Goal: Task Accomplishment & Management: Use online tool/utility

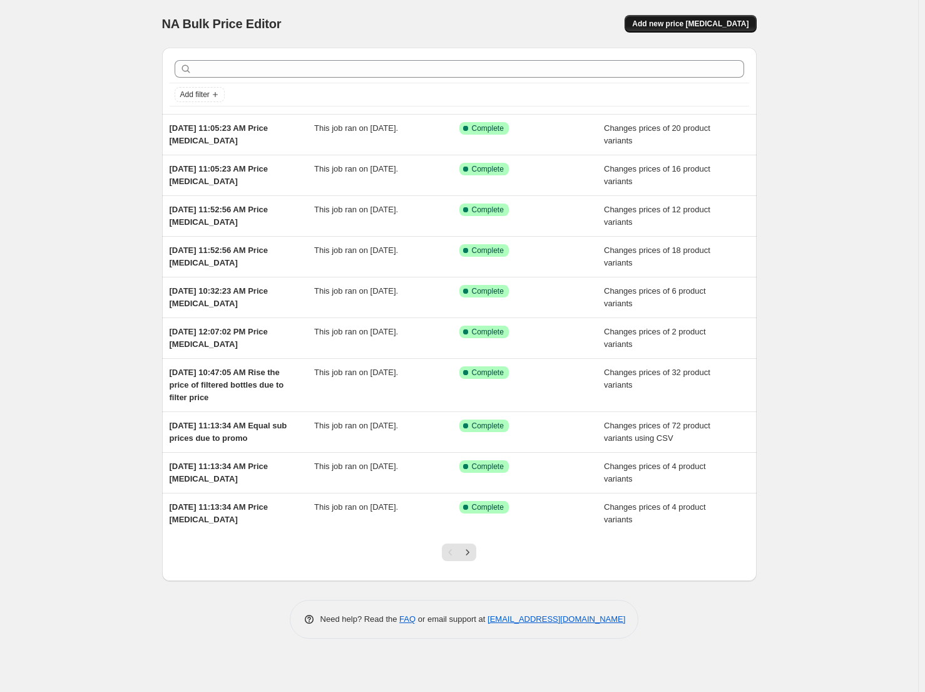
click at [688, 26] on span "Add new price change job" at bounding box center [690, 24] width 116 height 10
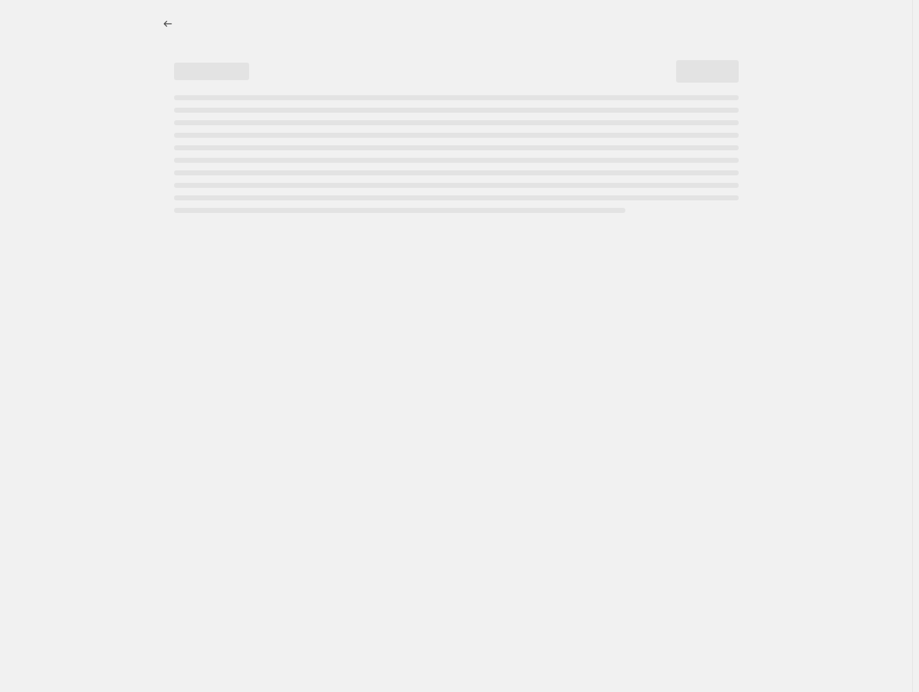
select select "percentage"
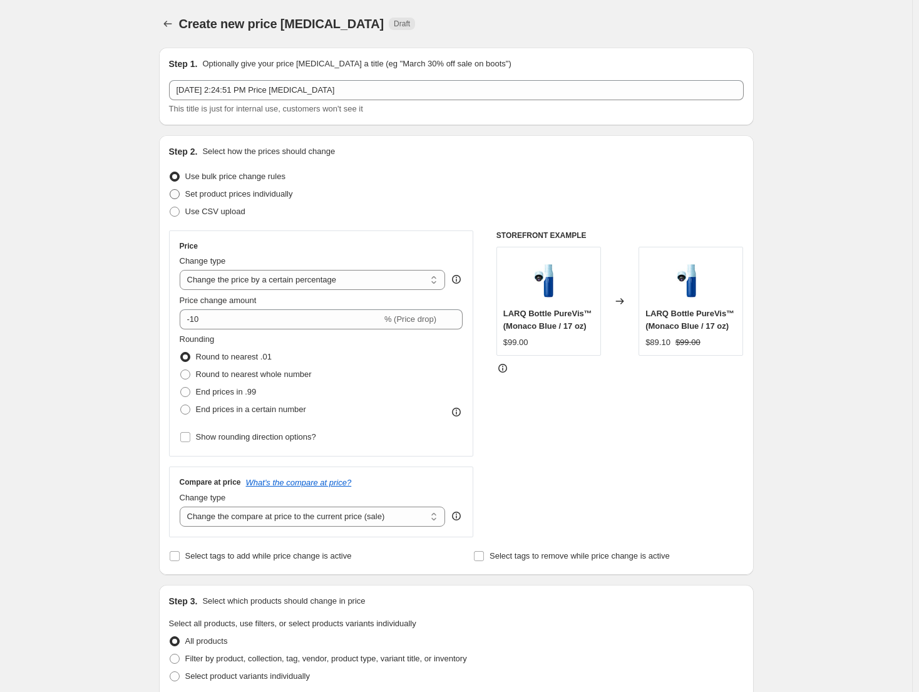
click at [282, 200] on span "Set product prices individually" at bounding box center [239, 194] width 108 height 13
click at [170, 190] on input "Set product prices individually" at bounding box center [170, 189] width 1 height 1
radio input "true"
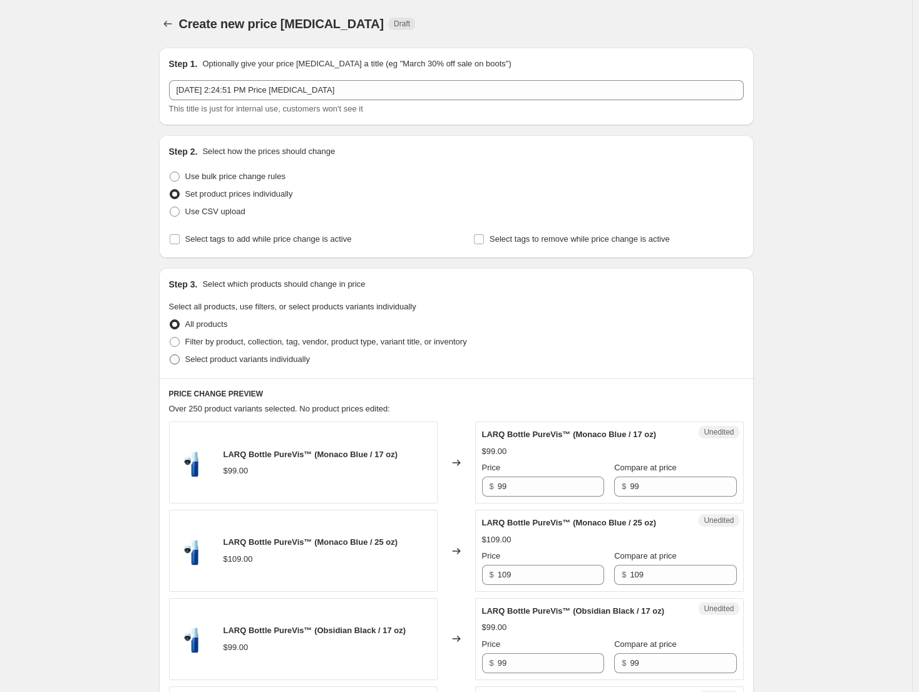
click at [246, 359] on span "Select product variants individually" at bounding box center [247, 358] width 125 height 9
click at [170, 355] on input "Select product variants individually" at bounding box center [170, 354] width 1 height 1
radio input "true"
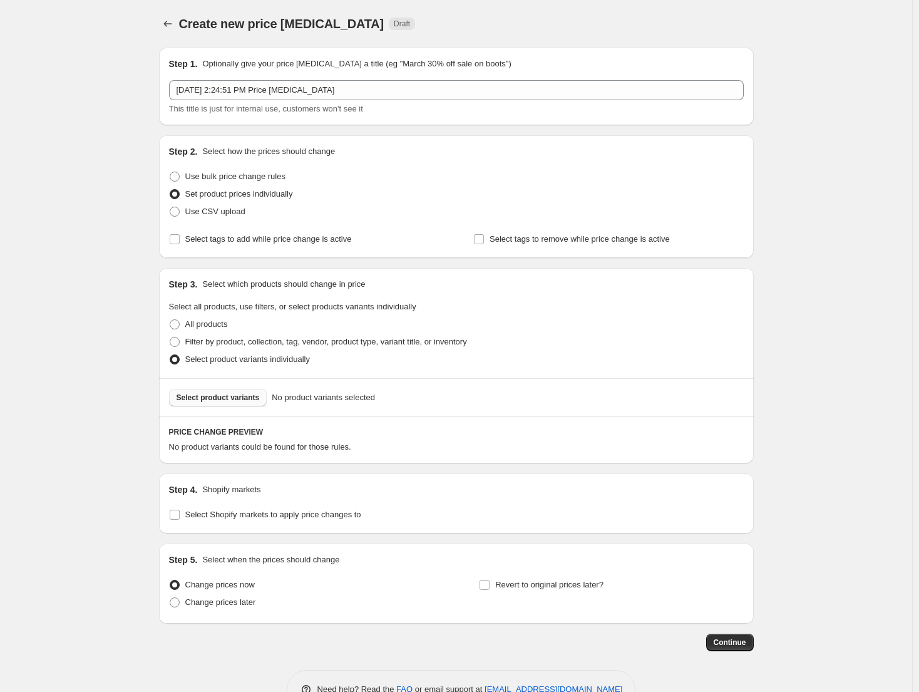
click at [243, 403] on button "Select product variants" at bounding box center [218, 398] width 98 height 18
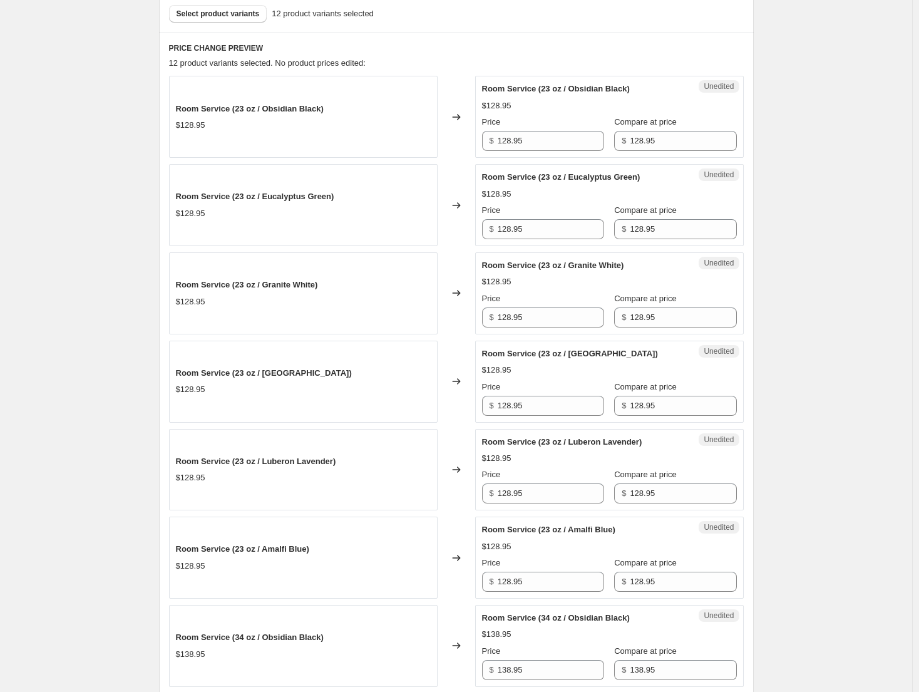
scroll to position [438, 0]
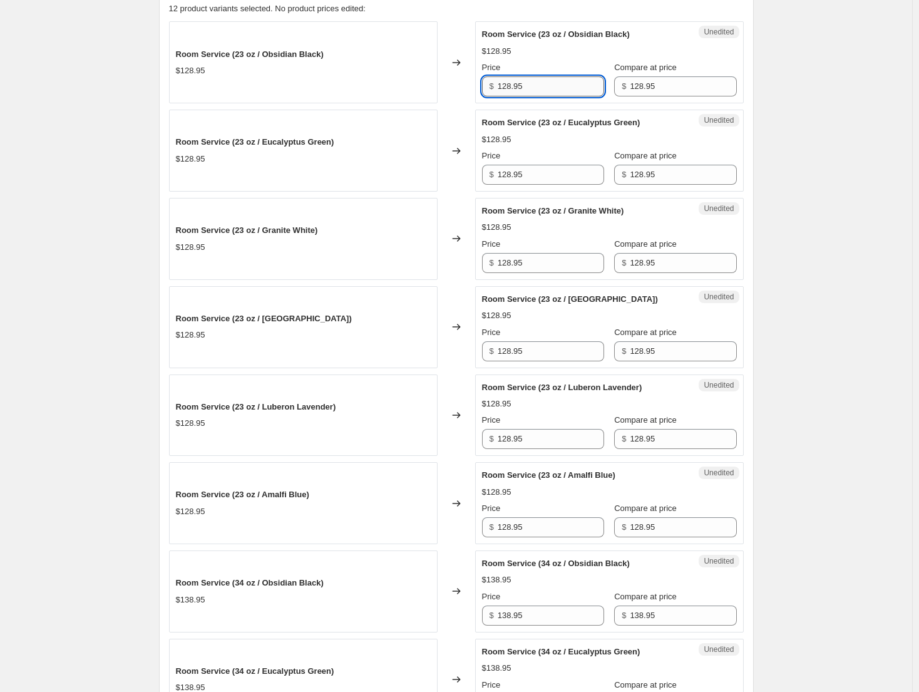
click at [568, 91] on input "128.95" at bounding box center [551, 86] width 106 height 20
paste input "18.63"
type input "118.63"
click at [538, 173] on input "128.95" at bounding box center [551, 175] width 106 height 20
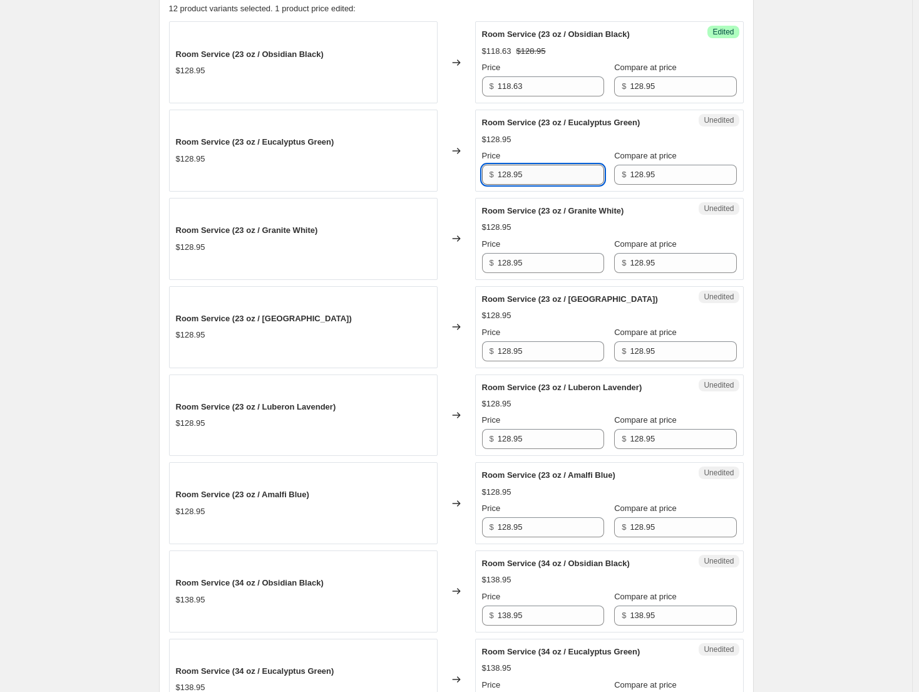
click at [538, 173] on input "128.95" at bounding box center [551, 175] width 106 height 20
paste input "18.63"
type input "118.63"
click at [536, 258] on input "128.95" at bounding box center [551, 263] width 106 height 20
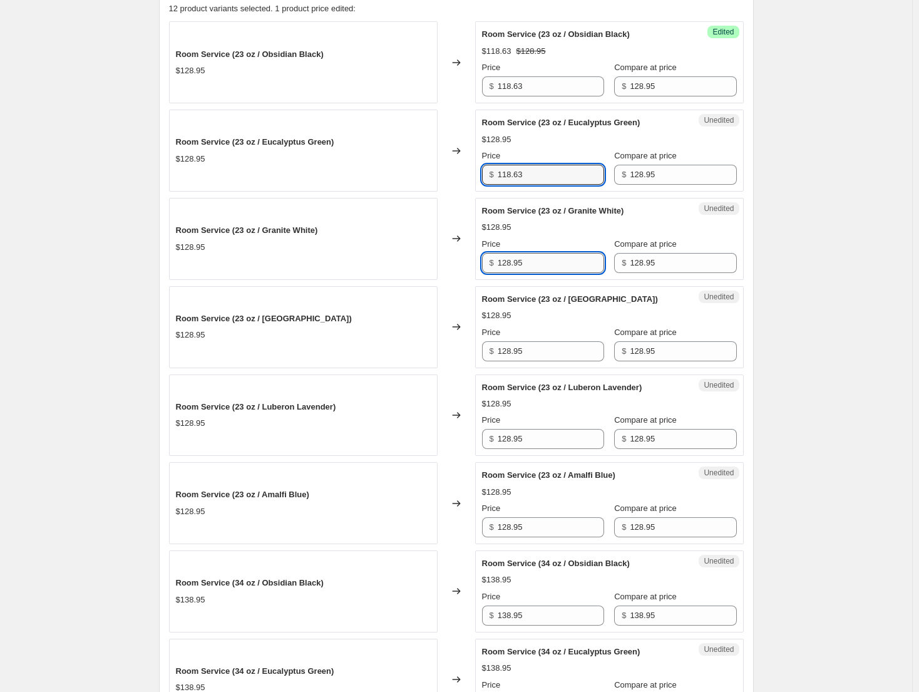
click at [536, 258] on input "128.95" at bounding box center [551, 263] width 106 height 20
paste input "18.63"
type input "118.63"
click at [556, 353] on input "128.95" at bounding box center [551, 351] width 106 height 20
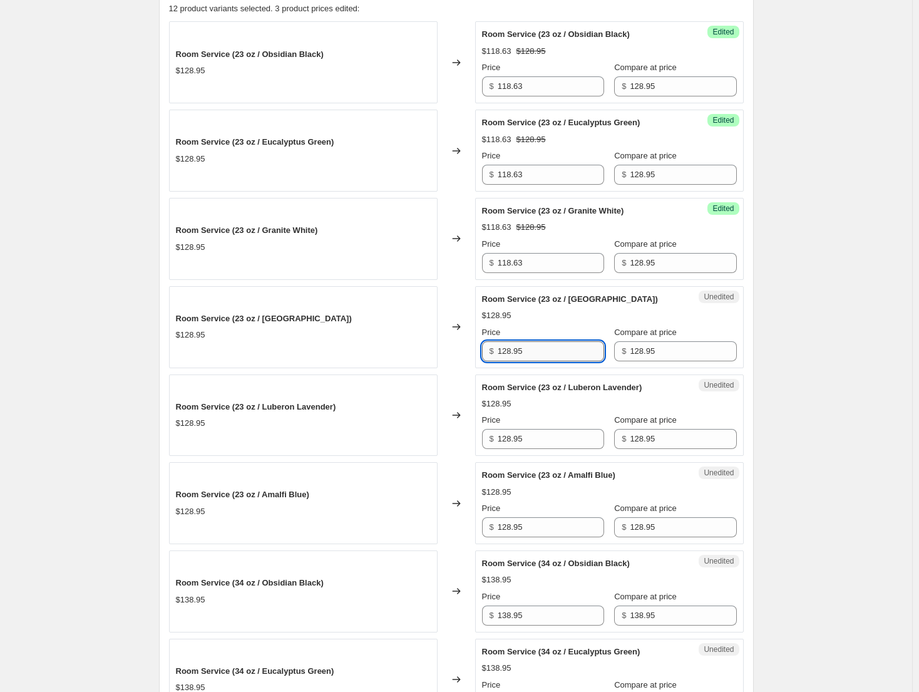
click at [556, 353] on input "128.95" at bounding box center [551, 351] width 106 height 20
paste input "18.63"
type input "118.63"
click at [558, 428] on div "Price $ 128.95" at bounding box center [543, 431] width 122 height 35
click at [551, 437] on input "128.95" at bounding box center [551, 439] width 106 height 20
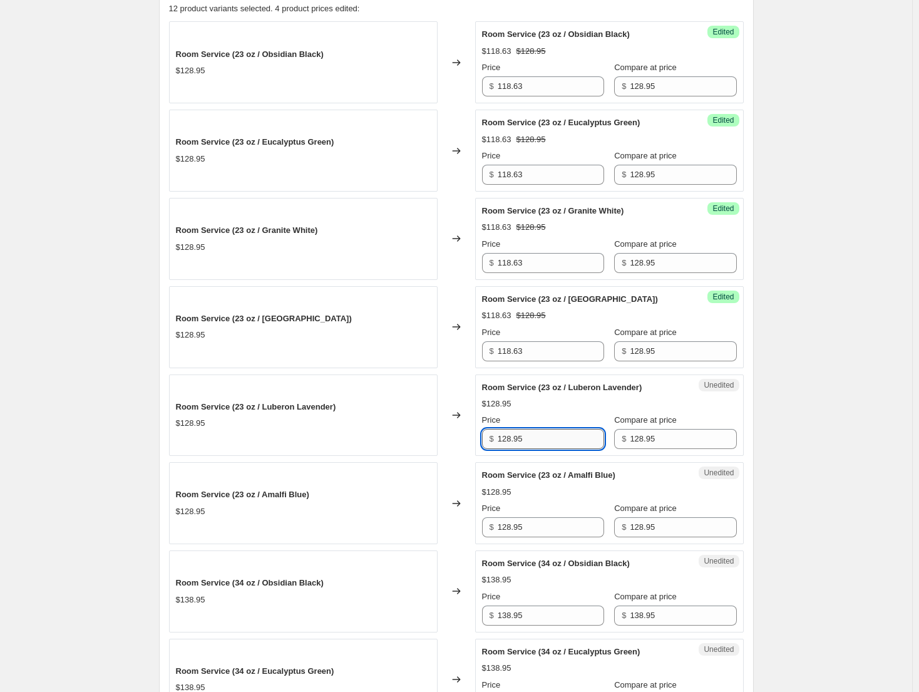
click at [551, 437] on input "128.95" at bounding box center [551, 439] width 106 height 20
paste input "18.63"
type input "118.63"
click at [536, 535] on input "128.95" at bounding box center [551, 527] width 106 height 20
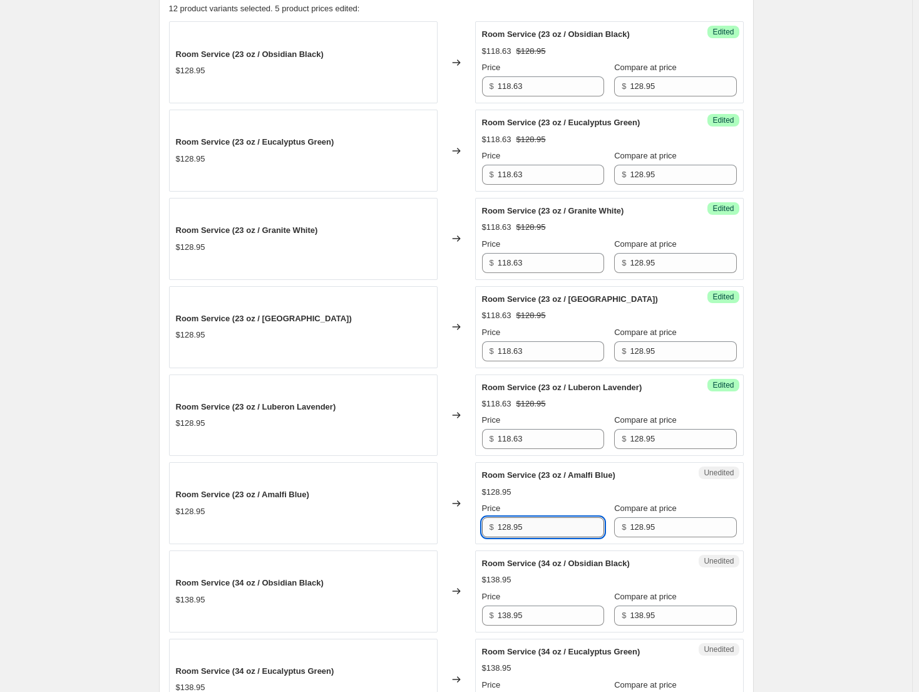
click at [536, 535] on input "128.95" at bounding box center [551, 527] width 106 height 20
paste input "18.63"
type input "118.63"
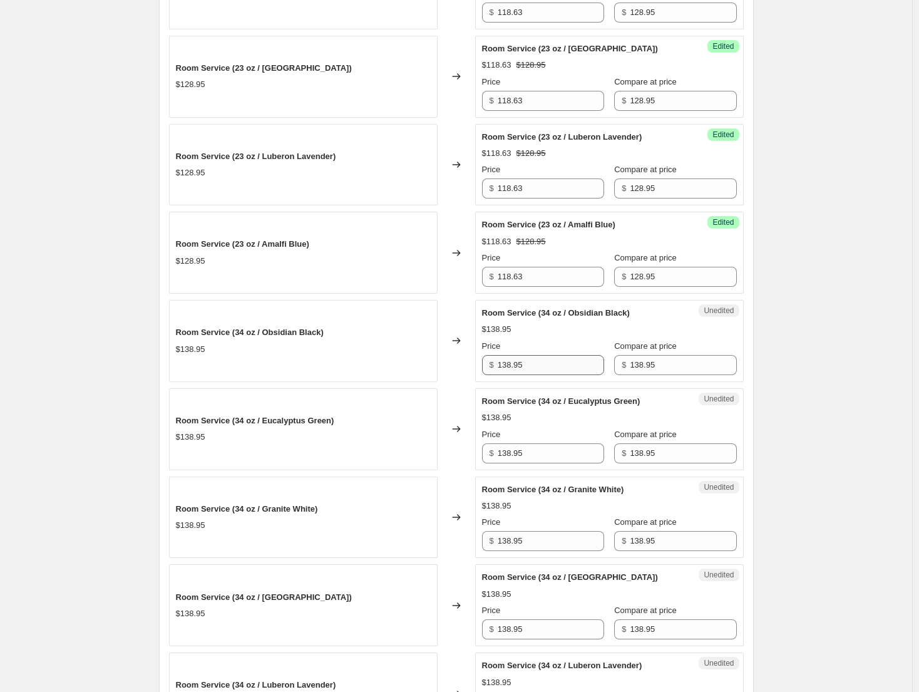
scroll to position [751, 0]
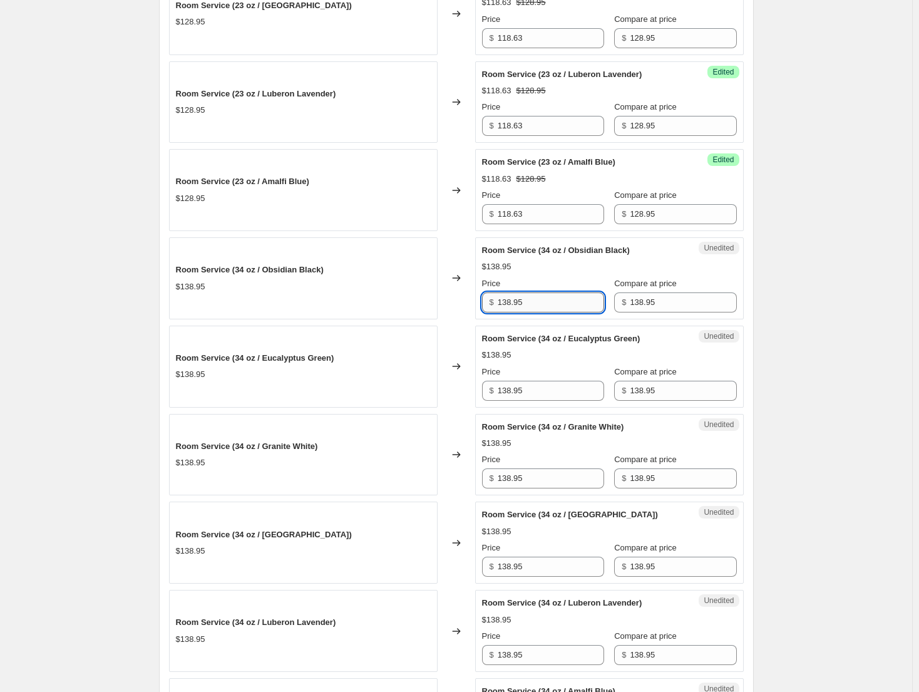
click at [533, 306] on input "138.95" at bounding box center [551, 302] width 106 height 20
paste input "27.83"
type input "127.83"
click at [536, 382] on input "138.95" at bounding box center [551, 391] width 106 height 20
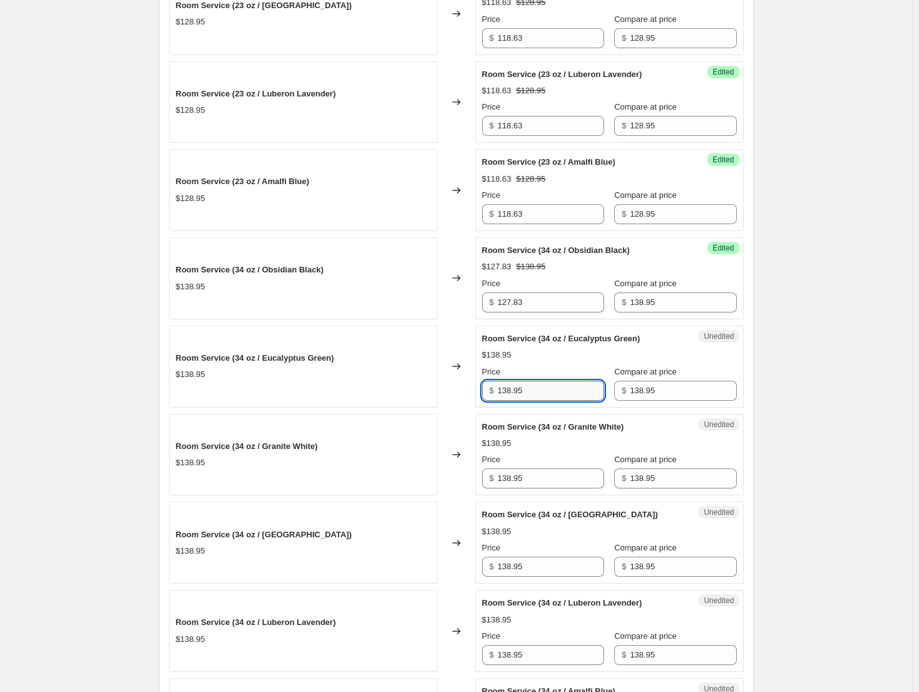
click at [536, 382] on input "138.95" at bounding box center [551, 391] width 106 height 20
paste input "27.83"
type input "127.83"
click at [534, 473] on input "138.95" at bounding box center [551, 478] width 106 height 20
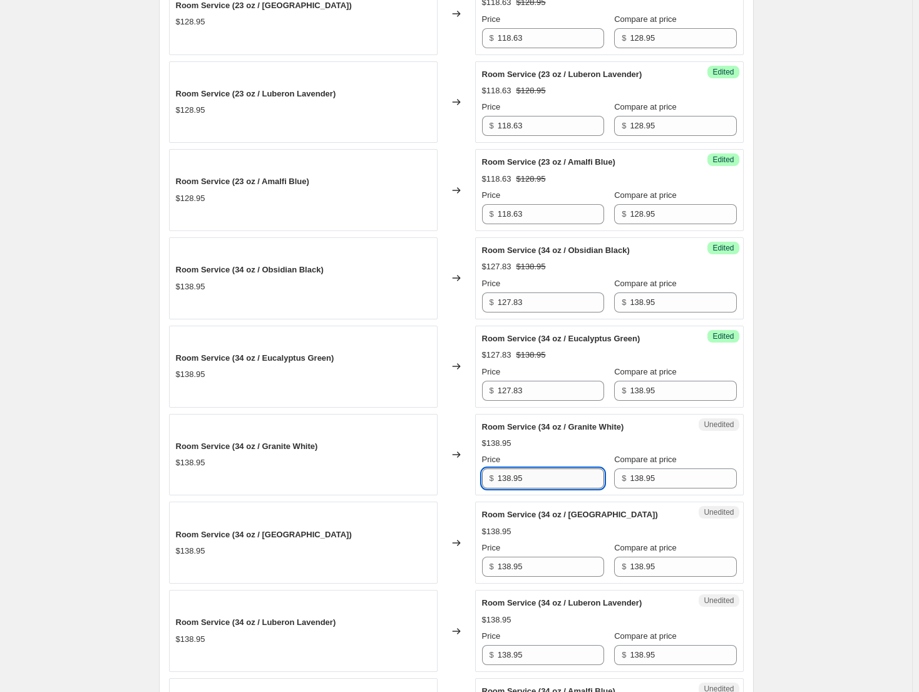
click at [534, 473] on input "138.95" at bounding box center [551, 478] width 106 height 20
paste input "27.83"
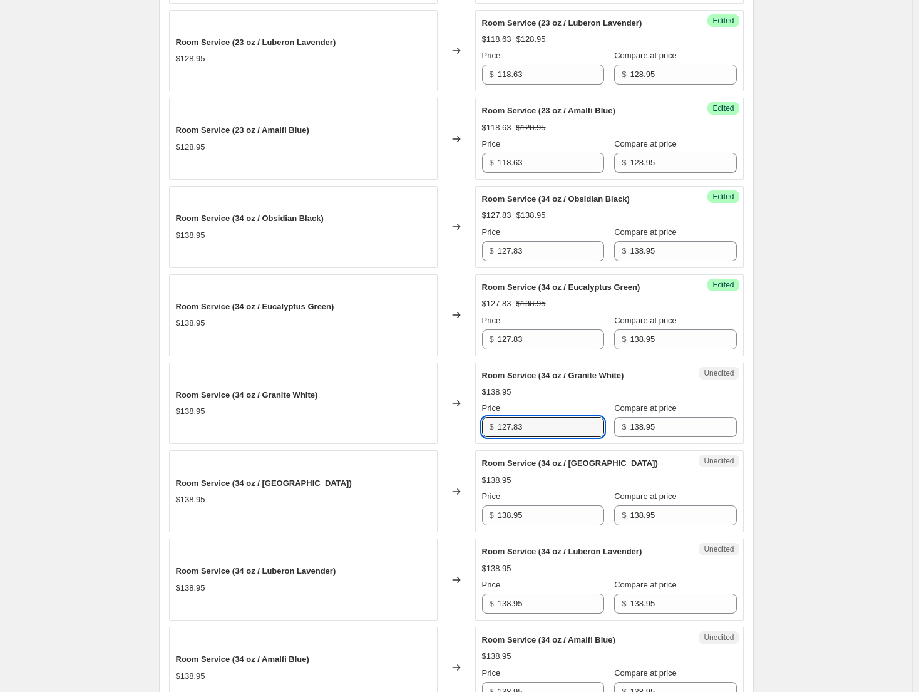
scroll to position [814, 0]
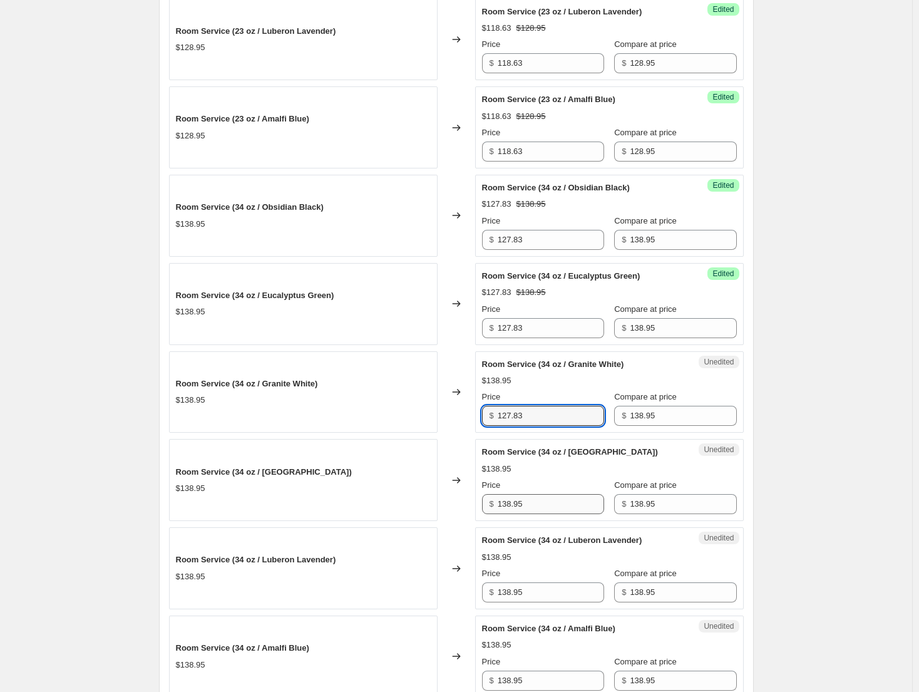
type input "127.83"
click at [552, 511] on input "138.95" at bounding box center [551, 504] width 106 height 20
paste input "27.83"
type input "127.83"
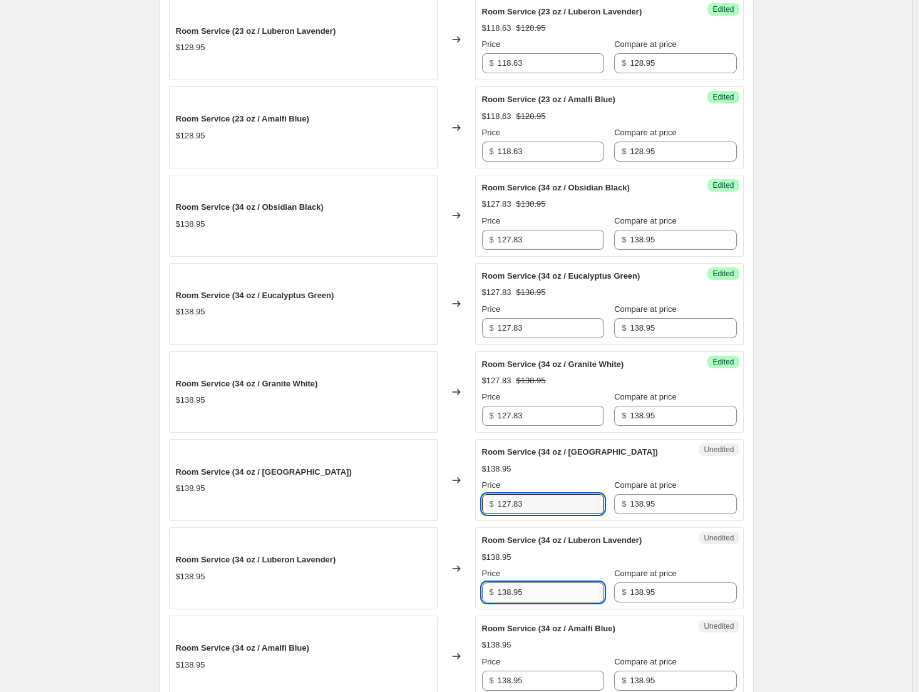
click at [548, 585] on input "138.95" at bounding box center [551, 592] width 106 height 20
paste input "27.83"
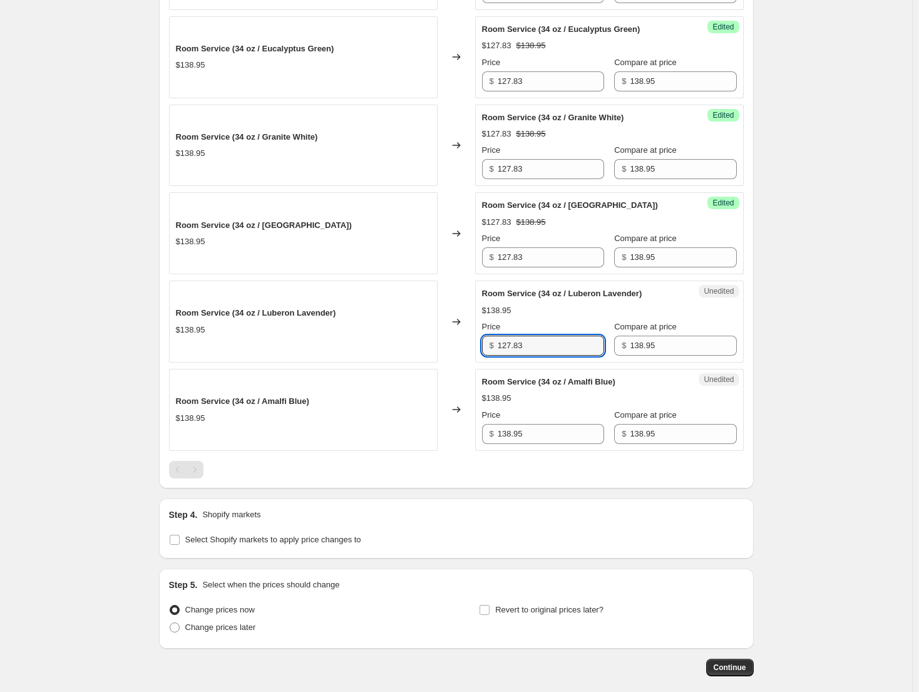
scroll to position [1064, 0]
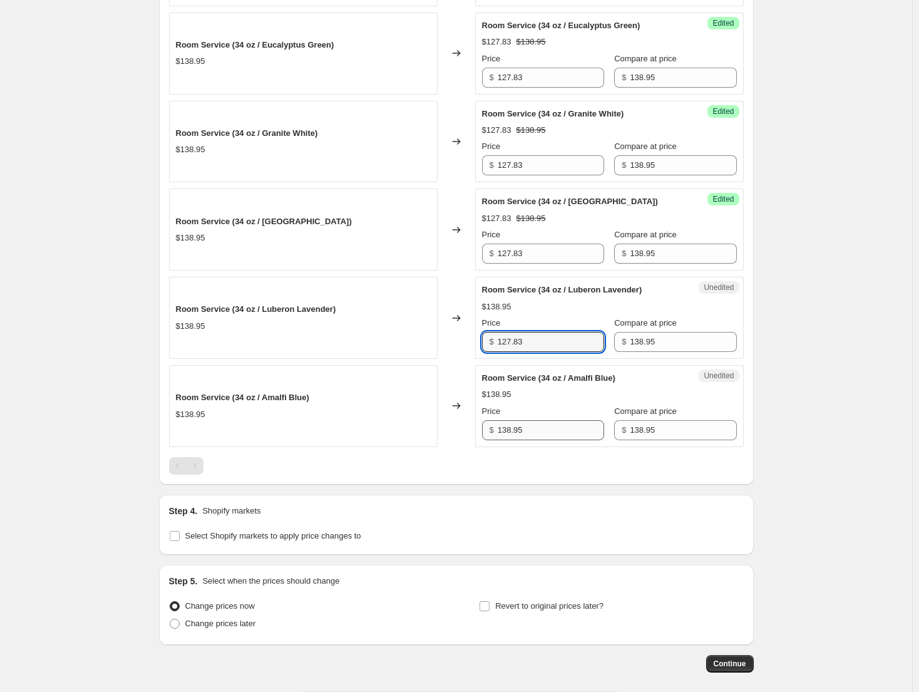
type input "127.83"
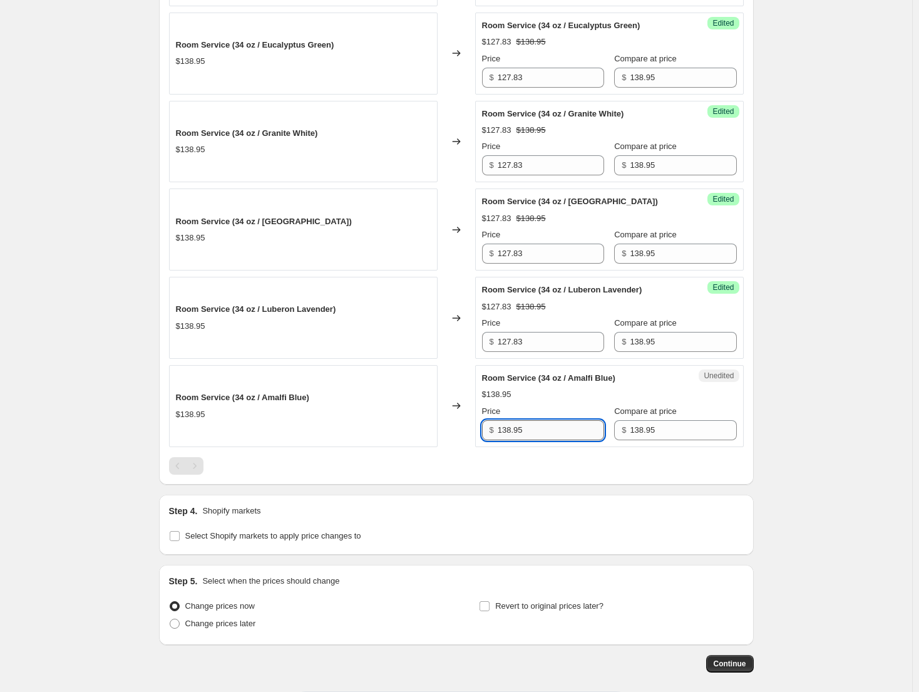
click at [547, 439] on input "138.95" at bounding box center [551, 430] width 106 height 20
paste input "27.83"
type input "127.83"
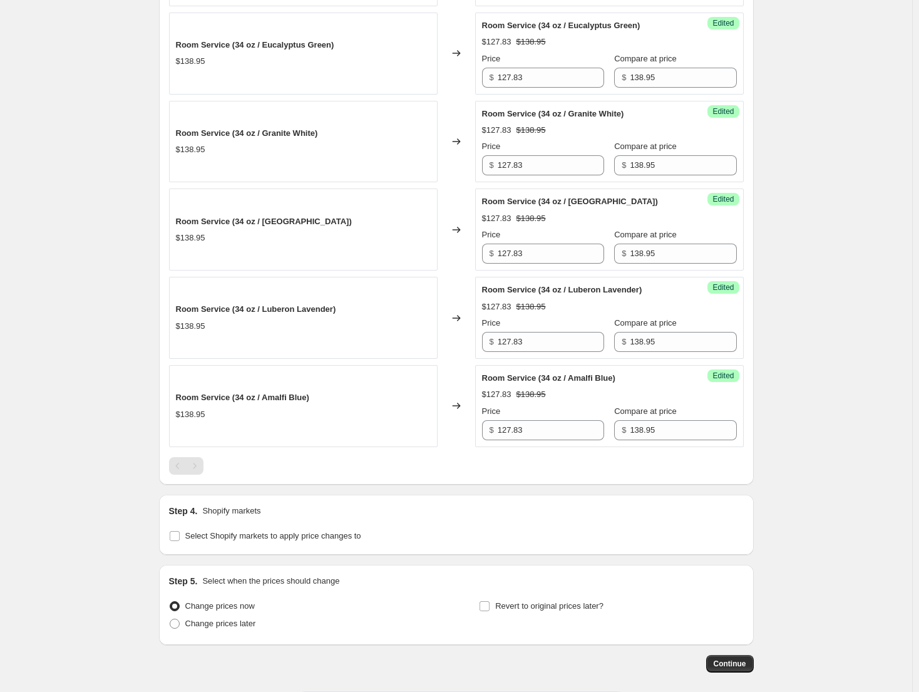
click at [249, 541] on span "Select Shopify markets to apply price changes to" at bounding box center [273, 535] width 176 height 13
click at [180, 541] on input "Select Shopify markets to apply price changes to" at bounding box center [175, 536] width 10 height 10
checkbox input "true"
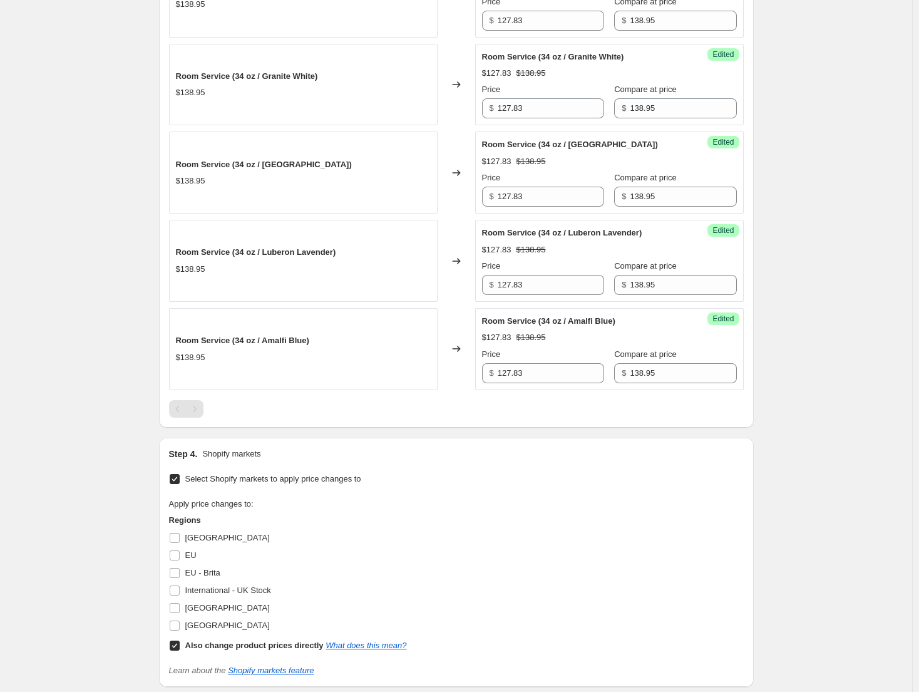
scroll to position [1310, 0]
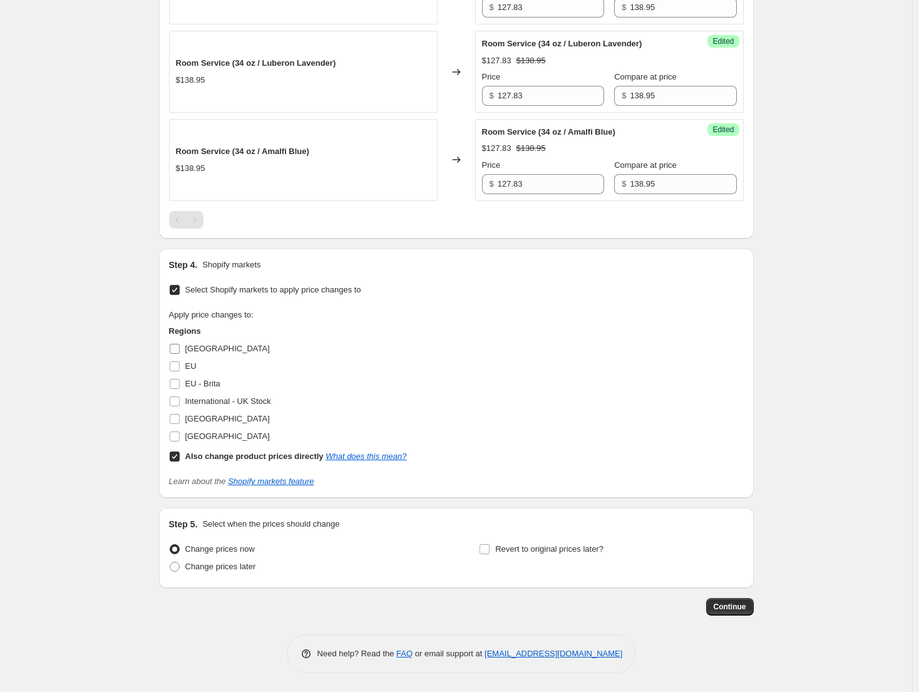
click at [211, 349] on span "Canada" at bounding box center [227, 348] width 84 height 9
click at [180, 349] on input "Canada" at bounding box center [175, 349] width 10 height 10
checkbox input "true"
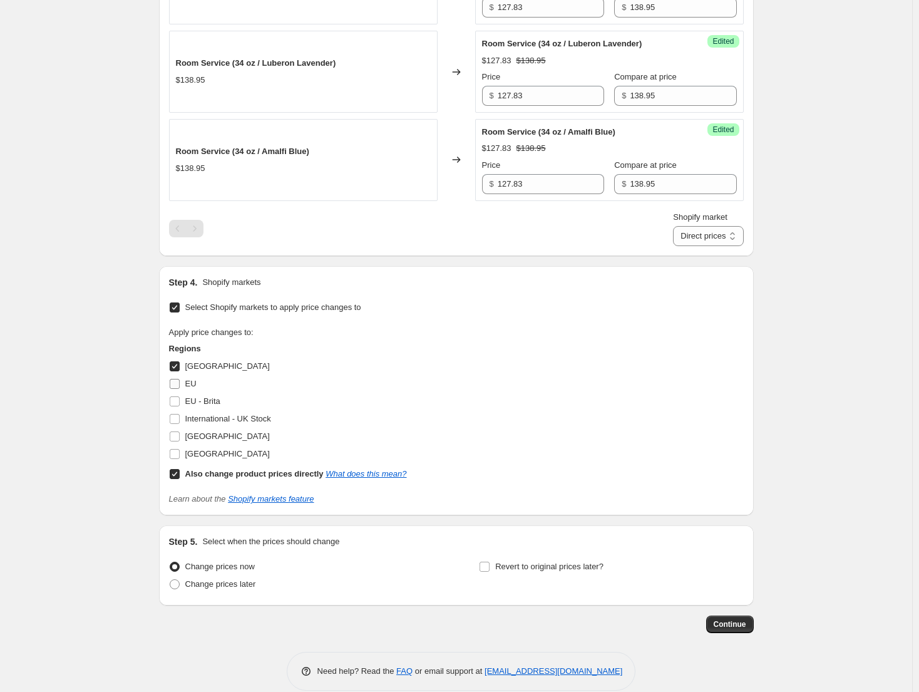
click at [192, 382] on span "EU" at bounding box center [190, 383] width 11 height 9
click at [180, 382] on input "EU" at bounding box center [175, 384] width 10 height 10
checkbox input "true"
click at [202, 403] on span "EU - Brita" at bounding box center [202, 400] width 35 height 9
click at [180, 403] on input "EU - Brita" at bounding box center [175, 401] width 10 height 10
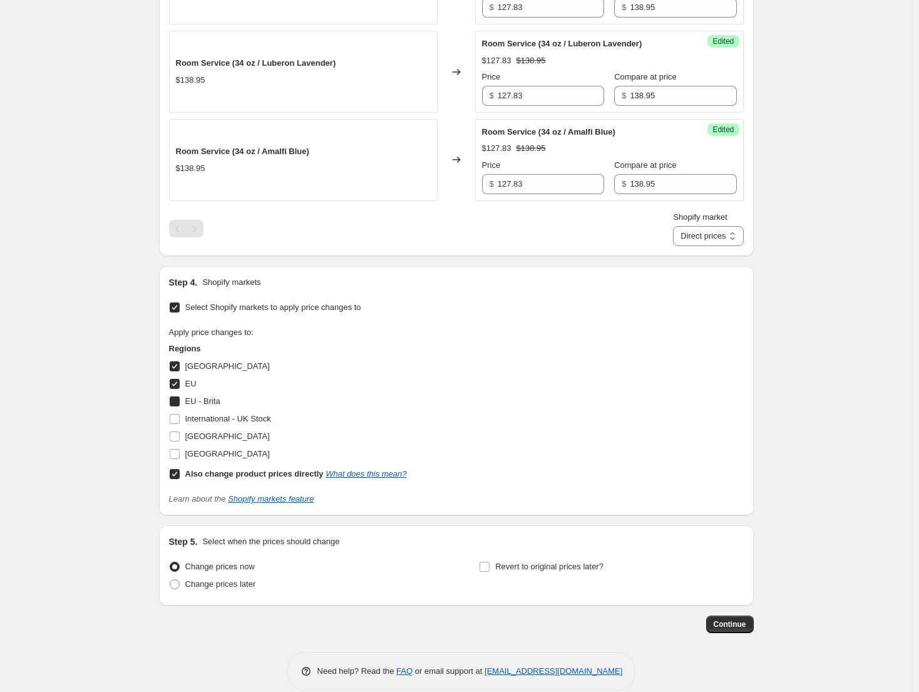
checkbox input "true"
click at [235, 442] on span "United Kingdom" at bounding box center [227, 436] width 84 height 13
click at [180, 441] on input "United Kingdom" at bounding box center [175, 436] width 10 height 10
checkbox input "true"
click at [717, 245] on select "Direct prices Canada EU EU - Brita United Kingdom" at bounding box center [708, 236] width 70 height 20
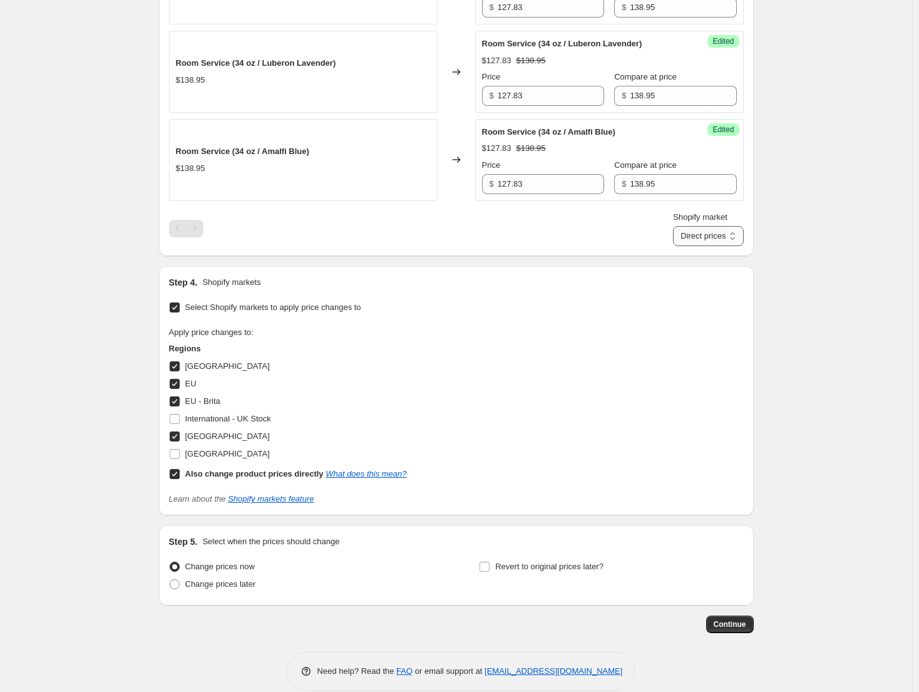
select select "61658562844"
click at [692, 246] on select "Direct prices Canada EU EU - Brita United Kingdom" at bounding box center [708, 236] width 70 height 20
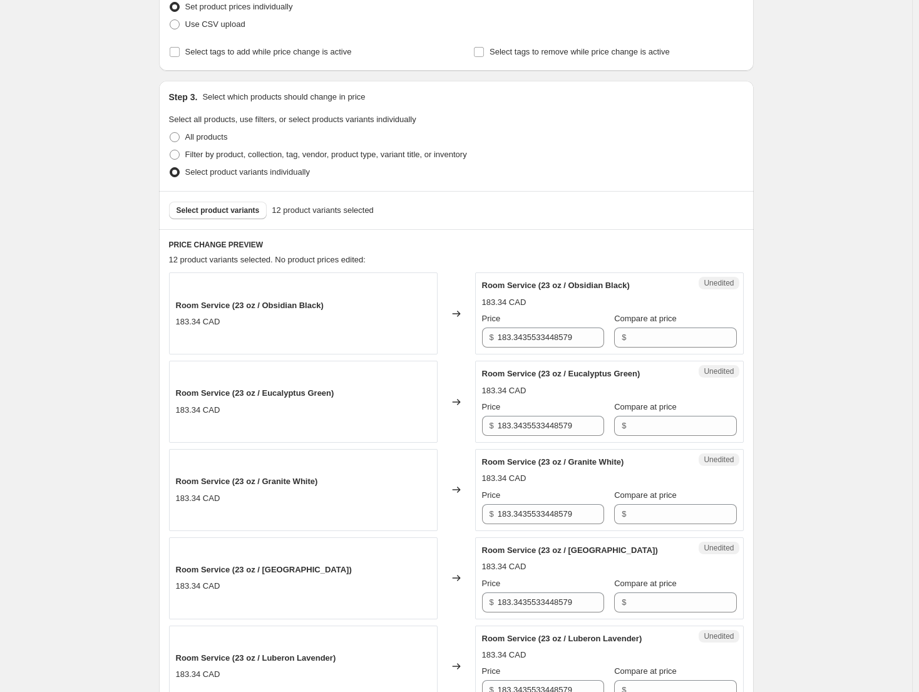
scroll to position [188, 0]
click at [687, 341] on input "Compare at price" at bounding box center [683, 337] width 106 height 20
paste input "148.95"
type input "148.95"
click at [660, 421] on div "Room Service (23 oz / Eucalyptus Green) 183.34 CAD Price $ 183.3435533448579 Co…" at bounding box center [609, 401] width 255 height 68
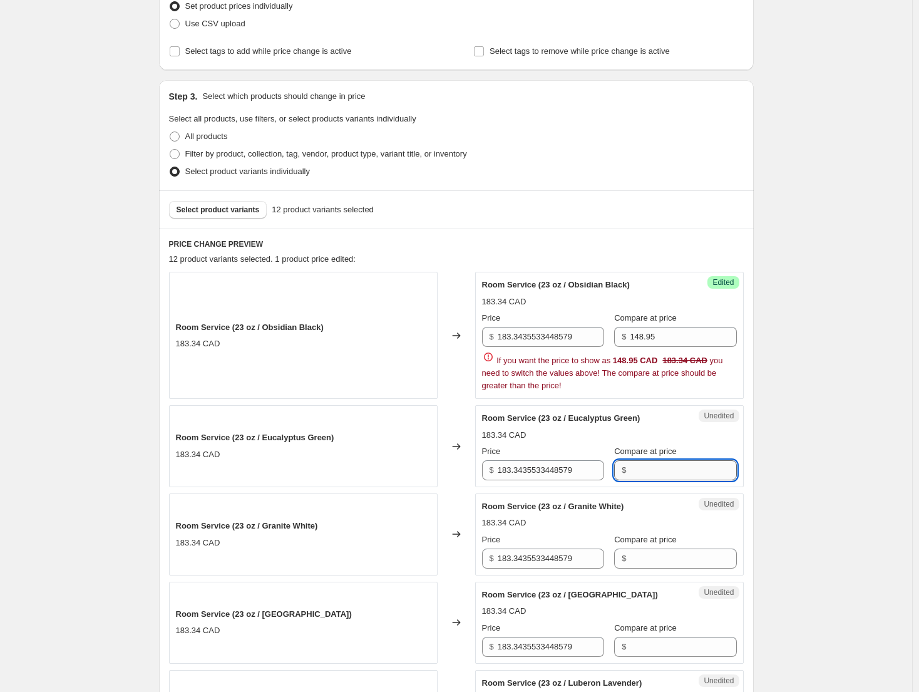
paste input "148.95"
type input "148.95"
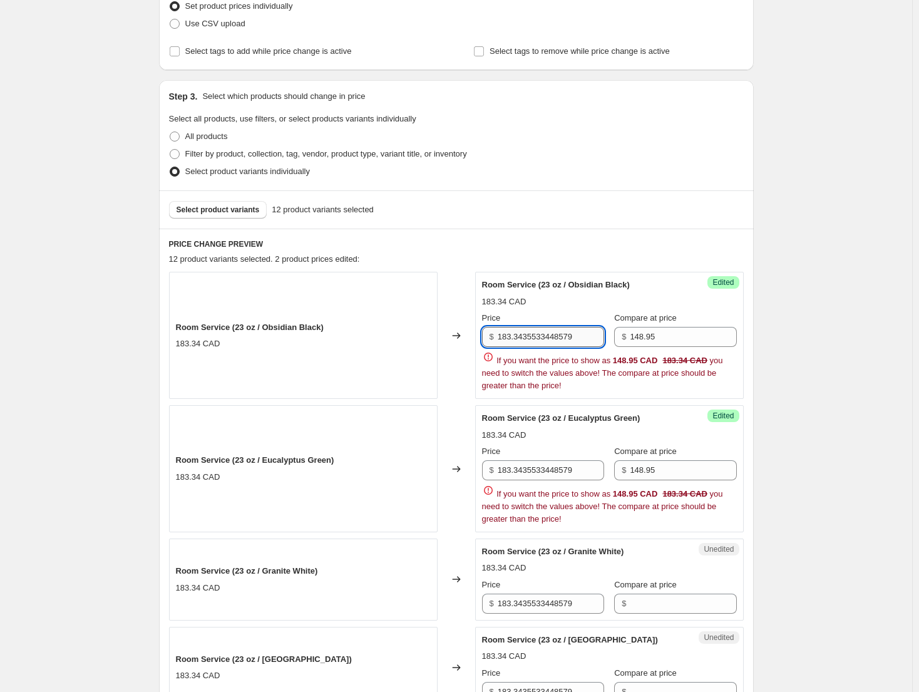
click at [535, 331] on input "183.3435533448579" at bounding box center [551, 337] width 106 height 20
paste input "37.03"
type input "137.03"
click at [571, 467] on div "Price $ 183.3435533448579 Compare at price $ 148.95 If you want the price to sh…" at bounding box center [609, 485] width 255 height 80
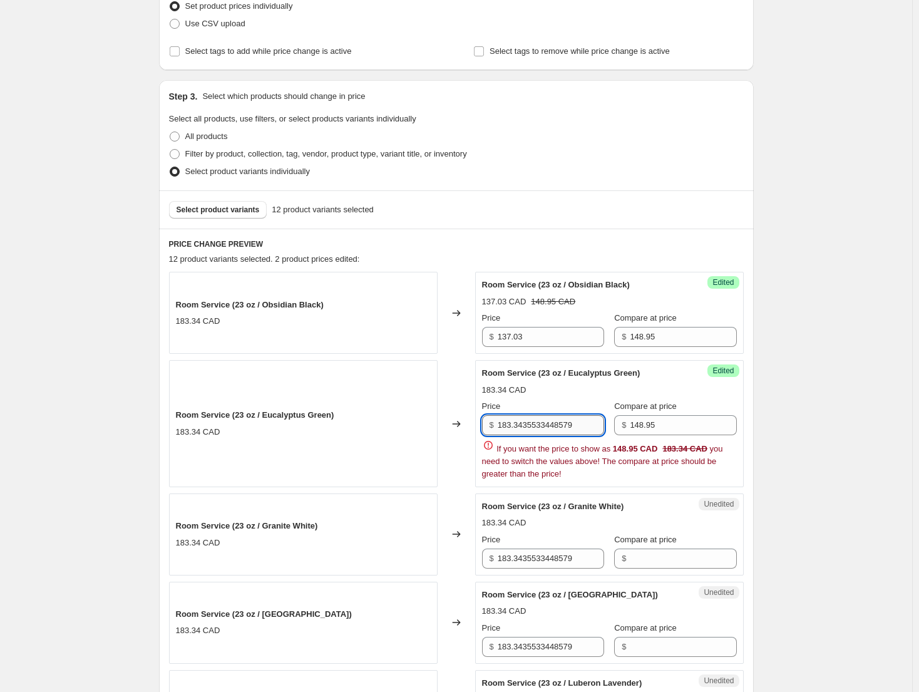
click at [571, 467] on div "If you want the price to show as 148.95 CAD 183.34 CAD you need to switch the v…" at bounding box center [609, 459] width 255 height 41
click at [555, 427] on input "183.3435533448579" at bounding box center [551, 425] width 106 height 20
paste input "37.03"
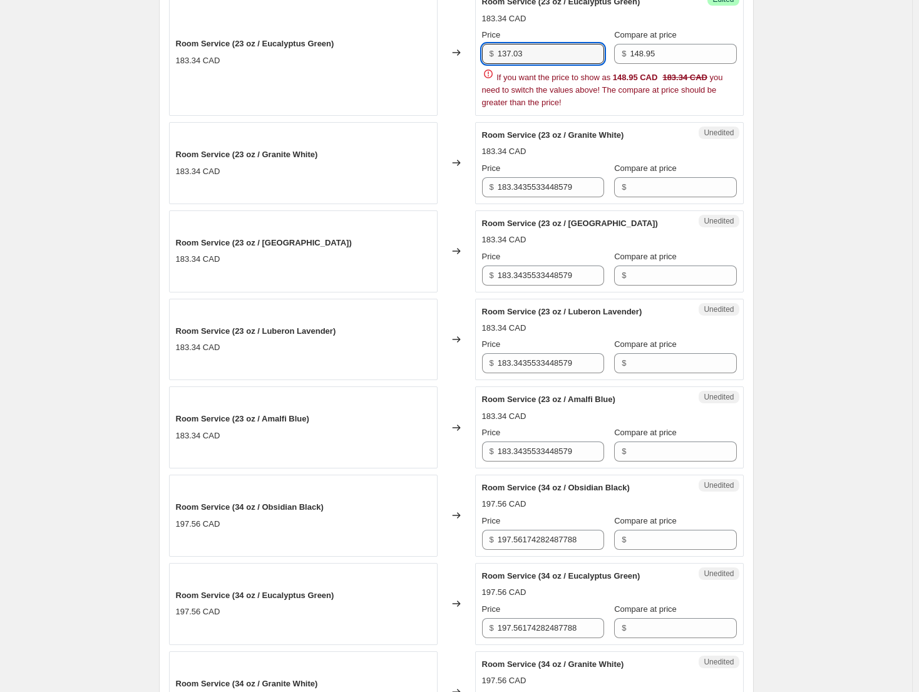
scroll to position [563, 0]
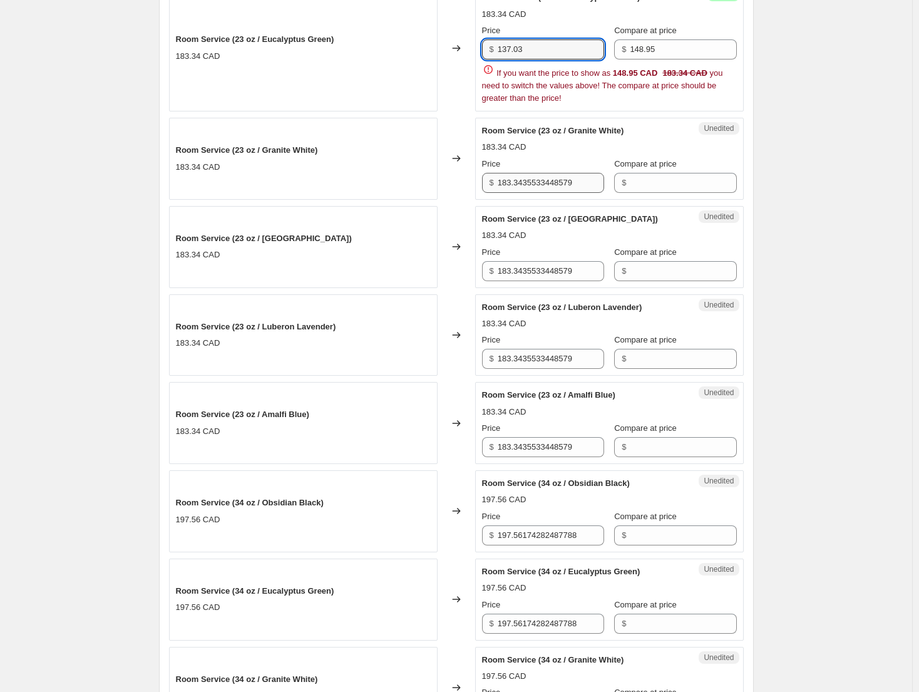
type input "137.03"
click at [545, 180] on div "Room Service (23 oz / Obsidian Black) 183.34 CAD Changed to Success Edited Room…" at bounding box center [456, 444] width 575 height 1096
click at [545, 213] on div "Room Service (23 oz / Mojave Dune) 183.34 CAD Price $ 183.3435533448579 Compare…" at bounding box center [609, 247] width 255 height 68
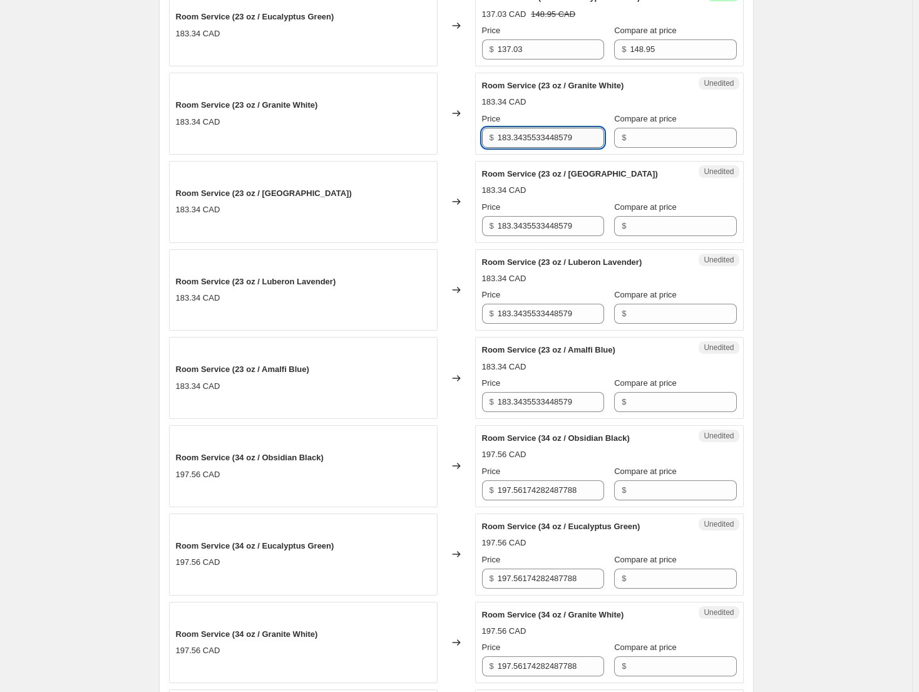
click at [549, 141] on input "183.3435533448579" at bounding box center [551, 138] width 106 height 20
paste input "37.03"
type input "137.03"
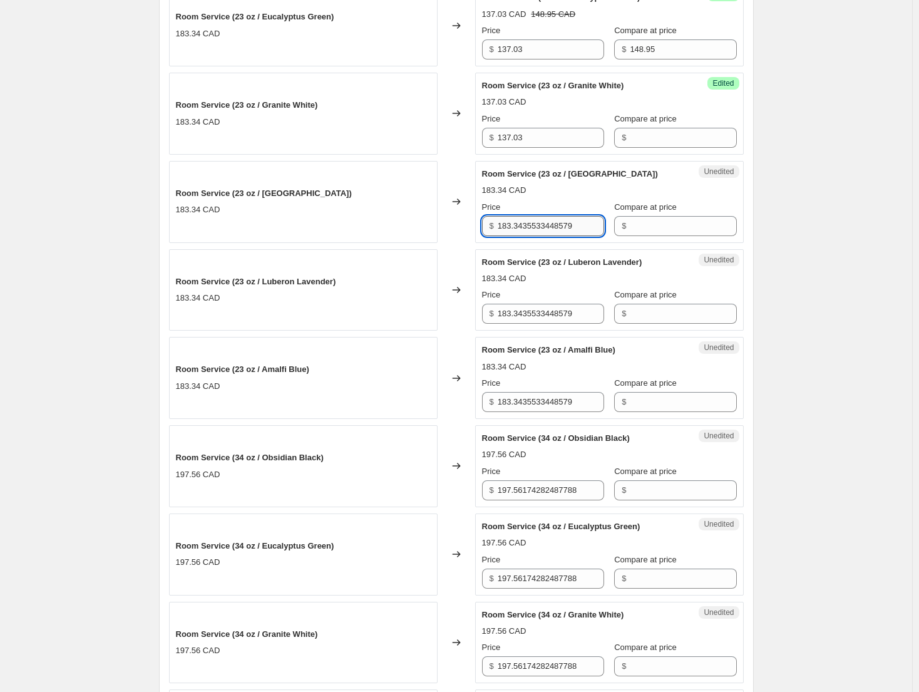
click at [544, 225] on input "183.3435533448579" at bounding box center [551, 226] width 106 height 20
click at [544, 228] on input "183.3435533448579" at bounding box center [551, 226] width 106 height 20
paste input "37.03"
type input "137.03"
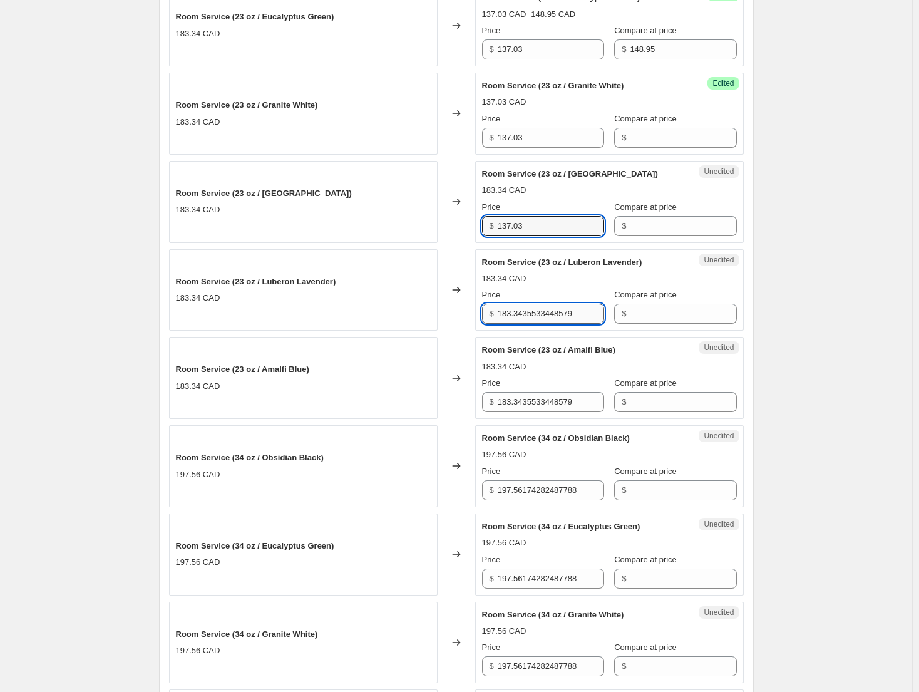
click at [537, 309] on input "183.3435533448579" at bounding box center [551, 314] width 106 height 20
click at [535, 315] on input "183.3435533448579" at bounding box center [551, 314] width 106 height 20
paste input "37.03"
type input "137.03"
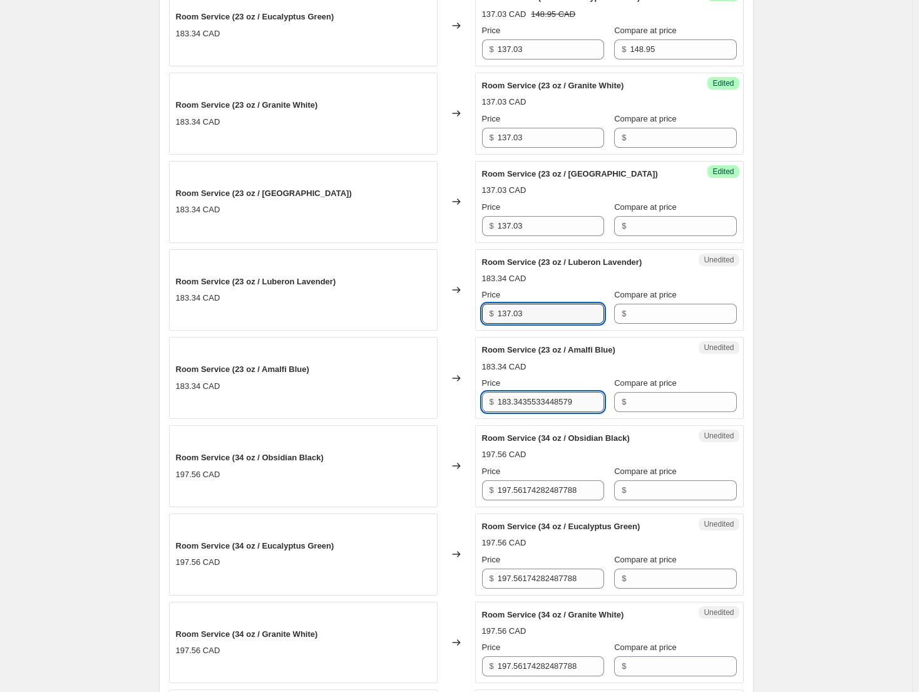
click at [535, 399] on input "183.3435533448579" at bounding box center [551, 402] width 106 height 20
paste input "37.03"
type input "137.03"
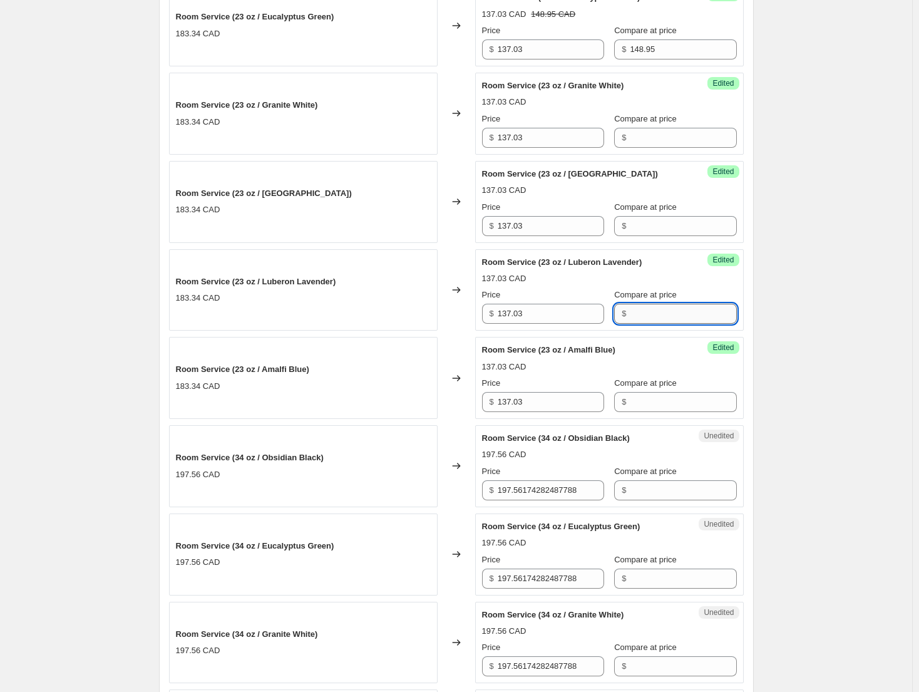
click at [672, 318] on input "Compare at price" at bounding box center [683, 314] width 106 height 20
paste input "148.95"
type input "148.95"
click at [674, 401] on input "Compare at price" at bounding box center [683, 402] width 106 height 20
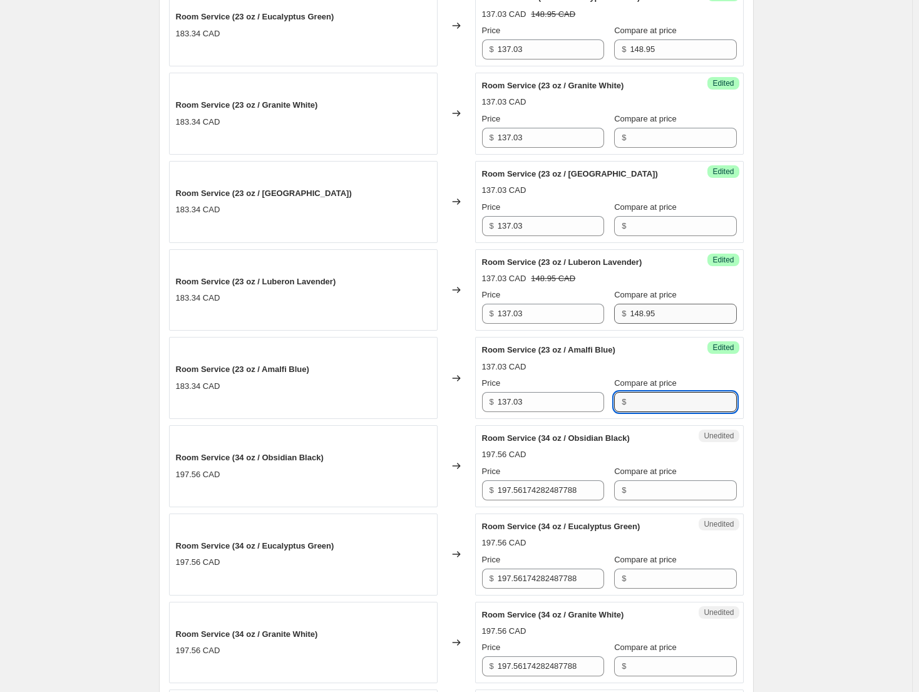
paste input "148.95"
type input "148.95"
click at [663, 225] on input "Compare at price" at bounding box center [683, 226] width 106 height 20
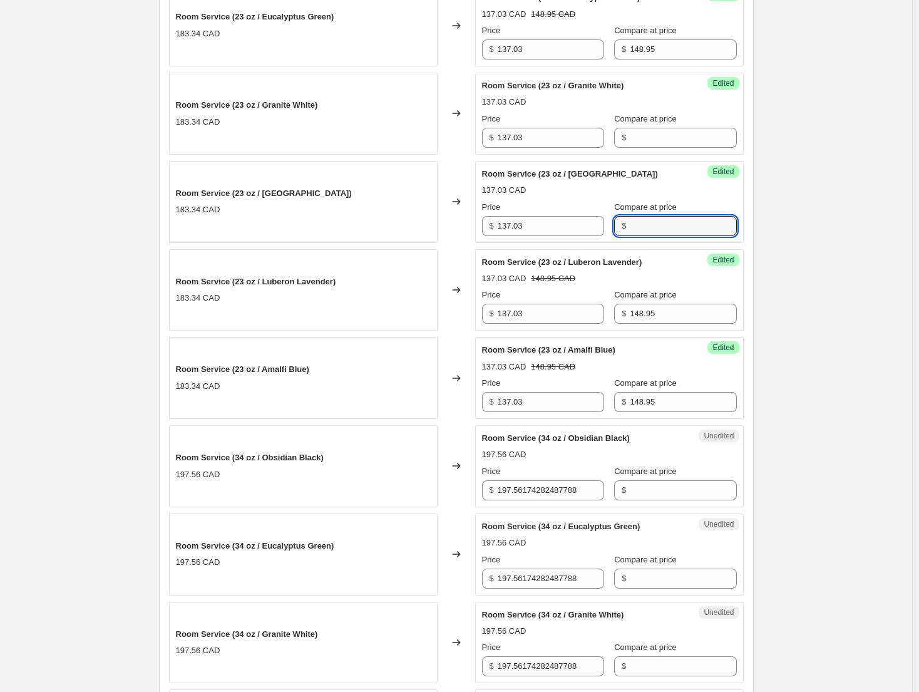
paste input "148.95"
type input "148.95"
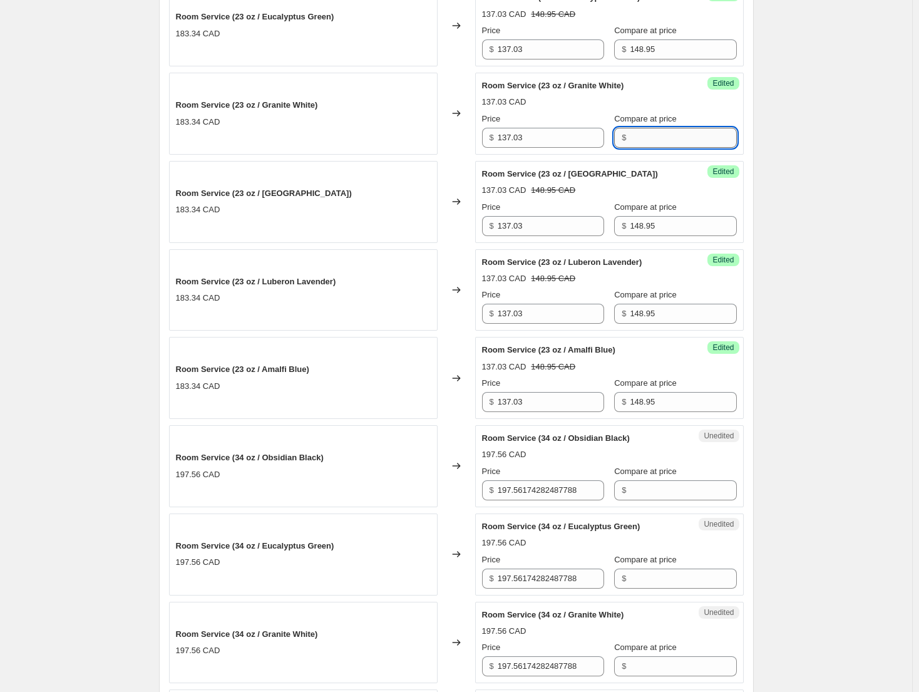
click at [655, 132] on input "Compare at price" at bounding box center [683, 138] width 106 height 20
paste input "148.95"
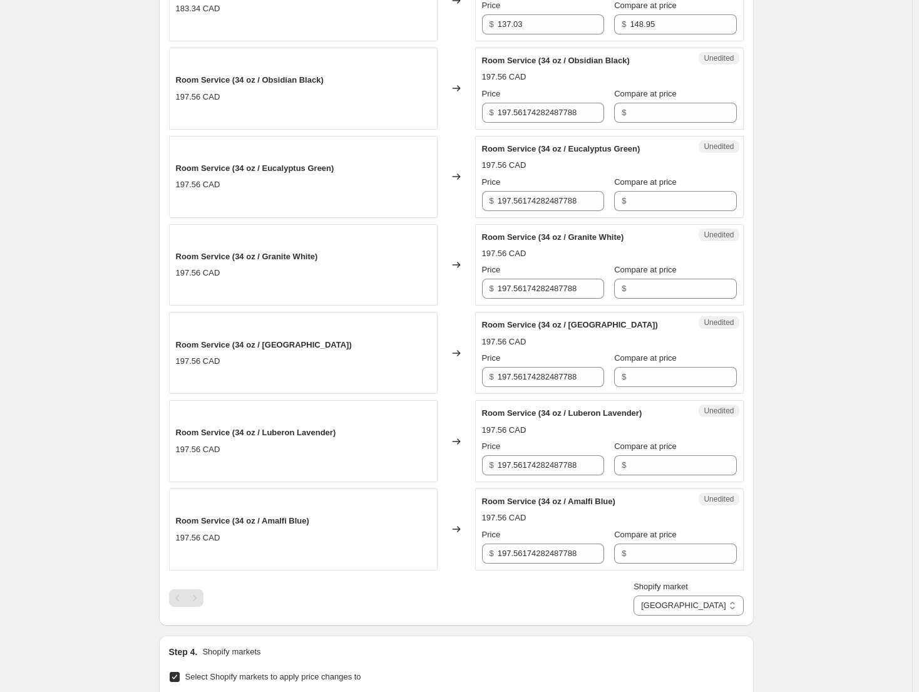
scroll to position [939, 0]
type input "148.95"
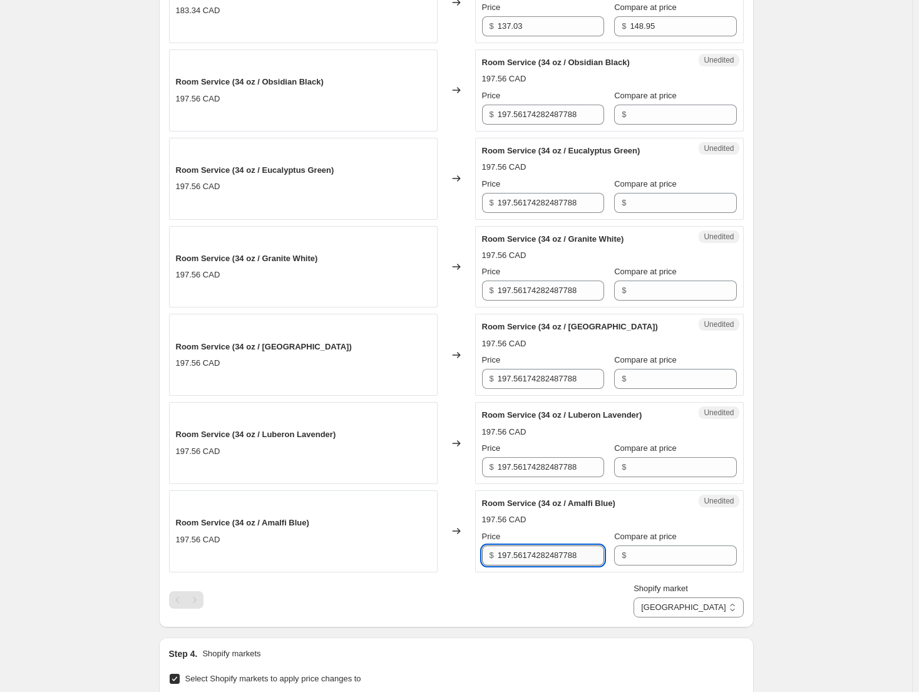
click at [560, 556] on input "197.56174282487788" at bounding box center [551, 555] width 106 height 20
paste input "50.83"
type input "150.83"
click at [568, 471] on input "197.56174282487788" at bounding box center [551, 467] width 106 height 20
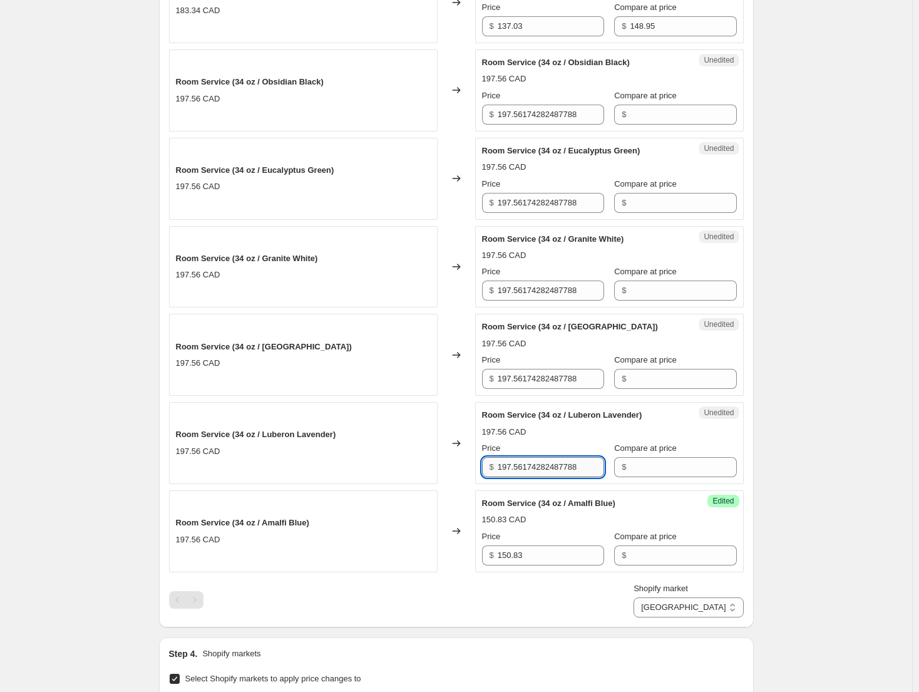
click at [568, 471] on input "197.56174282487788" at bounding box center [551, 467] width 106 height 20
paste input "50.83"
type input "150.83"
click at [556, 381] on input "197.56174282487788" at bounding box center [551, 379] width 106 height 20
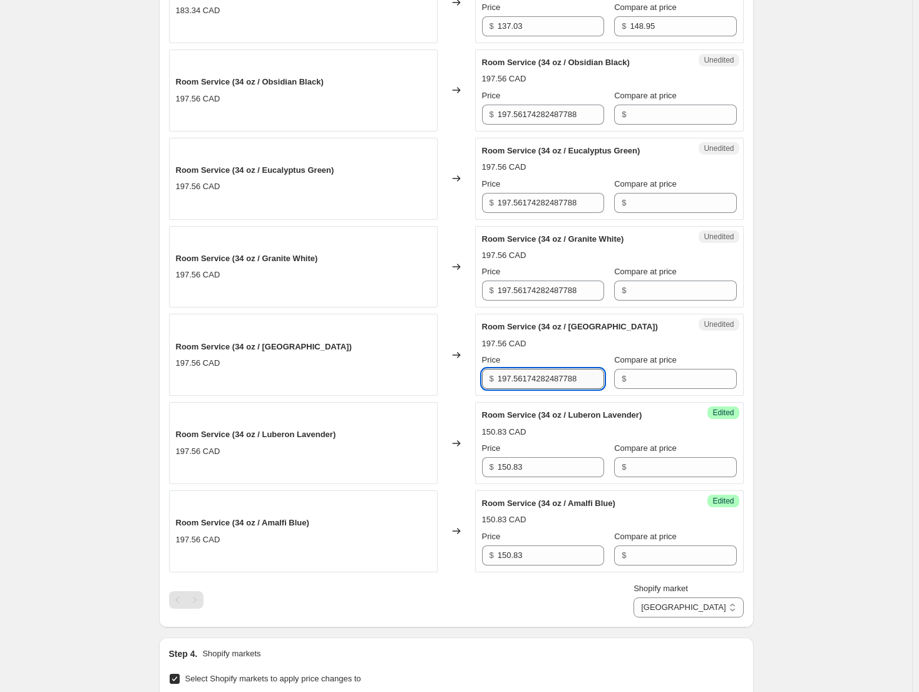
click at [556, 381] on input "197.56174282487788" at bounding box center [551, 379] width 106 height 20
paste input "50.83"
type input "150.83"
click at [529, 292] on input "197.56174282487788" at bounding box center [551, 290] width 106 height 20
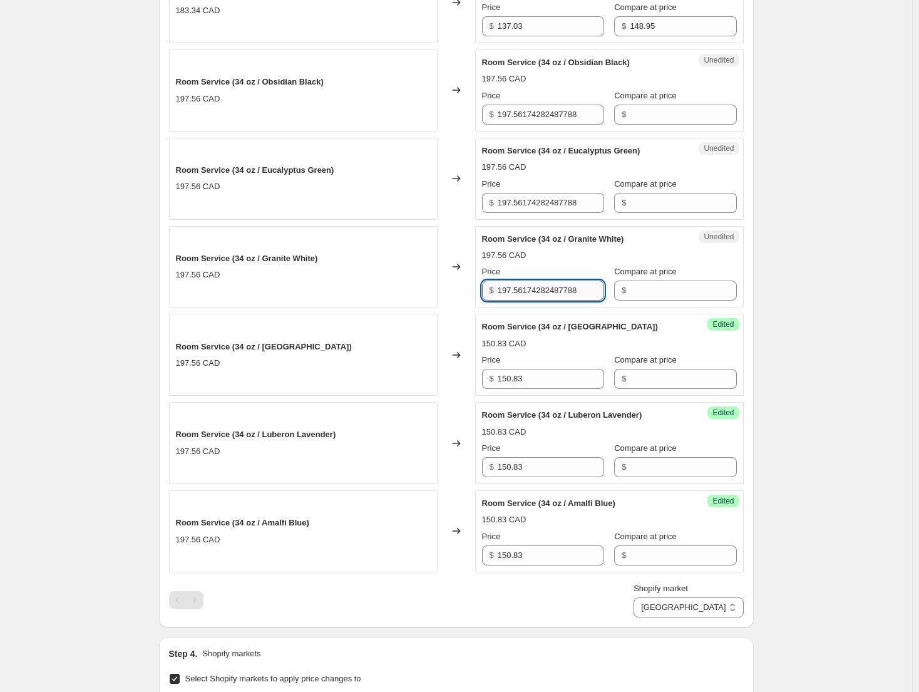
click at [529, 292] on input "197.56174282487788" at bounding box center [551, 290] width 106 height 20
paste input "50.83"
type input "150.83"
click at [548, 200] on input "197.56174282487788" at bounding box center [551, 203] width 106 height 20
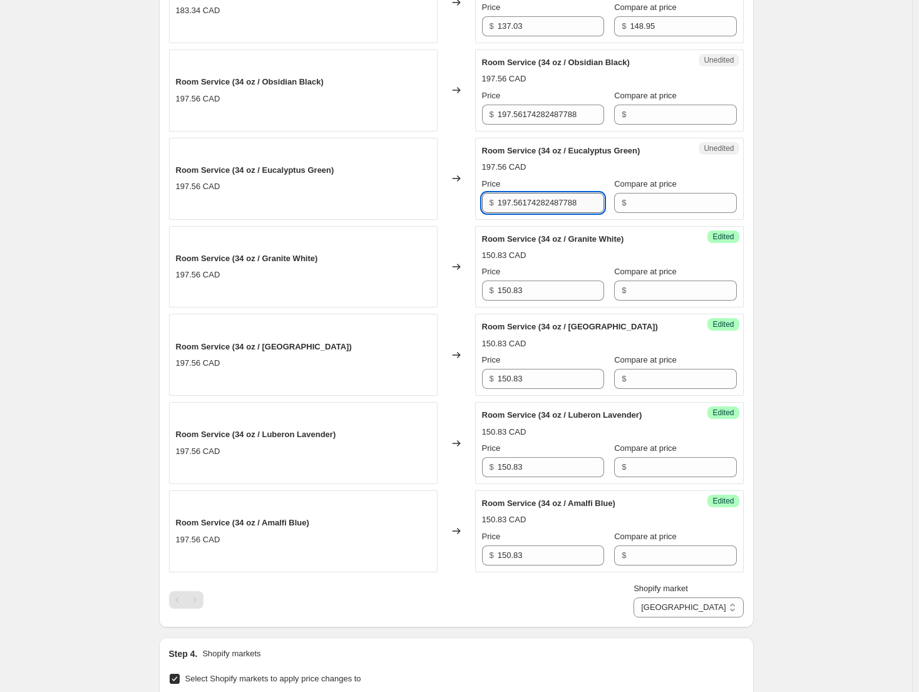
paste input "50.83"
type input "150.83"
click at [534, 119] on input "197.56174282487788" at bounding box center [551, 115] width 106 height 20
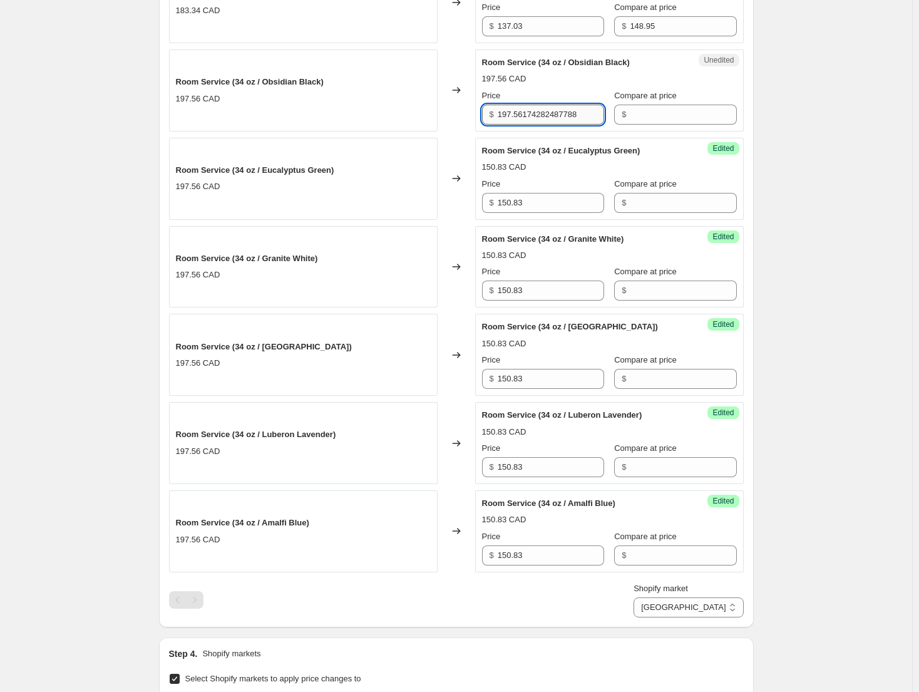
click at [534, 119] on input "197.56174282487788" at bounding box center [551, 115] width 106 height 20
paste input "50.83"
type input "150.83"
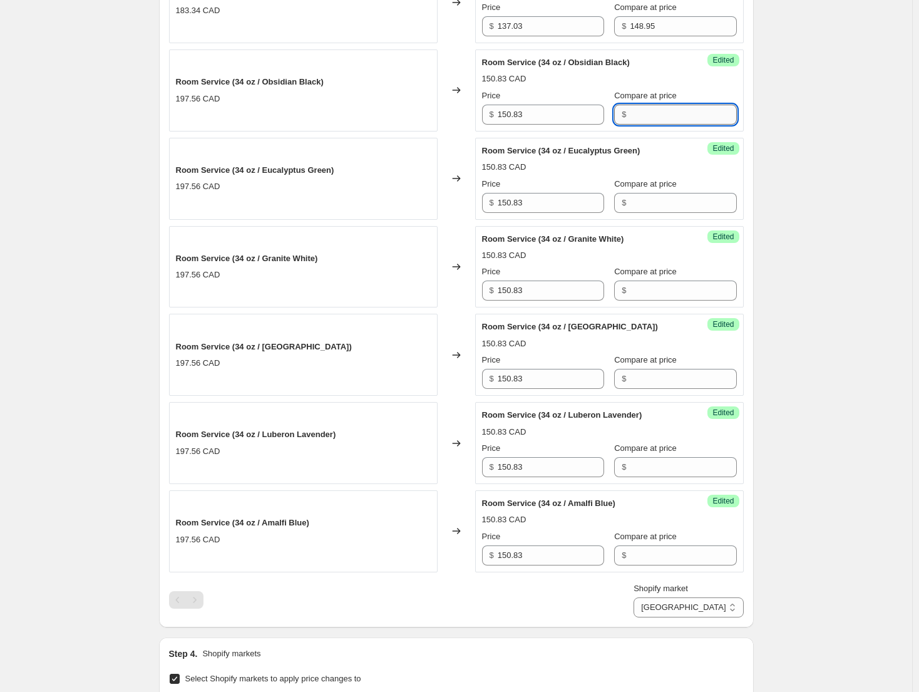
click at [653, 120] on input "Compare at price" at bounding box center [683, 115] width 106 height 20
paste input "163.95"
type input "163.95"
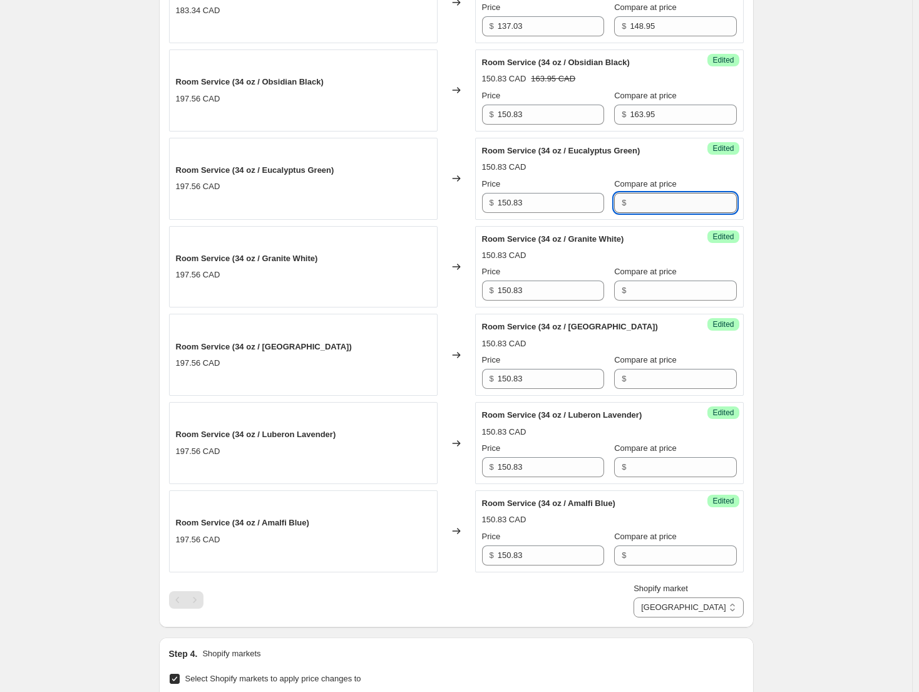
click at [649, 205] on input "Compare at price" at bounding box center [683, 203] width 106 height 20
paste input "163.95"
type input "163.95"
click at [653, 290] on input "Compare at price" at bounding box center [683, 290] width 106 height 20
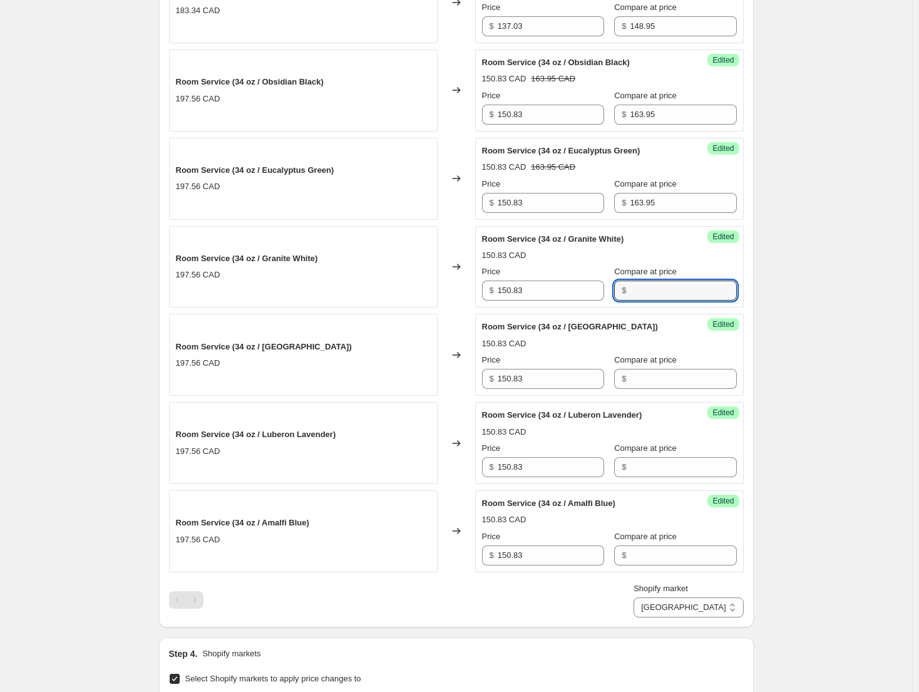
paste input "163.95"
type input "163.95"
click at [645, 372] on input "Compare at price" at bounding box center [683, 379] width 106 height 20
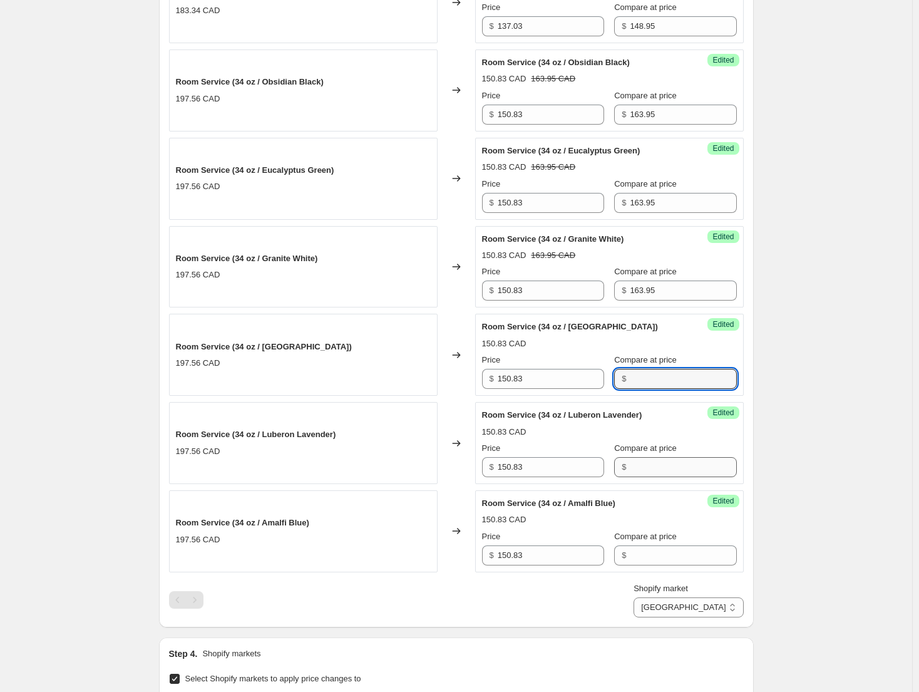
paste input "163.95"
type input "163.95"
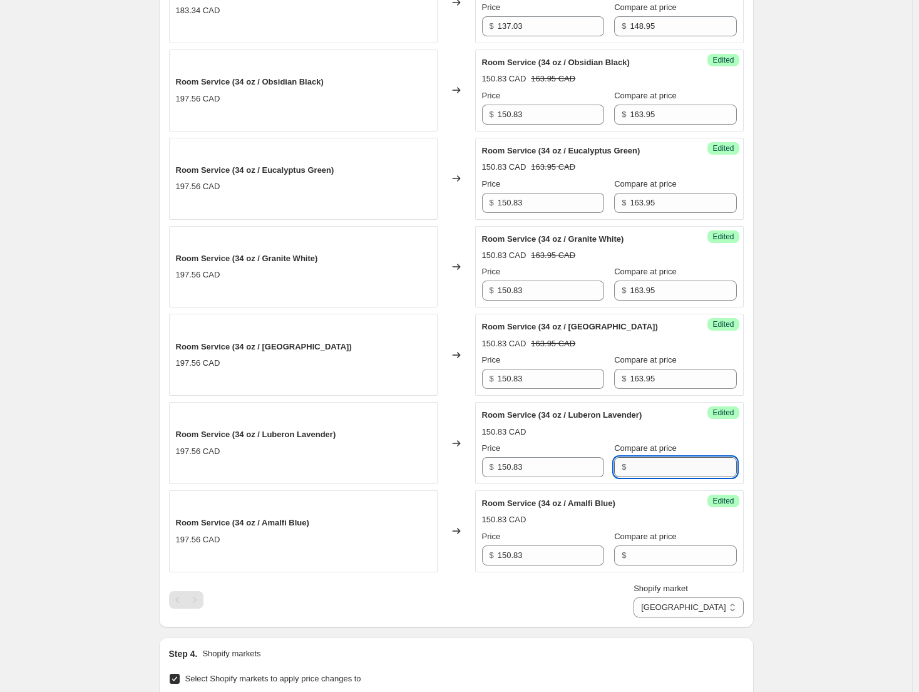
click at [650, 471] on input "Compare at price" at bounding box center [683, 467] width 106 height 20
paste input "163.95"
type input "163.95"
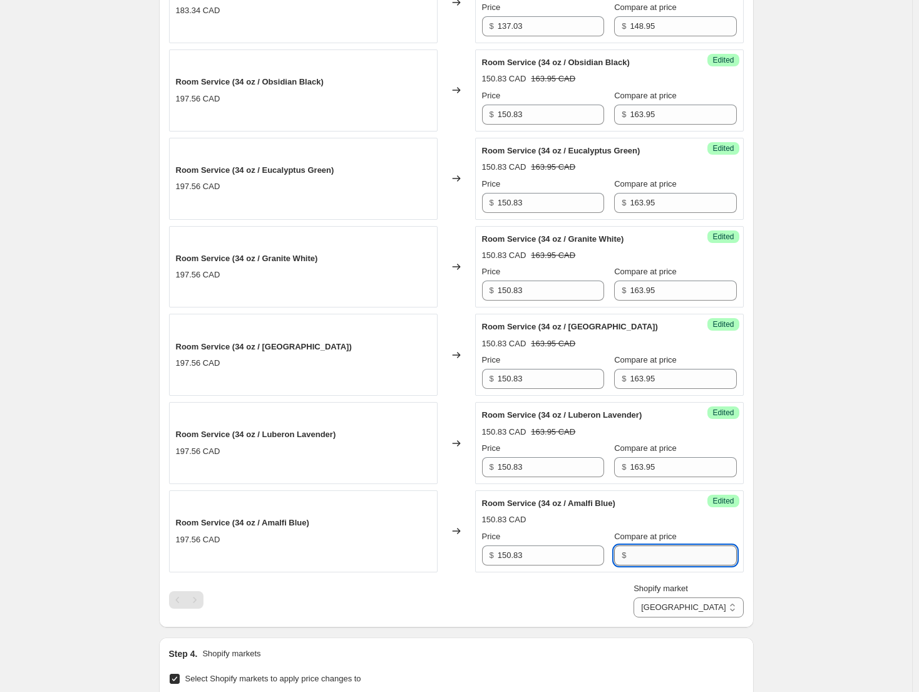
click at [653, 545] on input "Compare at price" at bounding box center [683, 555] width 106 height 20
paste input "163.95"
type input "163.95"
click at [801, 543] on div "Create new price change job. This page is ready Create new price change job Dra…" at bounding box center [456, 70] width 912 height 2019
click at [730, 601] on select "Direct prices Canada EU EU - Brita United Kingdom" at bounding box center [688, 607] width 110 height 20
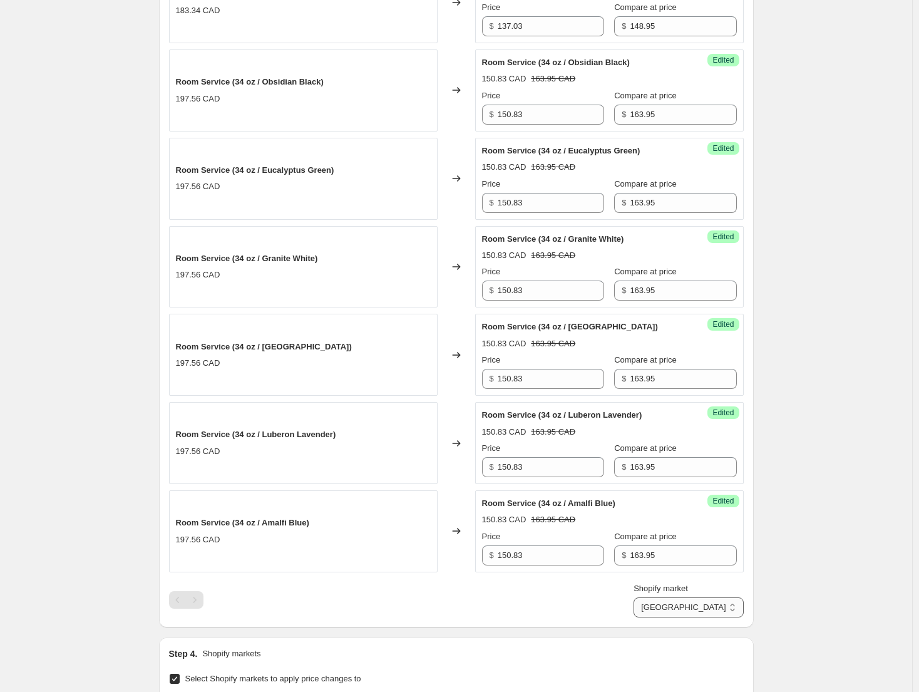
select select "61658824988"
click at [692, 617] on select "Direct prices Canada EU EU - Brita United Kingdom" at bounding box center [688, 607] width 110 height 20
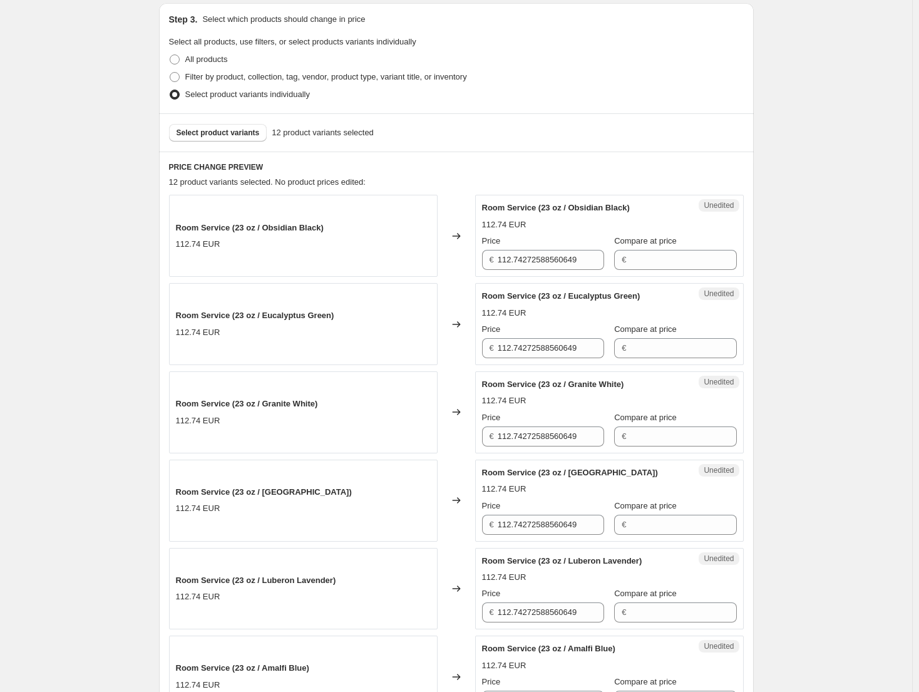
scroll to position [250, 0]
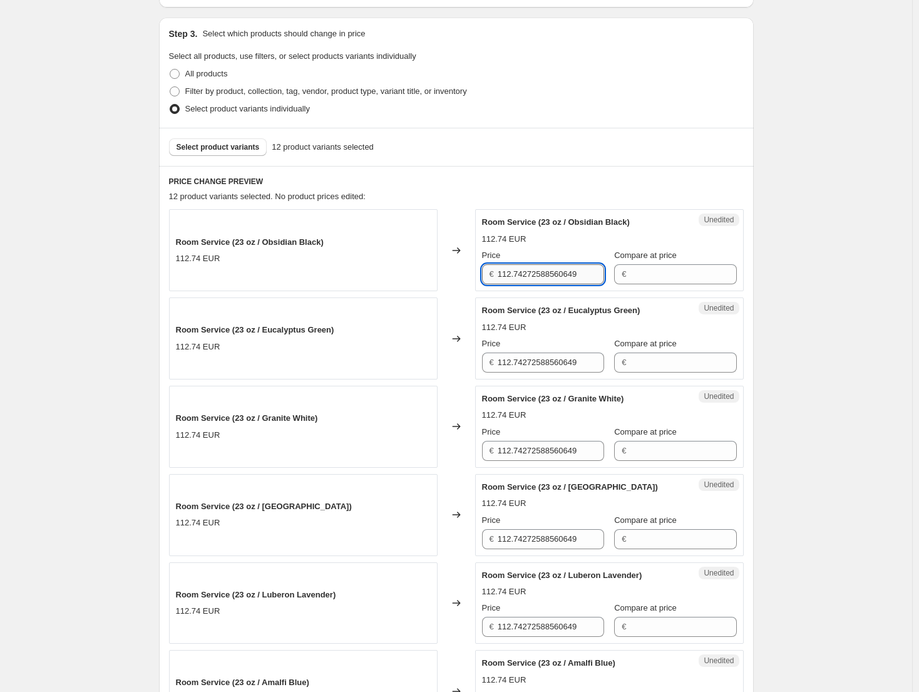
click at [533, 279] on input "112.74272588560649" at bounding box center [551, 274] width 106 height 20
paste input "4.03"
type input "114.03"
click at [555, 355] on input "112.74272588560649" at bounding box center [551, 362] width 106 height 20
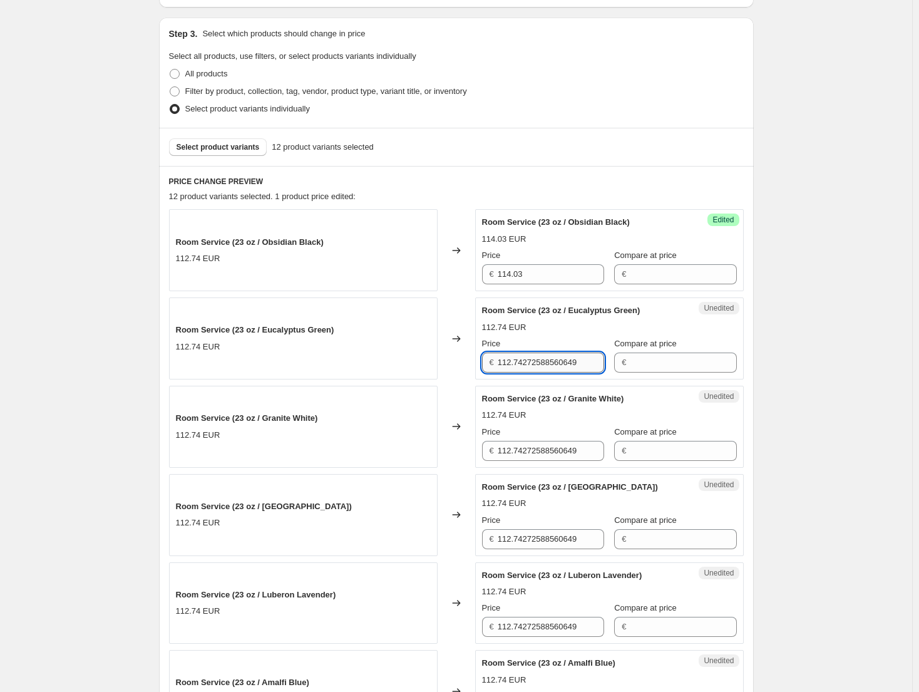
click at [555, 355] on input "112.74272588560649" at bounding box center [551, 362] width 106 height 20
paste input "4.03"
type input "114.03"
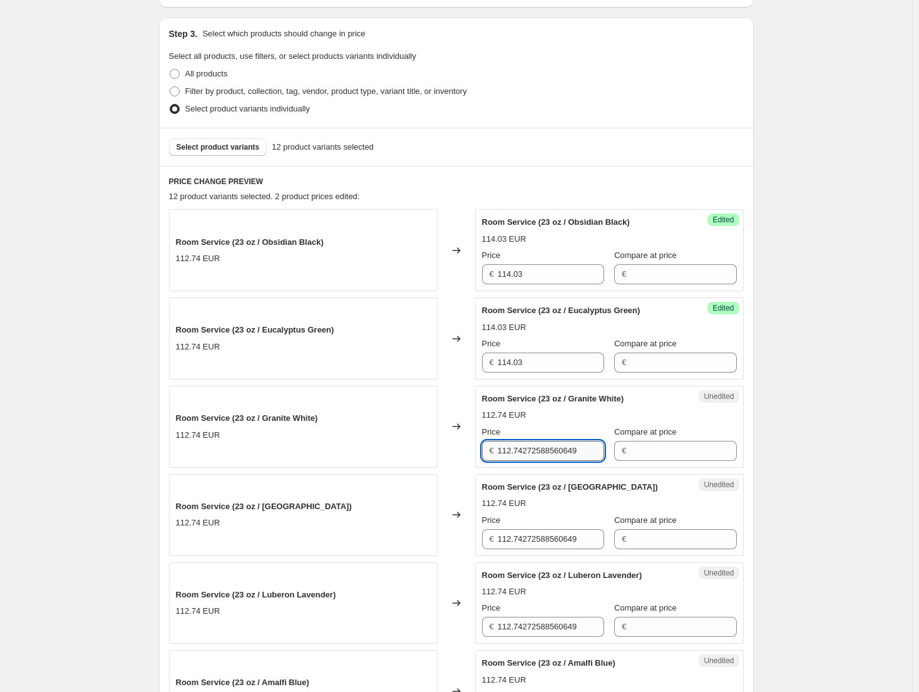
click at [524, 447] on input "112.74272588560649" at bounding box center [551, 451] width 106 height 20
paste input "4.03"
type input "114.03"
click at [551, 542] on input "112.74272588560649" at bounding box center [551, 539] width 106 height 20
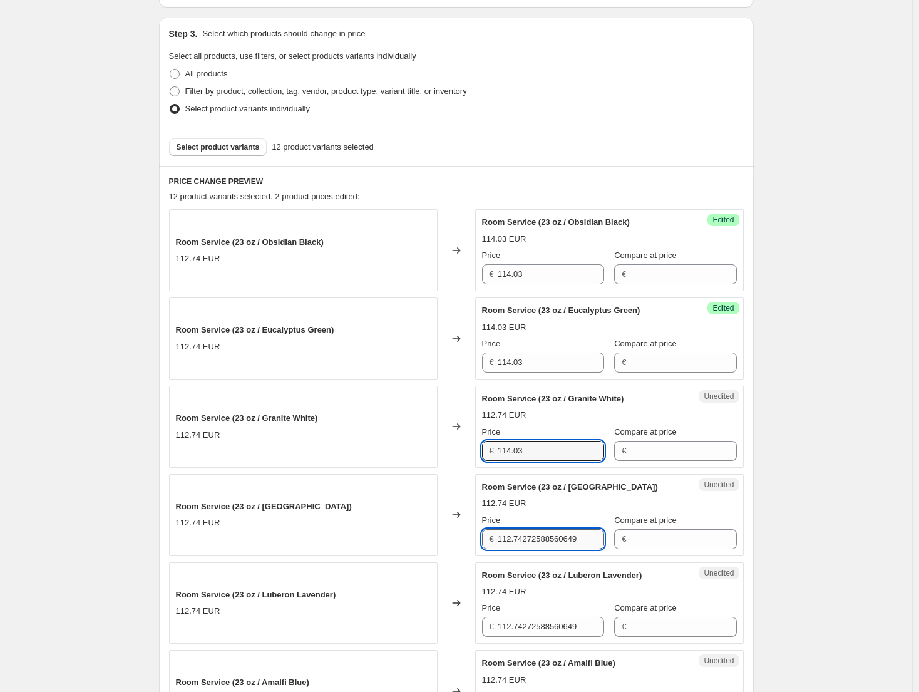
click at [551, 542] on input "112.74272588560649" at bounding box center [551, 539] width 106 height 20
paste input "4.03"
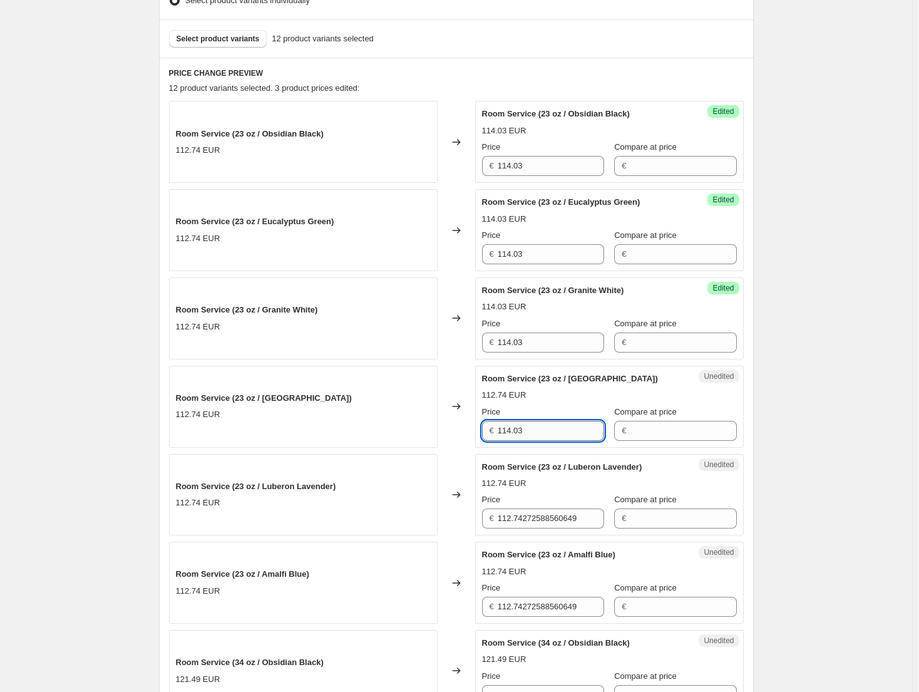
scroll to position [376, 0]
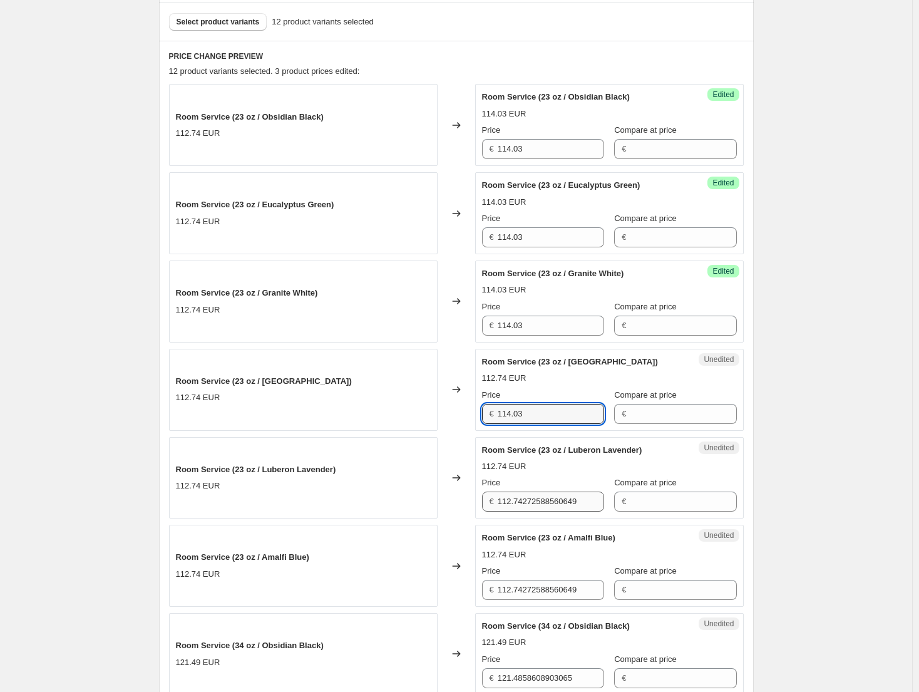
type input "114.03"
click at [548, 511] on input "112.74272588560649" at bounding box center [551, 501] width 106 height 20
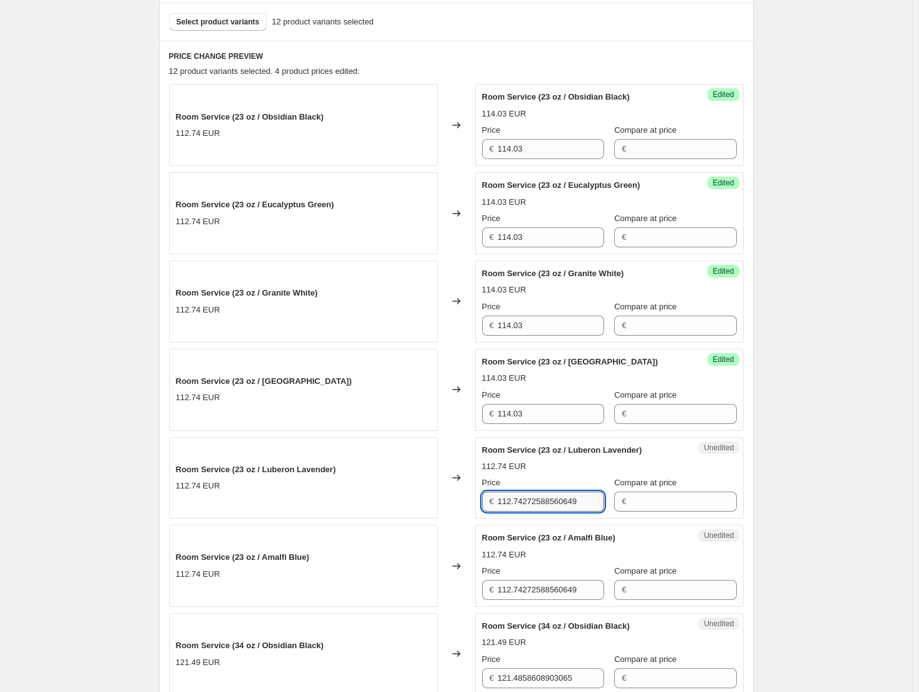
click at [548, 511] on input "112.74272588560649" at bounding box center [551, 501] width 106 height 20
paste input "4.03"
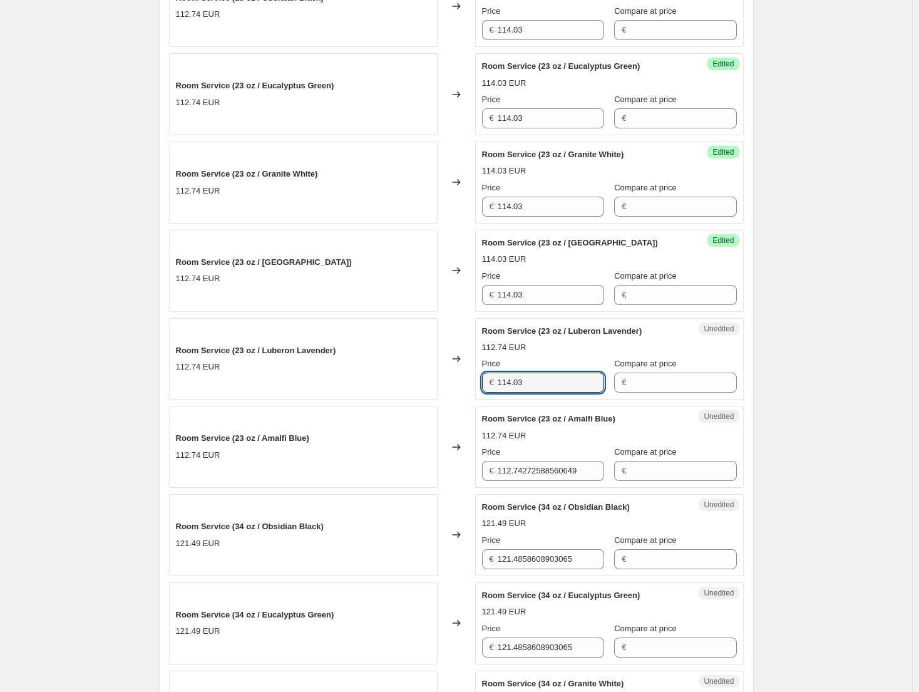
scroll to position [501, 0]
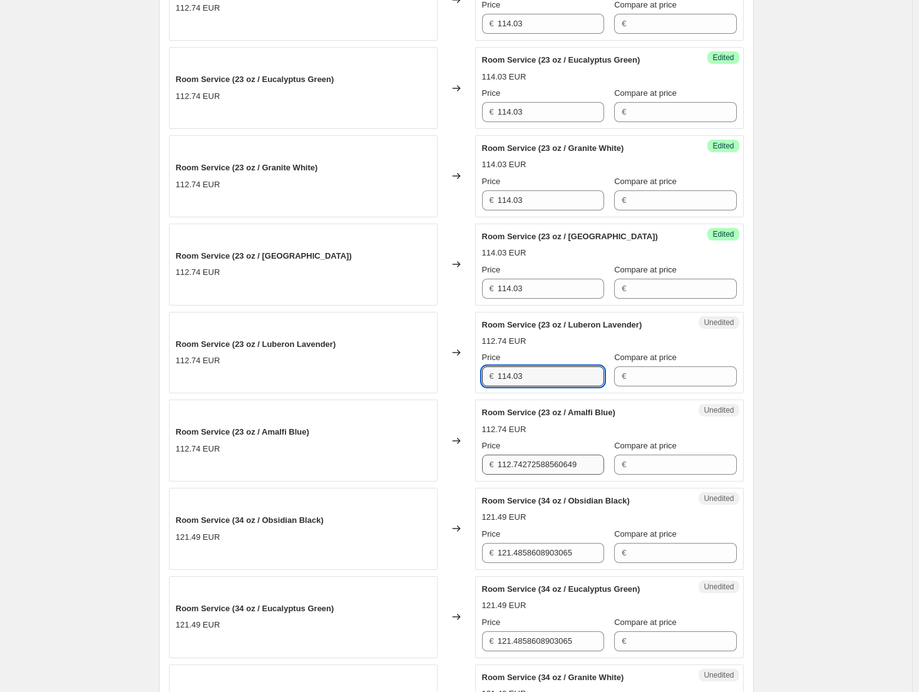
type input "114.03"
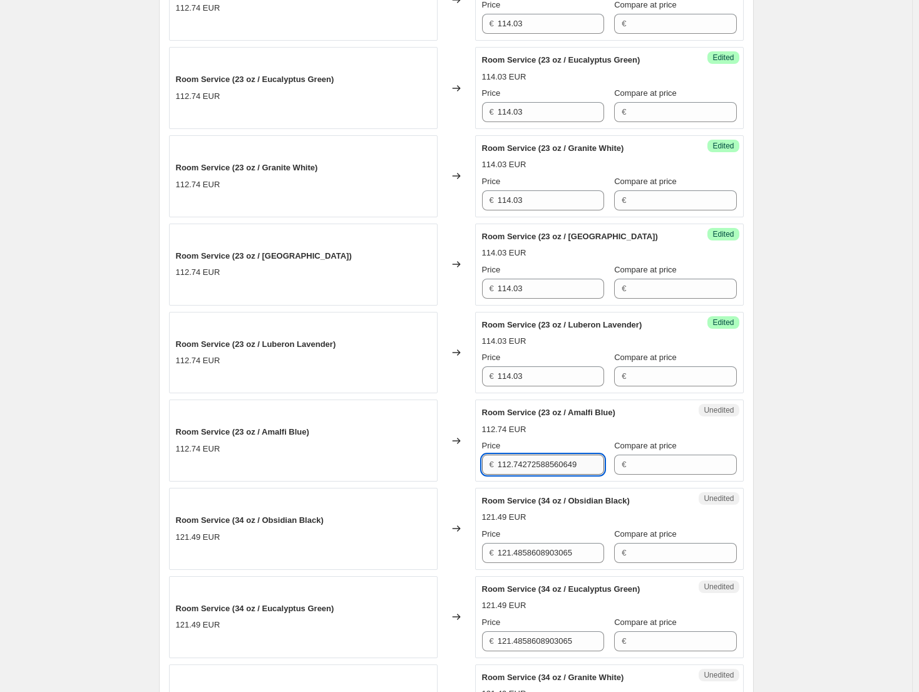
click at [555, 465] on input "112.74272588560649" at bounding box center [551, 464] width 106 height 20
paste input "4.03"
type input "114.03"
click at [537, 543] on input "121.4858608903065" at bounding box center [551, 553] width 106 height 20
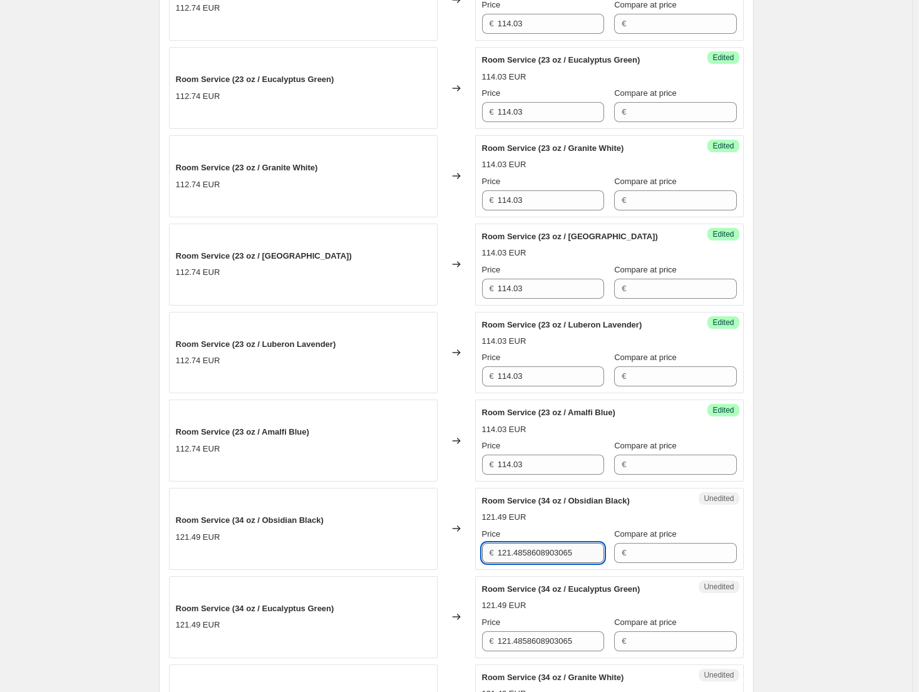
click at [537, 553] on input "121.4858608903065" at bounding box center [551, 553] width 106 height 20
click at [537, 552] on input "121.4858608903065" at bounding box center [551, 553] width 106 height 20
paste input "3.23"
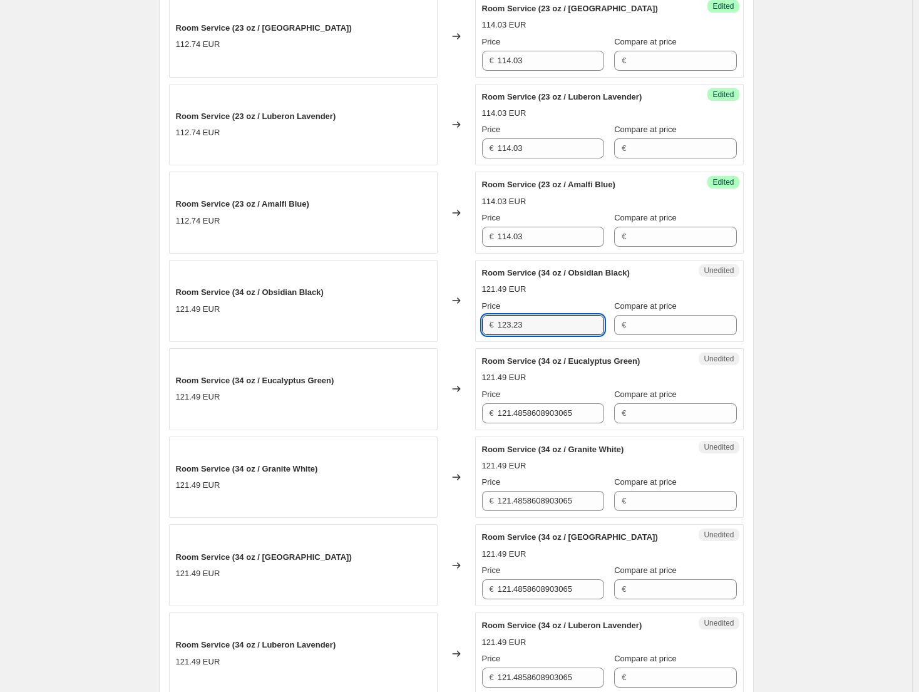
scroll to position [751, 0]
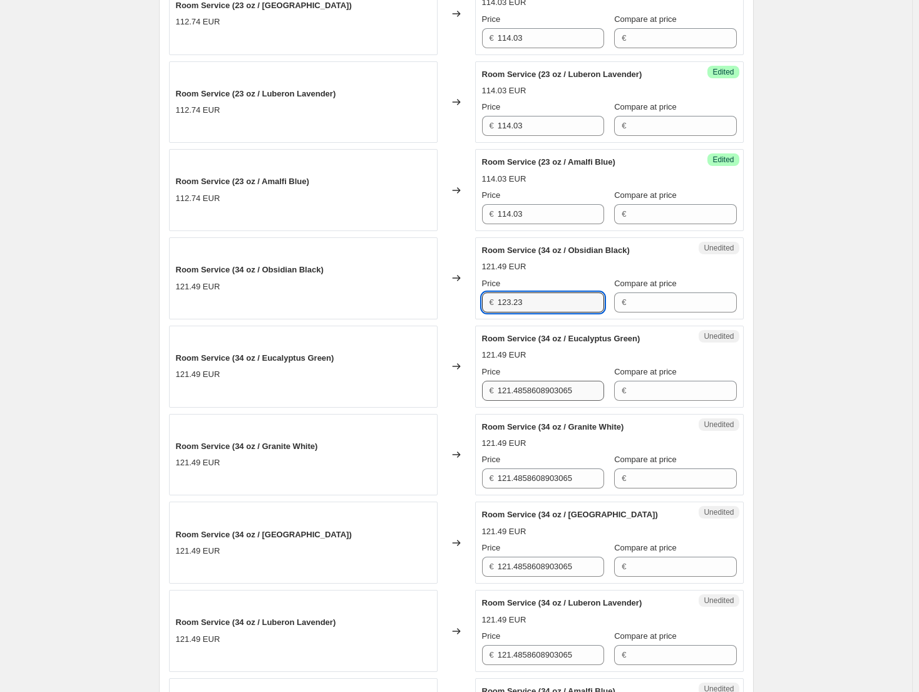
type input "123.23"
click at [551, 396] on input "121.4858608903065" at bounding box center [551, 391] width 106 height 20
paste input "3.23"
type input "123.23"
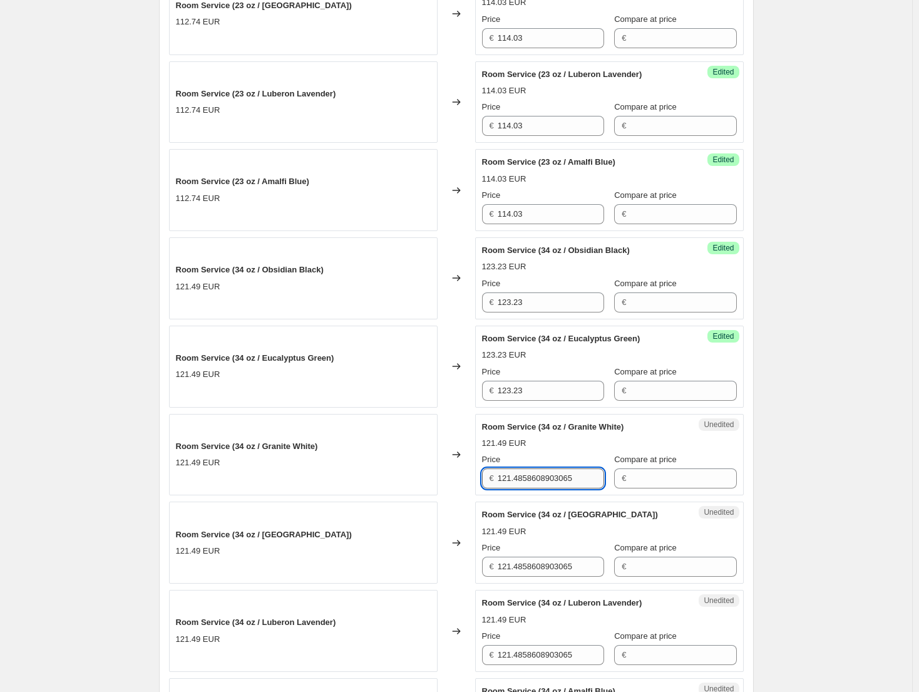
click at [548, 482] on input "121.4858608903065" at bounding box center [551, 478] width 106 height 20
paste
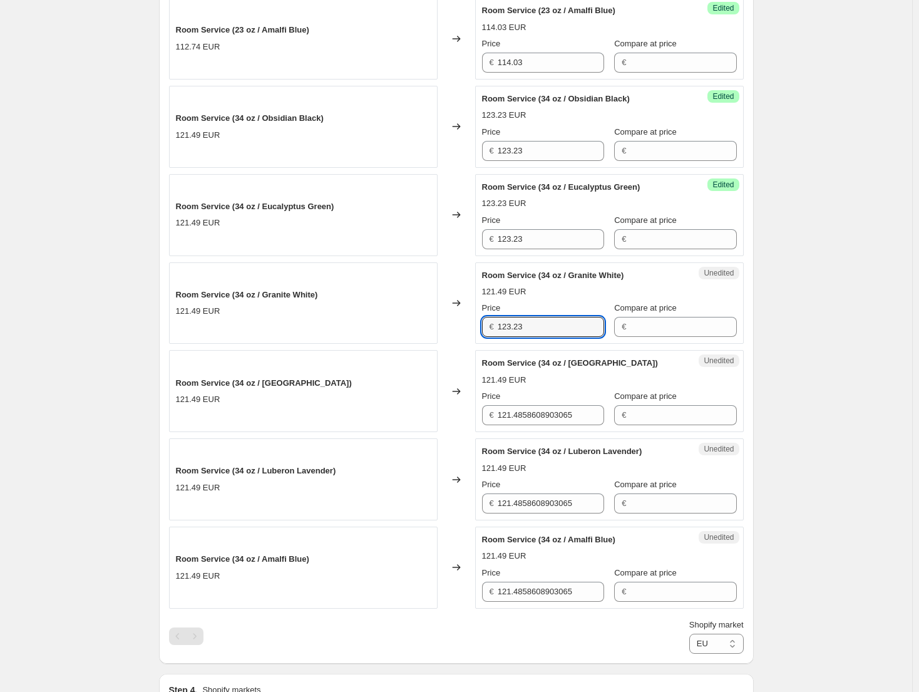
scroll to position [1001, 0]
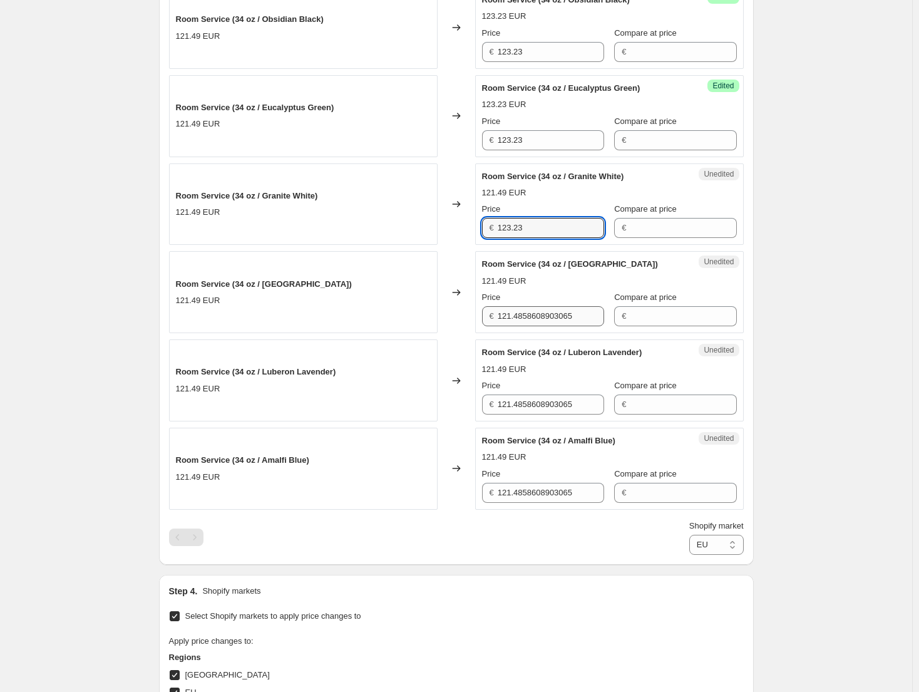
type input "123.23"
click at [553, 325] on input "121.4858608903065" at bounding box center [551, 316] width 106 height 20
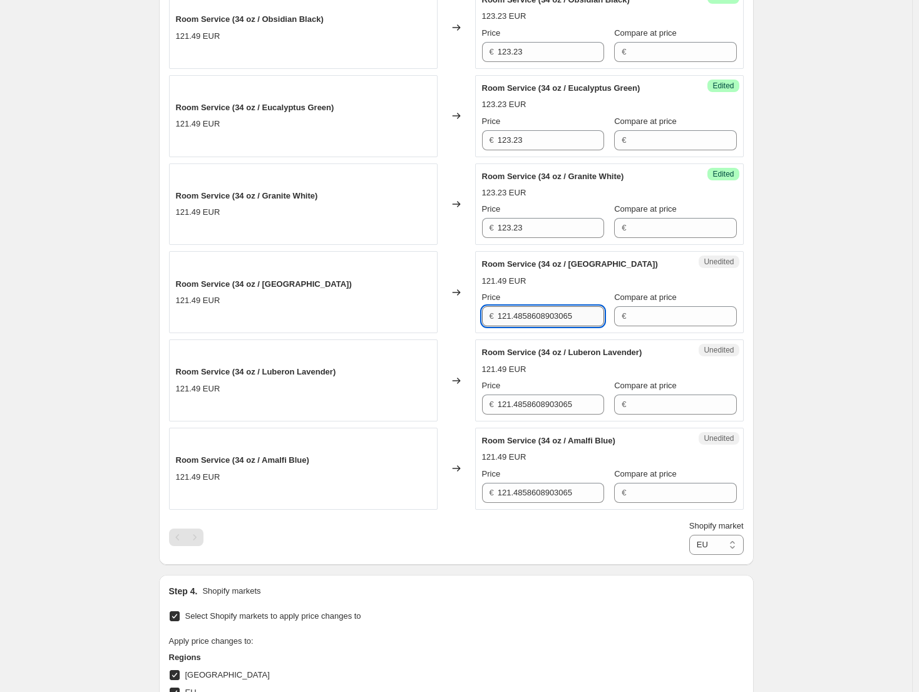
click at [553, 325] on input "121.4858608903065" at bounding box center [551, 316] width 106 height 20
type input "123.23"
click at [537, 407] on input "121.4858608903065" at bounding box center [551, 404] width 106 height 20
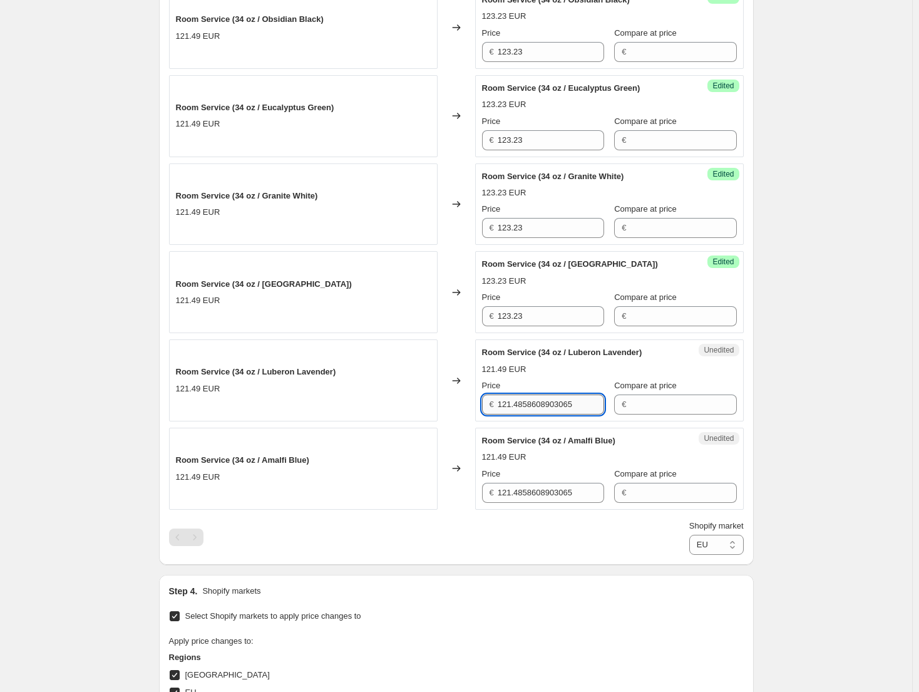
click at [537, 407] on input "121.4858608903065" at bounding box center [551, 404] width 106 height 20
type input "123.23"
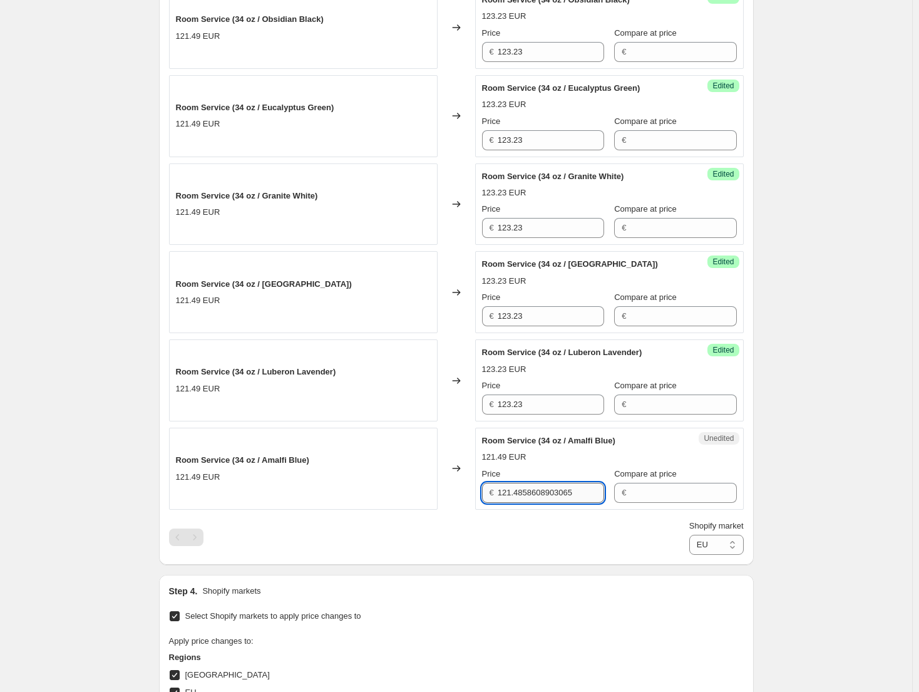
click at [540, 486] on input "121.4858608903065" at bounding box center [551, 493] width 106 height 20
type input "123.23"
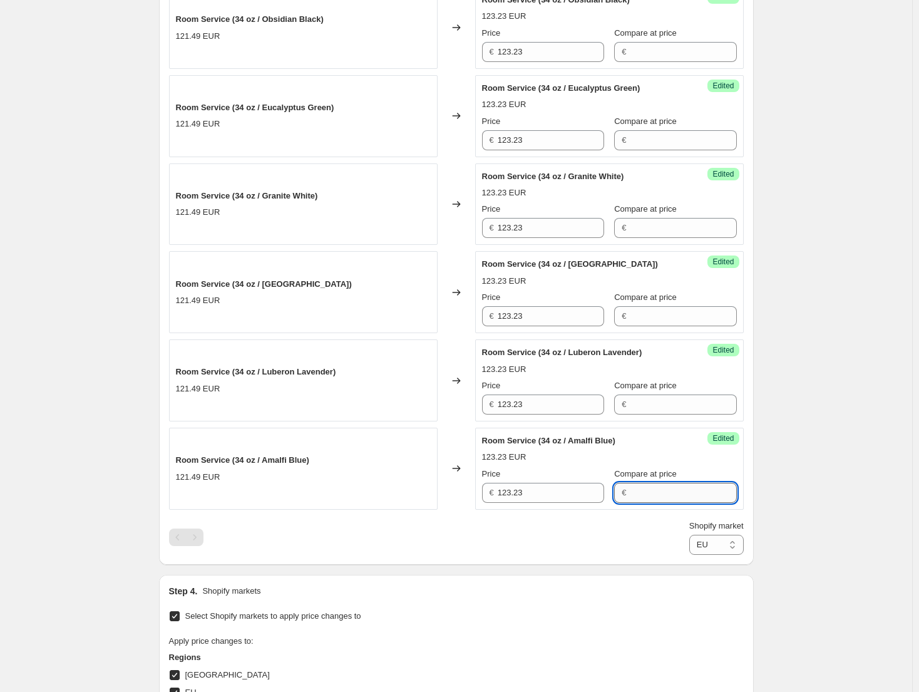
click at [682, 493] on input "Compare at price" at bounding box center [683, 493] width 106 height 20
type input "133.95"
click at [648, 401] on input "Compare at price" at bounding box center [683, 404] width 106 height 20
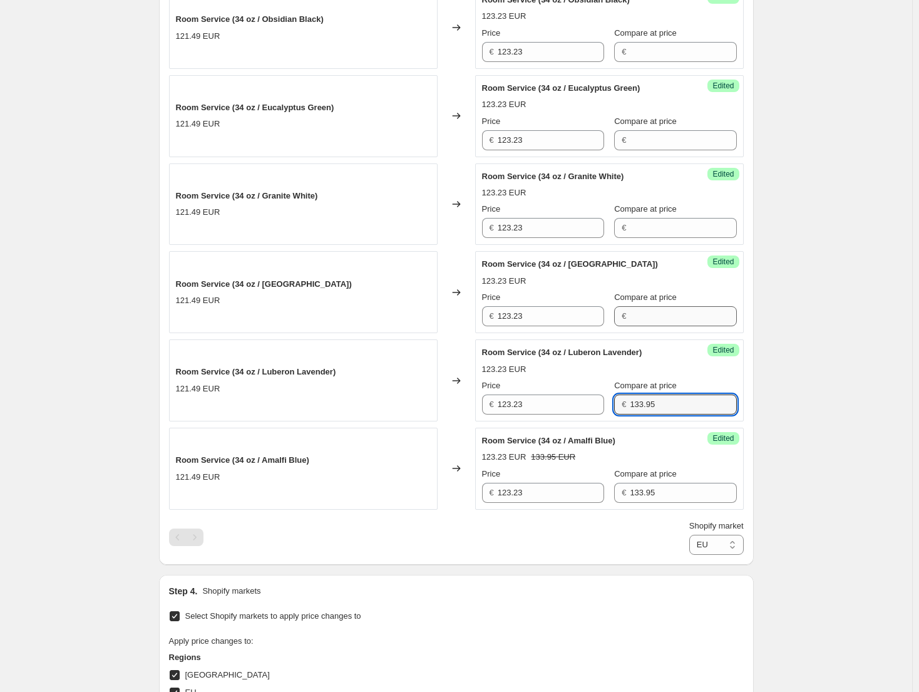
type input "133.95"
click at [649, 318] on input "Compare at price" at bounding box center [683, 316] width 106 height 20
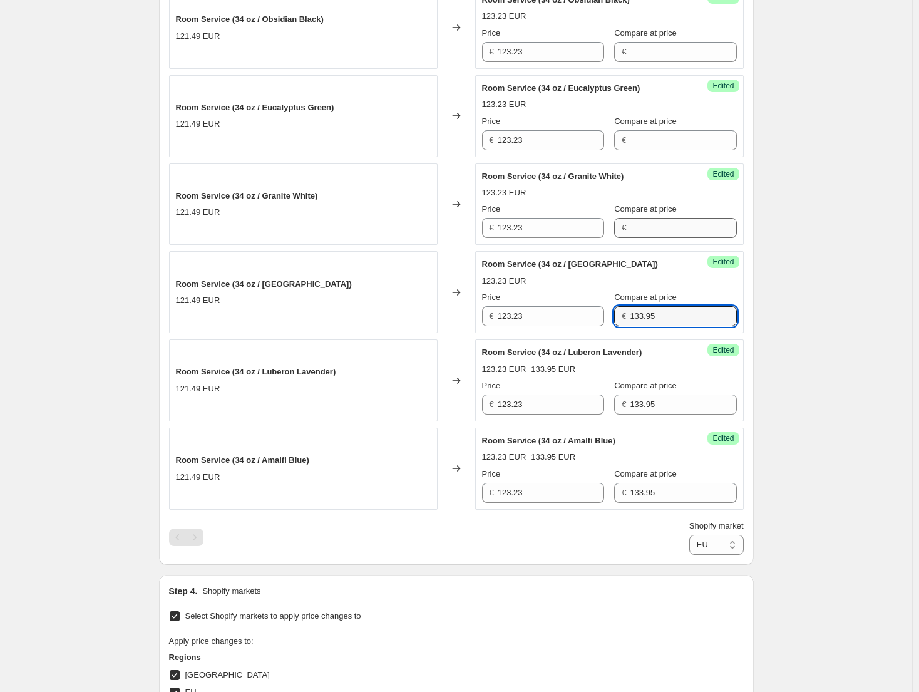
type input "133.95"
click at [657, 230] on input "Compare at price" at bounding box center [683, 228] width 106 height 20
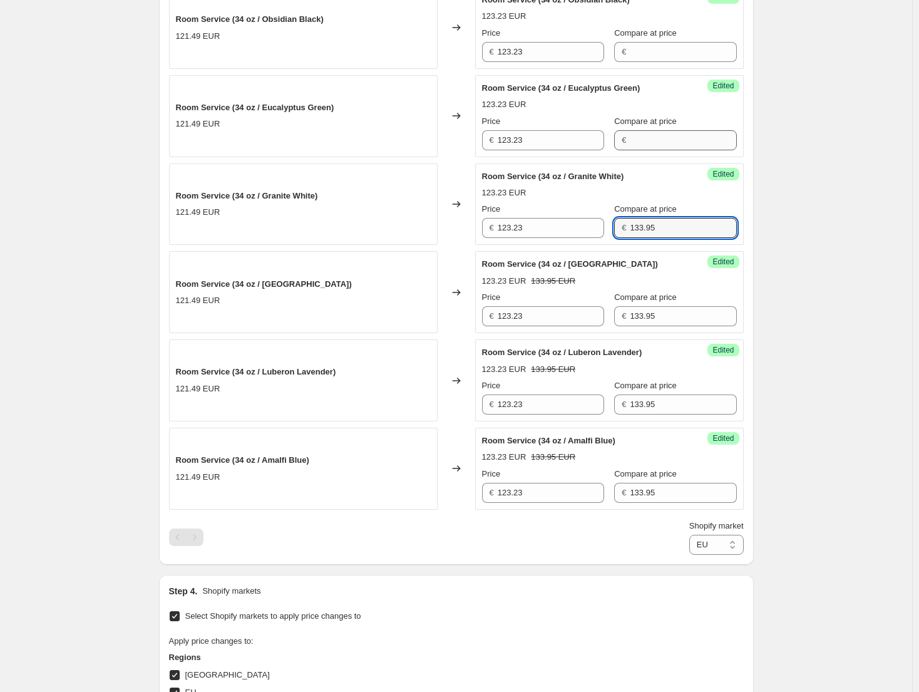
type input "133.95"
click at [650, 137] on input "Compare at price" at bounding box center [683, 140] width 106 height 20
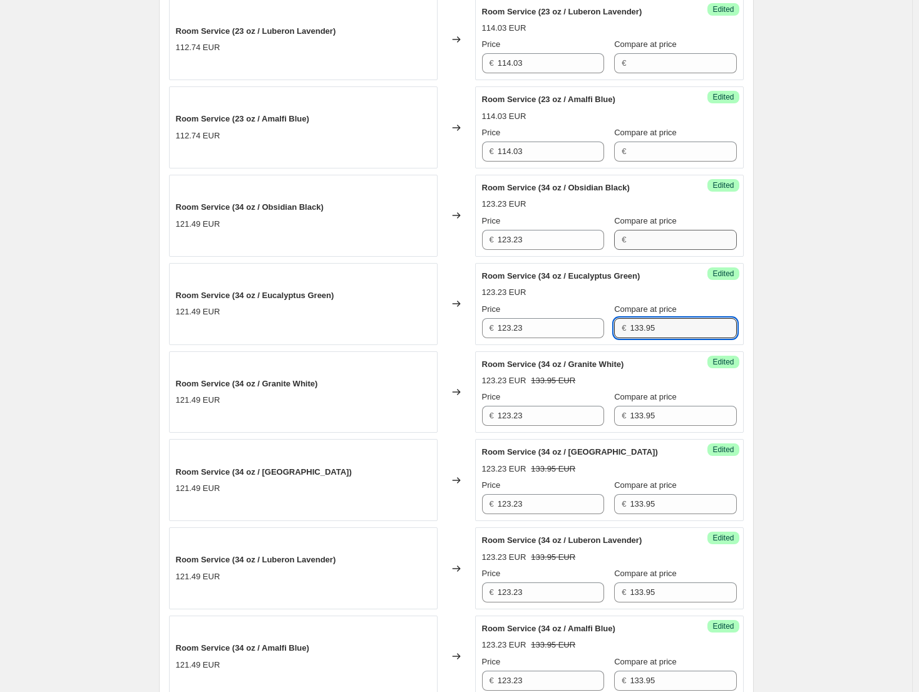
type input "133.95"
click at [660, 231] on input "Compare at price" at bounding box center [683, 240] width 106 height 20
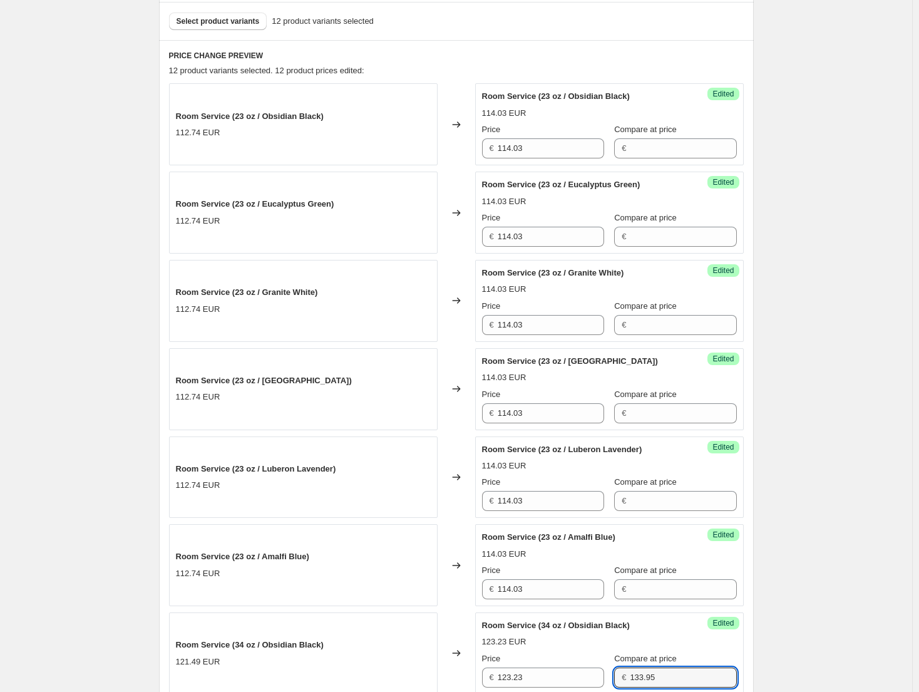
scroll to position [376, 0]
type input "133.95"
click at [675, 587] on input "Compare at price" at bounding box center [683, 590] width 106 height 20
type input "123.95"
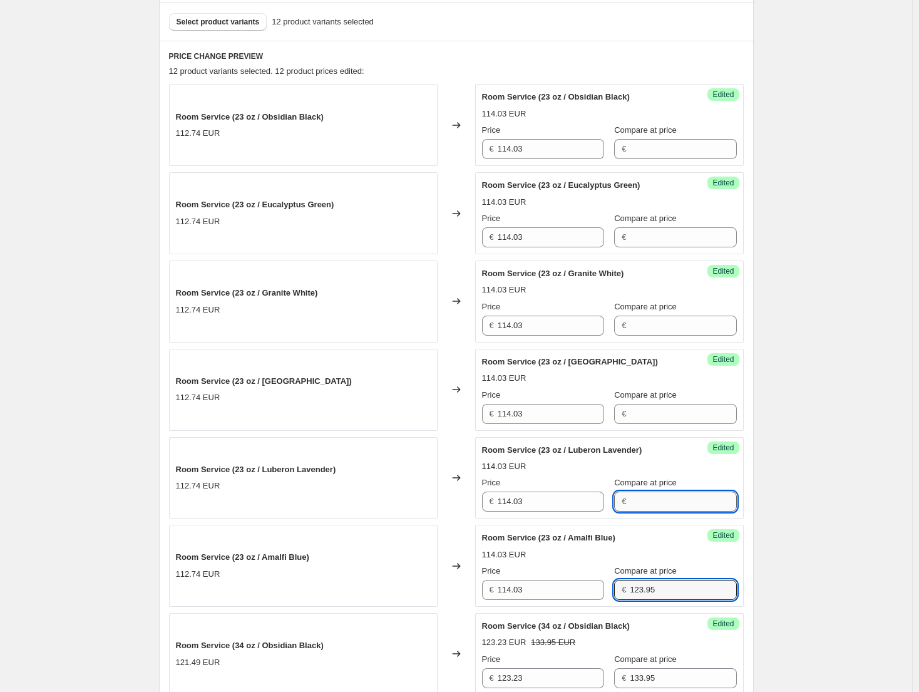
click at [670, 499] on input "Compare at price" at bounding box center [683, 501] width 106 height 20
type input "123.95"
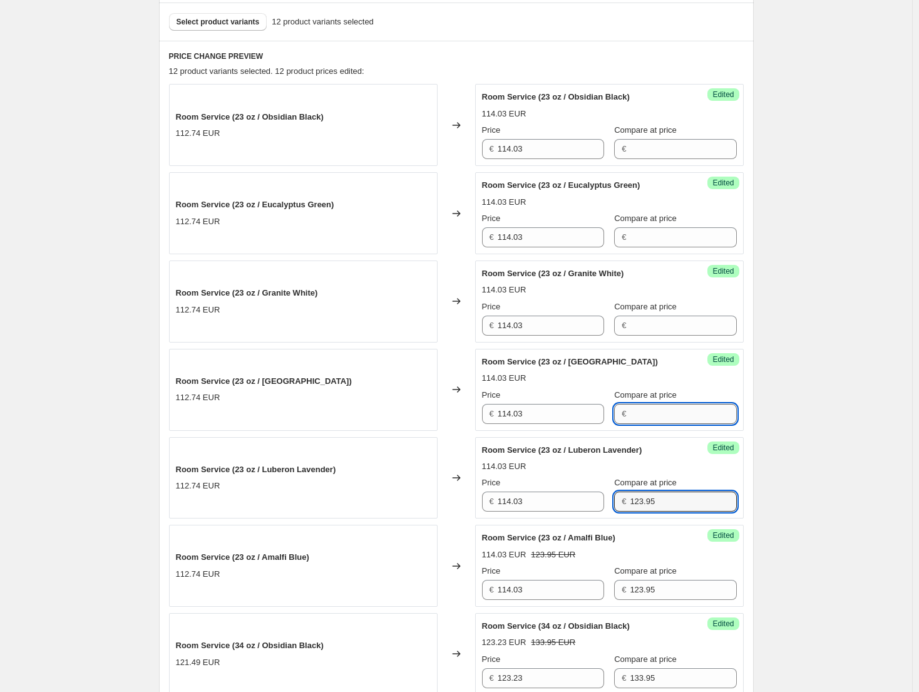
click at [662, 411] on input "Compare at price" at bounding box center [683, 414] width 106 height 20
type input "123.95"
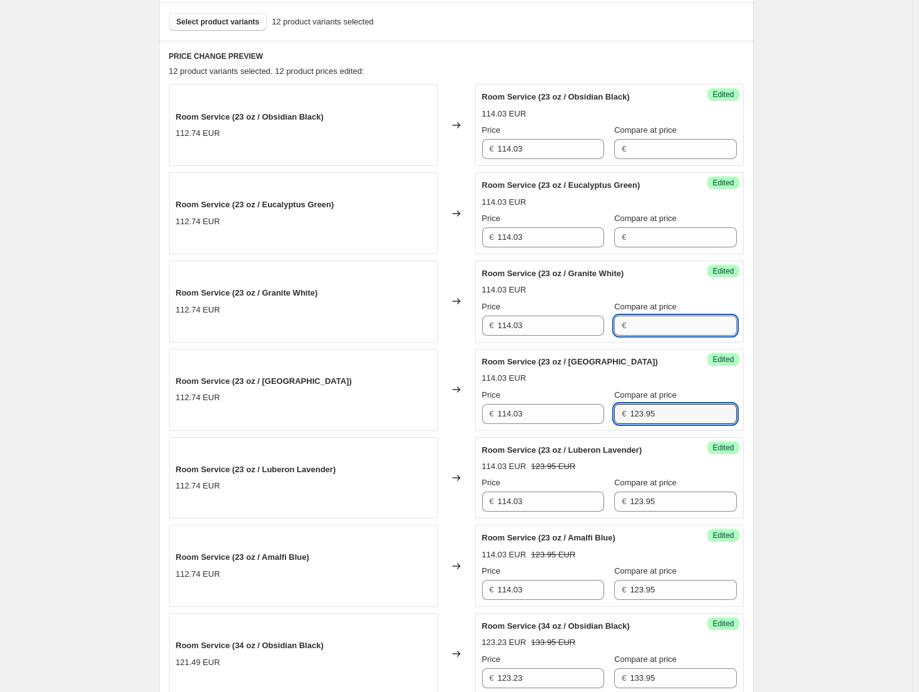
click at [658, 333] on input "Compare at price" at bounding box center [683, 325] width 106 height 20
type input "123.95"
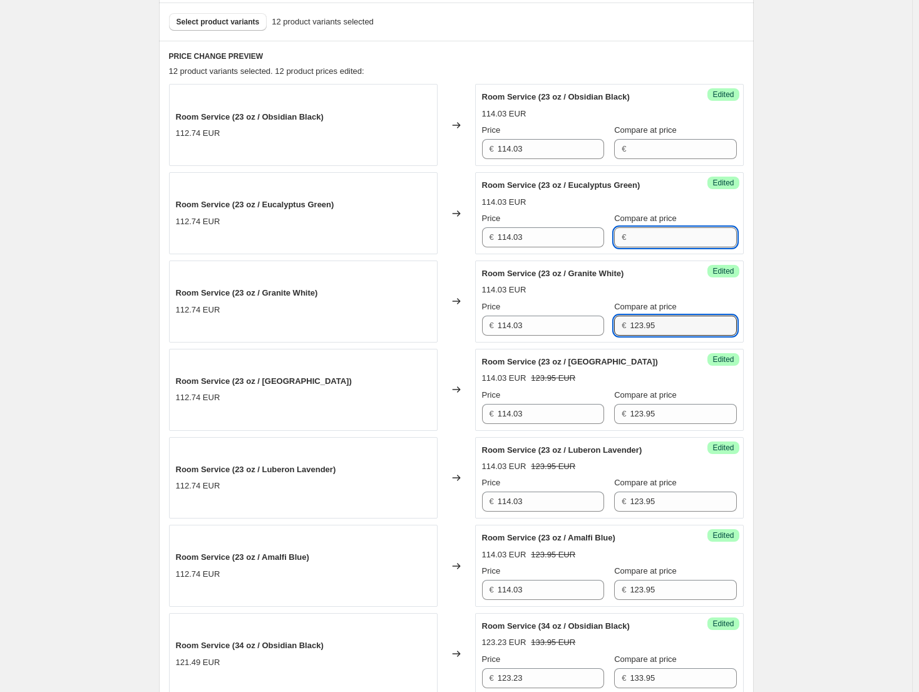
click at [658, 235] on input "Compare at price" at bounding box center [683, 237] width 106 height 20
type input "123.95"
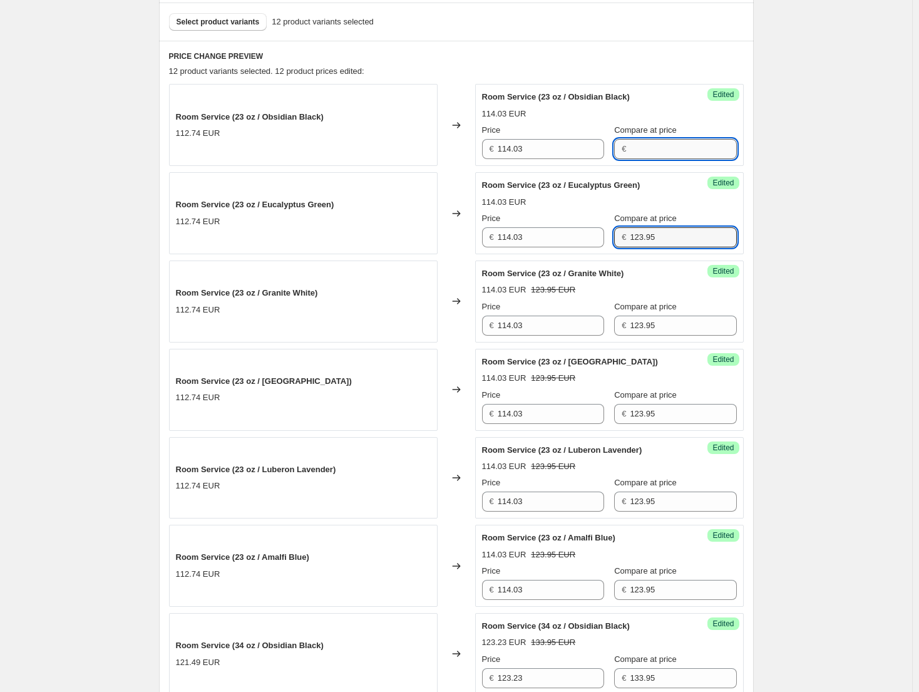
click at [663, 157] on input "Compare at price" at bounding box center [683, 149] width 106 height 20
type input "123.95"
click at [807, 184] on div "Create new price change job. This page is ready Create new price change job Dra…" at bounding box center [456, 633] width 912 height 2019
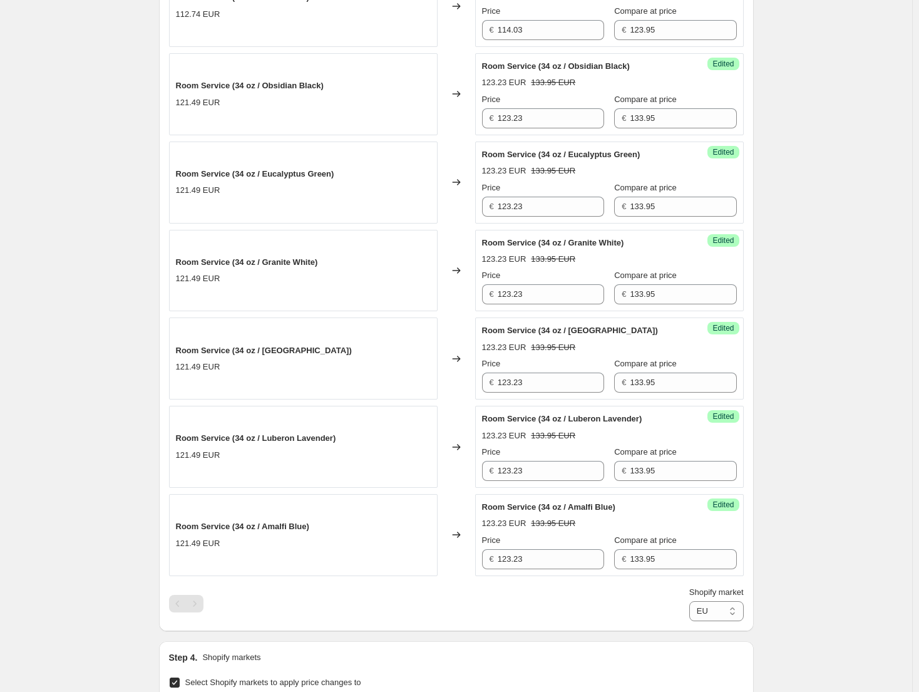
scroll to position [939, 0]
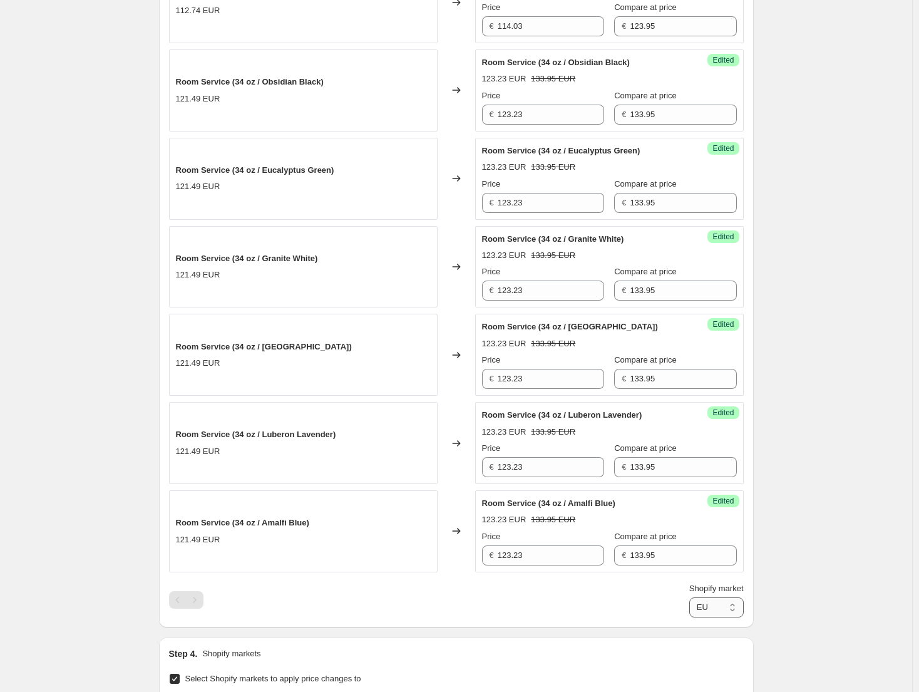
click at [730, 603] on select "Direct prices Canada EU EU - Brita United Kingdom" at bounding box center [716, 607] width 54 height 20
select select "91717370140"
click at [689, 617] on select "Direct prices Canada EU EU - Brita United Kingdom" at bounding box center [716, 607] width 54 height 20
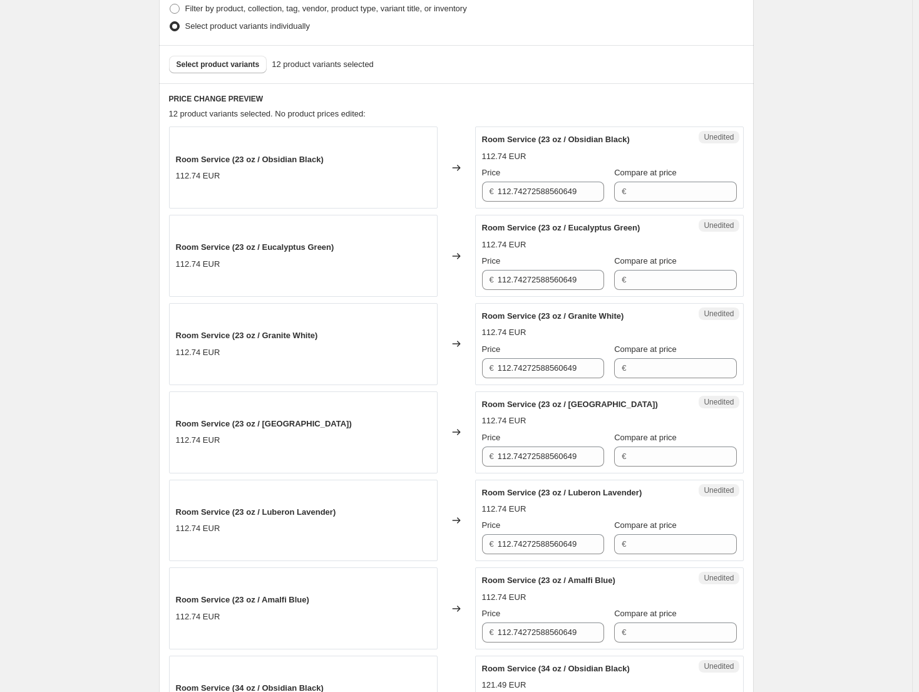
scroll to position [313, 0]
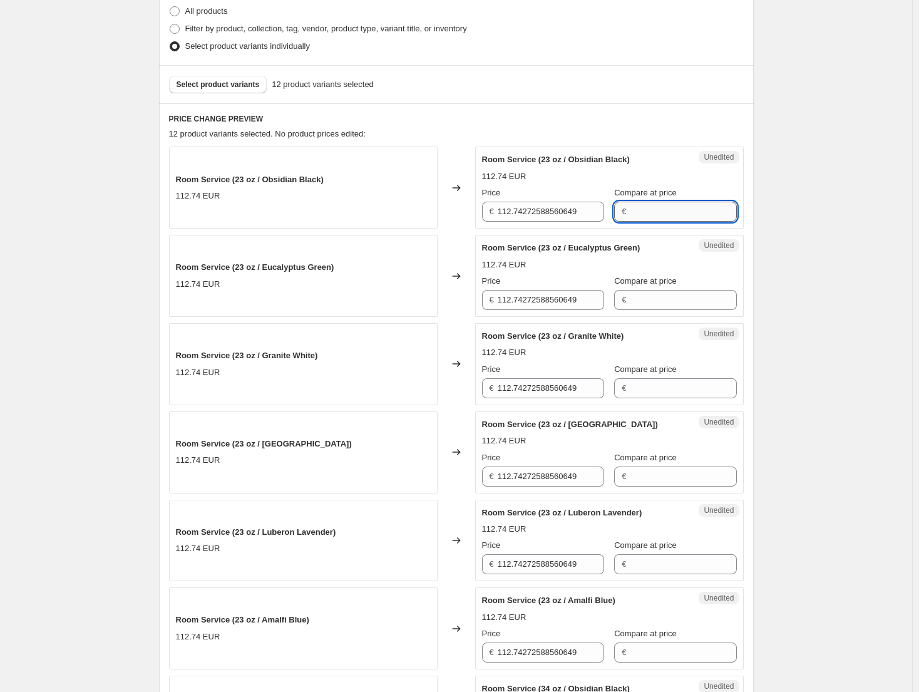
click at [670, 208] on input "Compare at price" at bounding box center [683, 212] width 106 height 20
type input "123.95"
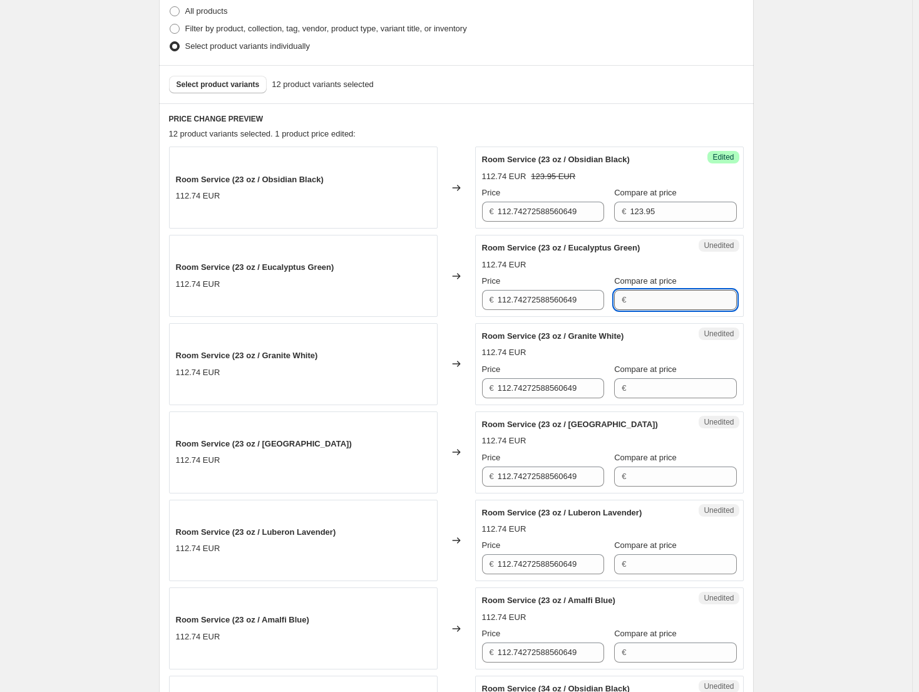
click at [676, 290] on input "Compare at price" at bounding box center [683, 300] width 106 height 20
type input "123.95"
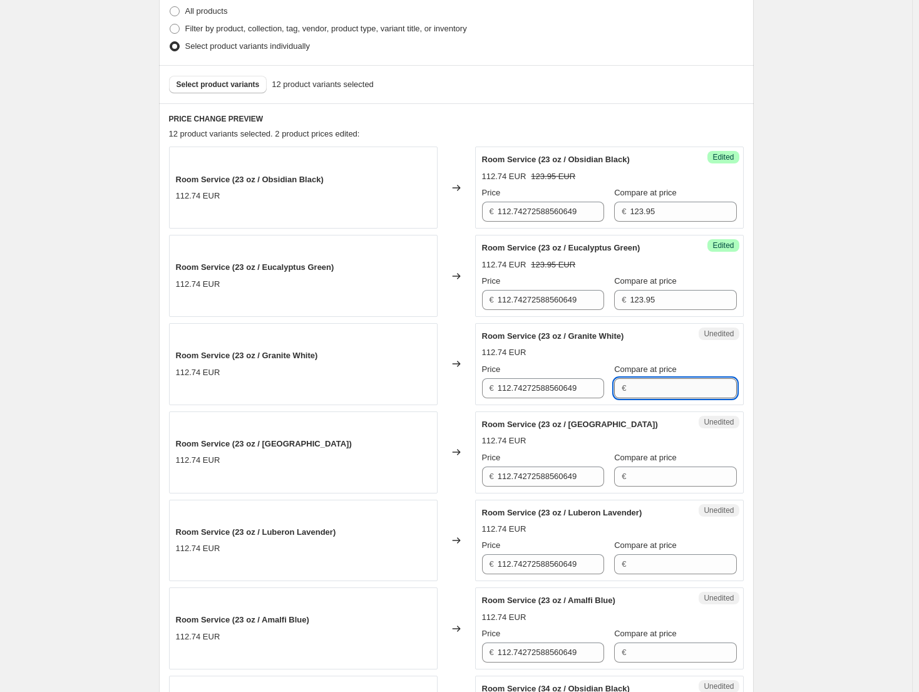
click at [647, 381] on input "Compare at price" at bounding box center [683, 388] width 106 height 20
type input "123.95"
click at [649, 479] on input "Compare at price" at bounding box center [683, 476] width 106 height 20
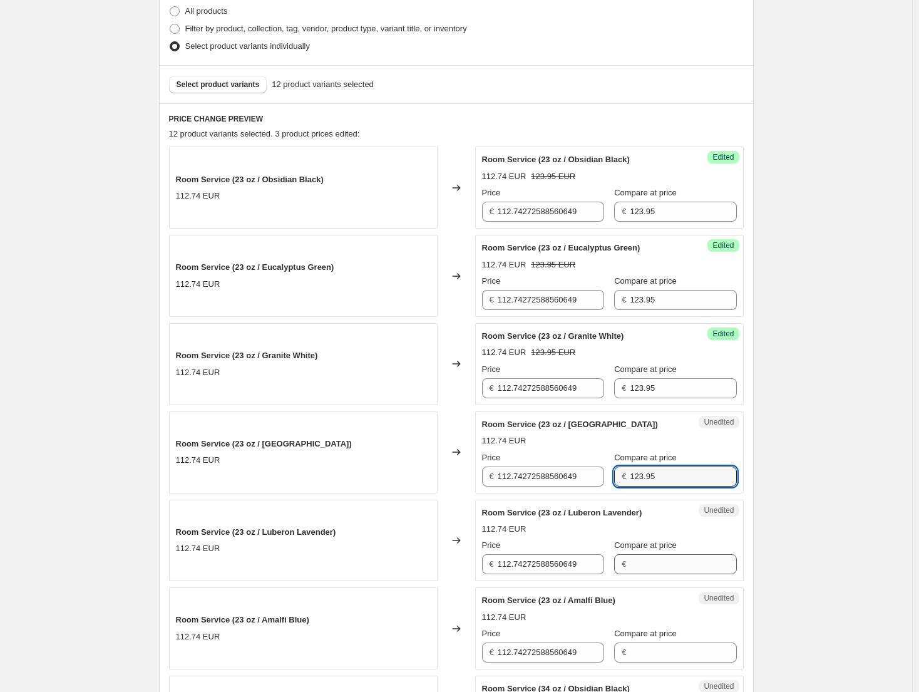
type input "123.95"
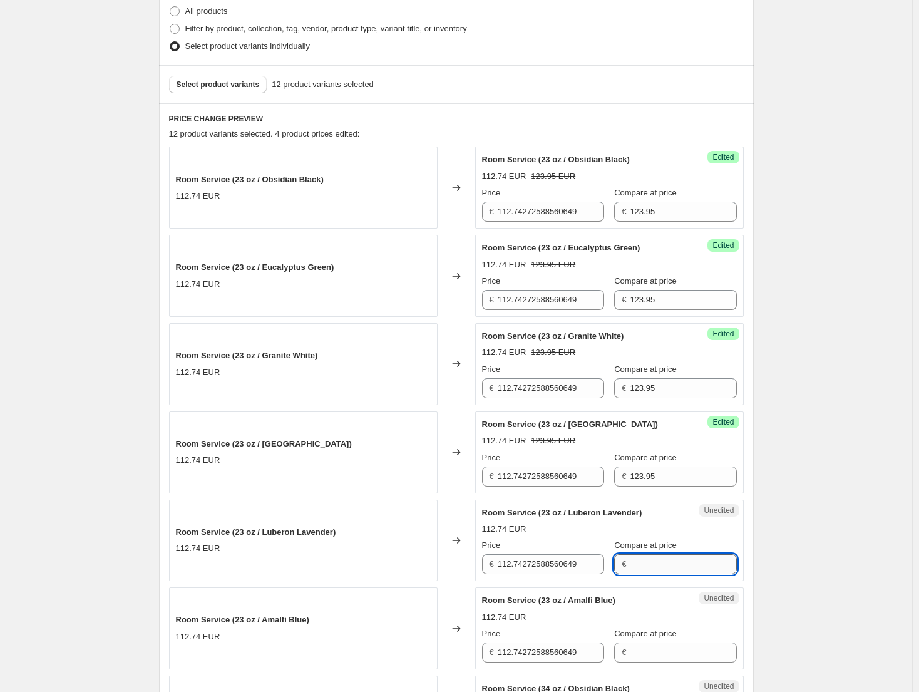
click at [653, 566] on input "Compare at price" at bounding box center [683, 564] width 106 height 20
type input "123.95"
click at [661, 641] on div "Compare at price €" at bounding box center [675, 644] width 122 height 35
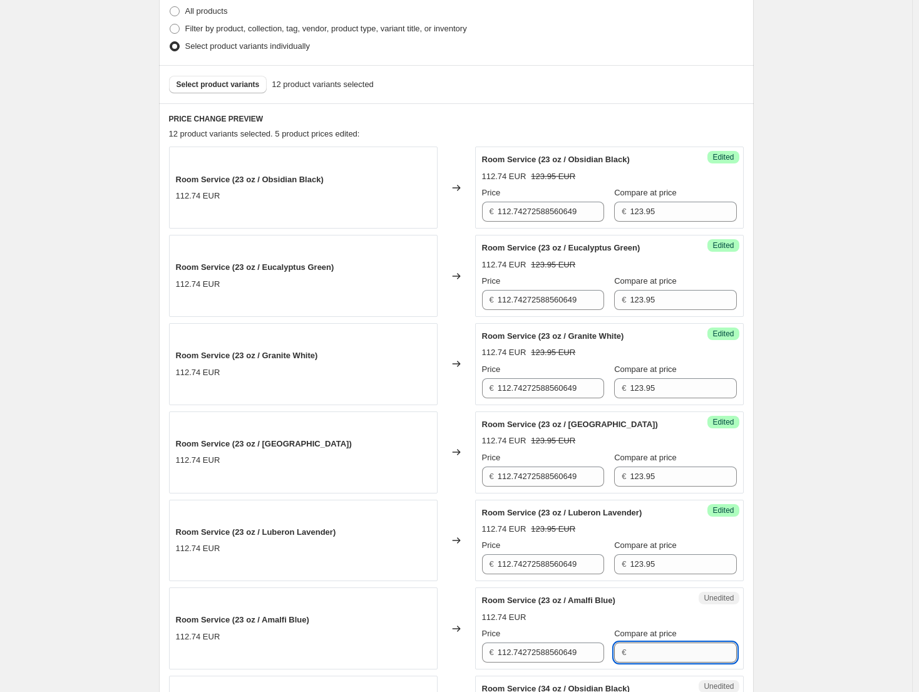
click at [662, 645] on input "Compare at price" at bounding box center [683, 652] width 106 height 20
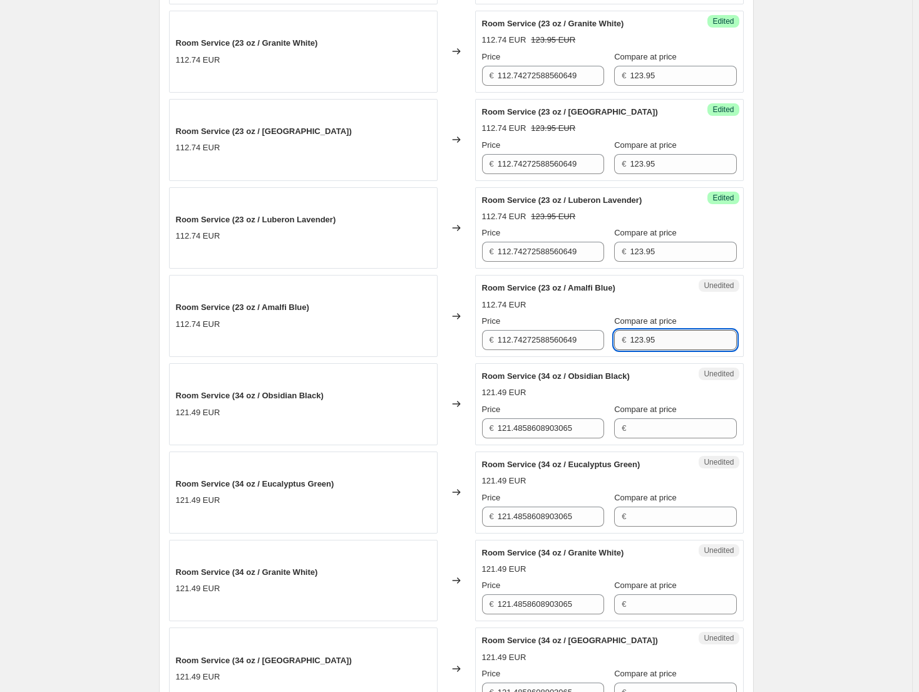
scroll to position [626, 0]
type input "123.95"
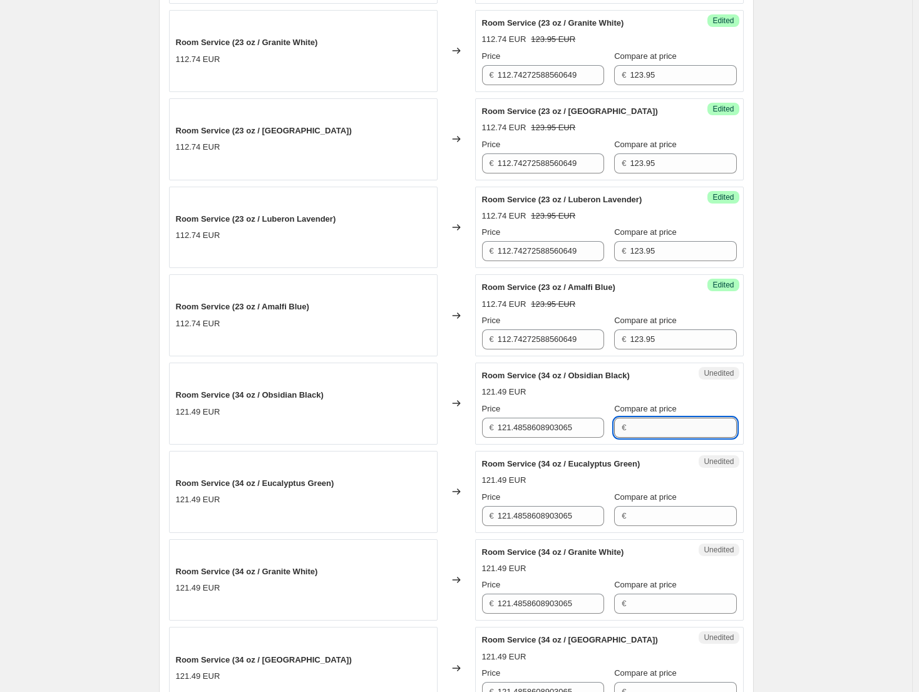
click at [640, 422] on input "Compare at price" at bounding box center [683, 427] width 106 height 20
type input "133.95"
click at [692, 529] on div "Unedited Room Service (34 oz / Eucalyptus Green) 121.49 EUR Price € 121.4858608…" at bounding box center [609, 492] width 269 height 82
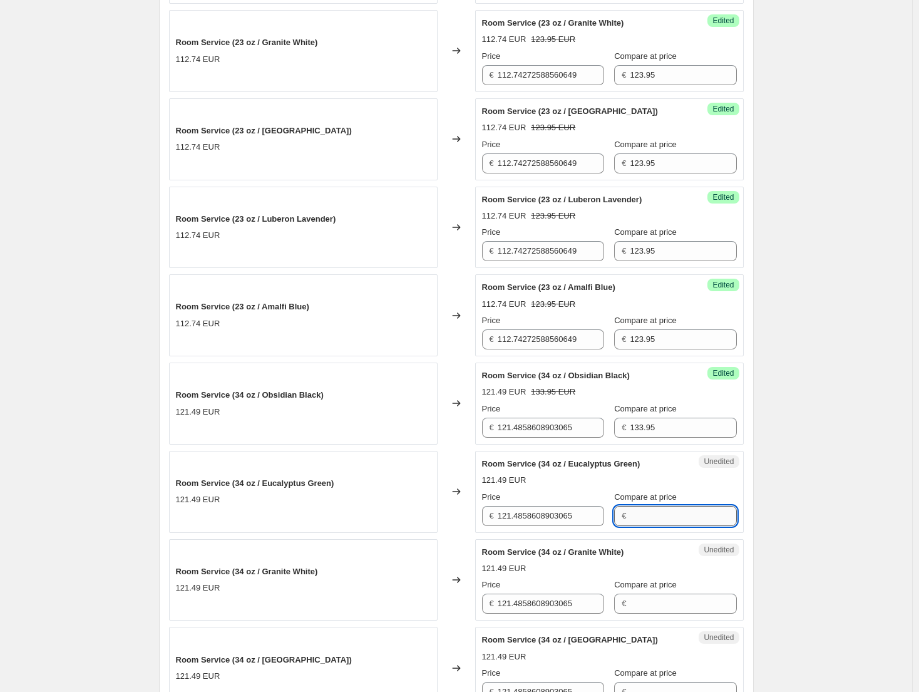
click at [687, 524] on input "Compare at price" at bounding box center [683, 516] width 106 height 20
type input "133.95"
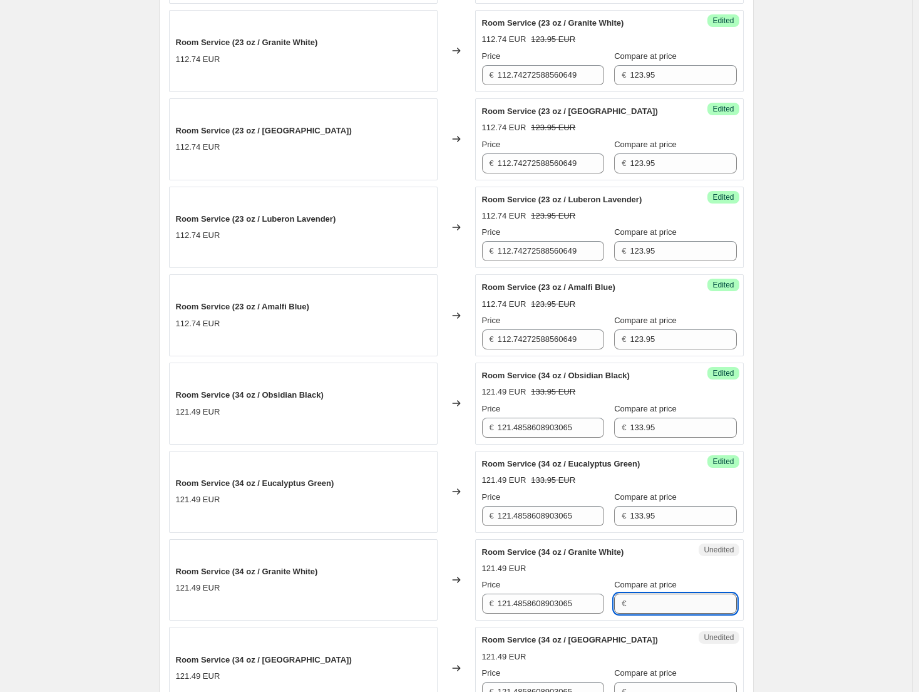
click at [671, 612] on input "Compare at price" at bounding box center [683, 603] width 106 height 20
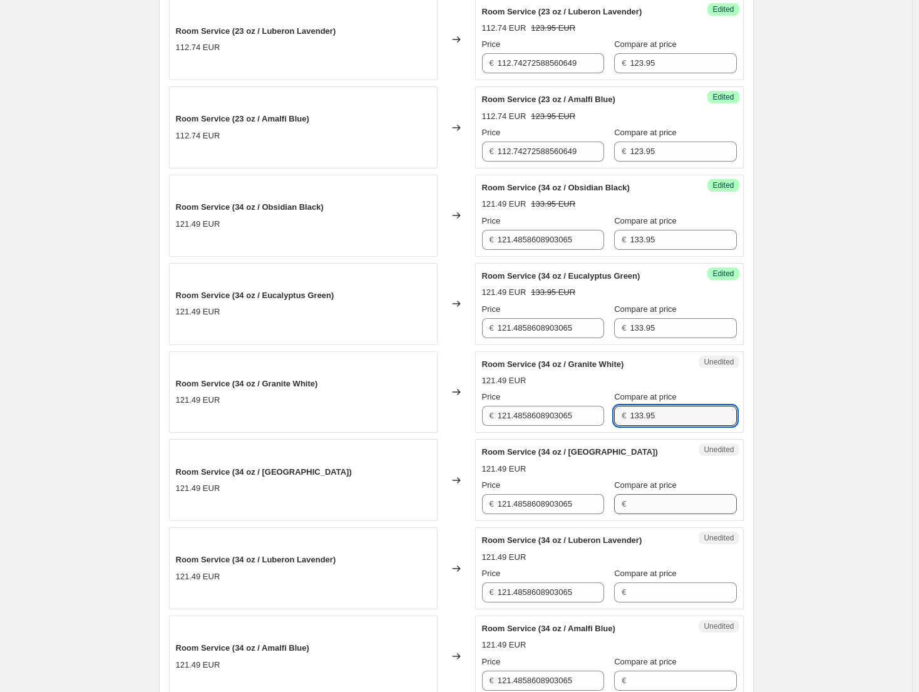
type input "133.95"
click at [672, 508] on input "Compare at price" at bounding box center [683, 504] width 106 height 20
type input "133.95"
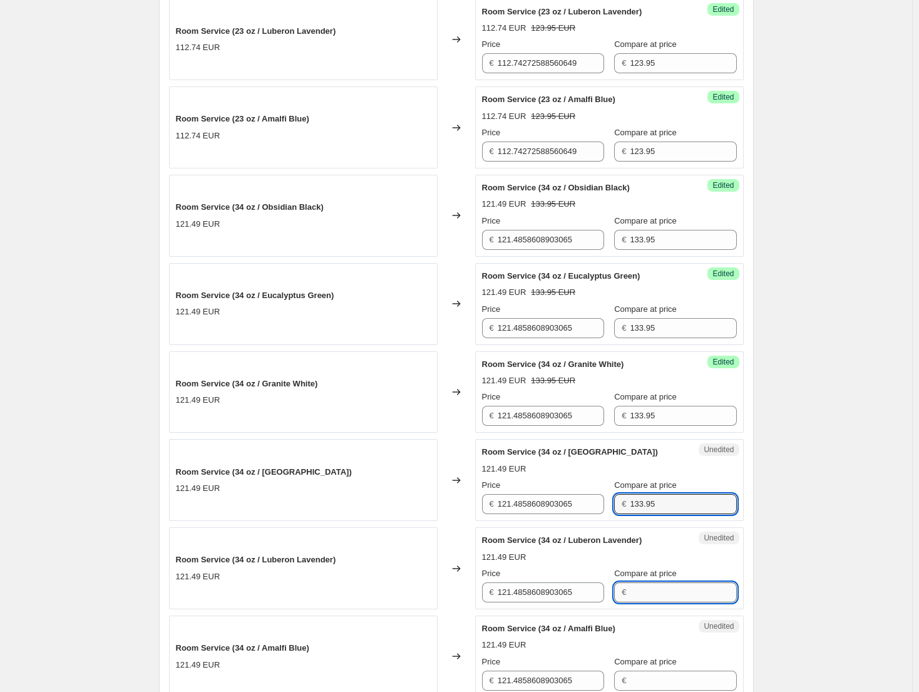
click at [678, 593] on input "Compare at price" at bounding box center [683, 592] width 106 height 20
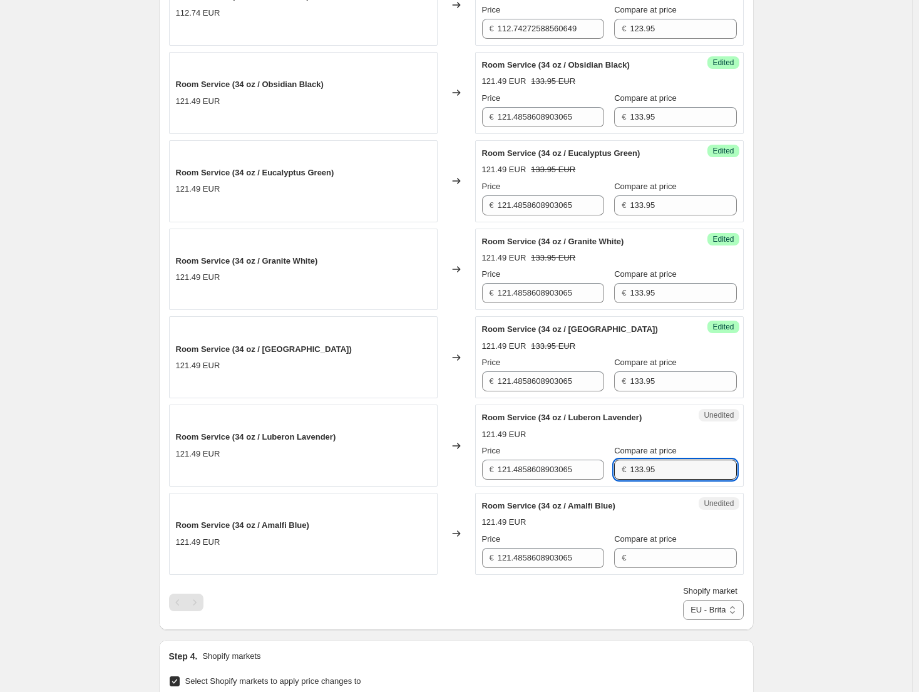
scroll to position [939, 0]
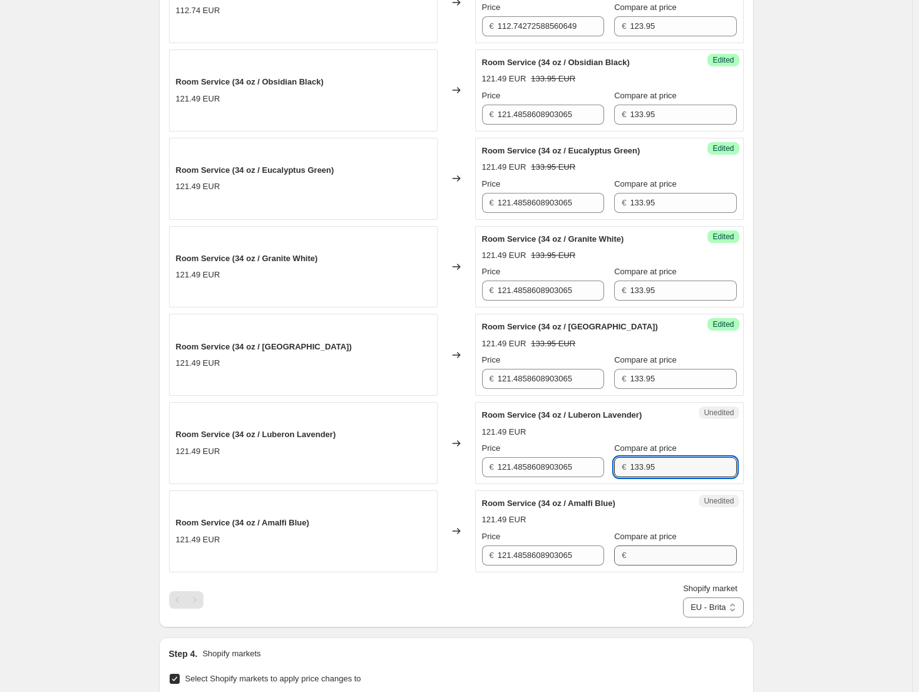
type input "133.95"
click at [672, 548] on input "Compare at price" at bounding box center [683, 555] width 106 height 20
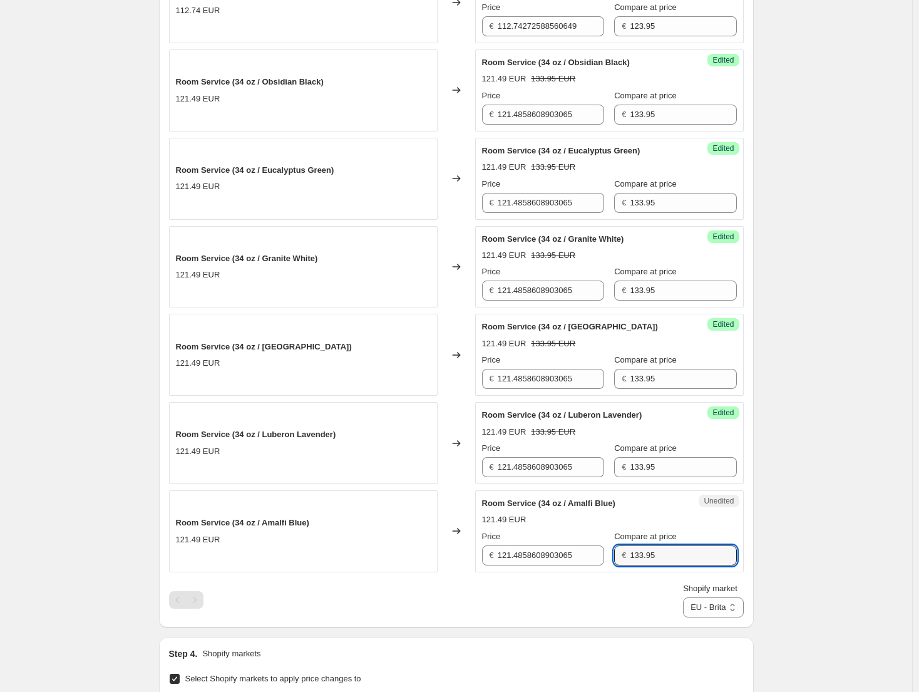
type input "133.95"
click at [563, 542] on div "Price" at bounding box center [543, 536] width 122 height 13
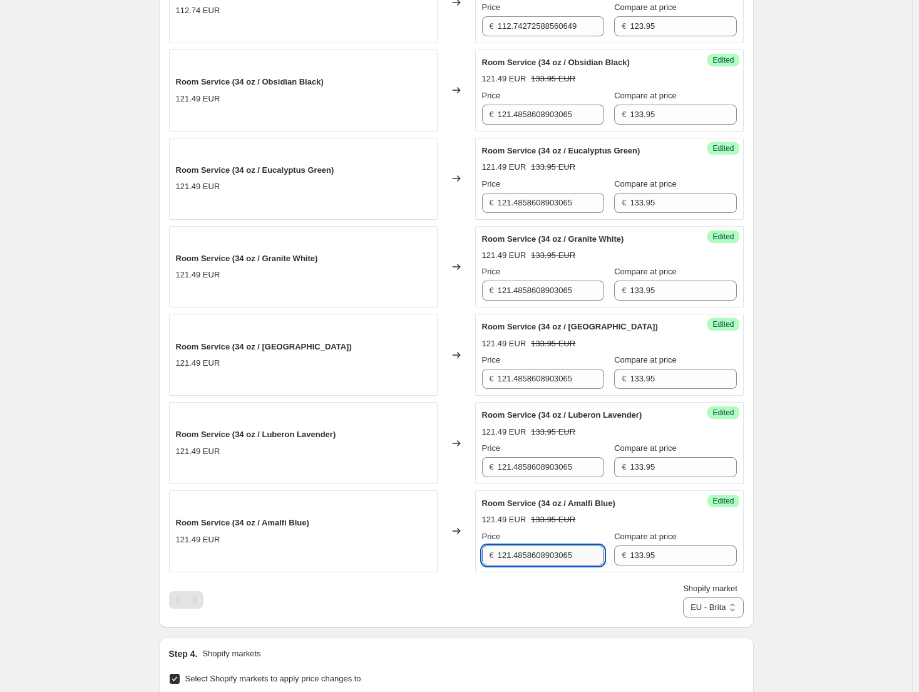
click at [561, 552] on input "121.4858608903065" at bounding box center [551, 555] width 106 height 20
type input "123.23"
click at [563, 481] on div "Success Edited Room Service (34 oz / Luberon Lavender) 121.49 EUR 133.95 EUR Pr…" at bounding box center [609, 443] width 269 height 82
click at [561, 473] on input "121.4858608903065" at bounding box center [551, 467] width 106 height 20
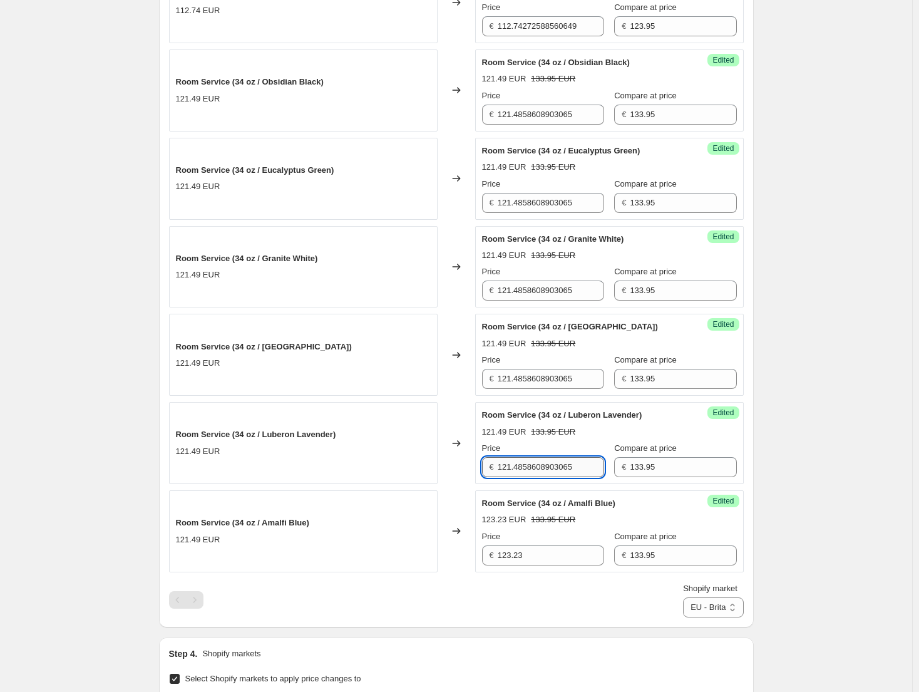
click at [561, 473] on input "121.4858608903065" at bounding box center [551, 467] width 106 height 20
type input "123.23"
click at [537, 387] on input "121.4858608903065" at bounding box center [551, 379] width 106 height 20
type input "123.23"
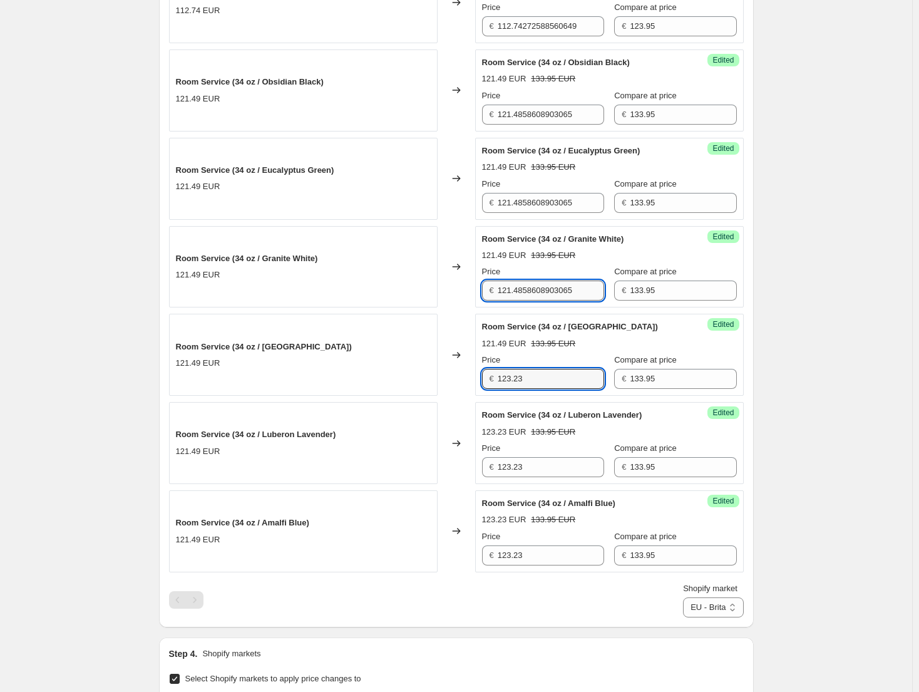
click at [545, 292] on input "121.4858608903065" at bounding box center [551, 290] width 106 height 20
click at [544, 292] on input "121.4858608903065" at bounding box center [551, 290] width 106 height 20
type input "123.23"
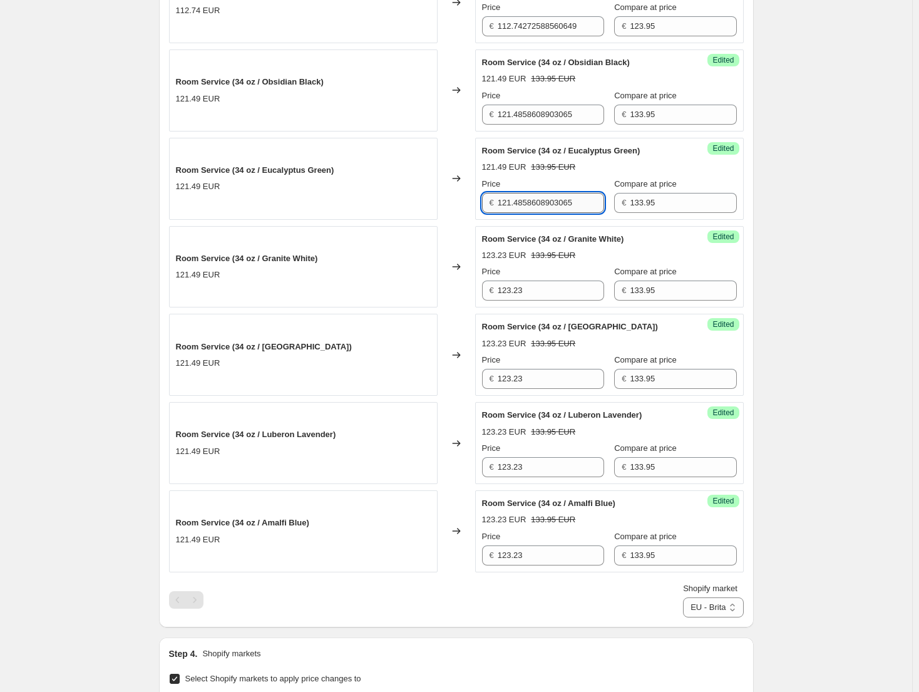
click at [535, 205] on input "121.4858608903065" at bounding box center [551, 203] width 106 height 20
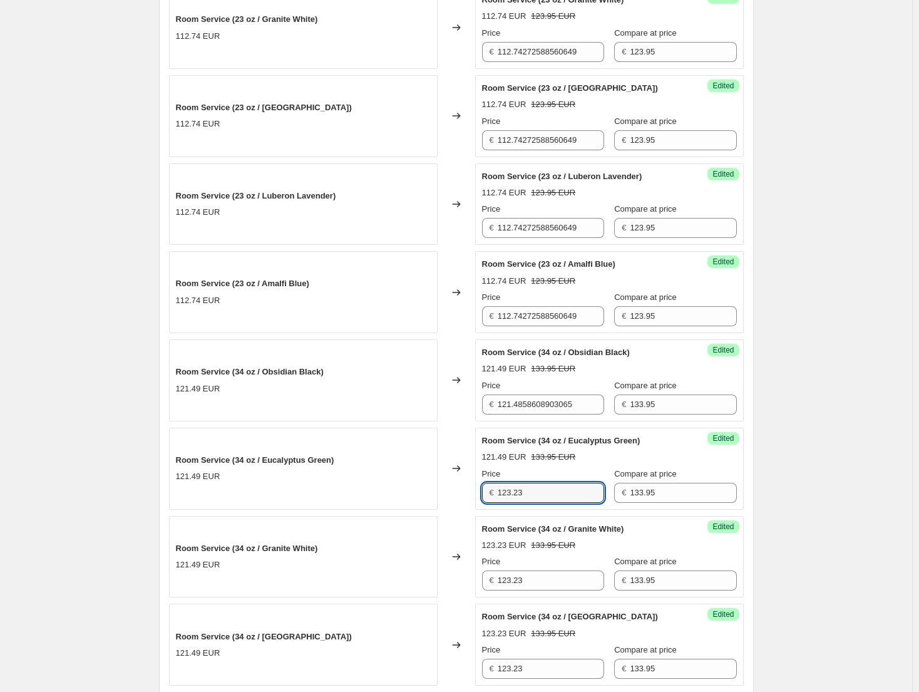
scroll to position [626, 0]
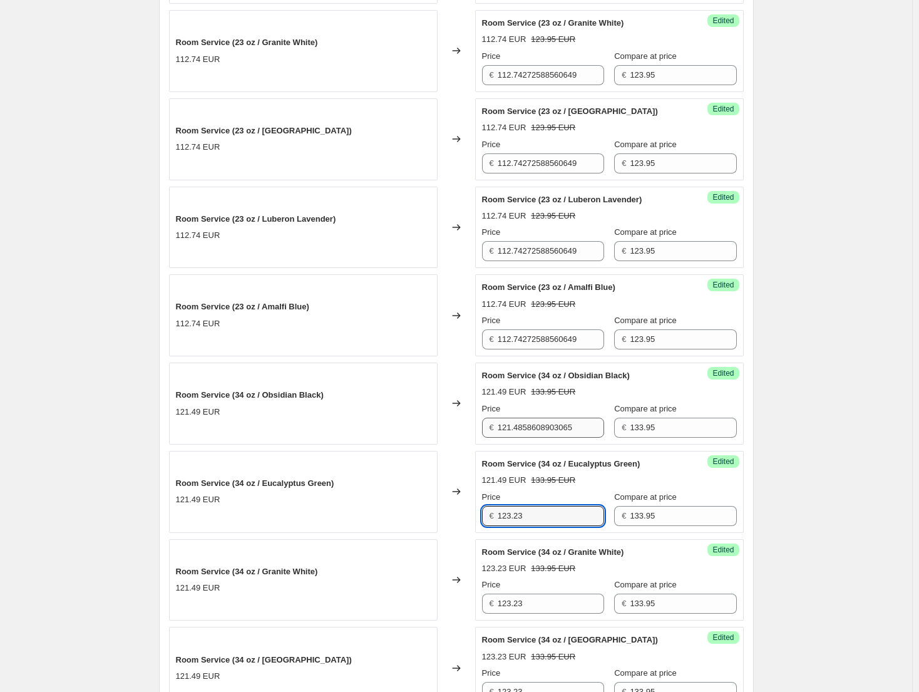
type input "123.23"
click at [545, 426] on input "121.4858608903065" at bounding box center [551, 427] width 106 height 20
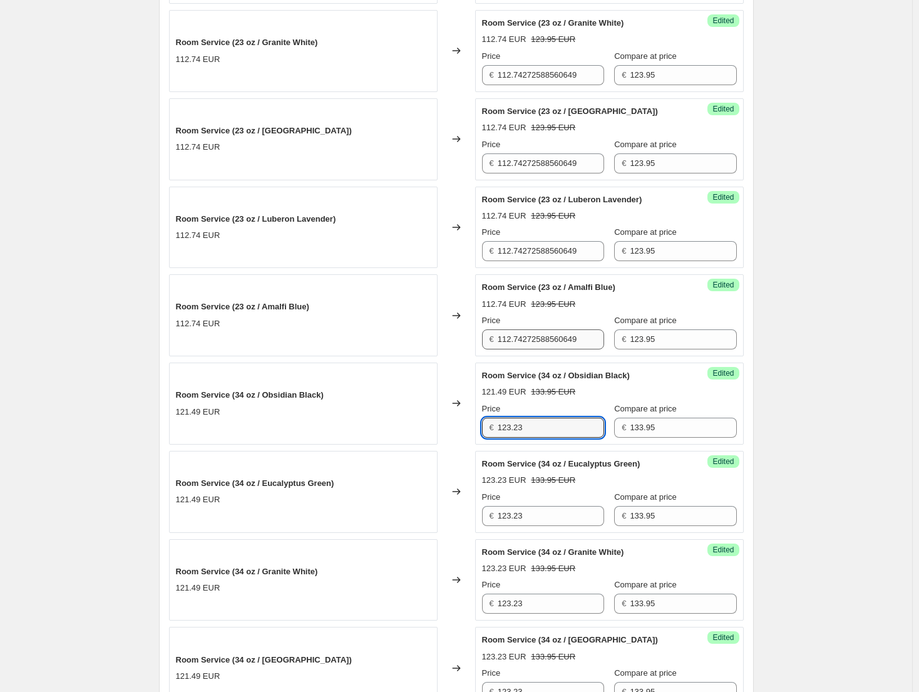
type input "123.23"
click at [545, 343] on input "112.74272588560649" at bounding box center [551, 339] width 106 height 20
click at [556, 341] on input "112.74272588560649" at bounding box center [551, 339] width 106 height 20
type input "114.03"
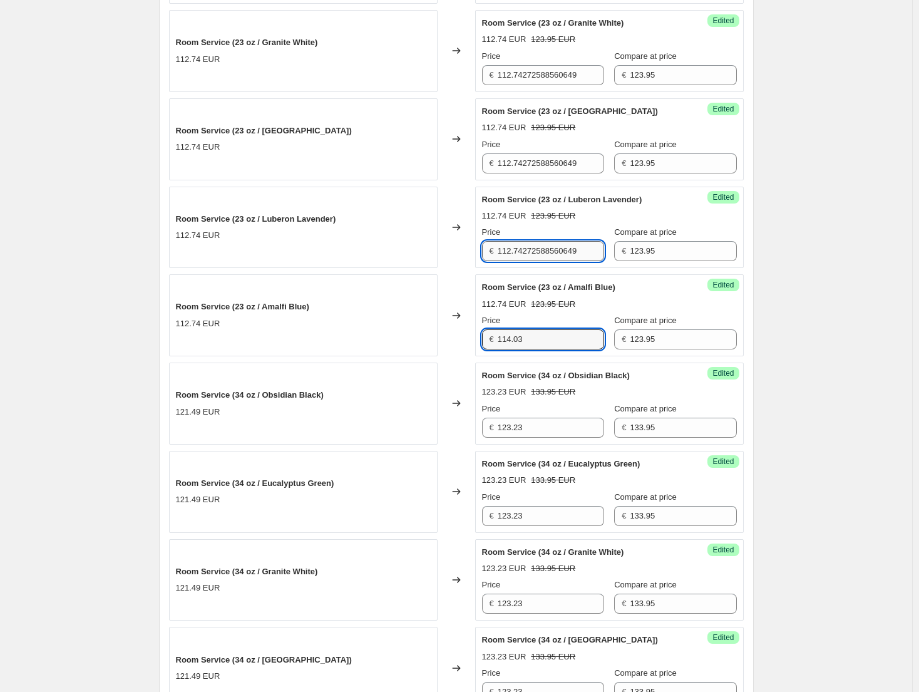
click at [563, 251] on input "112.74272588560649" at bounding box center [551, 251] width 106 height 20
type input "114.03"
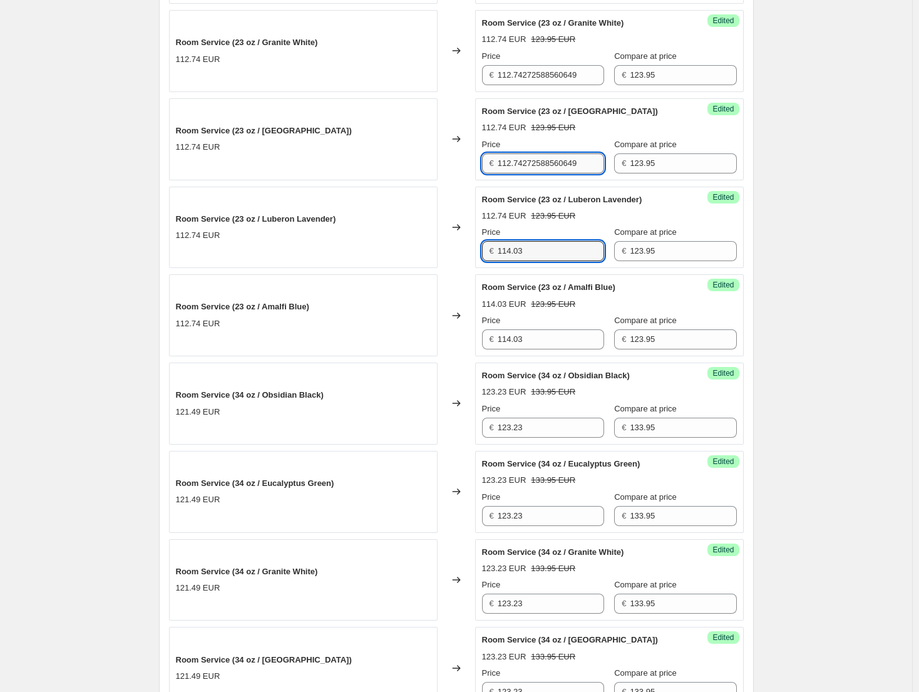
click at [548, 164] on input "112.74272588560649" at bounding box center [551, 163] width 106 height 20
type input "114.03"
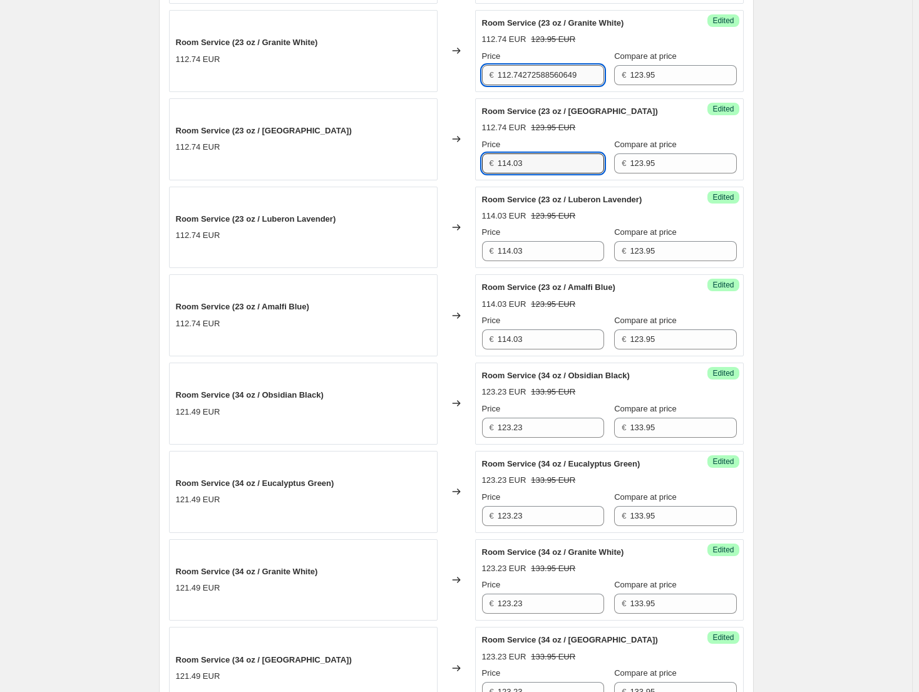
click at [537, 78] on input "112.74272588560649" at bounding box center [551, 75] width 106 height 20
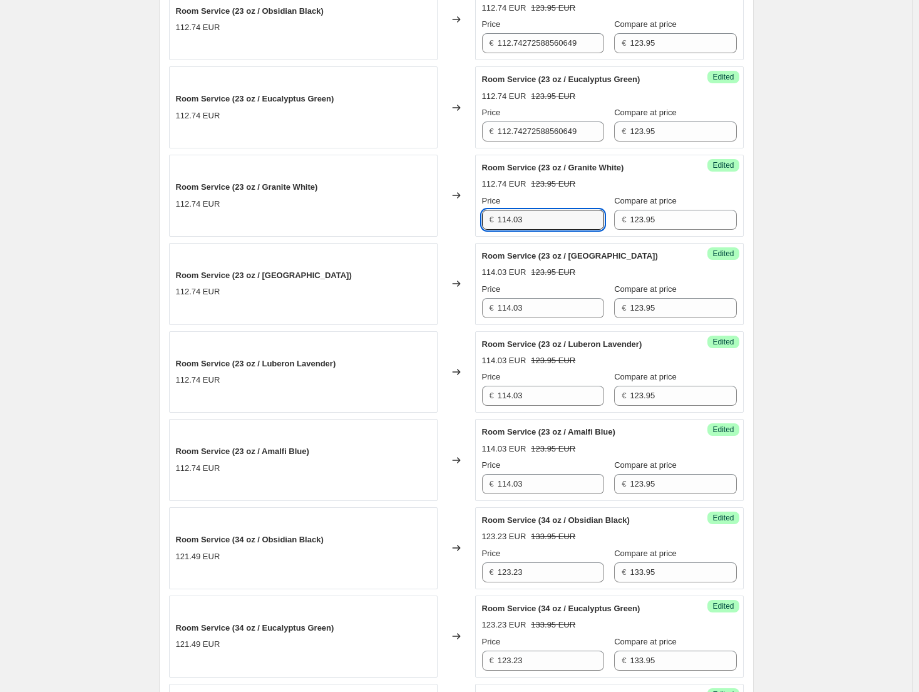
scroll to position [376, 0]
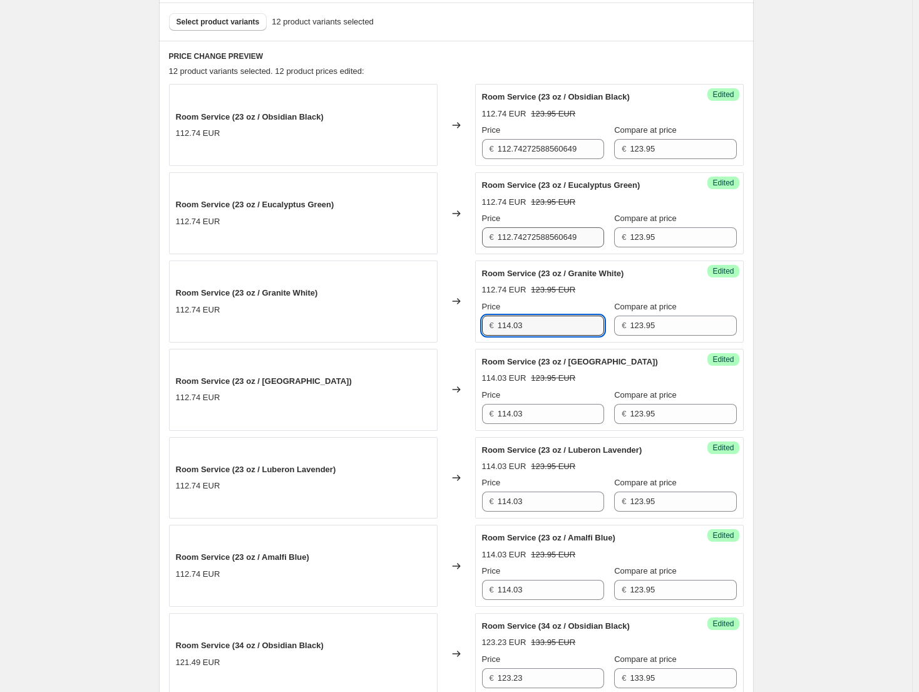
type input "114.03"
click at [553, 235] on input "112.74272588560649" at bounding box center [551, 237] width 106 height 20
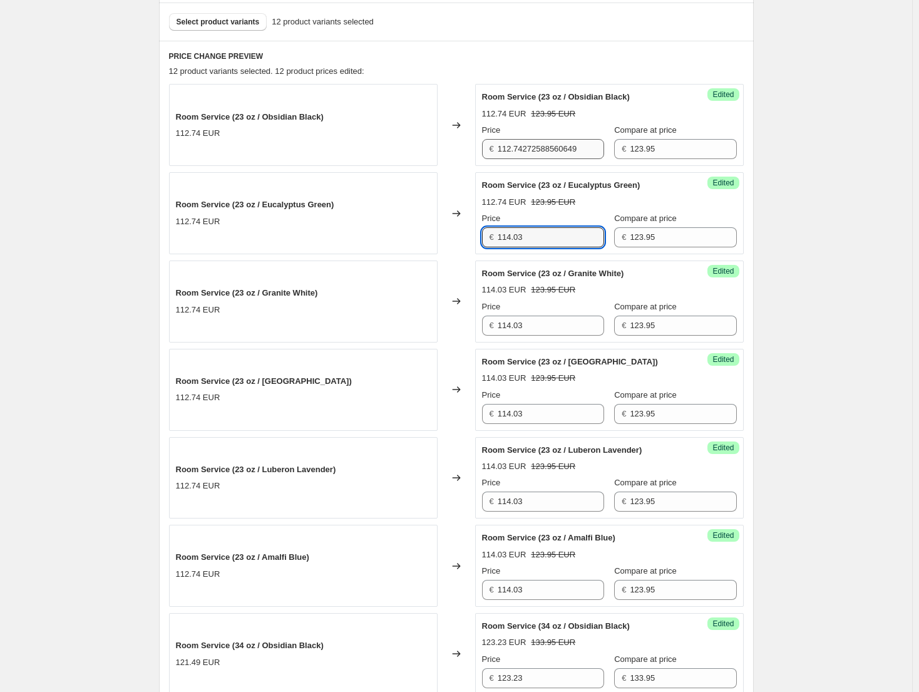
type input "114.03"
click at [538, 156] on input "112.74272588560649" at bounding box center [551, 149] width 106 height 20
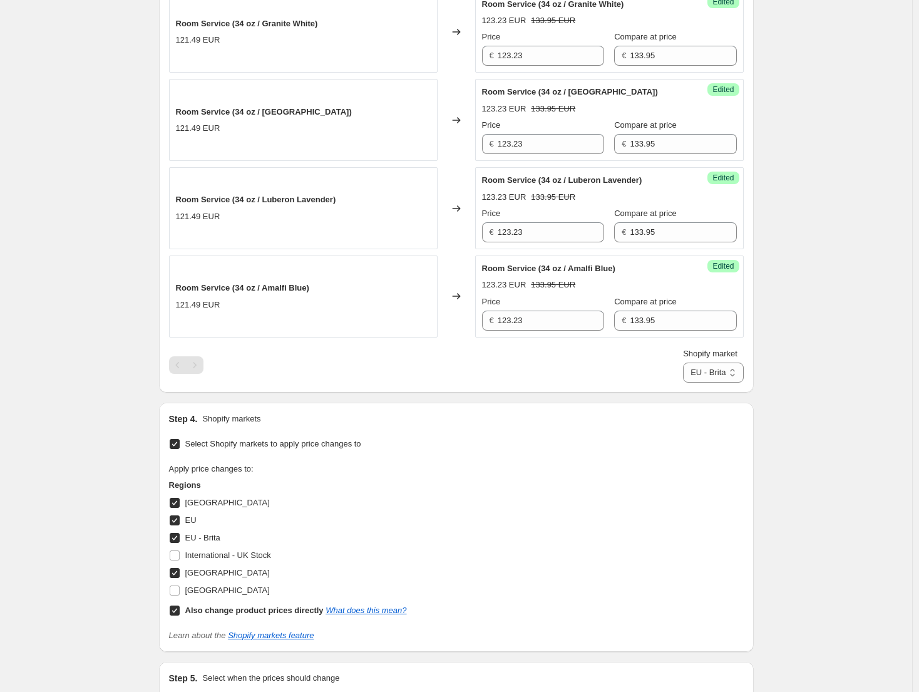
scroll to position [1189, 0]
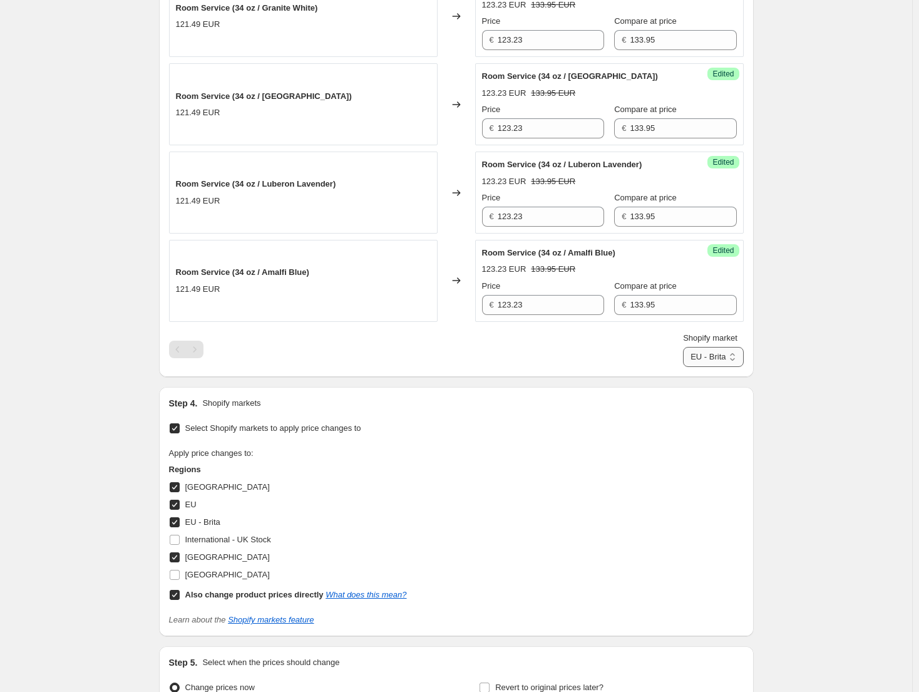
type input "114.03"
click at [734, 364] on select "Direct prices Canada EU EU - Brita United Kingdom" at bounding box center [713, 357] width 60 height 20
select select "61658595612"
click at [683, 367] on select "Direct prices Canada EU EU - Brita United Kingdom" at bounding box center [713, 357] width 60 height 20
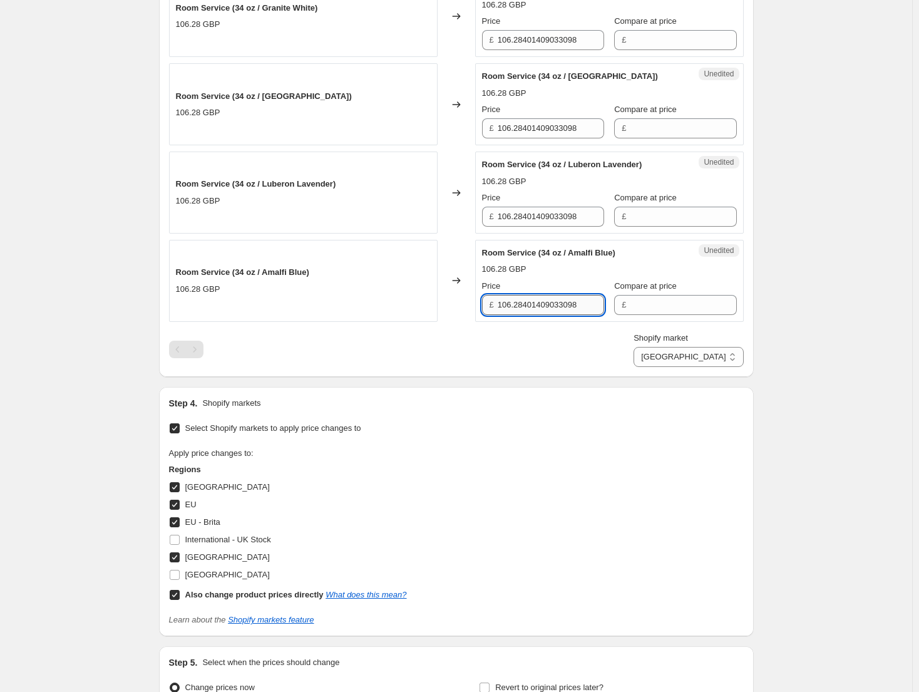
click at [541, 299] on input "106.28401409033098" at bounding box center [551, 305] width 106 height 20
type input "127.83"
click at [576, 214] on input "106.28401409033098" at bounding box center [551, 217] width 106 height 20
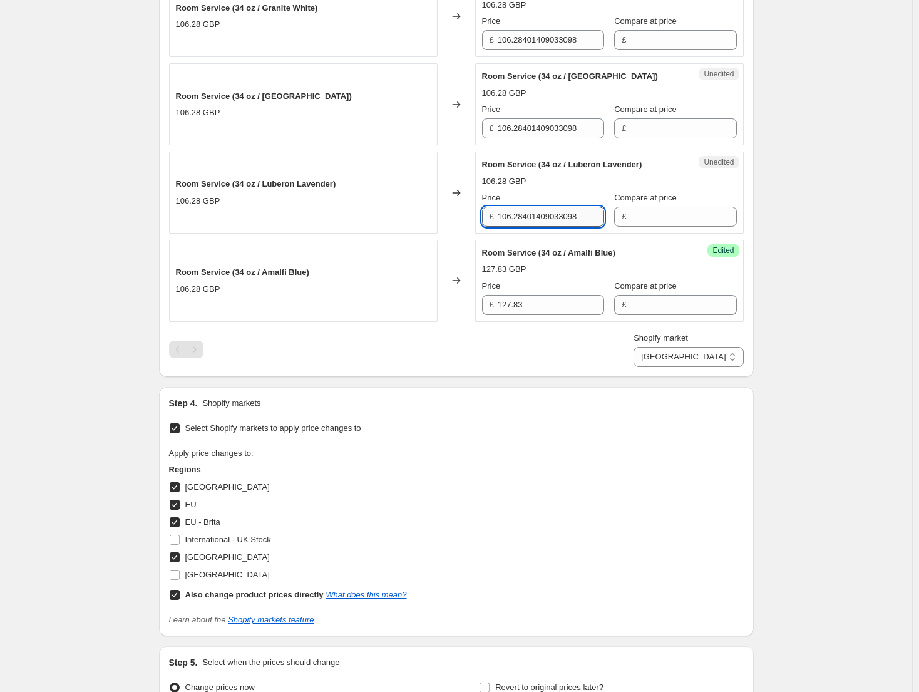
click at [576, 214] on input "106.28401409033098" at bounding box center [551, 217] width 106 height 20
type input "127.83"
click at [560, 131] on input "106.28401409033098" at bounding box center [551, 128] width 106 height 20
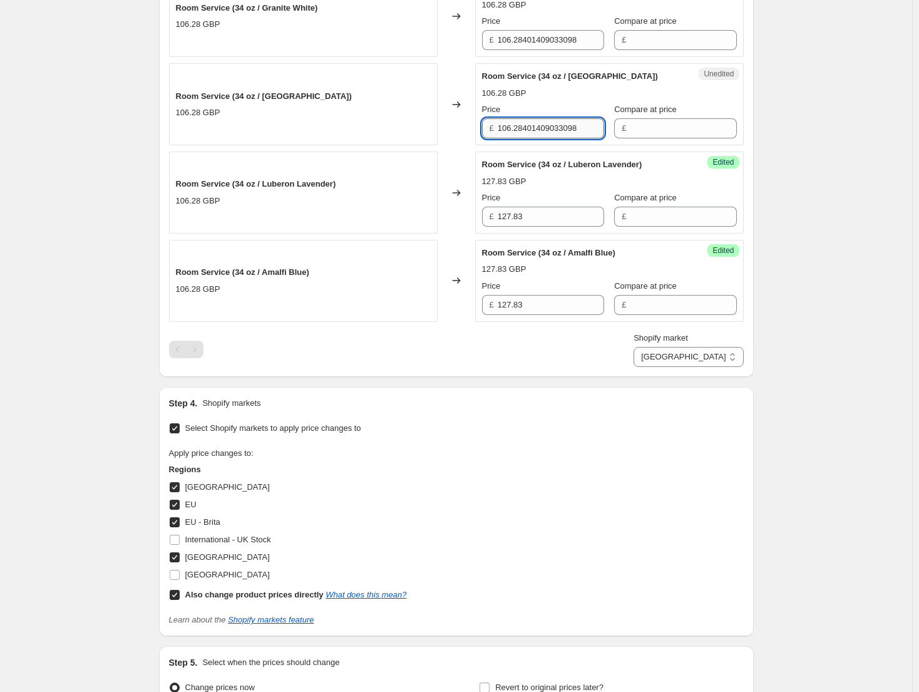
click at [560, 131] on input "106.28401409033098" at bounding box center [551, 128] width 106 height 20
type input "127.83"
click at [544, 49] on input "106.28401409033098" at bounding box center [551, 40] width 106 height 20
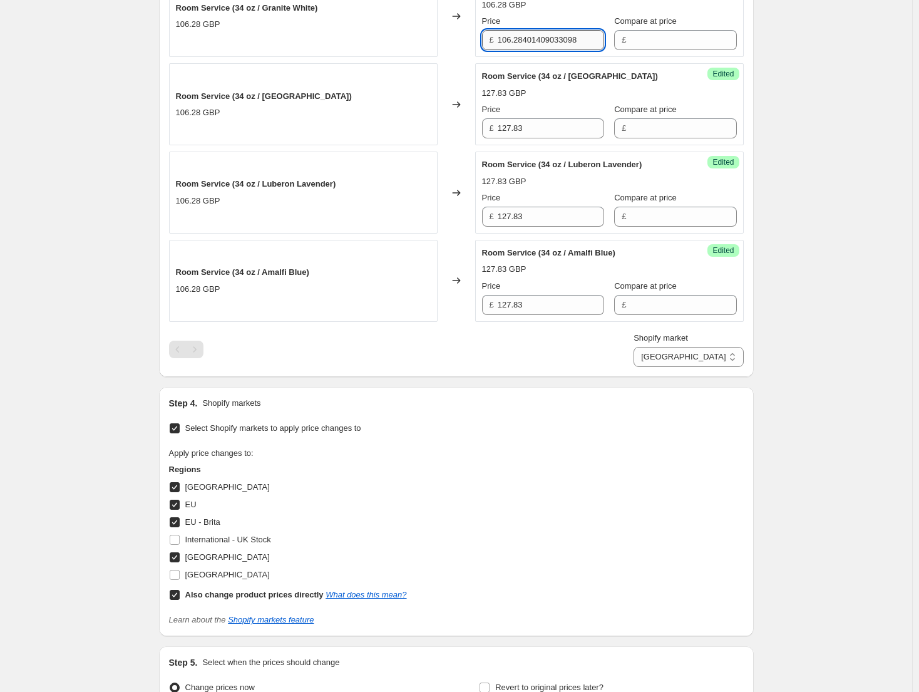
click at [544, 49] on input "106.28401409033098" at bounding box center [551, 40] width 106 height 20
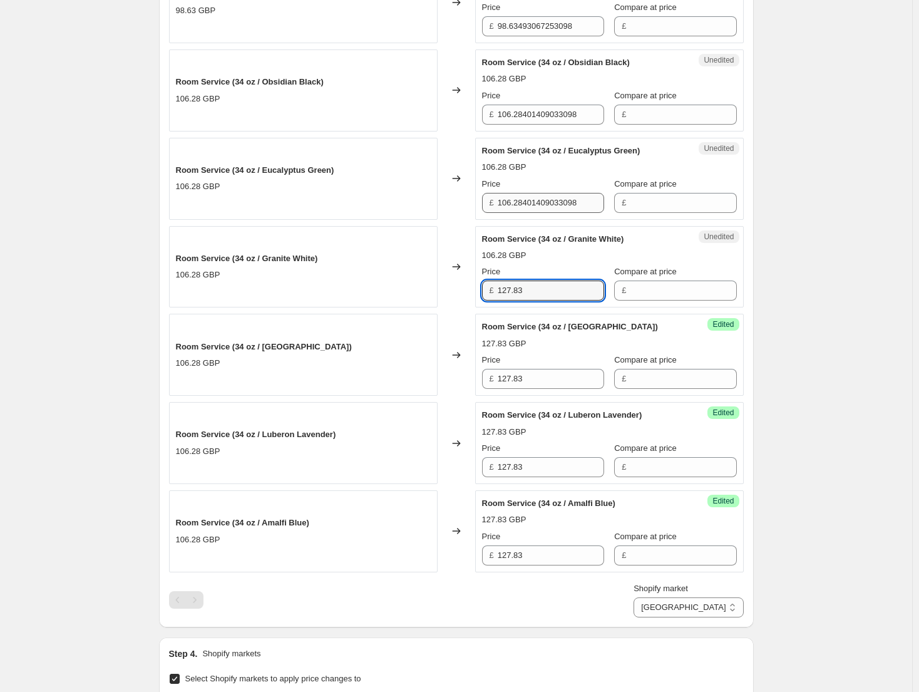
type input "127.83"
click at [548, 201] on input "106.28401409033098" at bounding box center [551, 203] width 106 height 20
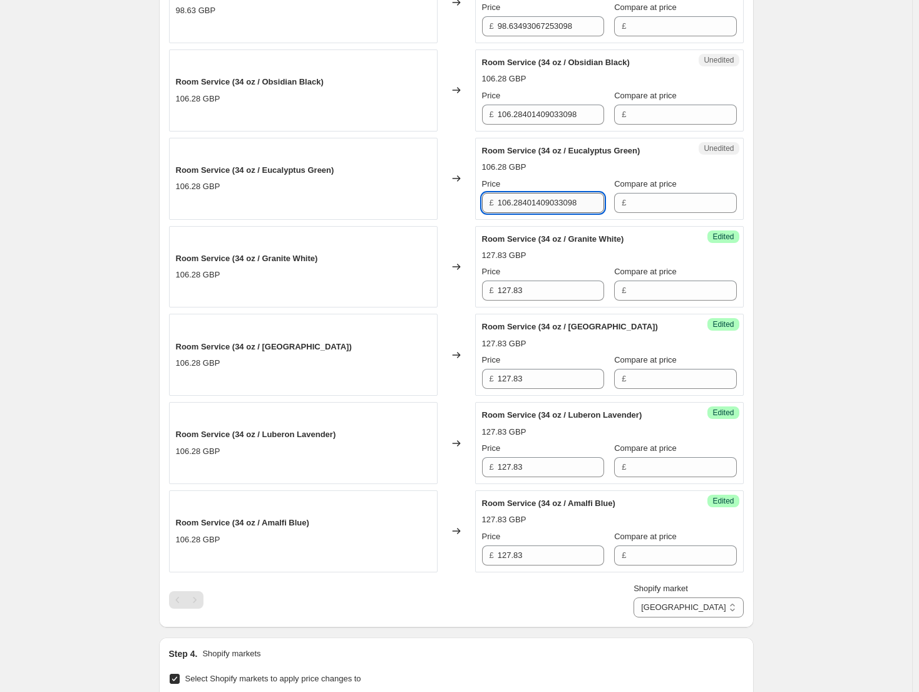
click at [548, 201] on input "106.28401409033098" at bounding box center [551, 203] width 106 height 20
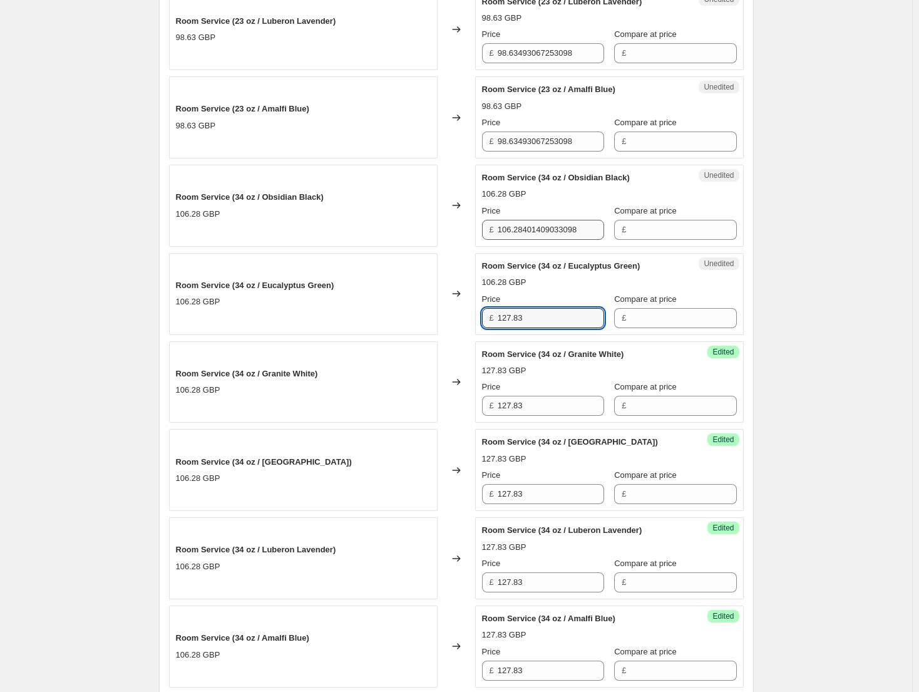
scroll to position [814, 0]
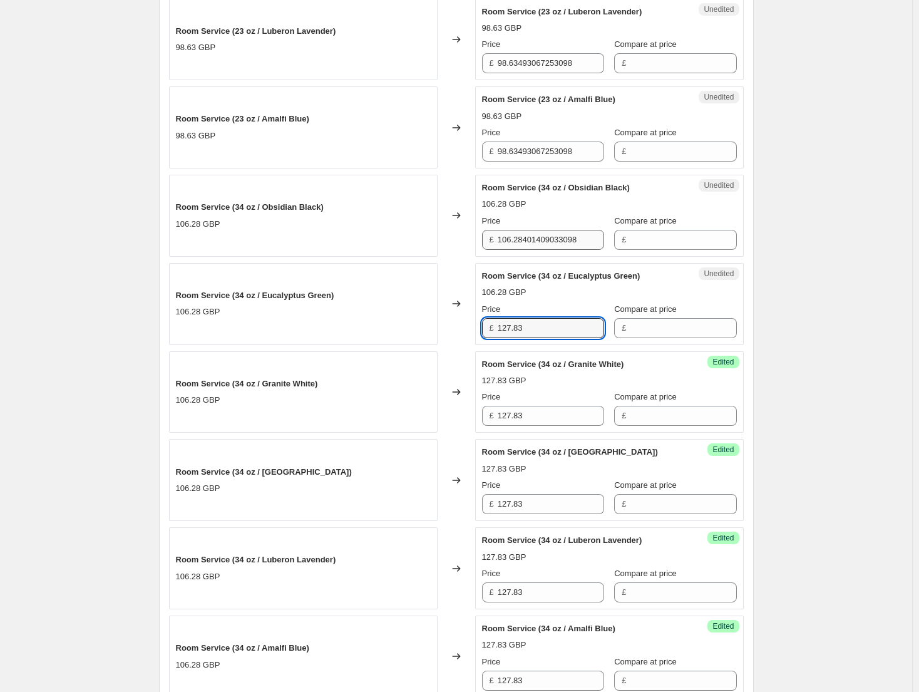
type input "127.83"
click at [534, 242] on input "106.28401409033098" at bounding box center [551, 240] width 106 height 20
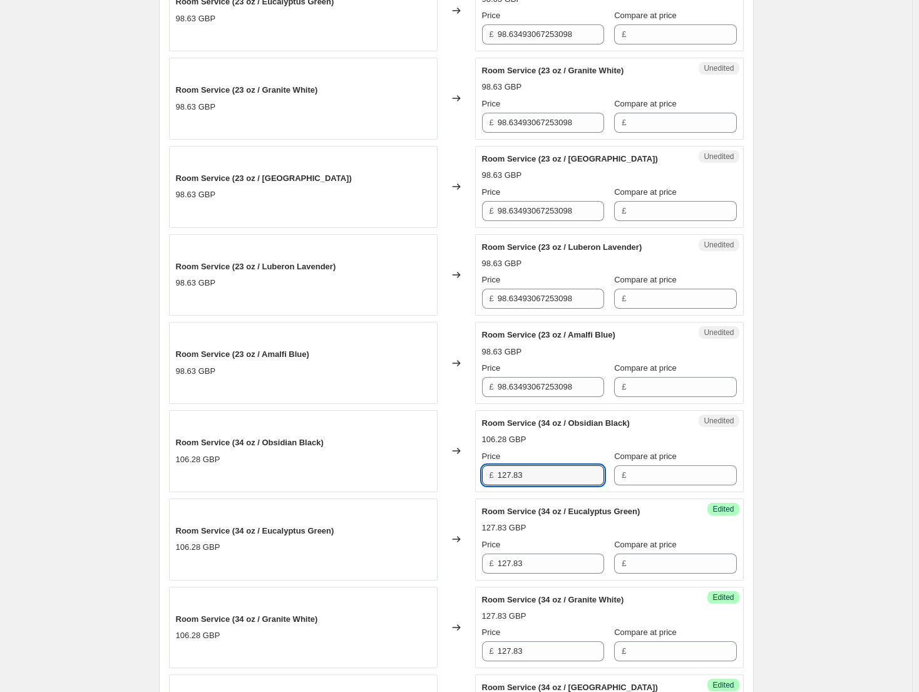
scroll to position [563, 0]
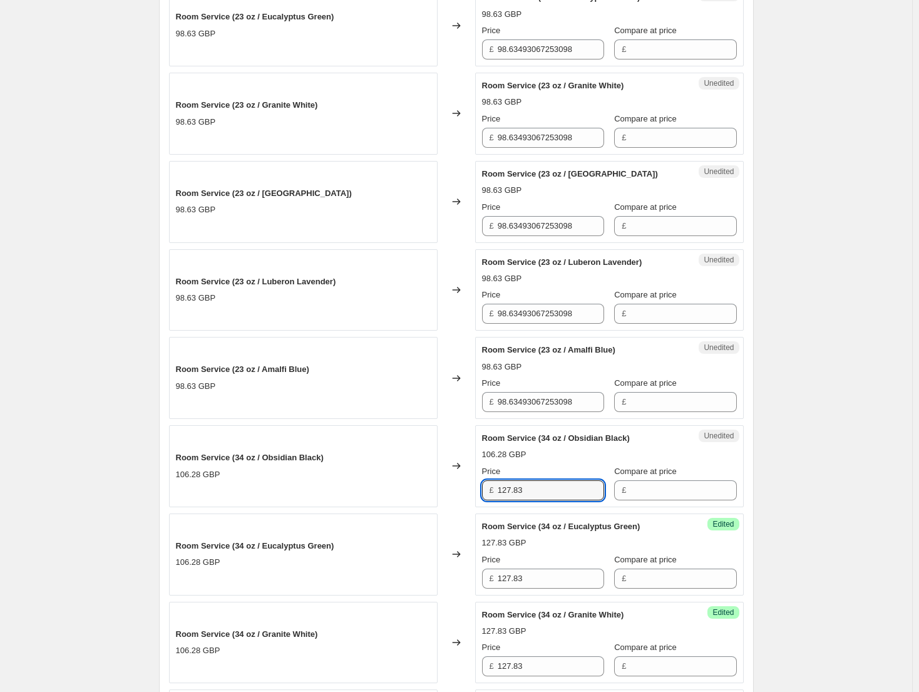
type input "127.83"
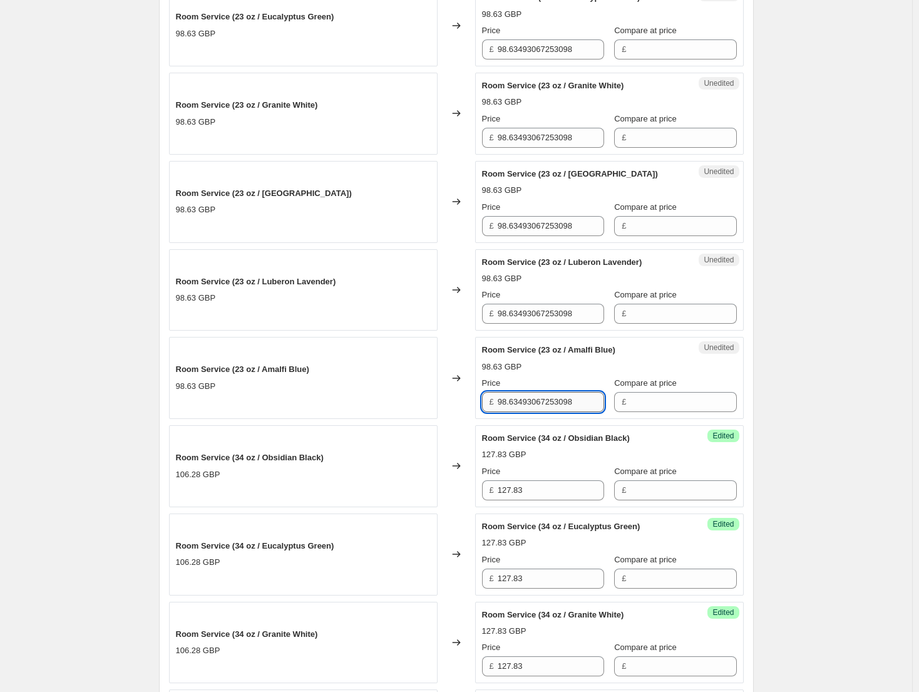
click at [552, 408] on input "98.63493067253098" at bounding box center [551, 402] width 106 height 20
type input "118.63"
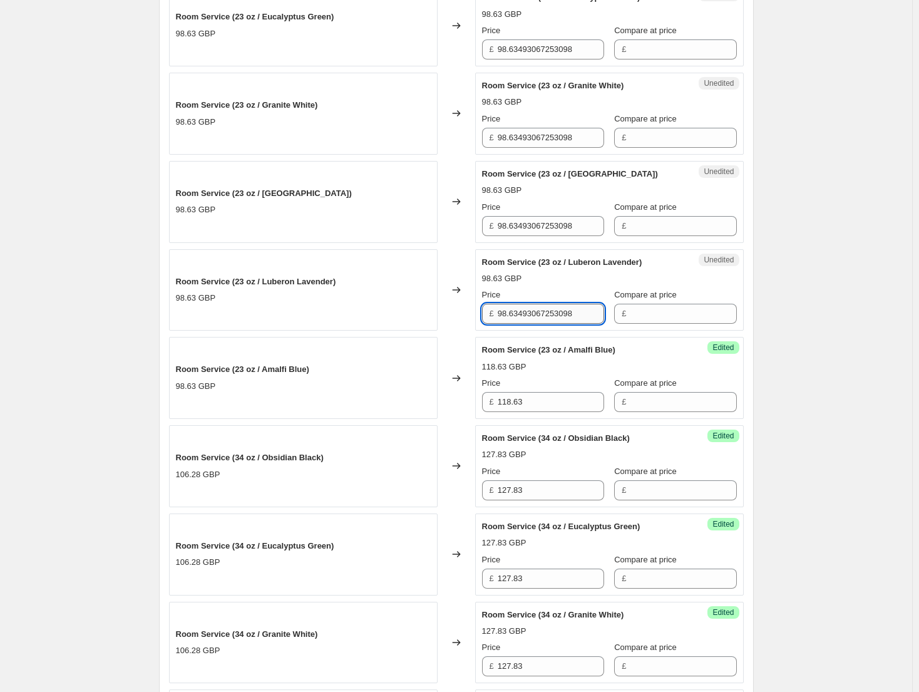
click at [573, 315] on input "98.63493067253098" at bounding box center [551, 314] width 106 height 20
type input "118.63"
click at [555, 218] on input "98.63493067253098" at bounding box center [551, 226] width 106 height 20
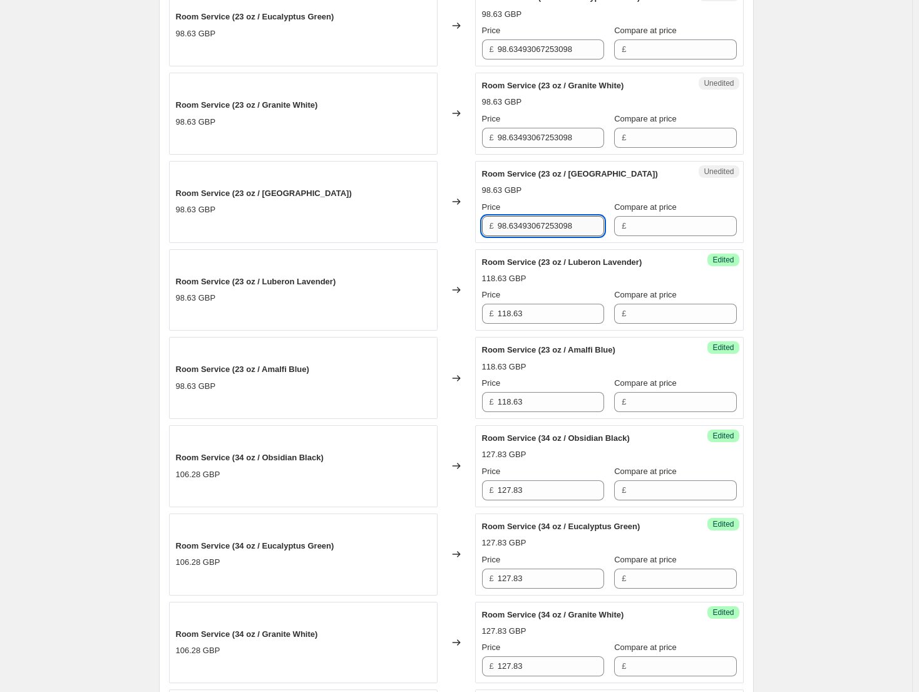
click at [555, 218] on input "98.63493067253098" at bounding box center [551, 226] width 106 height 20
type input "118.63"
click at [548, 143] on input "98.63493067253098" at bounding box center [551, 138] width 106 height 20
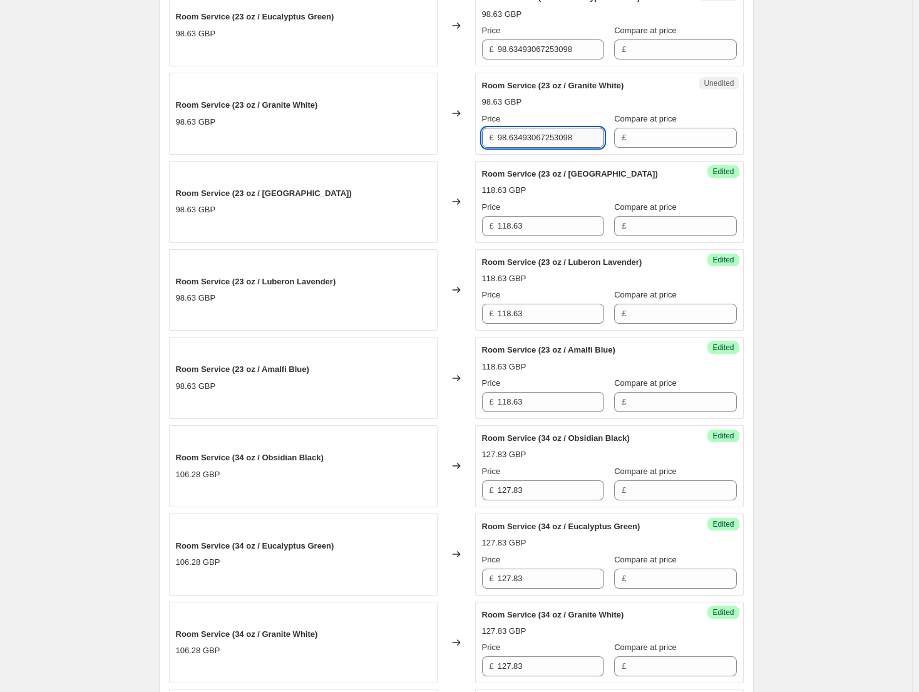
click at [548, 143] on input "98.63493067253098" at bounding box center [551, 138] width 106 height 20
type input "118.63"
click at [540, 56] on input "98.63493067253098" at bounding box center [551, 49] width 106 height 20
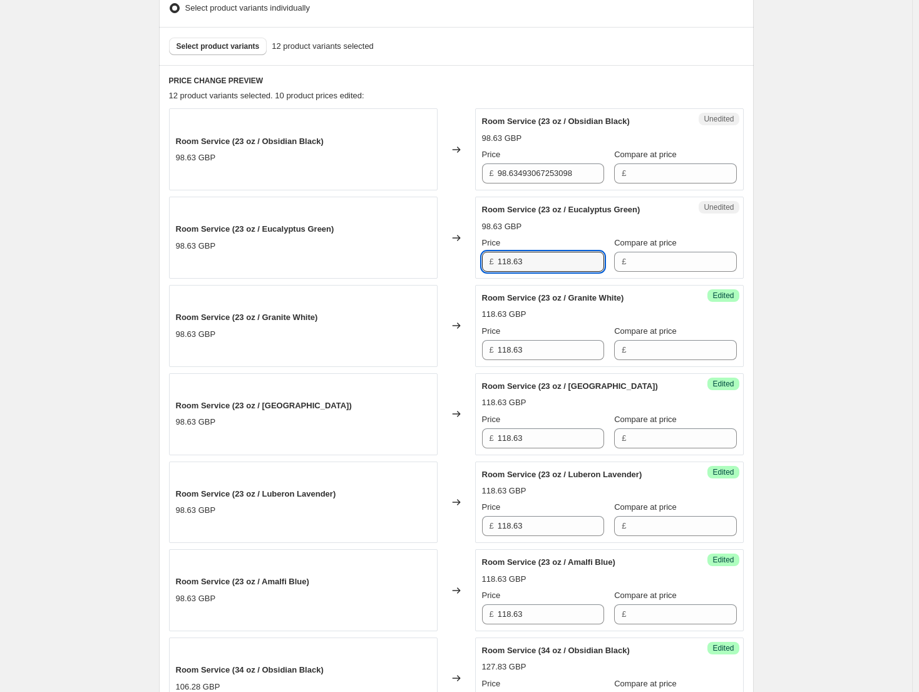
scroll to position [250, 0]
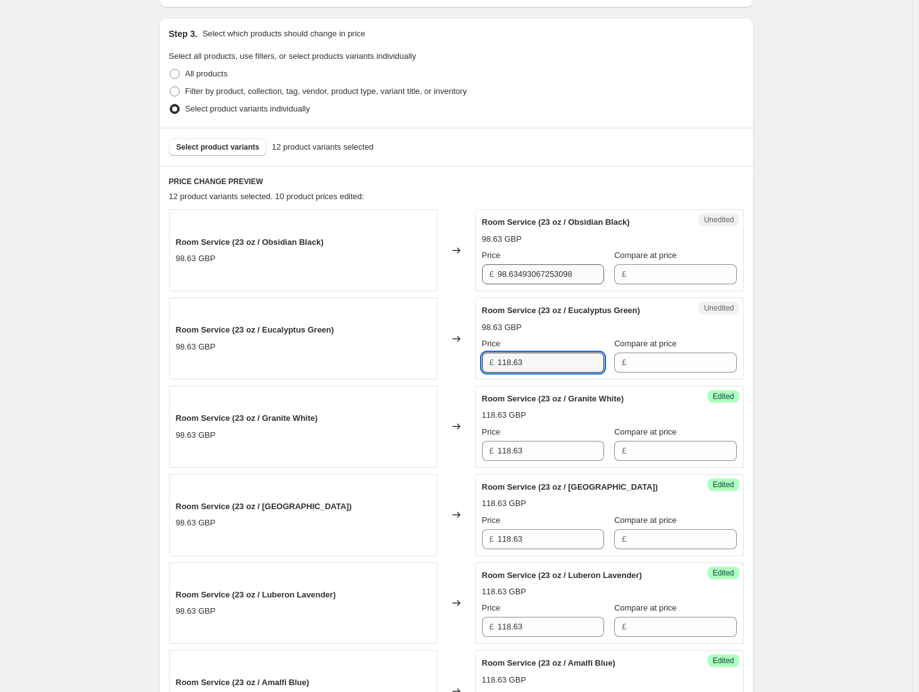
type input "118.63"
click at [541, 276] on input "98.63493067253098" at bounding box center [551, 274] width 106 height 20
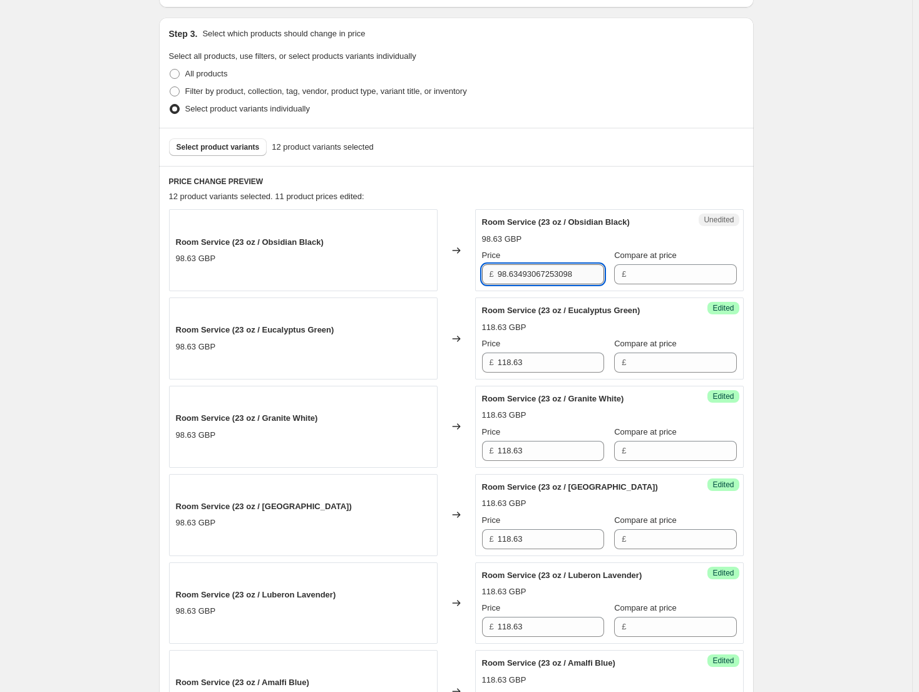
click at [541, 276] on input "98.63493067253098" at bounding box center [551, 274] width 106 height 20
paste input "118.63"
type input "118.63"
click at [674, 282] on input "Compare at price" at bounding box center [683, 274] width 106 height 20
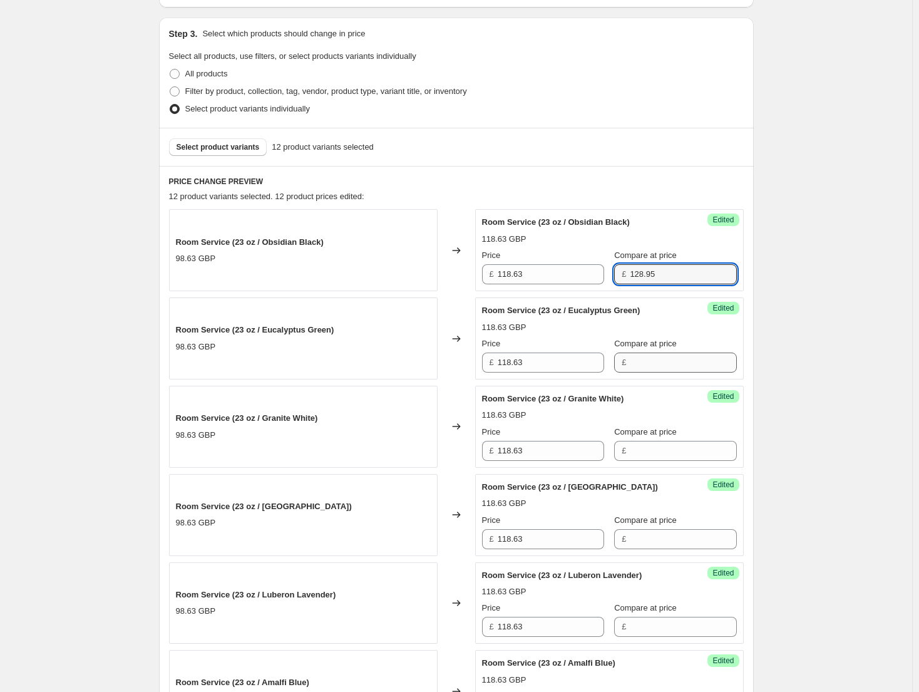
type input "128.95"
click at [659, 365] on input "Compare at price" at bounding box center [683, 362] width 106 height 20
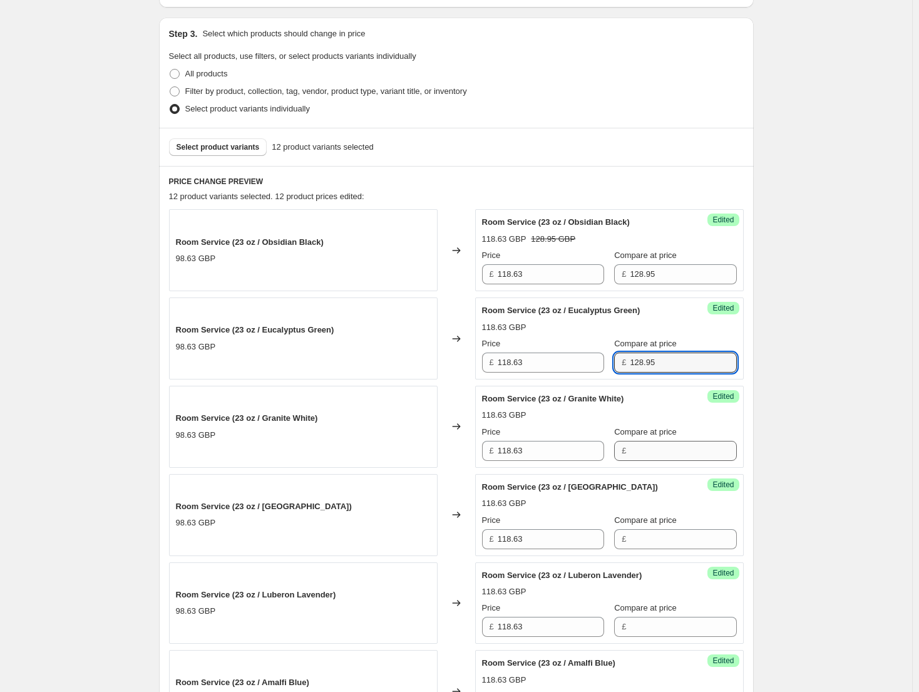
type input "128.95"
click at [663, 454] on input "Compare at price" at bounding box center [683, 451] width 106 height 20
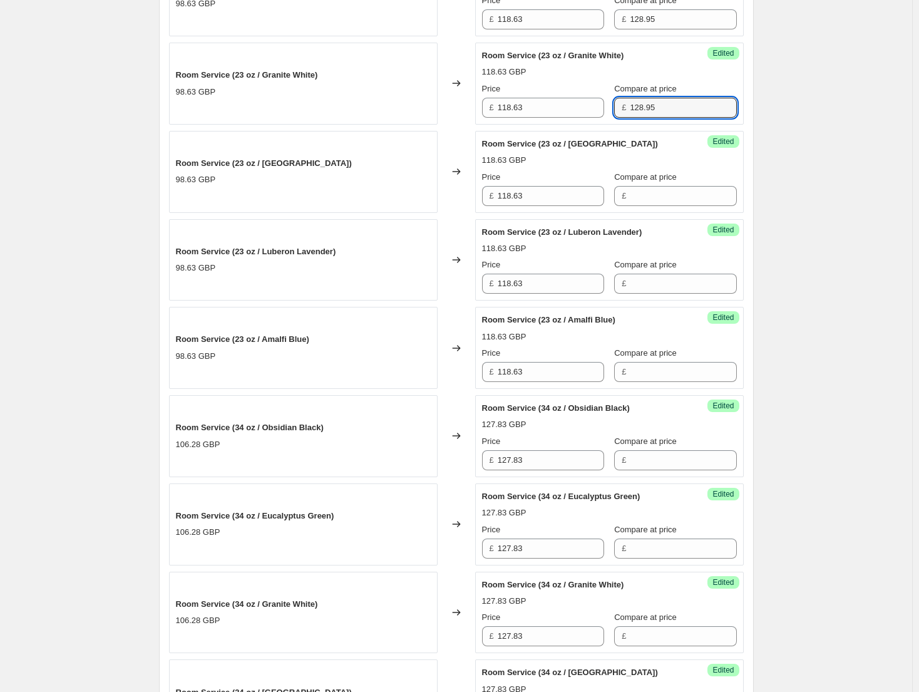
scroll to position [626, 0]
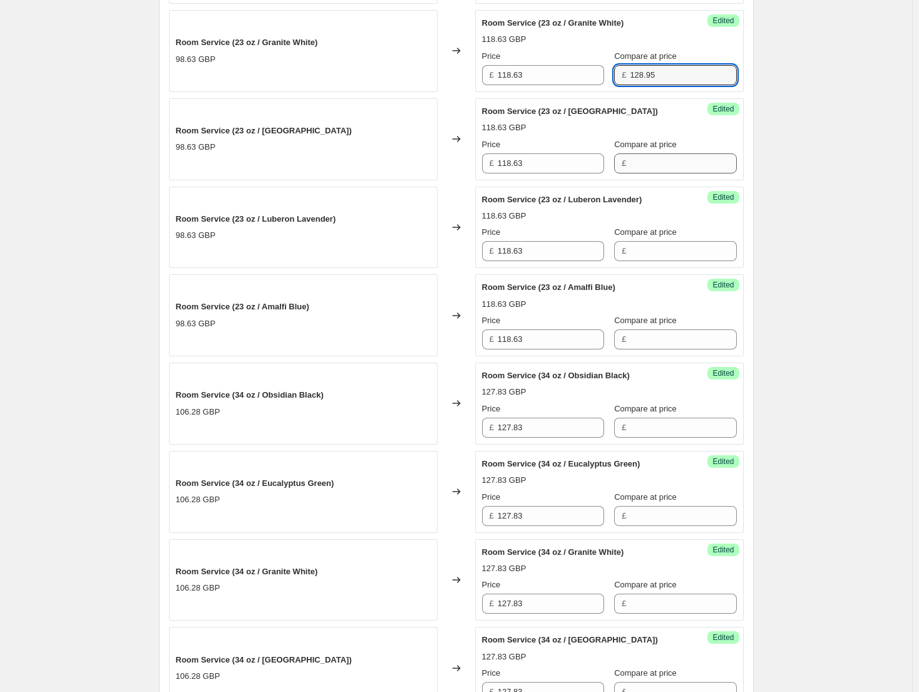
type input "128.95"
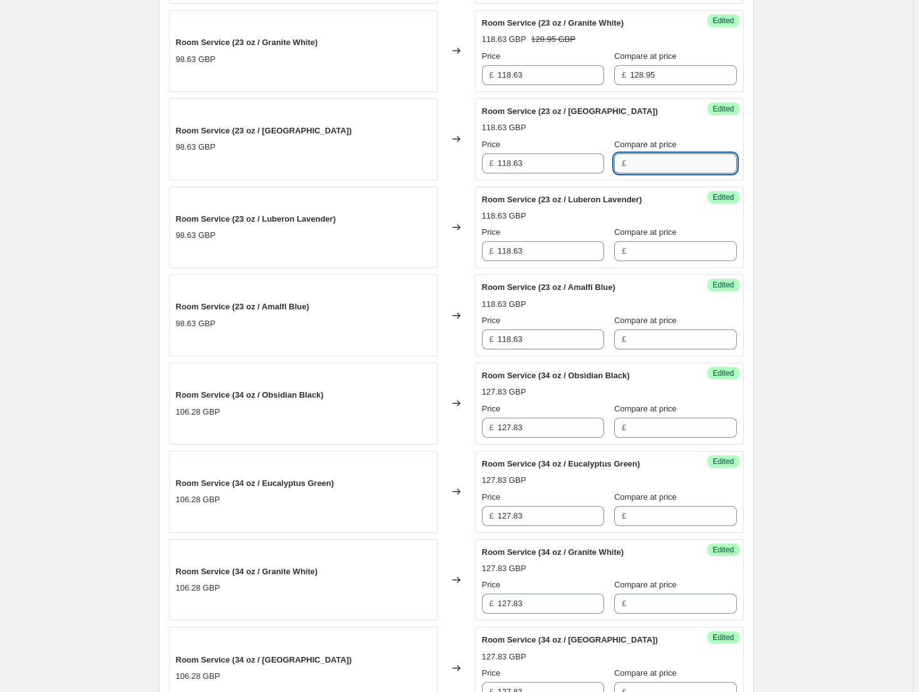
click at [660, 162] on input "Compare at price" at bounding box center [683, 163] width 106 height 20
type input "128.95"
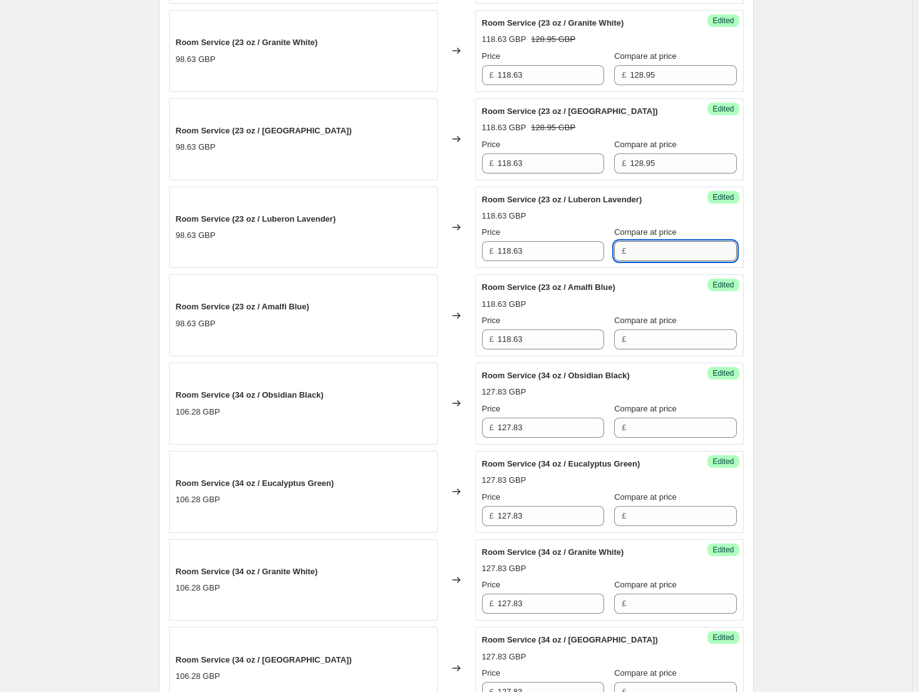
click at [663, 253] on input "Compare at price" at bounding box center [683, 251] width 106 height 20
type input "128.95"
click at [655, 342] on input "Compare at price" at bounding box center [683, 339] width 106 height 20
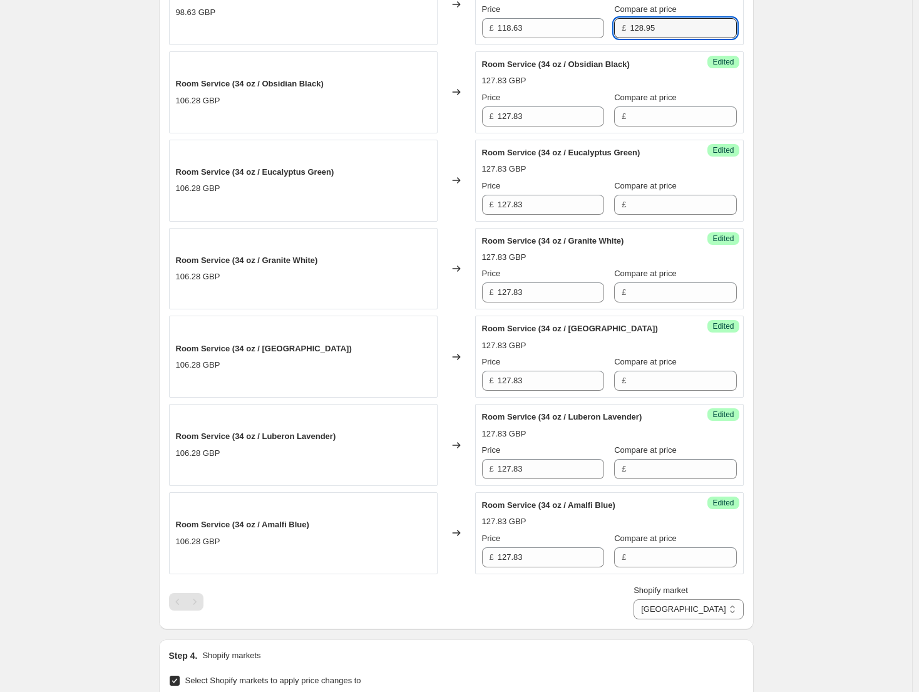
scroll to position [939, 0]
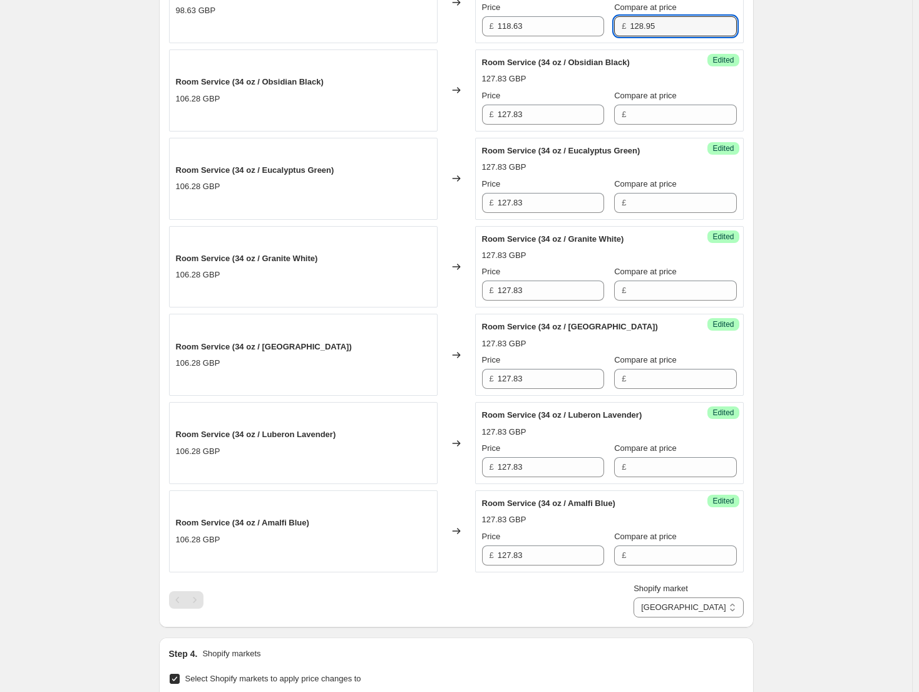
type input "128.95"
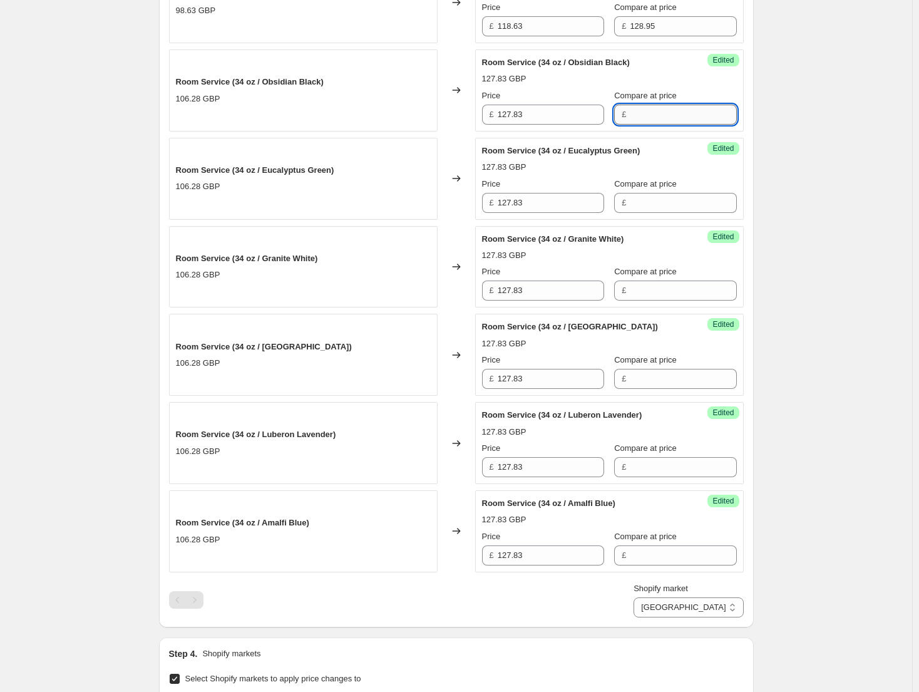
click at [640, 115] on input "Compare at price" at bounding box center [683, 115] width 106 height 20
type input "138.95"
click at [692, 202] on input "Compare at price" at bounding box center [683, 203] width 106 height 20
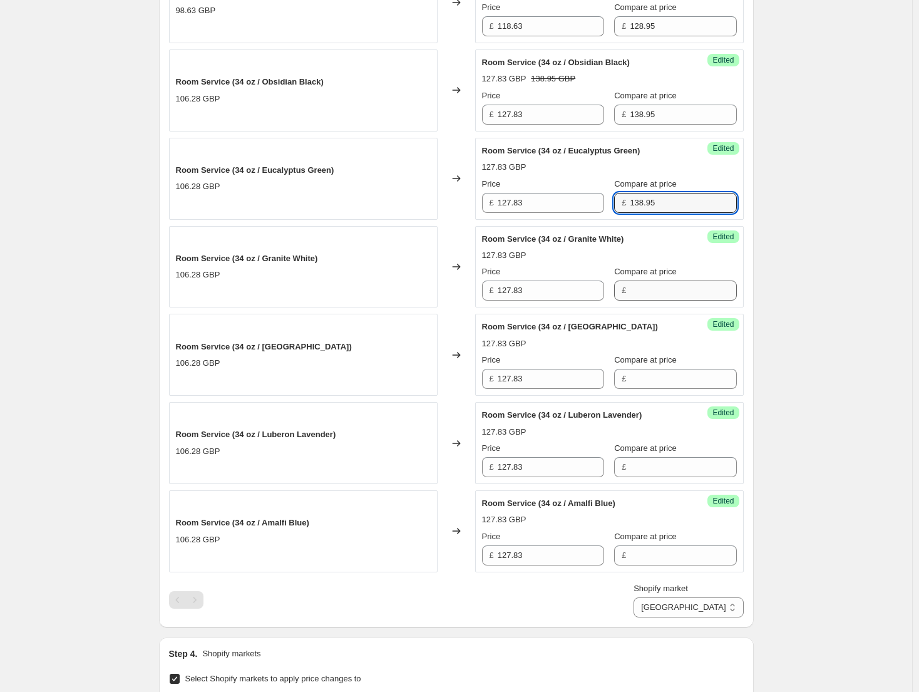
type input "138.95"
click at [680, 294] on input "Compare at price" at bounding box center [683, 290] width 106 height 20
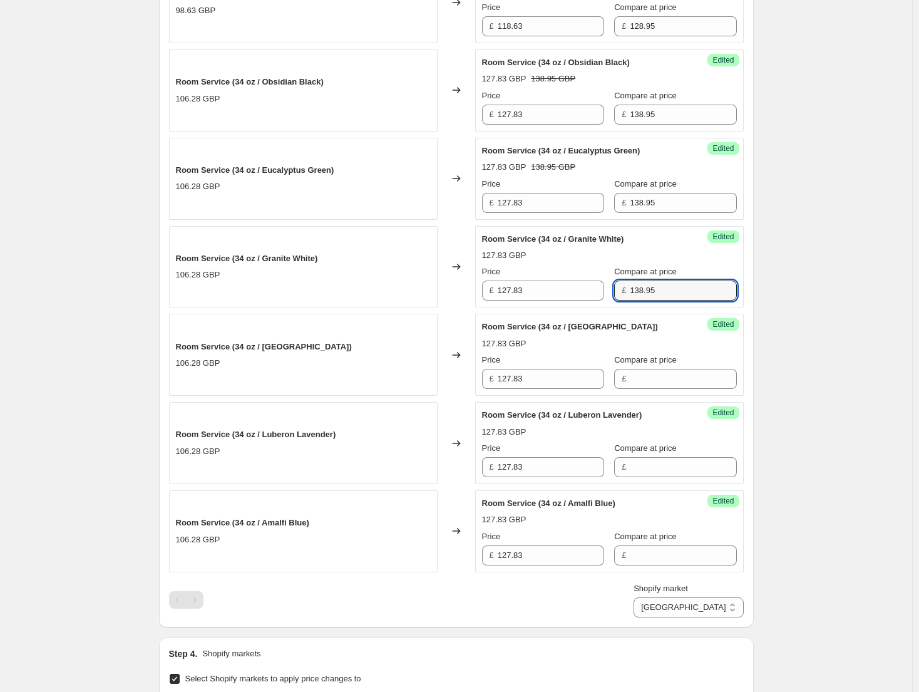
type input "138.95"
click at [682, 366] on div "Compare at price" at bounding box center [675, 360] width 122 height 13
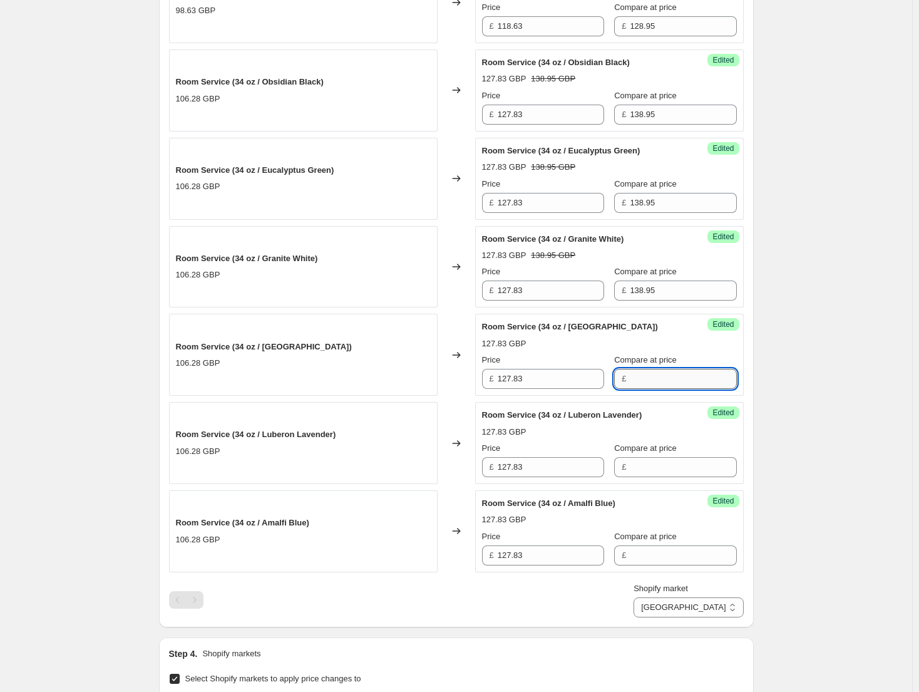
click at [679, 384] on input "Compare at price" at bounding box center [683, 379] width 106 height 20
type input "138.95"
click at [653, 457] on input "Compare at price" at bounding box center [683, 467] width 106 height 20
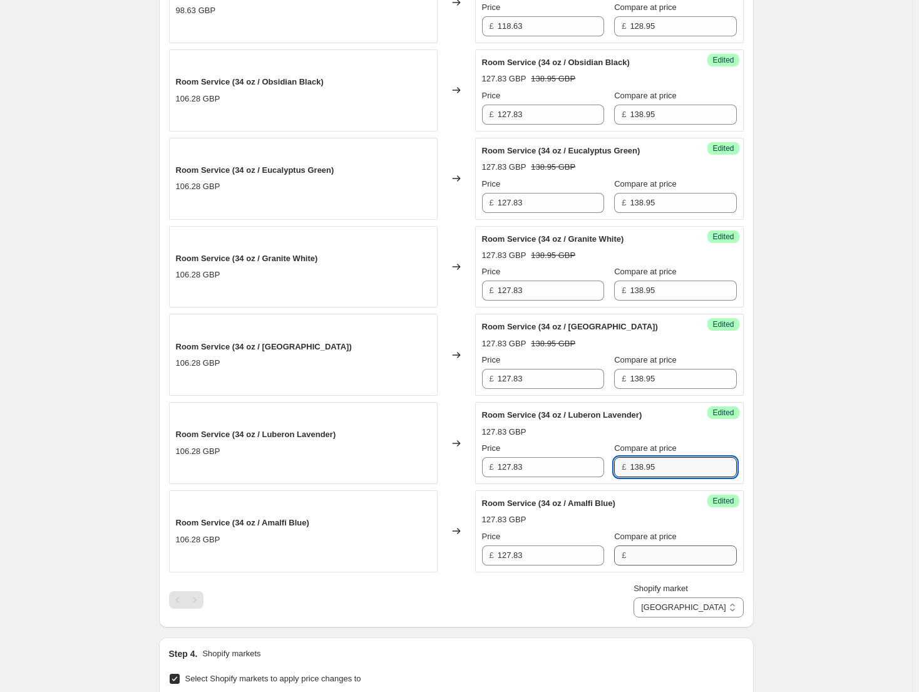
type input "138.95"
click at [680, 561] on input "Compare at price" at bounding box center [683, 555] width 106 height 20
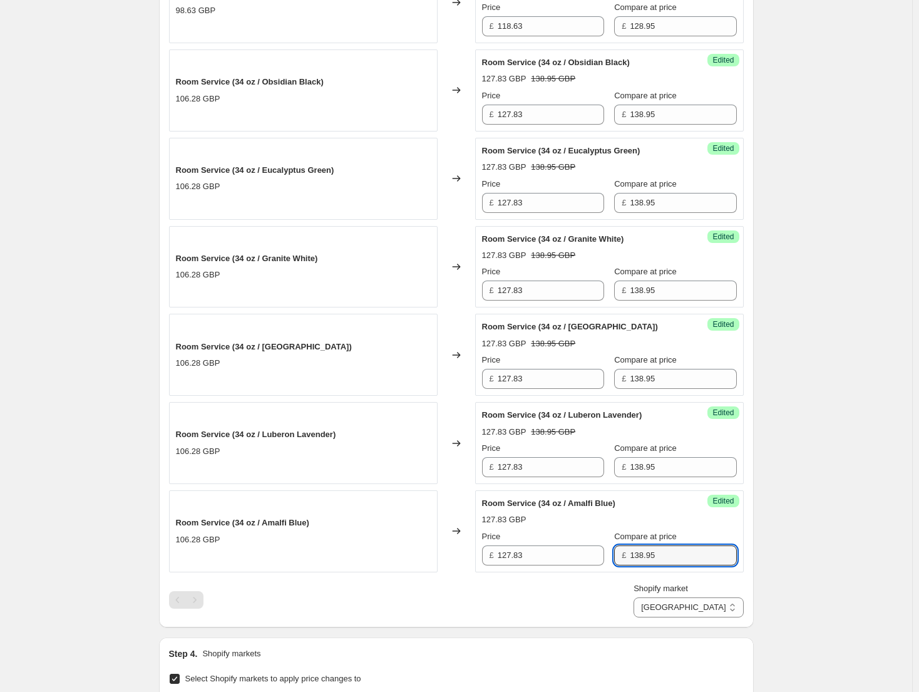
type input "138.95"
click at [790, 536] on div "Create new price change job. This page is ready Create new price change job Dra…" at bounding box center [456, 70] width 912 height 2019
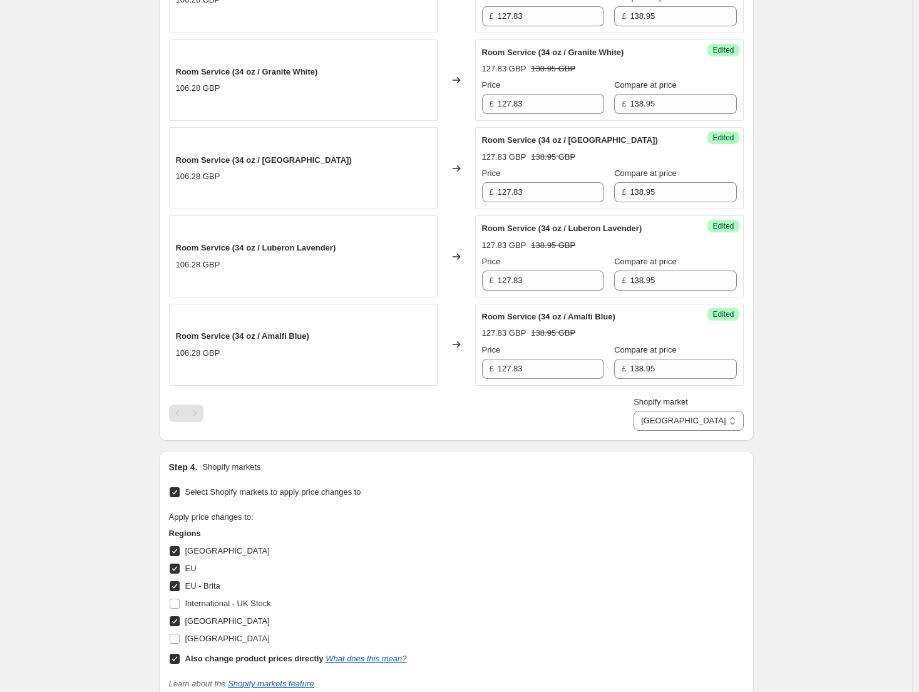
scroll to position [1327, 0]
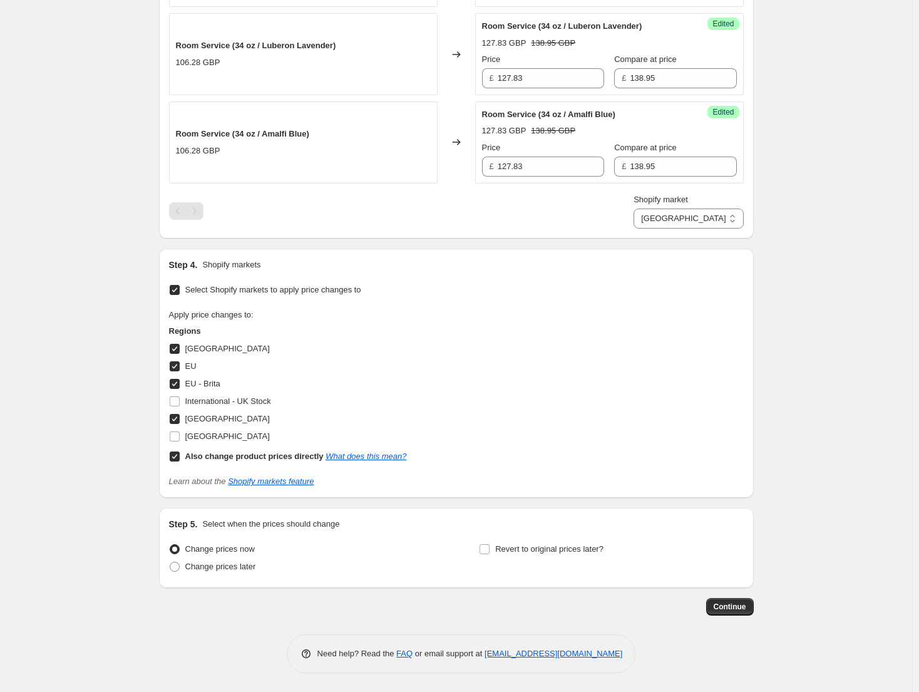
click at [713, 220] on select "Direct prices Canada EU EU - Brita United Kingdom" at bounding box center [688, 218] width 110 height 20
click at [741, 602] on span "Continue" at bounding box center [729, 606] width 33 height 10
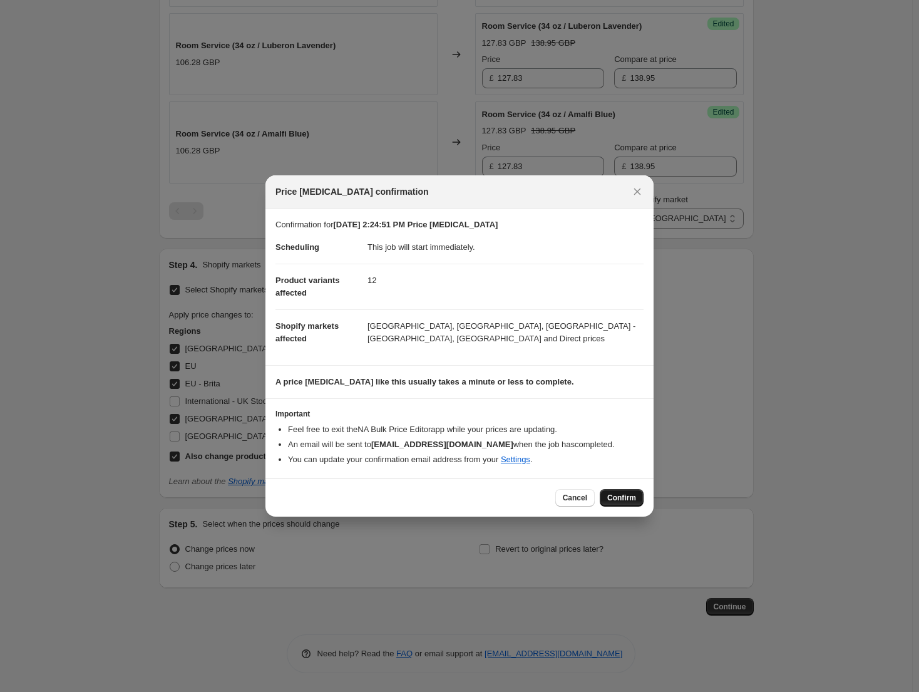
click at [630, 493] on span "Confirm" at bounding box center [621, 498] width 29 height 10
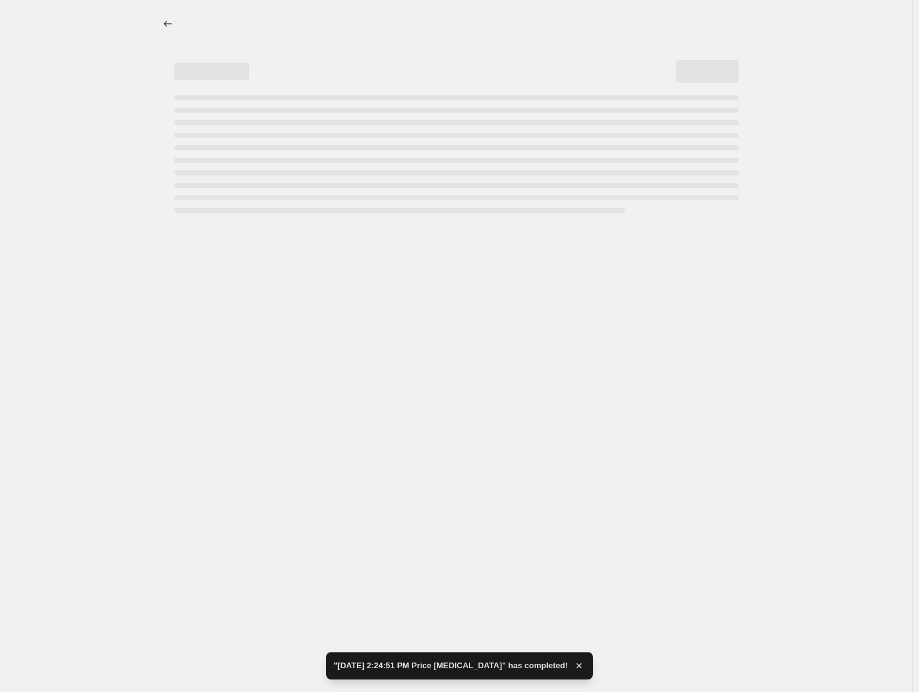
select select "61658595612"
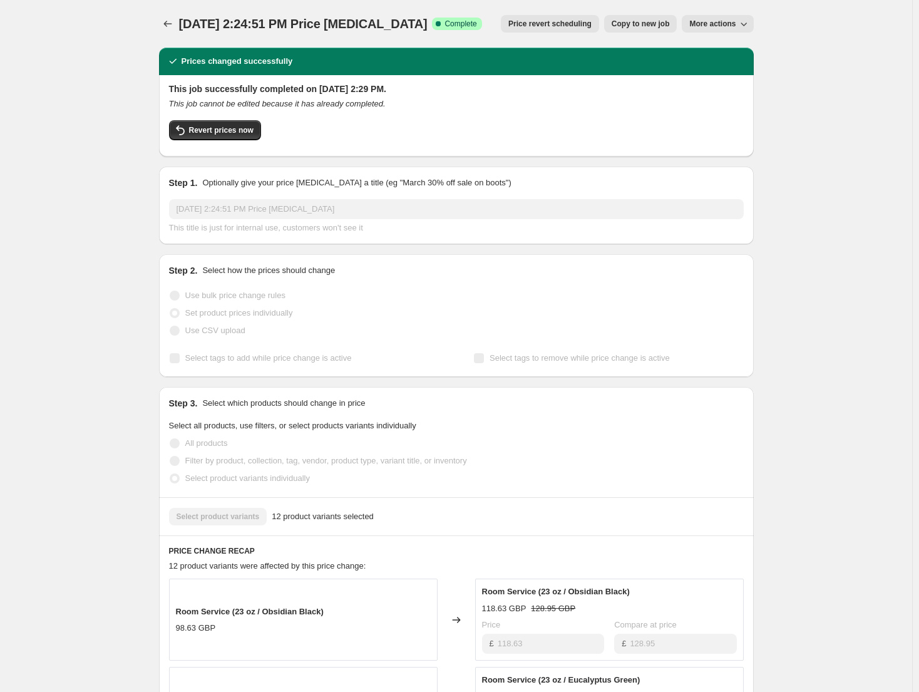
click at [176, 24] on button "Price change jobs" at bounding box center [168, 24] width 18 height 18
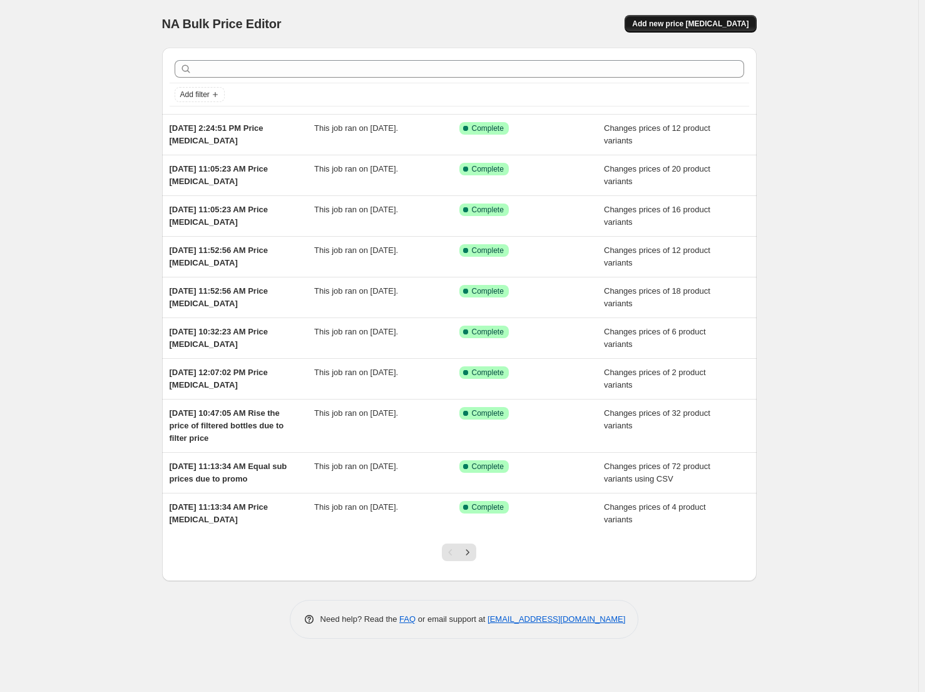
click at [690, 25] on span "Add new price change job" at bounding box center [690, 24] width 116 height 10
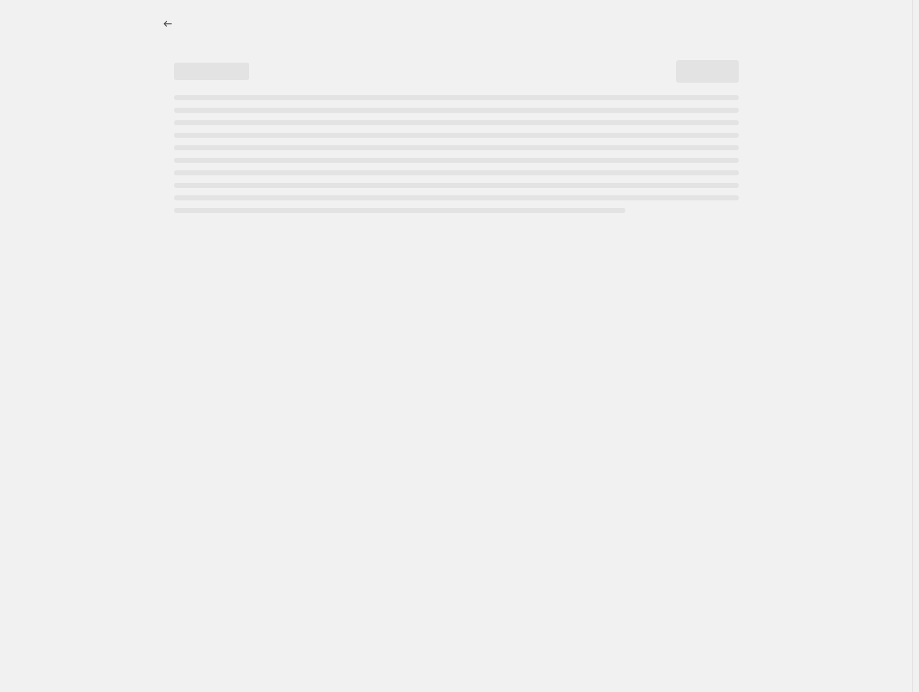
select select "percentage"
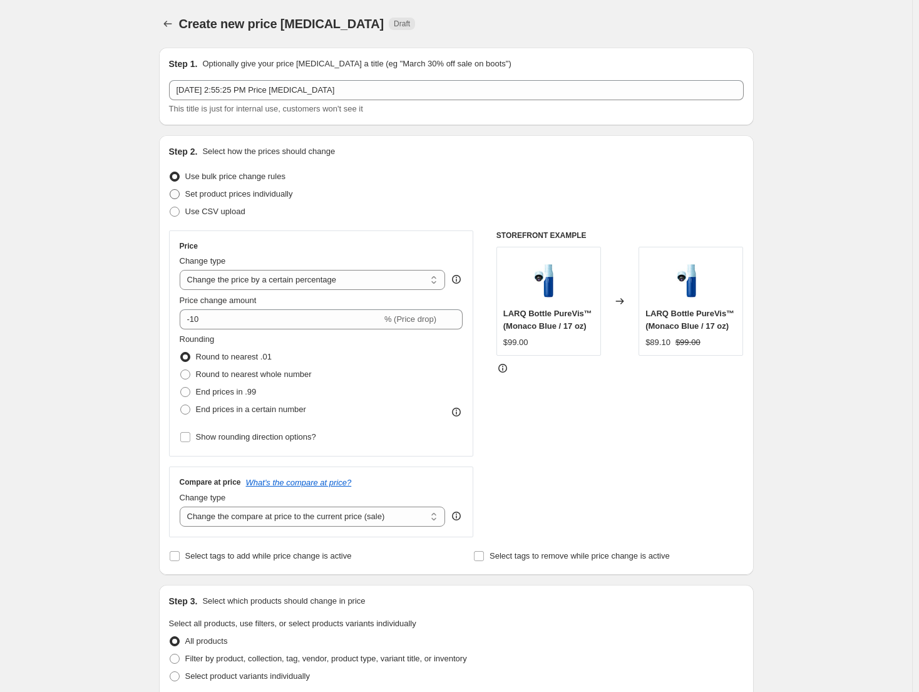
click at [267, 196] on span "Set product prices individually" at bounding box center [239, 193] width 108 height 9
click at [170, 190] on input "Set product prices individually" at bounding box center [170, 189] width 1 height 1
radio input "true"
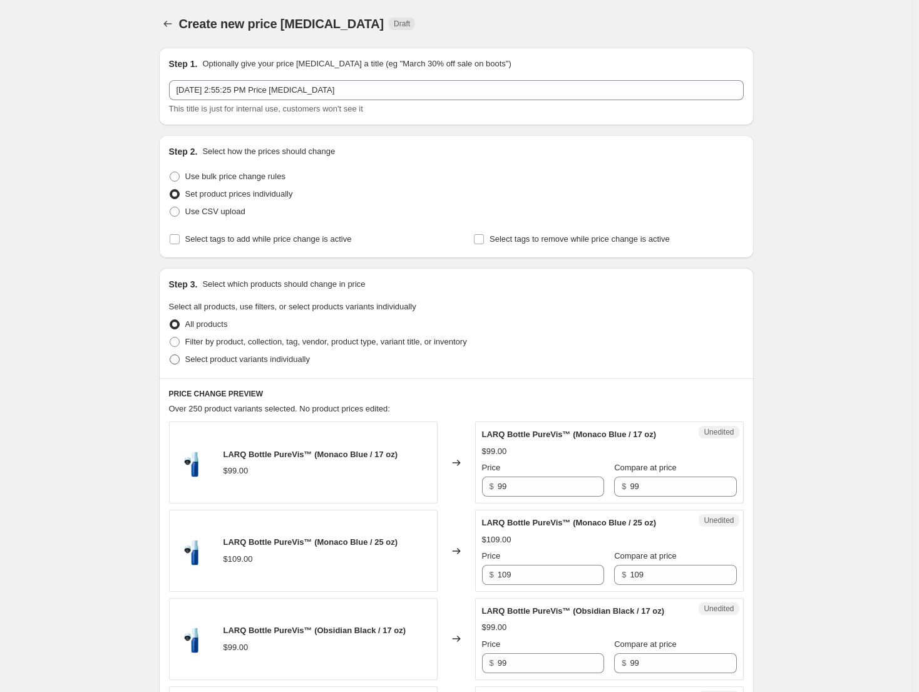
click at [250, 357] on span "Select product variants individually" at bounding box center [247, 358] width 125 height 9
click at [170, 355] on input "Select product variants individually" at bounding box center [170, 354] width 1 height 1
radio input "true"
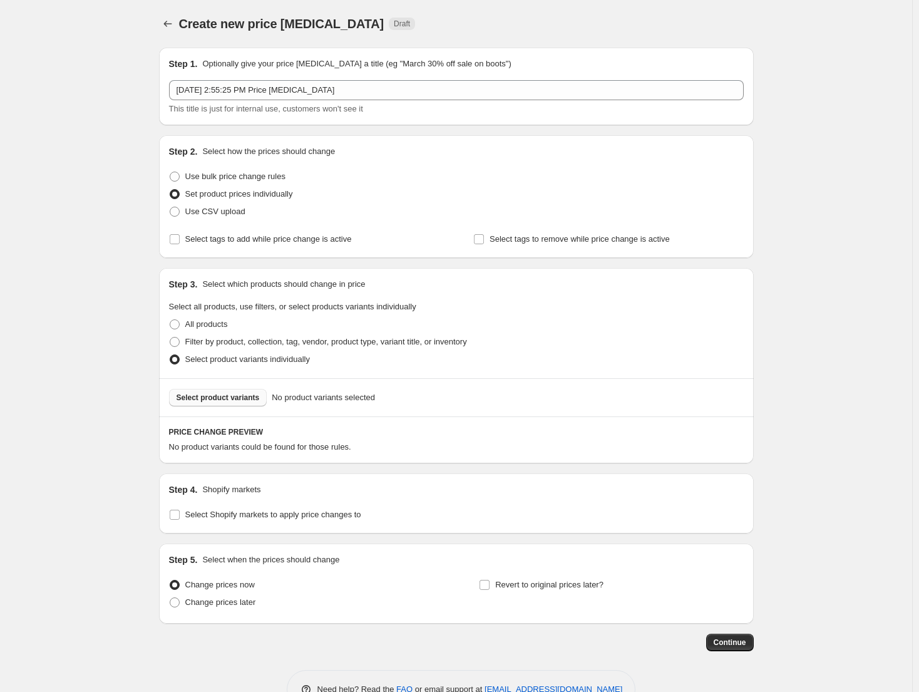
click at [242, 398] on span "Select product variants" at bounding box center [217, 397] width 83 height 10
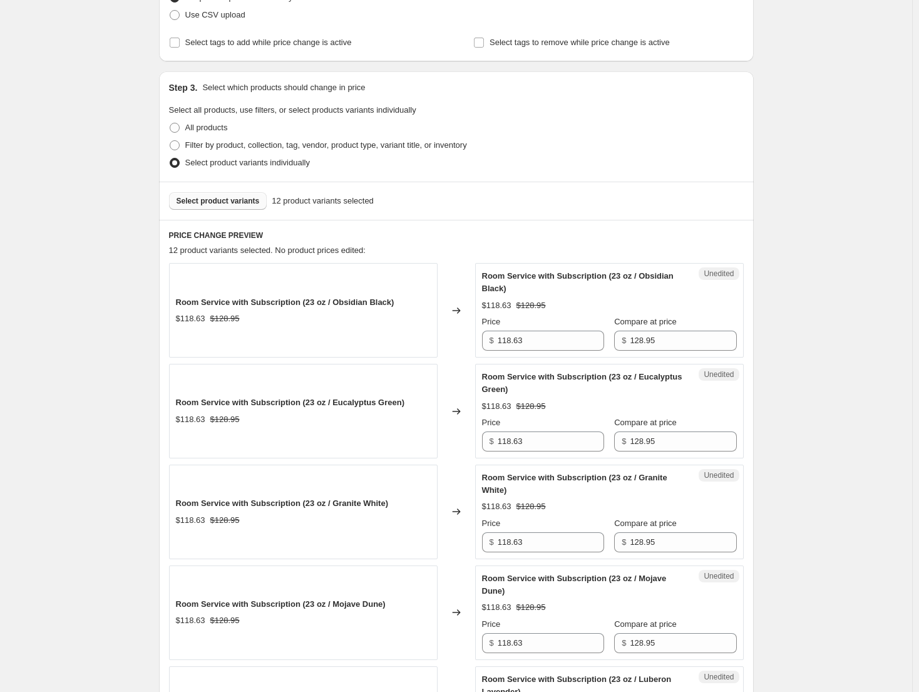
scroll to position [188, 0]
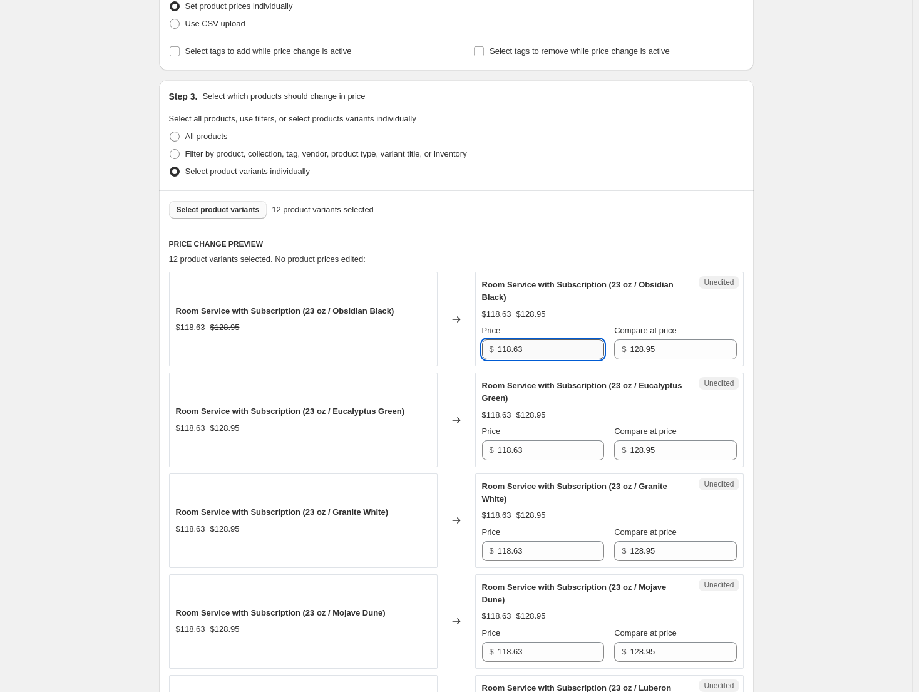
click at [561, 353] on input "118.63" at bounding box center [551, 349] width 106 height 20
type input "99.29"
click at [536, 454] on input "118.63" at bounding box center [551, 450] width 106 height 20
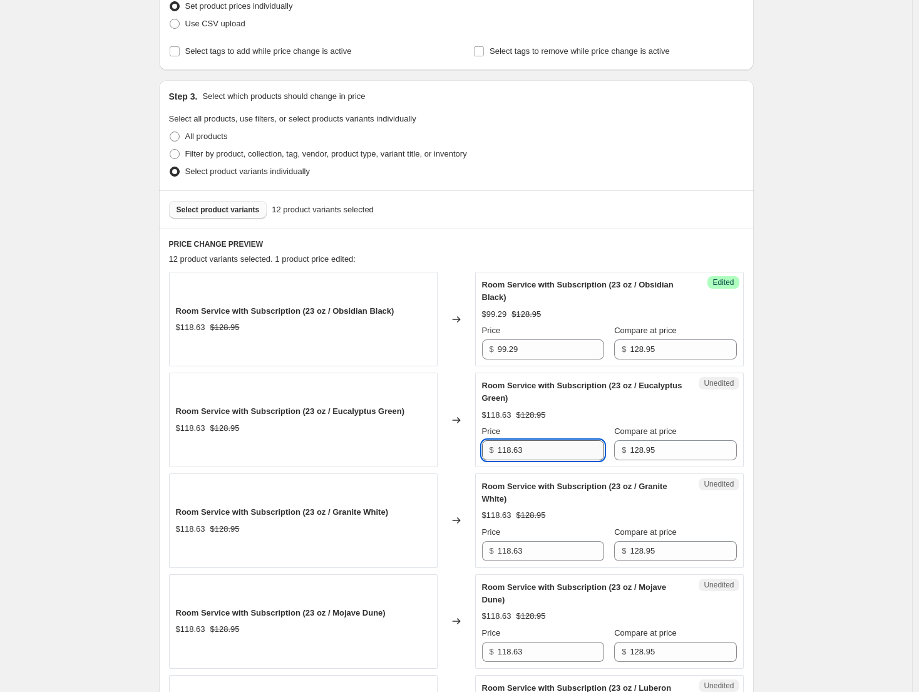
click at [536, 454] on input "118.63" at bounding box center [551, 450] width 106 height 20
drag, startPoint x: 536, startPoint y: 454, endPoint x: 480, endPoint y: 452, distance: 55.7
click at [480, 452] on div "Unedited Room Service with Subscription (23 oz / Eucalyptus Green) $118.63 $128…" at bounding box center [609, 419] width 269 height 95
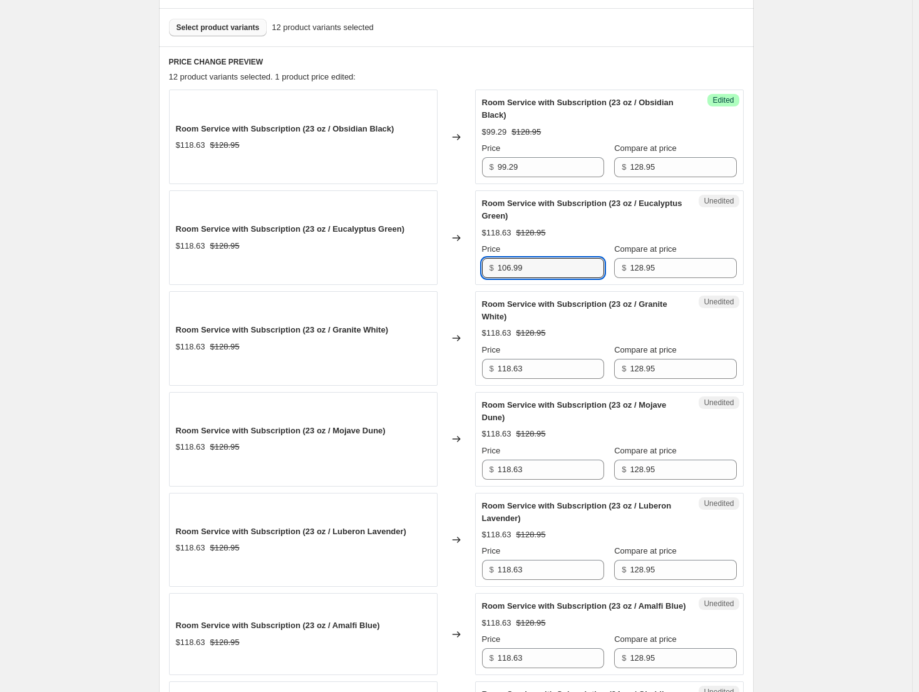
scroll to position [376, 0]
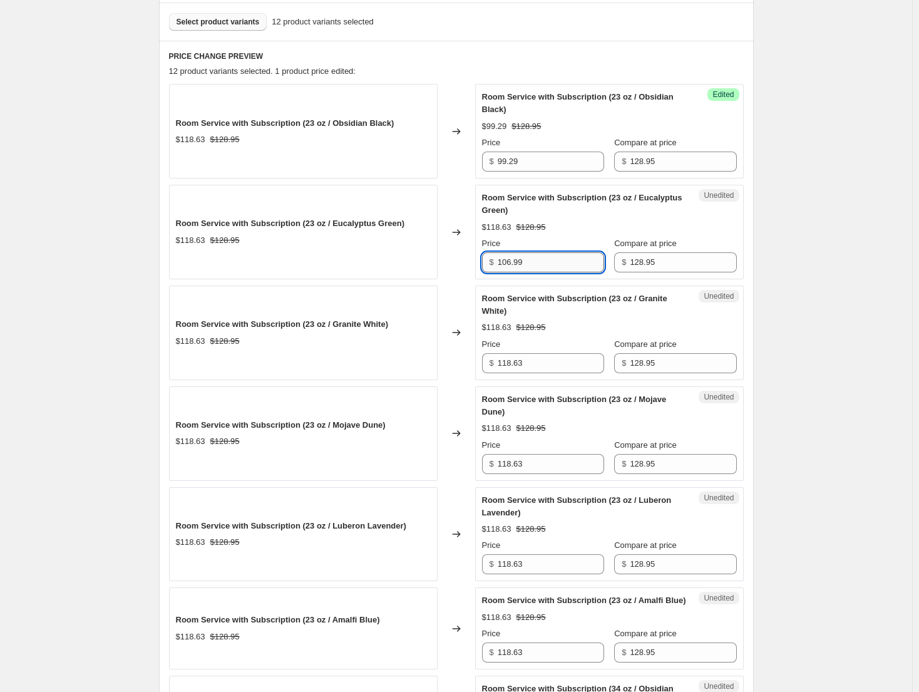
click at [535, 263] on input "106.99" at bounding box center [551, 262] width 106 height 20
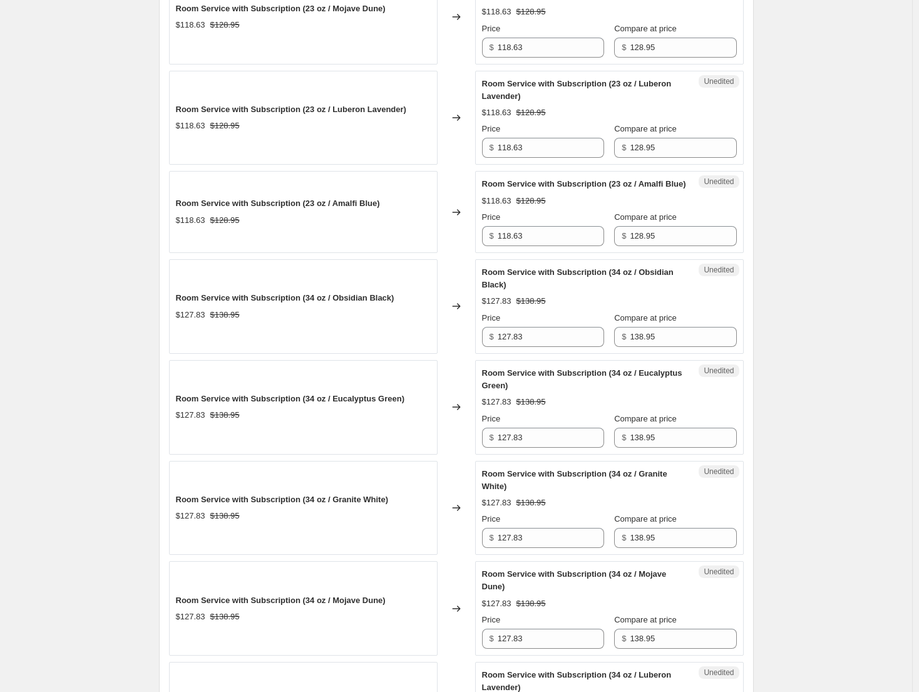
scroll to position [814, 0]
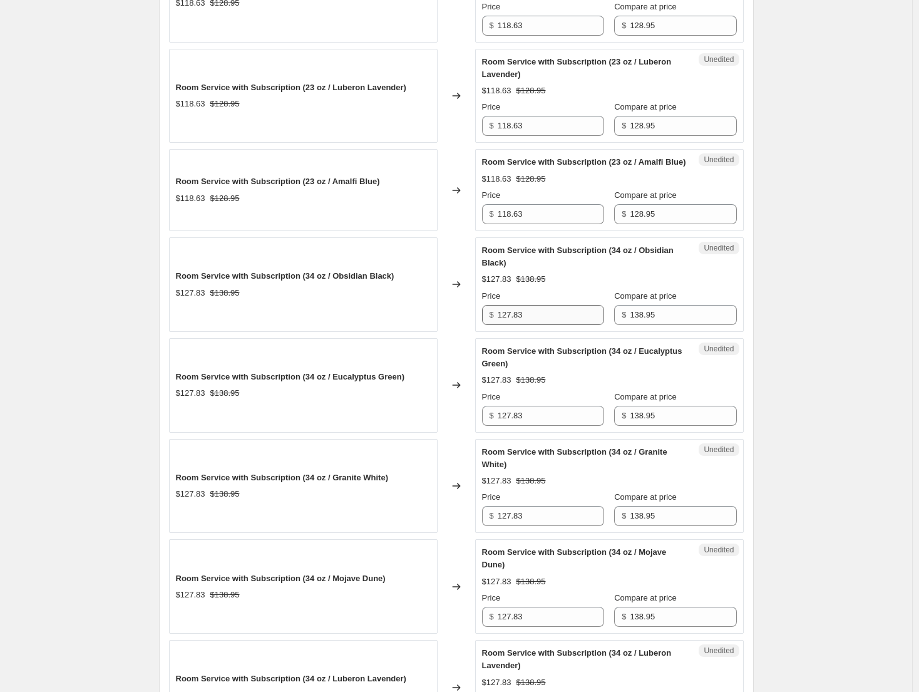
type input "106.99"
click at [540, 325] on input "127.83" at bounding box center [551, 315] width 106 height 20
paste input "06.99"
type input "106.99"
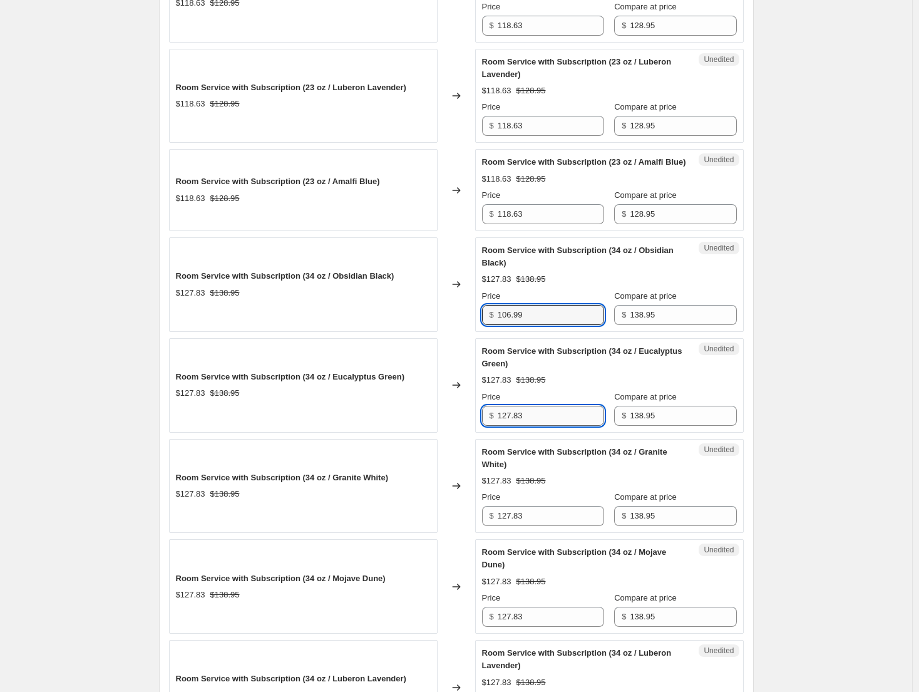
click at [539, 422] on input "127.83" at bounding box center [551, 416] width 106 height 20
paste input "06.99"
type input "106.99"
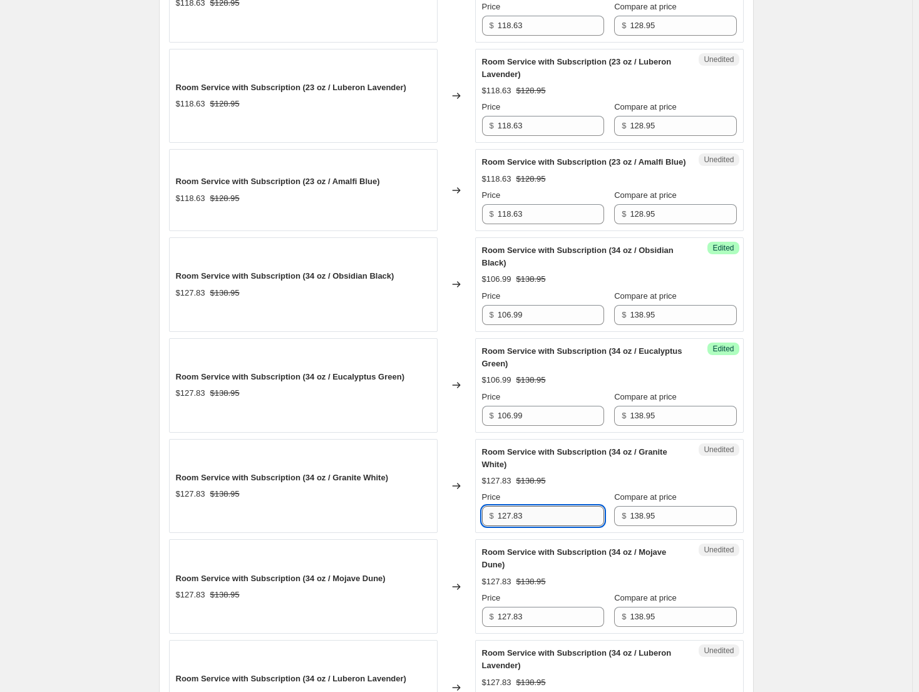
click at [530, 526] on input "127.83" at bounding box center [551, 516] width 106 height 20
paste input "06.99"
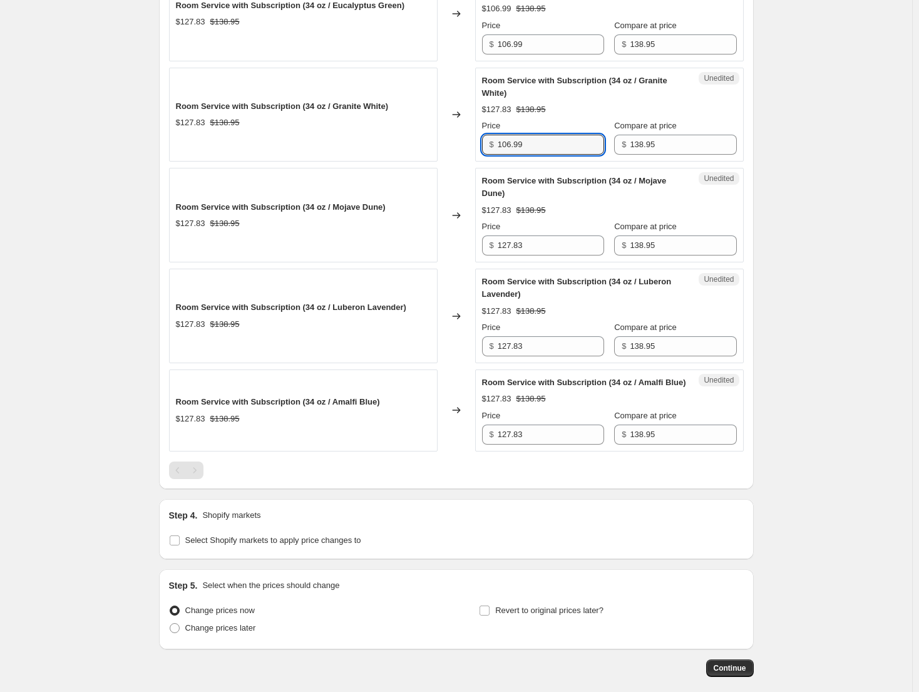
scroll to position [1189, 0]
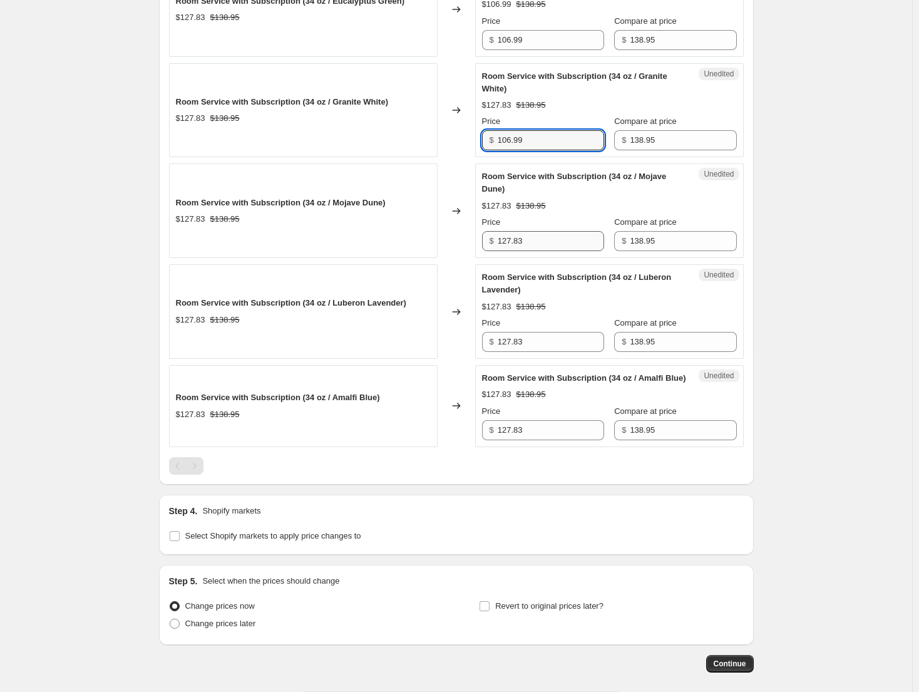
type input "106.99"
click at [536, 251] on input "127.83" at bounding box center [551, 241] width 106 height 20
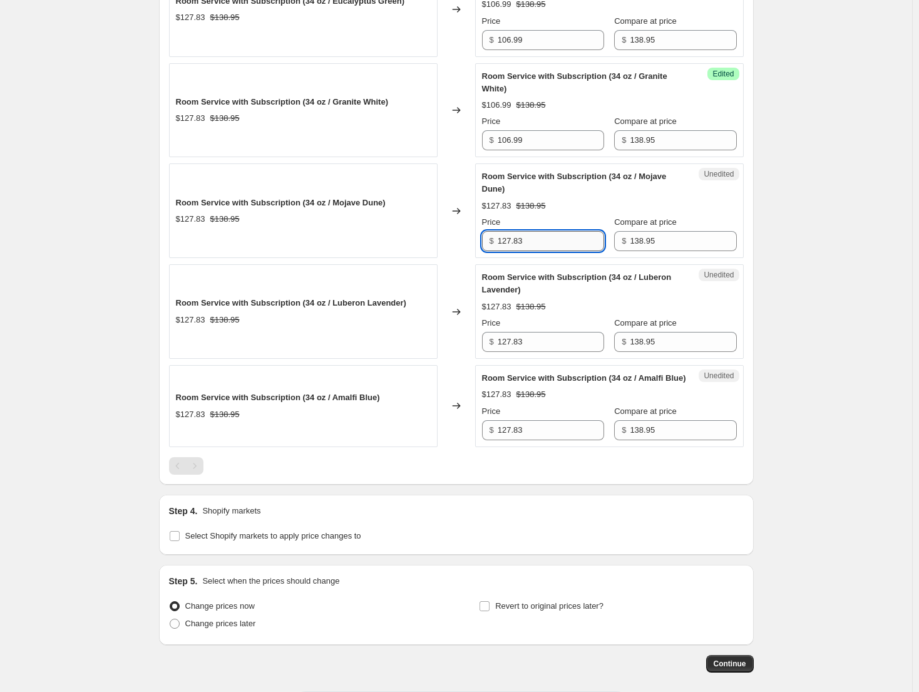
click at [536, 251] on input "127.83" at bounding box center [551, 241] width 106 height 20
paste input "06.99"
type input "106.99"
click at [518, 350] on input "127.83" at bounding box center [551, 342] width 106 height 20
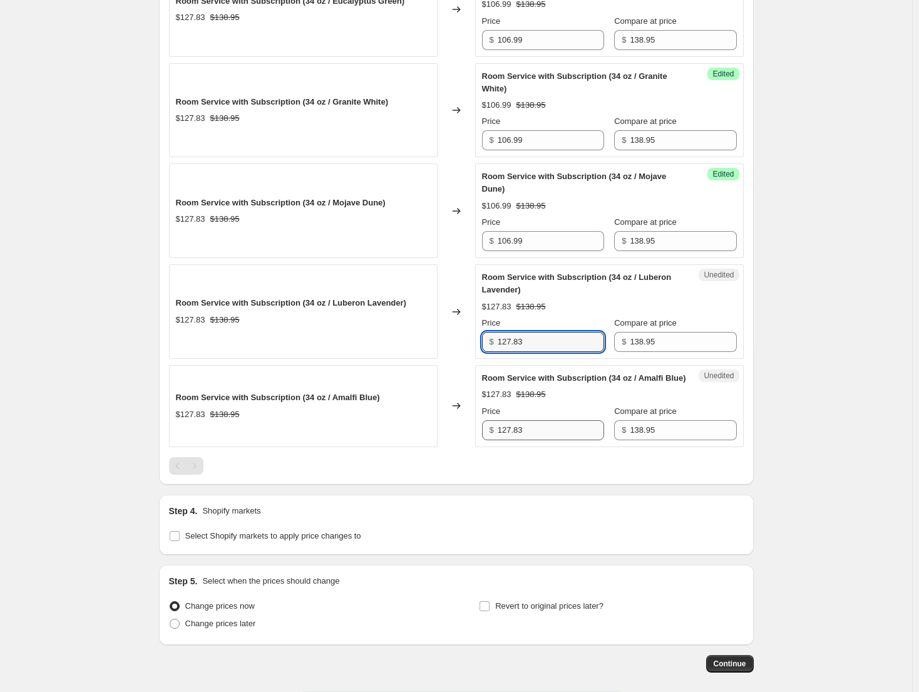
paste input "06.99"
type input "106.99"
click at [536, 440] on input "127.83" at bounding box center [551, 430] width 106 height 20
paste input "06.99"
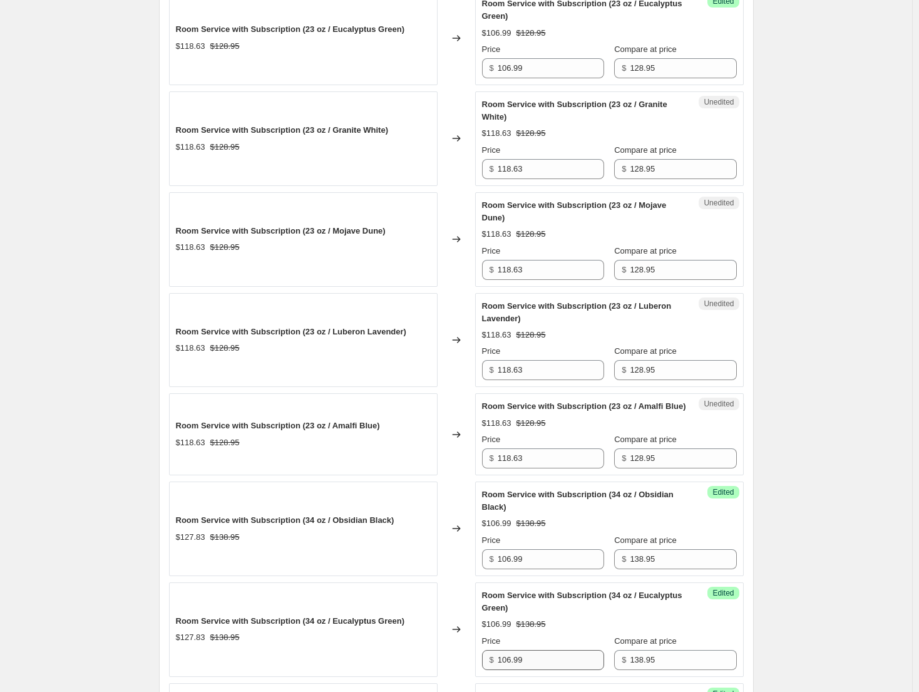
scroll to position [313, 0]
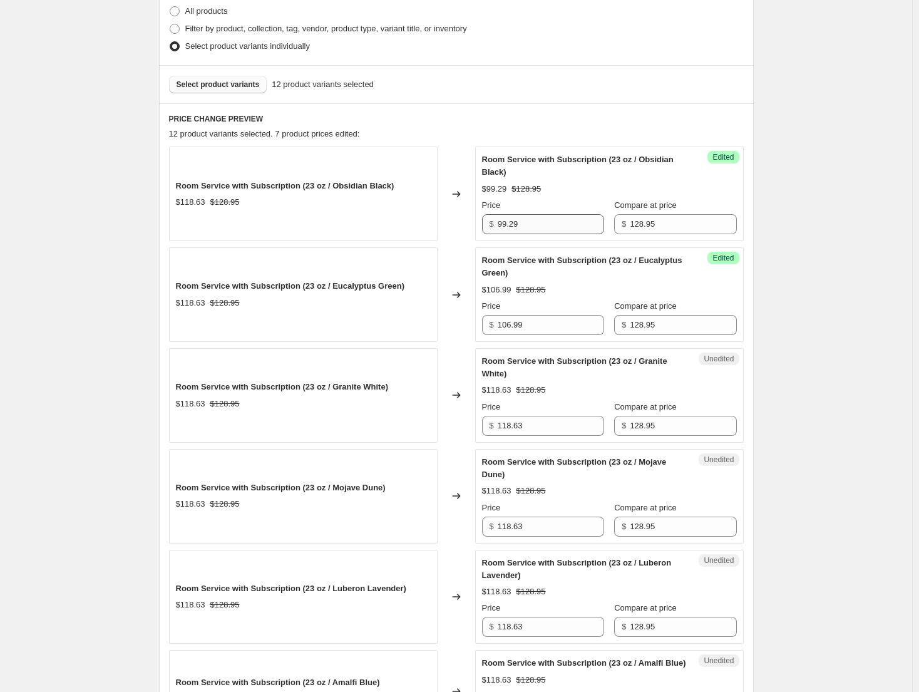
type input "106.99"
drag, startPoint x: 535, startPoint y: 232, endPoint x: 491, endPoint y: 230, distance: 43.9
click at [491, 230] on div "$ 99.29" at bounding box center [543, 224] width 122 height 20
click at [555, 326] on input "106.99" at bounding box center [551, 325] width 106 height 20
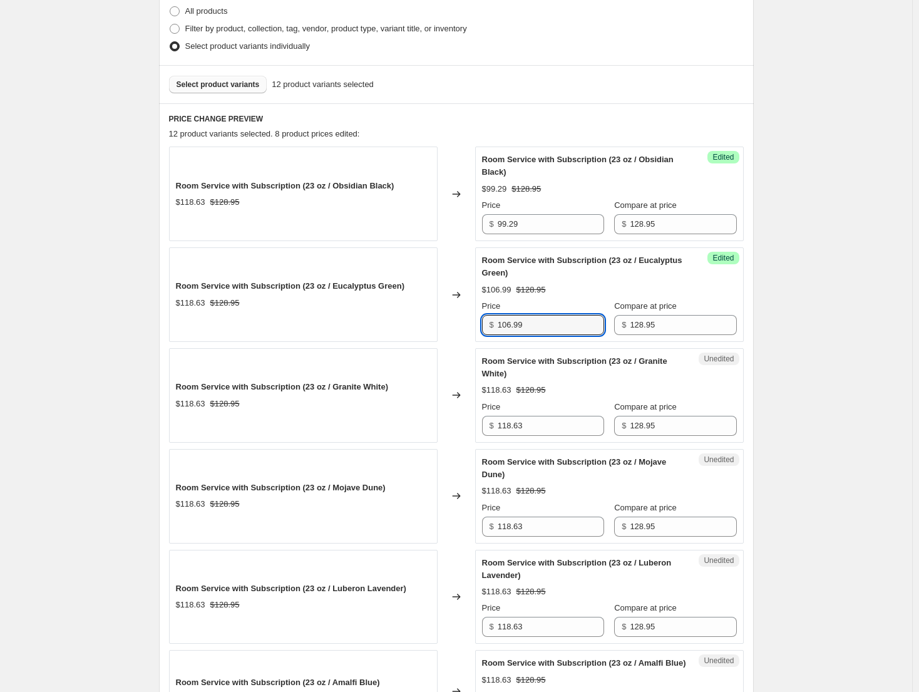
paste input "99.2"
type input "99.29"
click at [545, 429] on input "118.63" at bounding box center [551, 426] width 106 height 20
paste input "99.29"
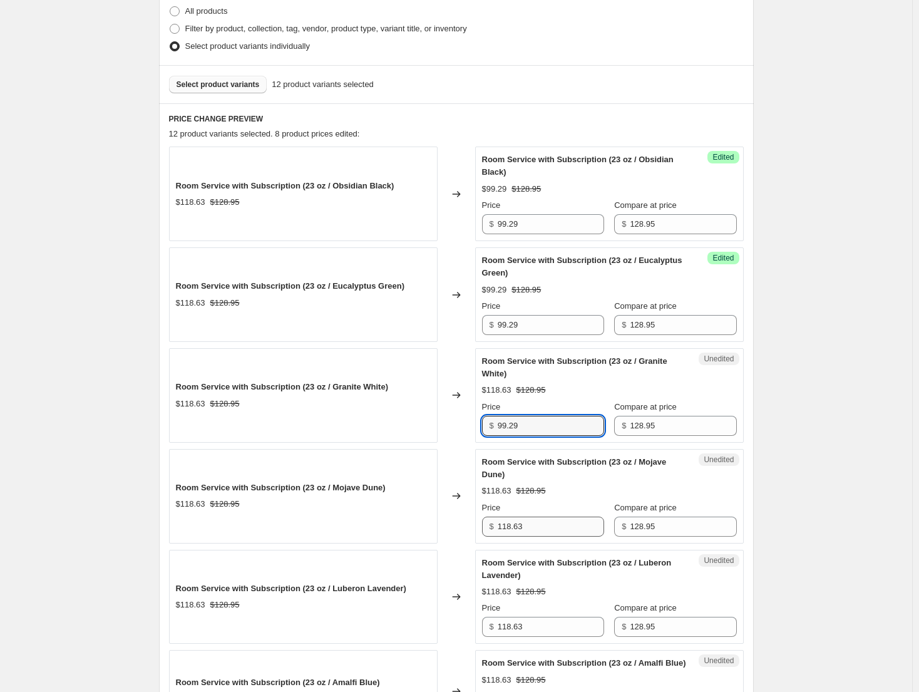
type input "99.29"
click at [536, 522] on input "118.63" at bounding box center [551, 526] width 106 height 20
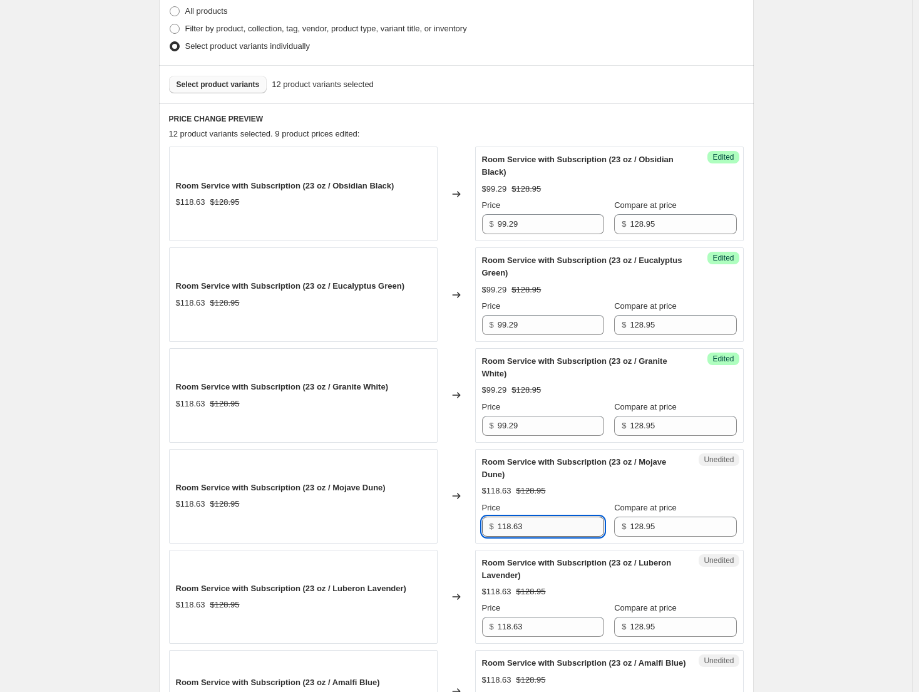
paste input "99.29"
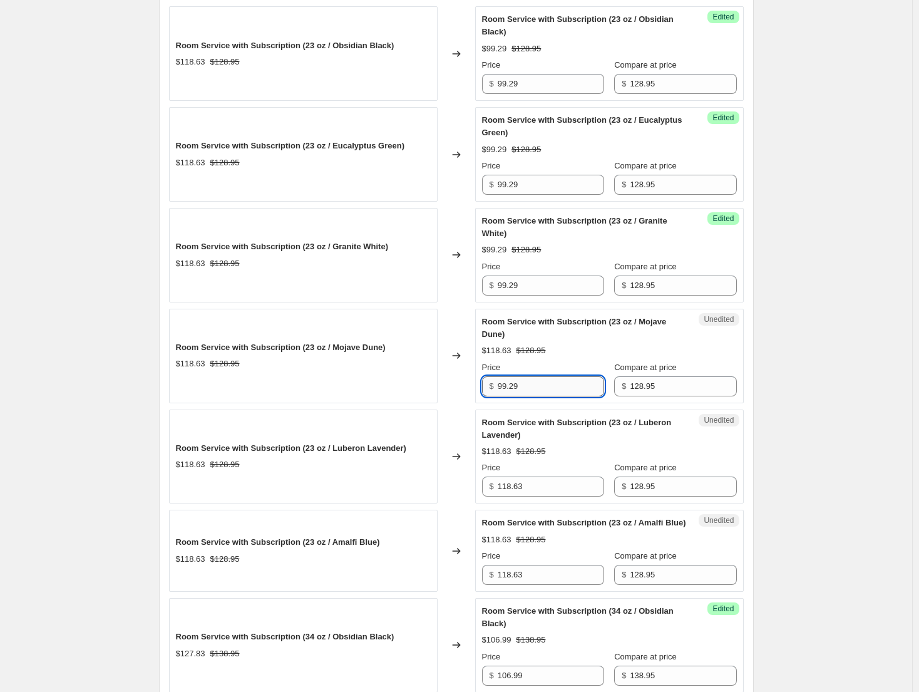
scroll to position [501, 0]
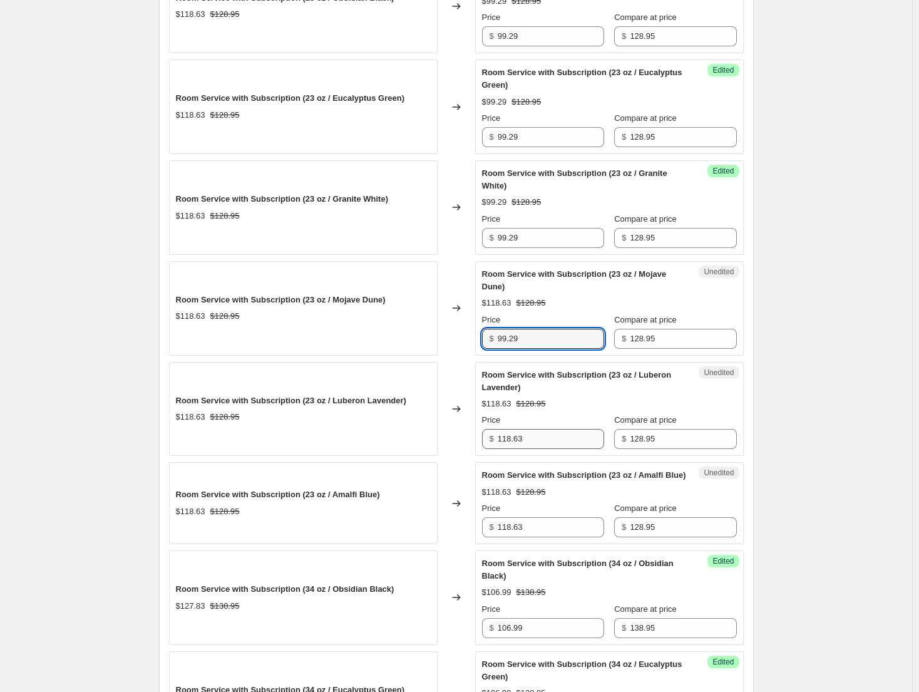
type input "99.29"
click at [541, 439] on input "118.63" at bounding box center [551, 439] width 106 height 20
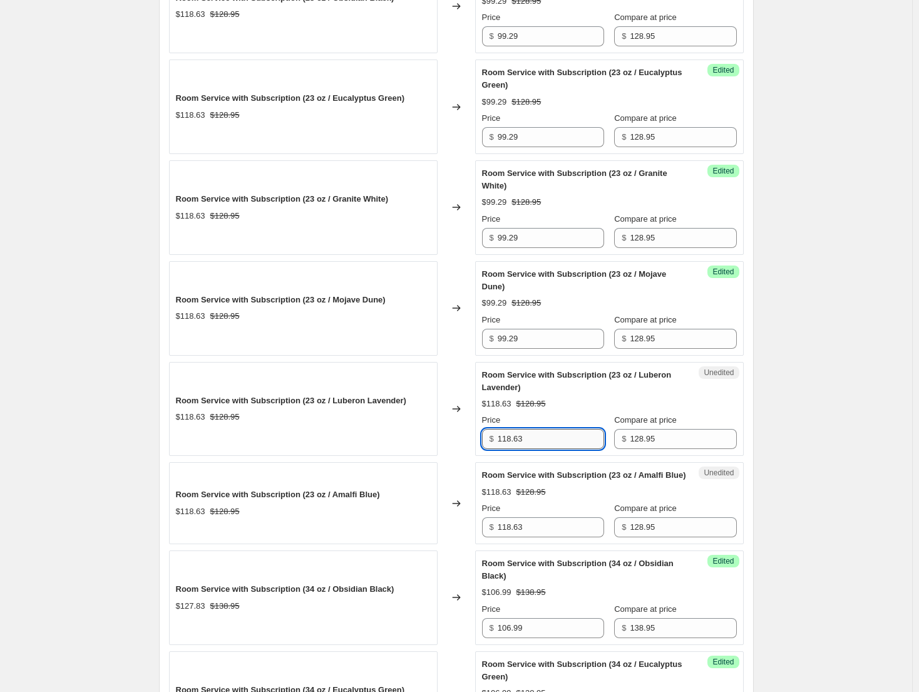
click at [541, 439] on input "118.63" at bounding box center [551, 439] width 106 height 20
paste input "99.29"
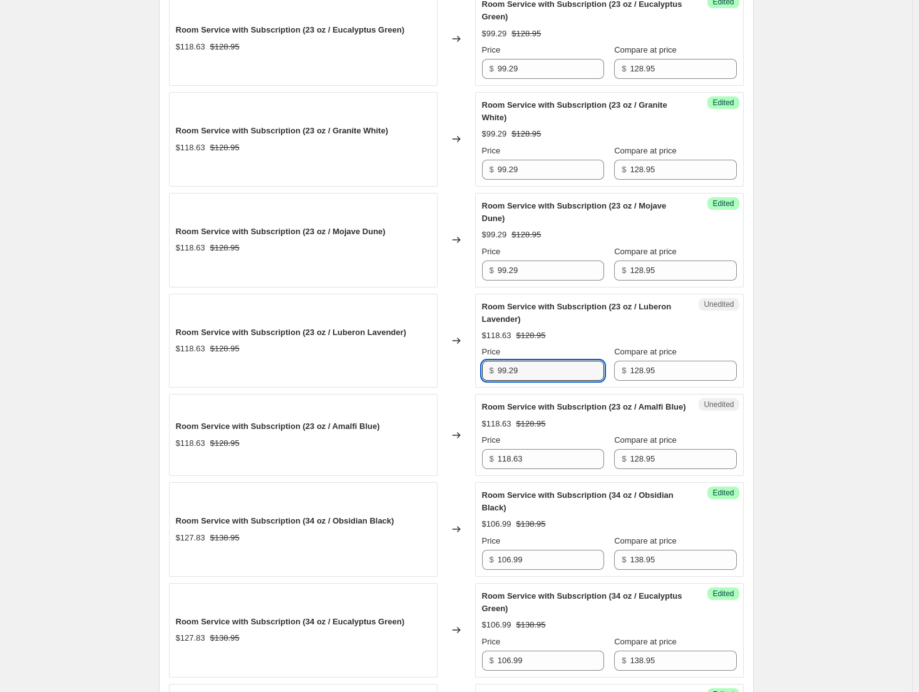
scroll to position [626, 0]
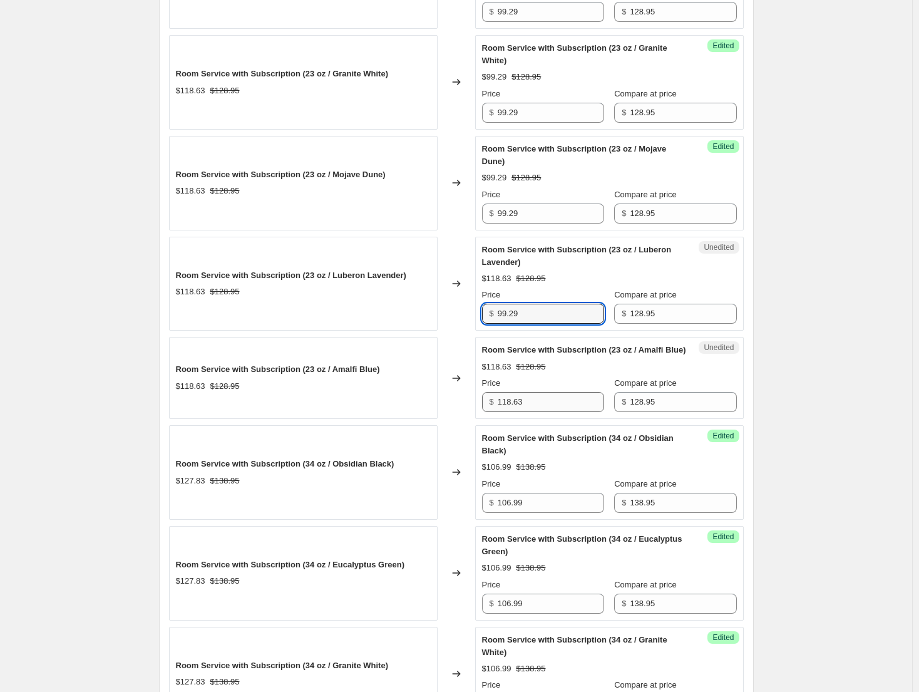
type input "99.29"
click at [540, 412] on input "118.63" at bounding box center [551, 402] width 106 height 20
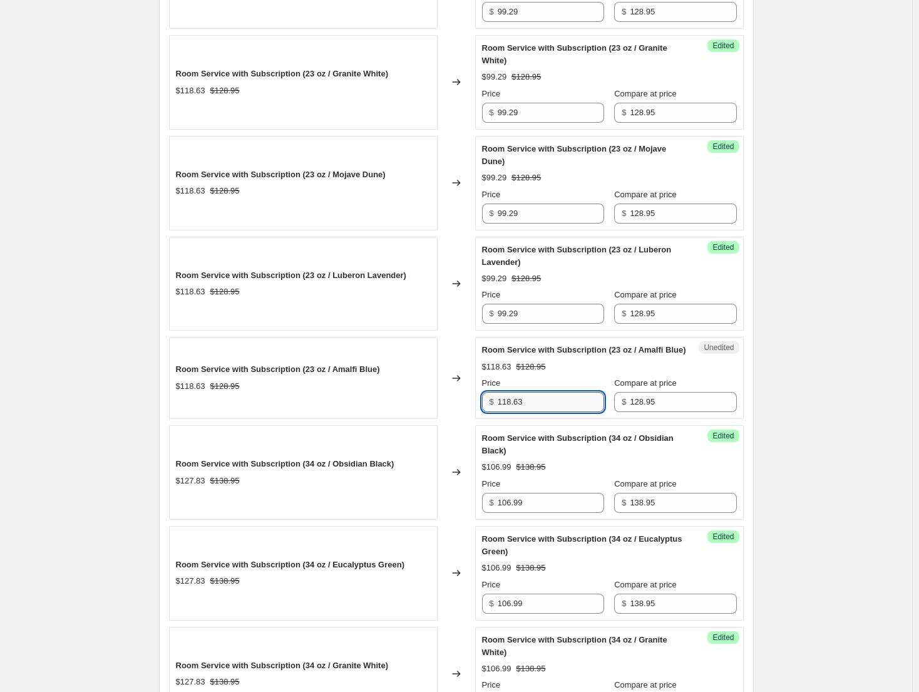
click at [540, 412] on input "118.63" at bounding box center [551, 402] width 106 height 20
paste input "99.29"
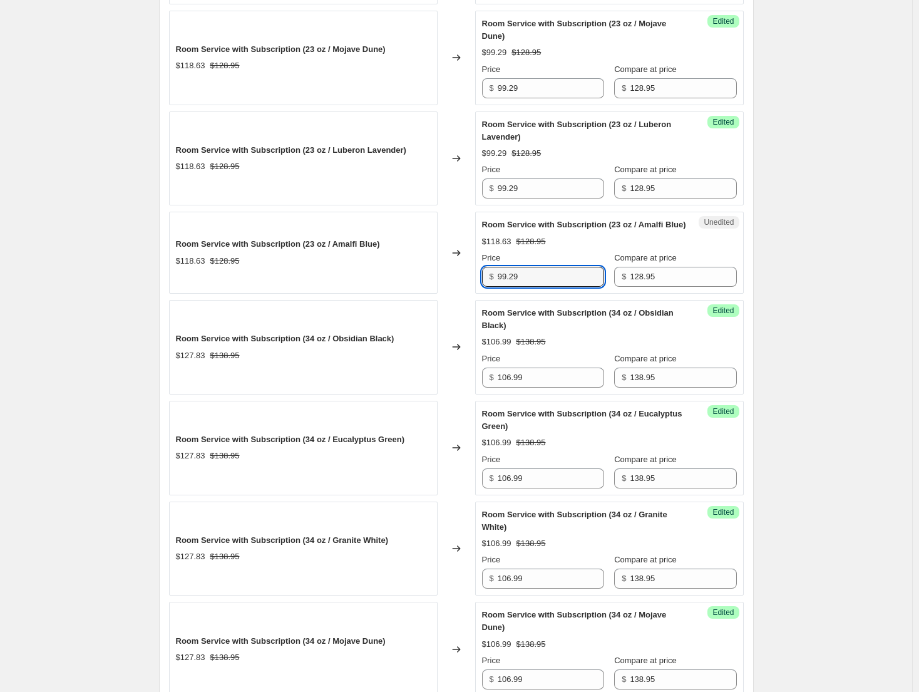
type input "99.29"
click at [829, 369] on div "Create new price change job. This page is ready Create new price change job Dra…" at bounding box center [456, 218] width 912 height 1938
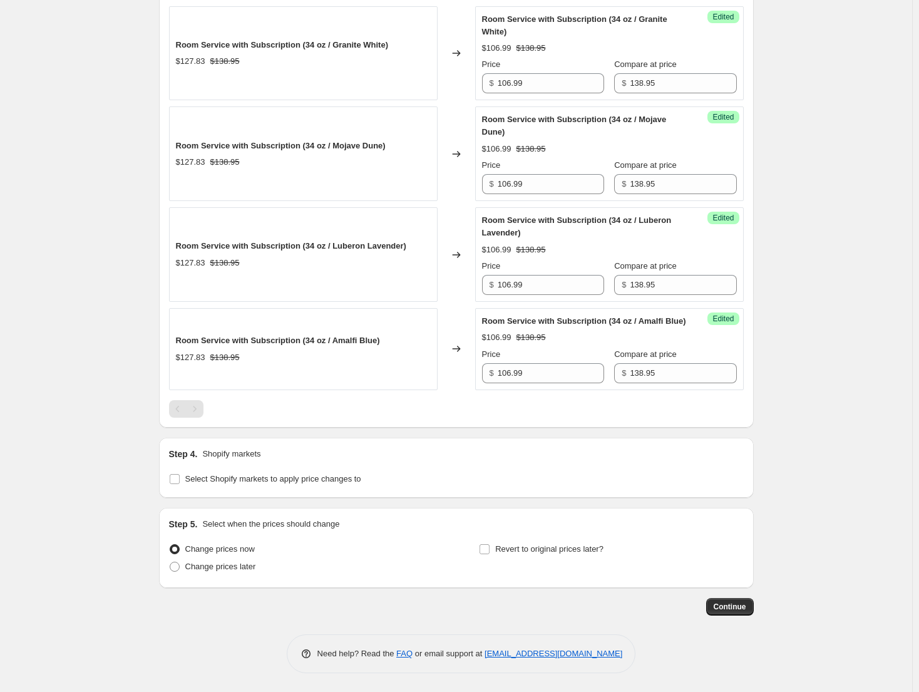
scroll to position [1271, 0]
click at [275, 479] on span "Select Shopify markets to apply price changes to" at bounding box center [273, 478] width 176 height 9
click at [180, 479] on input "Select Shopify markets to apply price changes to" at bounding box center [175, 479] width 10 height 10
checkbox input "true"
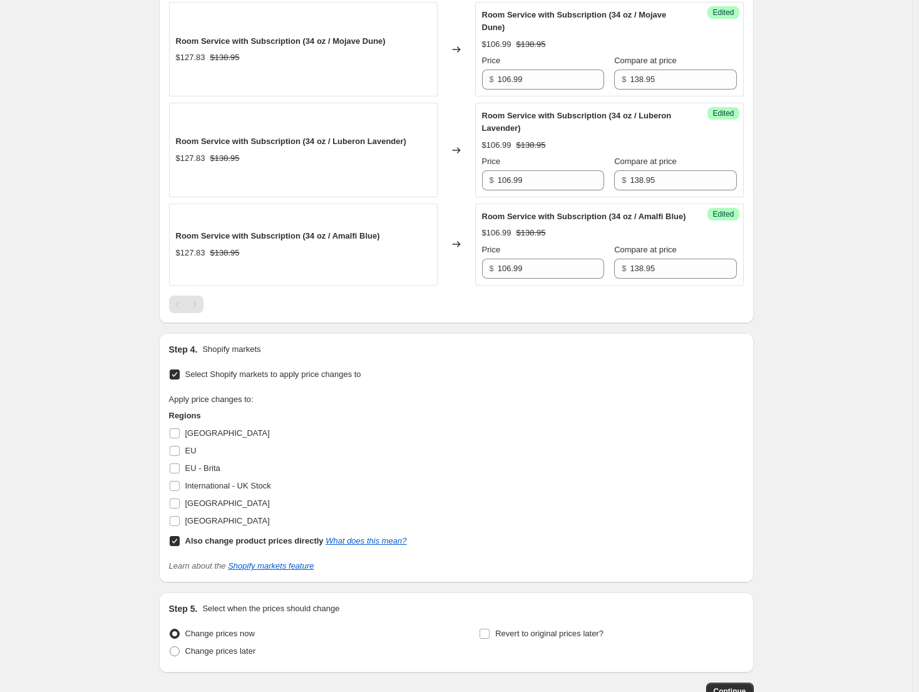
scroll to position [1459, 0]
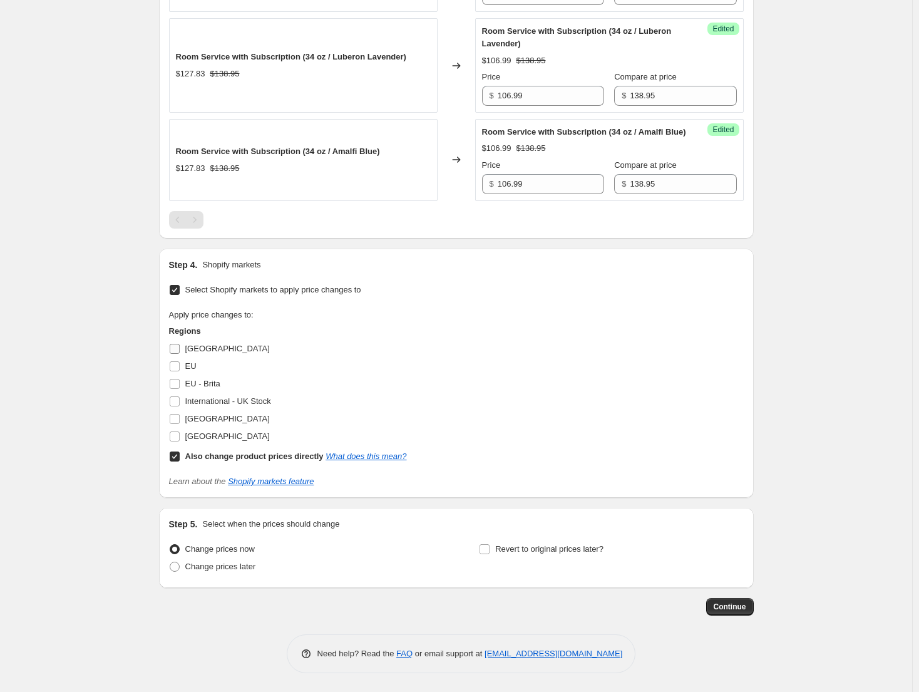
click at [197, 352] on span "Canada" at bounding box center [227, 348] width 84 height 9
click at [180, 352] on input "Canada" at bounding box center [175, 349] width 10 height 10
checkbox input "true"
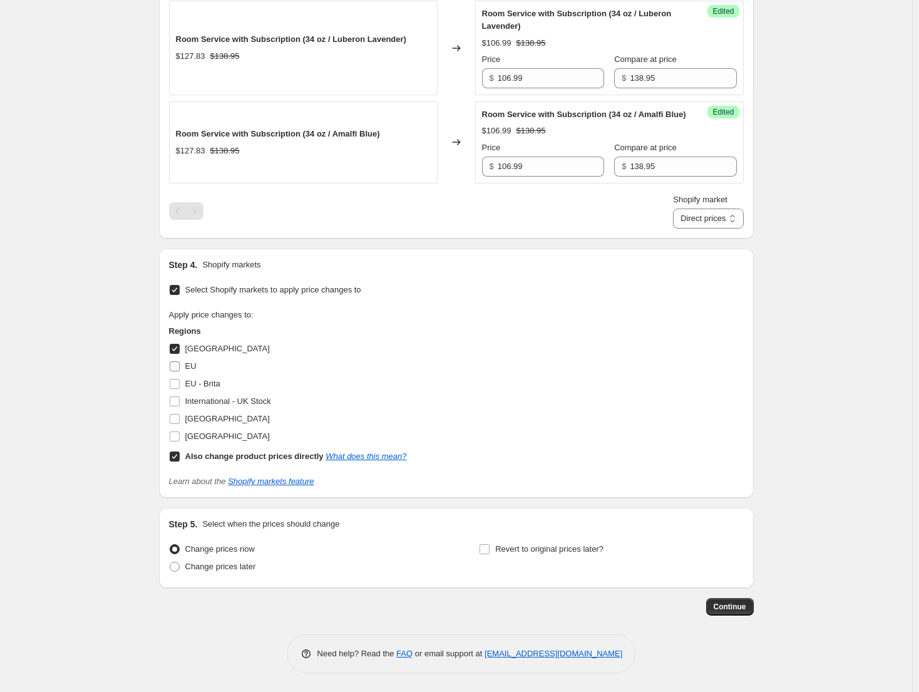
click at [193, 371] on span "EU" at bounding box center [190, 365] width 11 height 9
click at [180, 371] on input "EU" at bounding box center [175, 366] width 10 height 10
checkbox input "true"
click at [202, 388] on span "EU - Brita" at bounding box center [202, 383] width 35 height 9
click at [180, 389] on input "EU - Brita" at bounding box center [175, 384] width 10 height 10
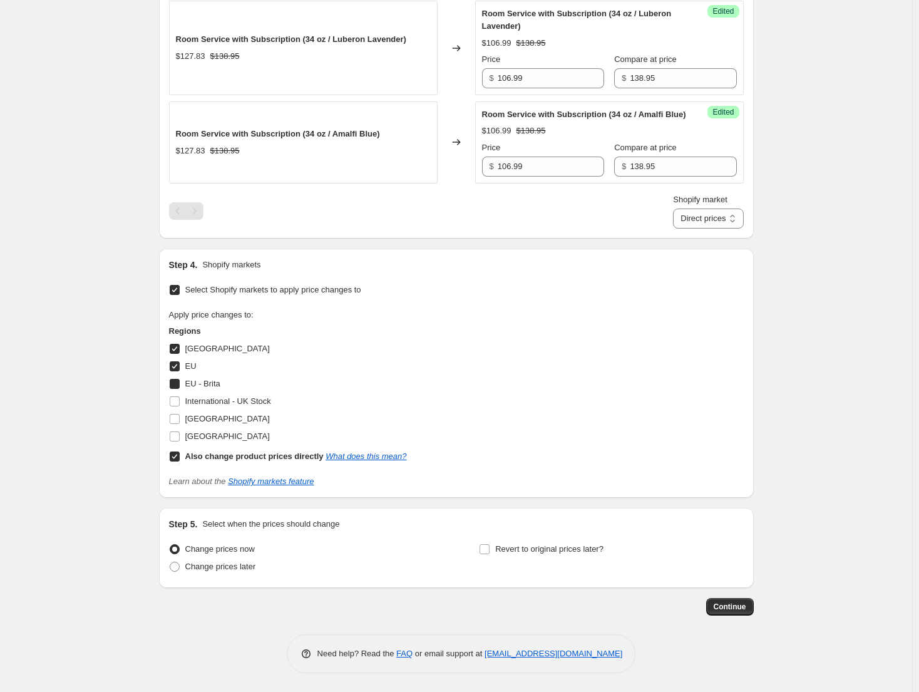
checkbox input "true"
click at [231, 425] on span "United Kingdom" at bounding box center [227, 418] width 84 height 13
click at [180, 424] on input "United Kingdom" at bounding box center [175, 419] width 10 height 10
checkbox input "true"
click at [703, 228] on select "Direct prices Canada EU EU - Brita United Kingdom" at bounding box center [708, 218] width 70 height 20
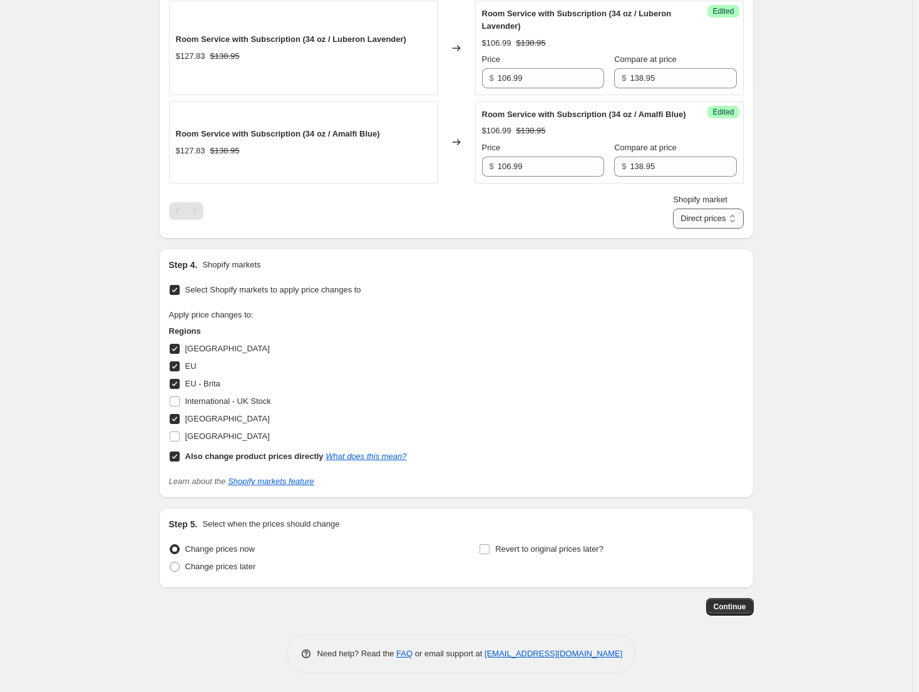
select select "61658562844"
click at [692, 228] on select "Direct prices Canada EU EU - Brita United Kingdom" at bounding box center [708, 218] width 70 height 20
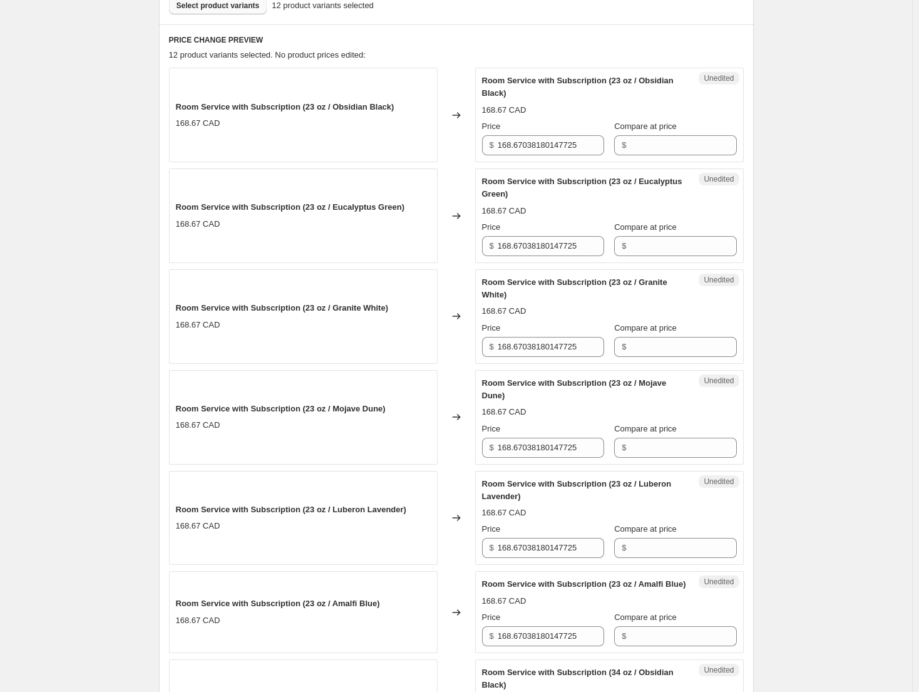
scroll to position [395, 0]
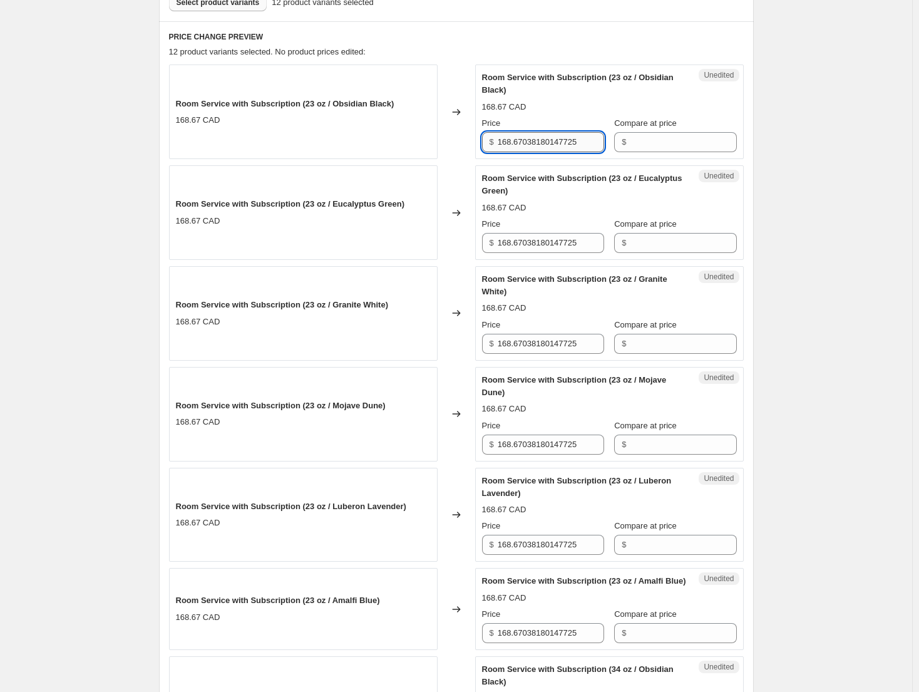
click at [521, 140] on input "168.67038180147725" at bounding box center [551, 142] width 106 height 20
type input "114.69"
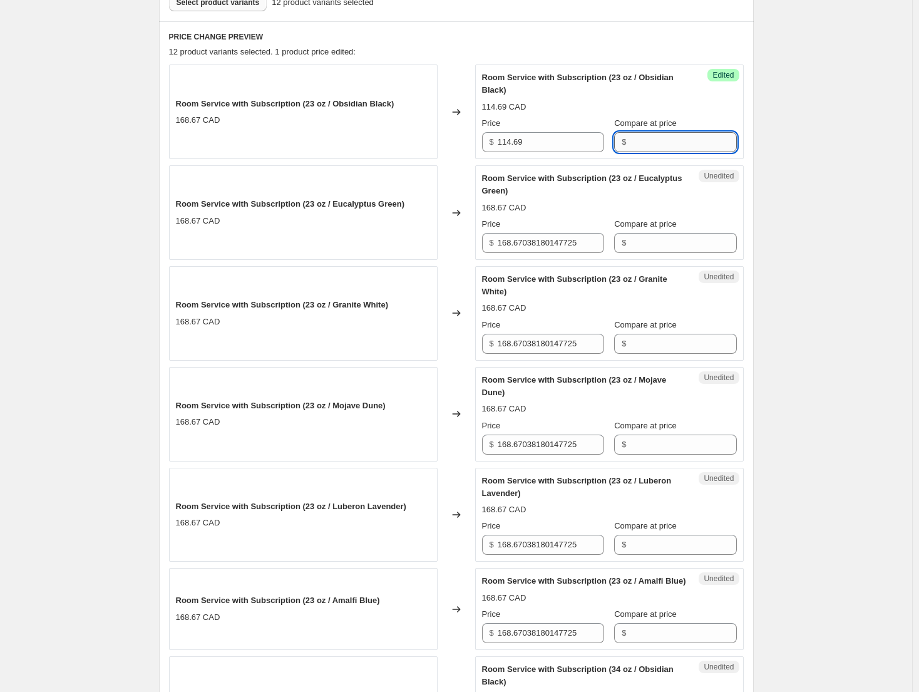
click at [675, 141] on input "Compare at price" at bounding box center [683, 142] width 106 height 20
drag, startPoint x: 672, startPoint y: 141, endPoint x: 617, endPoint y: 144, distance: 55.1
click at [617, 144] on div "$ 148.95" at bounding box center [675, 142] width 122 height 20
type input "148.95"
click at [640, 239] on input "Compare at price" at bounding box center [683, 243] width 106 height 20
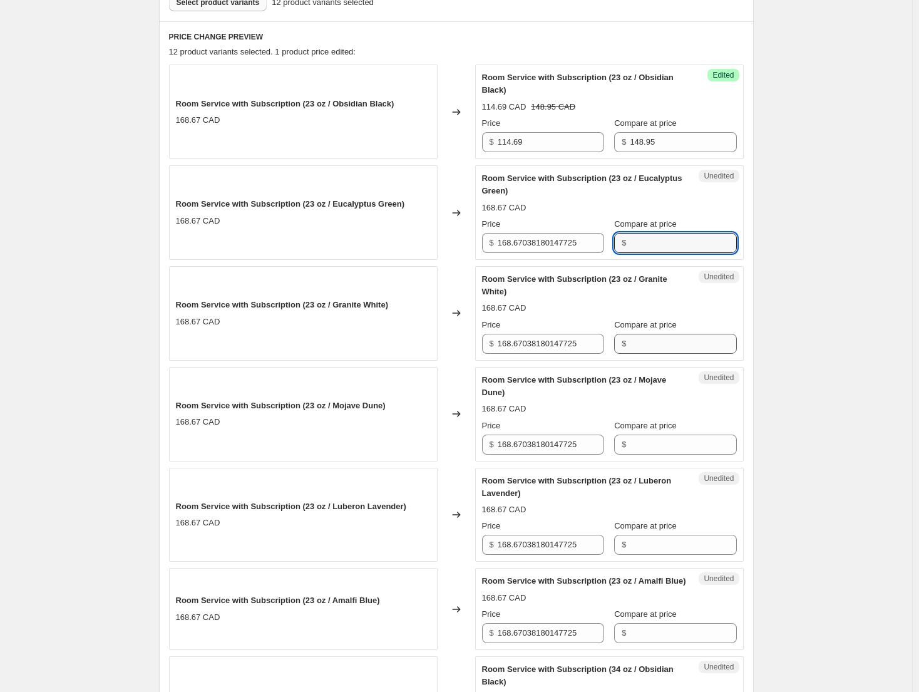
paste input "148.95"
type input "148.95"
click at [641, 346] on div "Room Service with Subscription (23 oz / Granite White) 168.67 CAD Price $ 168.6…" at bounding box center [609, 313] width 255 height 81
paste input "148.95"
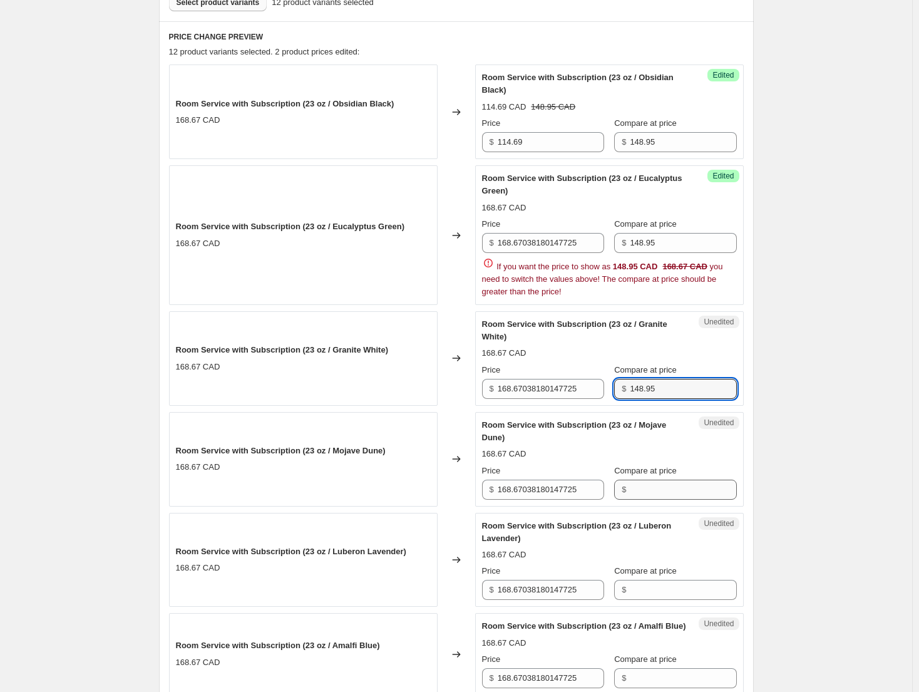
type input "148.95"
click at [655, 483] on div "Room Service with Subscription (23 oz / Mojave Dune) 168.67 CAD Price $ 168.670…" at bounding box center [609, 459] width 255 height 81
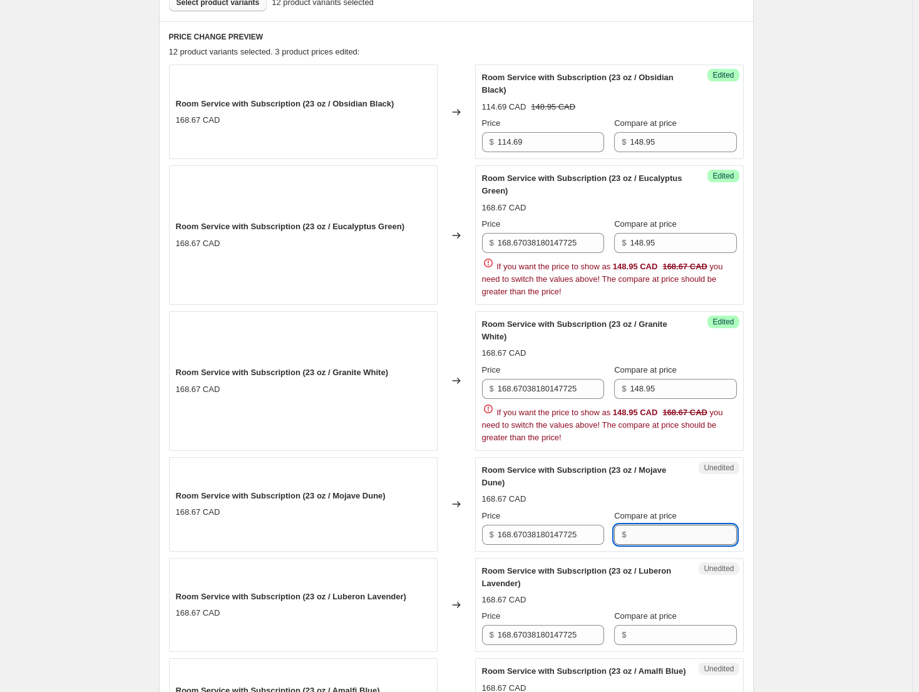
paste input "148.95"
type input "148.95"
click at [649, 635] on div "Room Service with Subscription (23 oz / Luberon Lavender) 168.67 CAD Price $ 16…" at bounding box center [609, 605] width 255 height 81
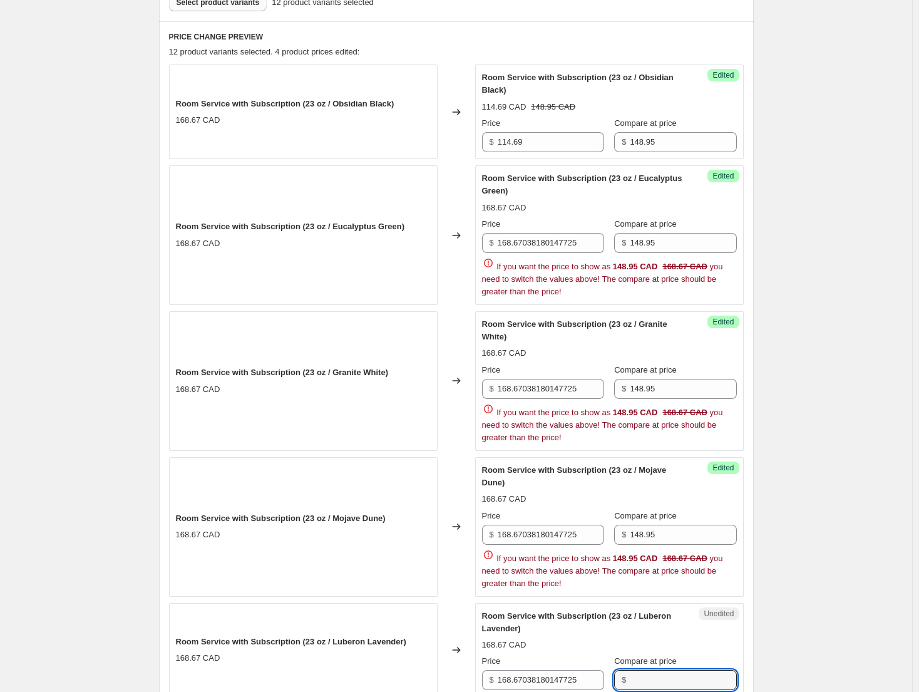
paste input "148.95"
type input "148.95"
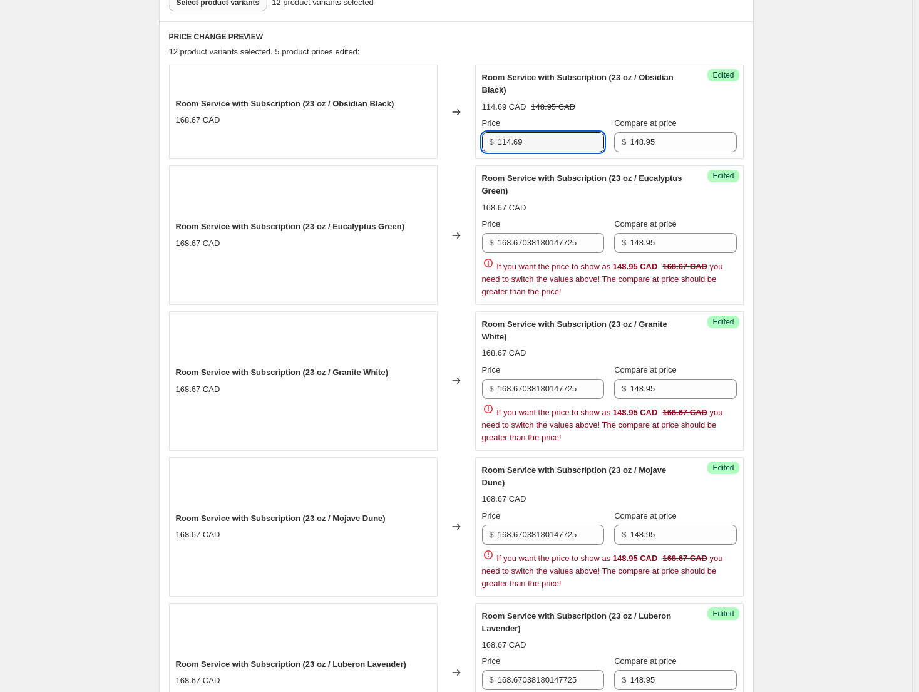
drag, startPoint x: 560, startPoint y: 146, endPoint x: 447, endPoint y: 140, distance: 112.8
click at [447, 140] on div "Room Service with Subscription (23 oz / Obsidian Black) 168.67 CAD Changed to S…" at bounding box center [456, 111] width 575 height 95
click at [558, 233] on input "168.67038180147725" at bounding box center [551, 243] width 106 height 20
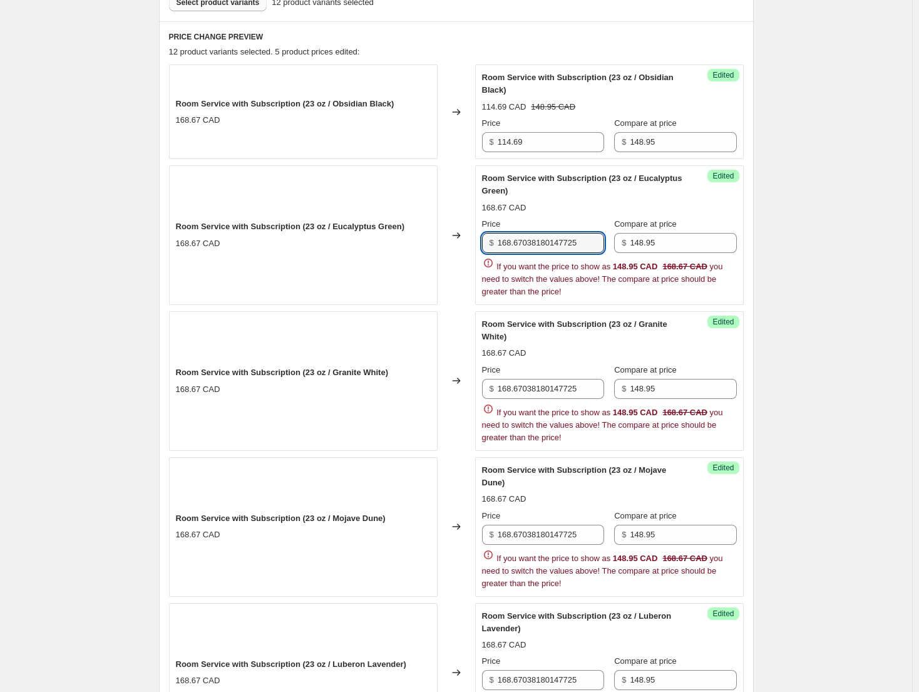
paste input "14.69"
type input "114.69"
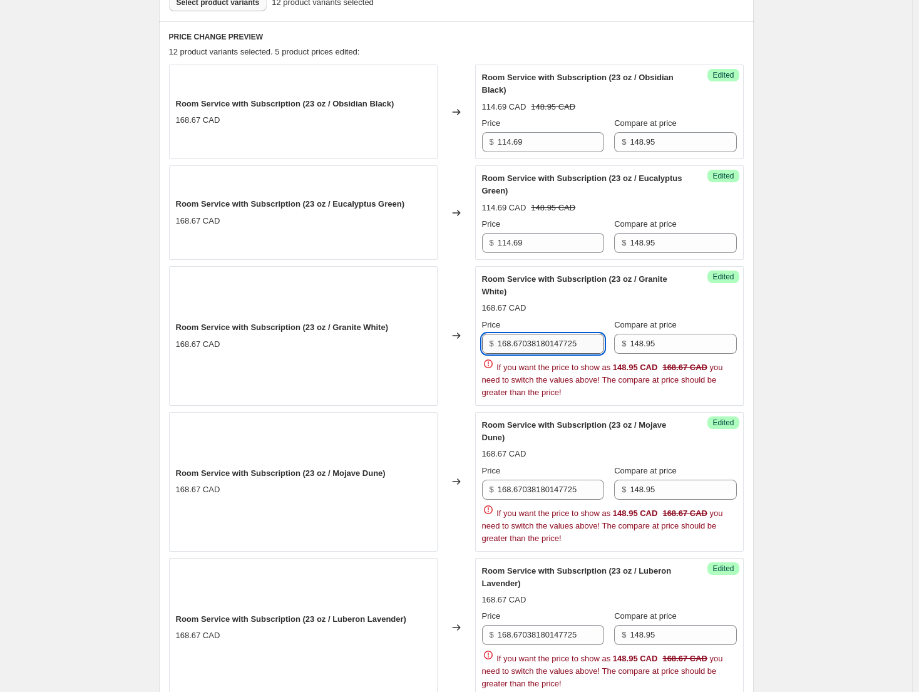
click at [554, 392] on div "Price $ 168.67038180147725 Compare at price $ 148.95 If you want the price to s…" at bounding box center [609, 359] width 255 height 80
click at [554, 392] on span "If you want the price to show as 148.95 CAD 168.67 CAD you need to switch the v…" at bounding box center [602, 379] width 241 height 34
click at [546, 343] on input "168.67038180147725" at bounding box center [551, 344] width 106 height 20
paste input "14.69"
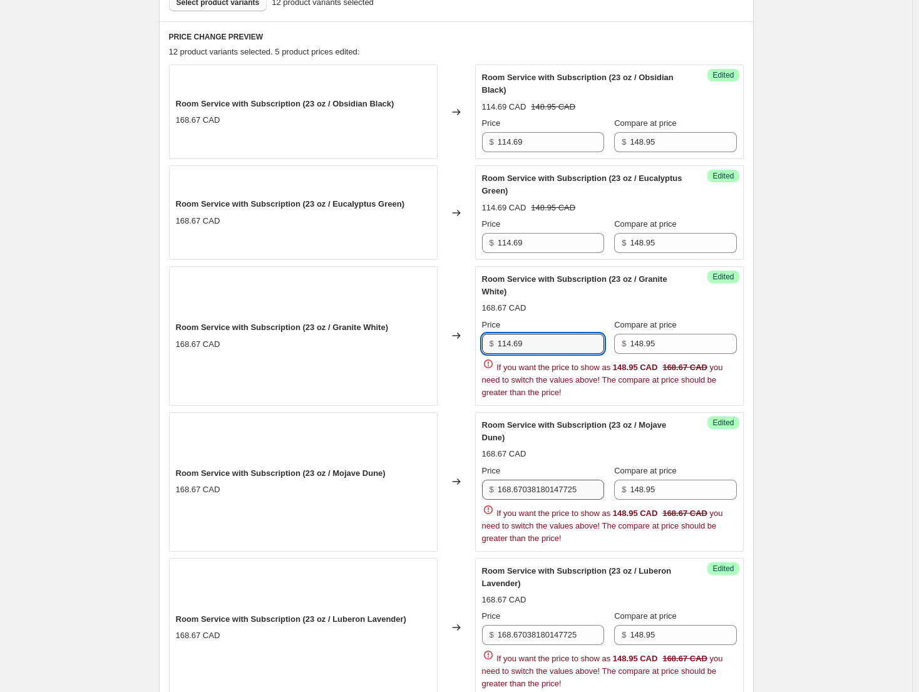
type input "114.69"
click at [545, 478] on div "Price $ 168.67038180147725 Compare at price $ 148.95 If you want the price to s…" at bounding box center [609, 504] width 255 height 80
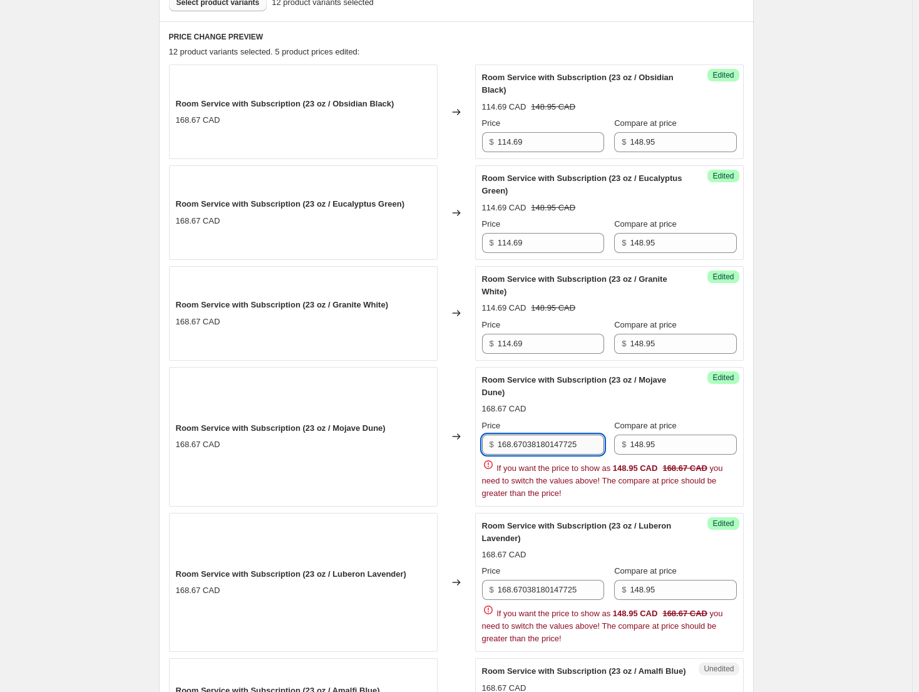
click at [548, 448] on input "168.67038180147725" at bounding box center [551, 444] width 106 height 20
paste input "14.69"
type input "114.69"
click at [548, 571] on div "Price $ 168.67038180147725 Compare at price $ 148.95 If you want the price to s…" at bounding box center [609, 605] width 255 height 80
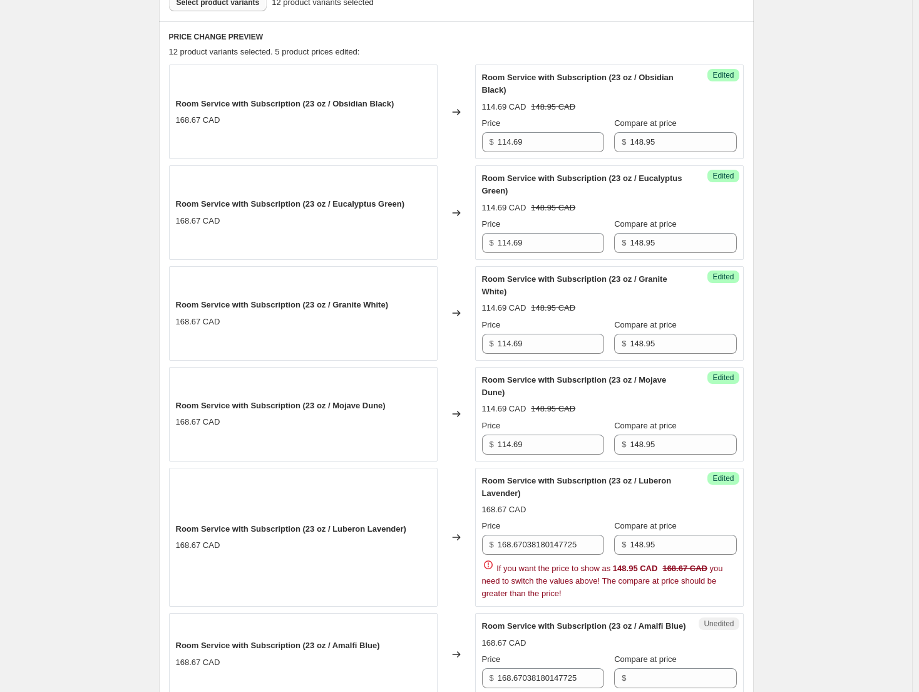
click at [542, 534] on div "Price $ 168.67038180147725" at bounding box center [543, 536] width 122 height 35
click at [542, 540] on input "168.67038180147725" at bounding box center [551, 544] width 106 height 20
paste input "14.69"
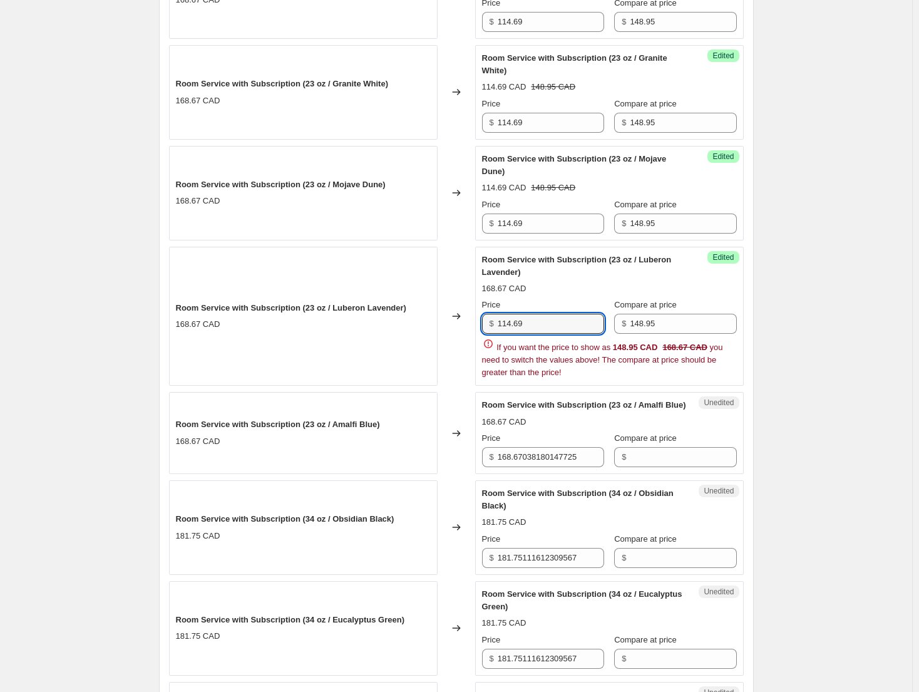
scroll to position [645, 0]
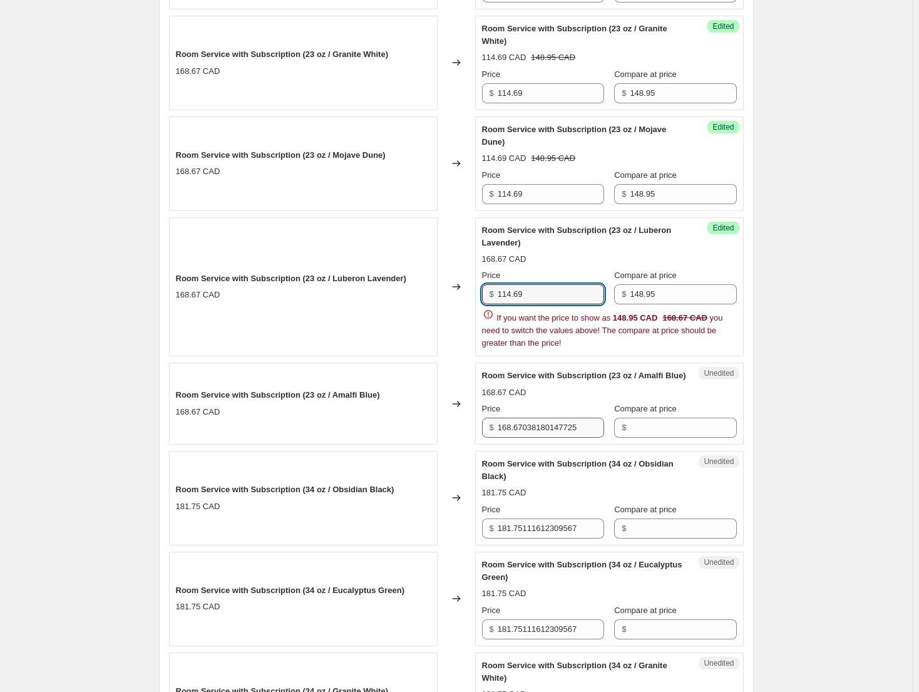
type input "114.69"
click at [556, 441] on div "Room Service with Subscription (23 oz / Obsidian Black) 168.67 CAD Changed to S…" at bounding box center [456, 424] width 575 height 1221
click at [556, 458] on div "Room Service with Subscription (34 oz / Obsidian Black)" at bounding box center [584, 470] width 205 height 25
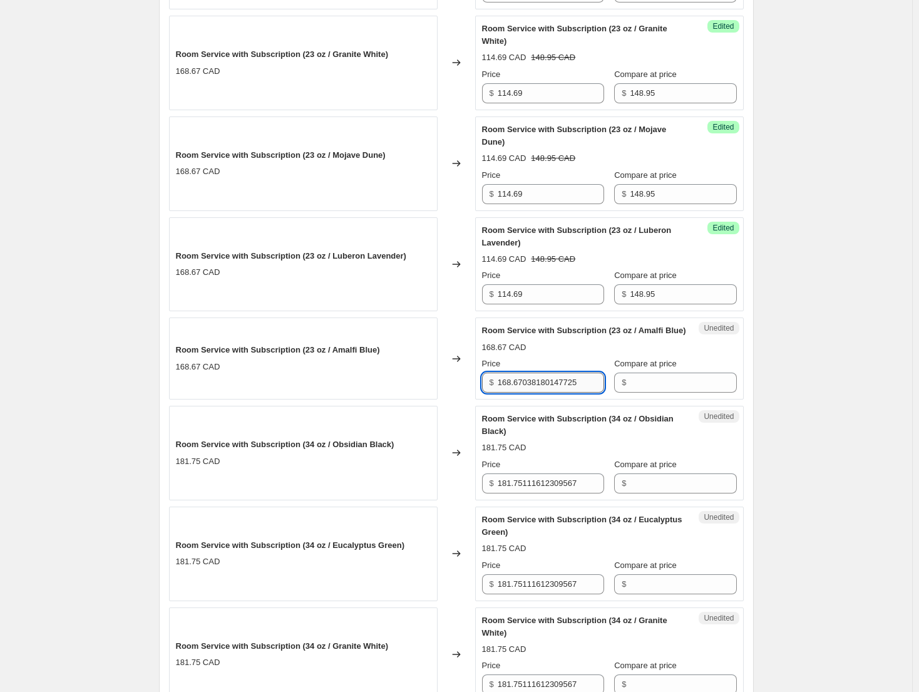
click at [545, 392] on input "168.67038180147725" at bounding box center [551, 382] width 106 height 20
paste input "14.69"
type input "114.69"
click at [659, 392] on input "Compare at price" at bounding box center [683, 382] width 106 height 20
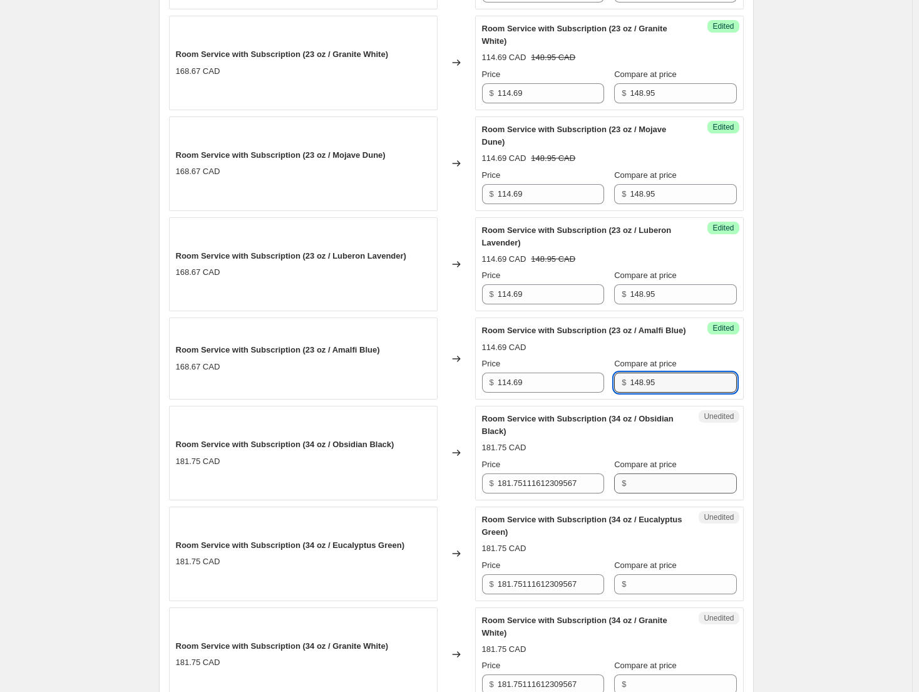
type input "148.95"
click at [665, 491] on input "Compare at price" at bounding box center [683, 483] width 106 height 20
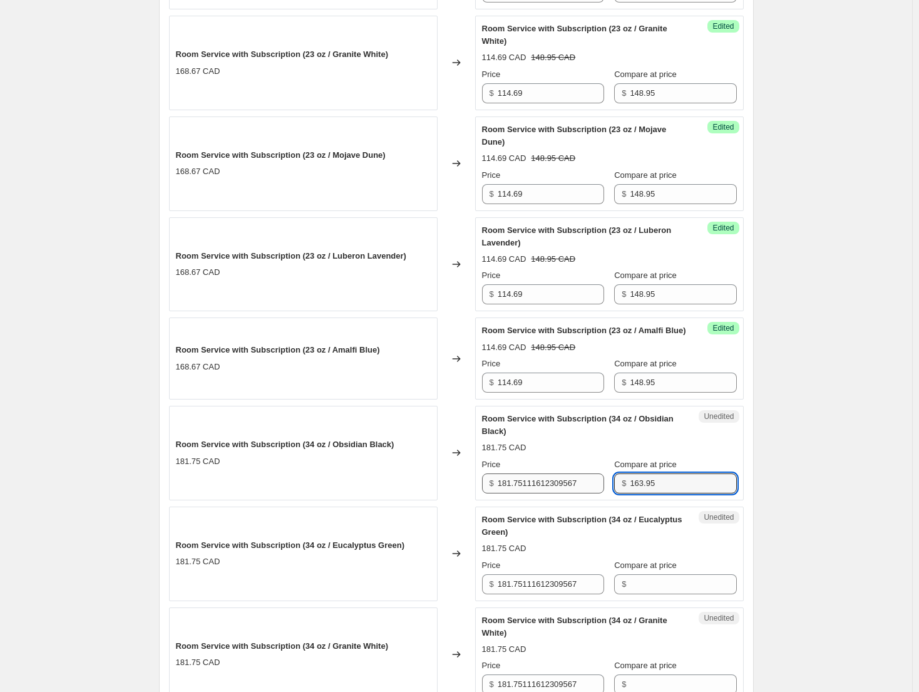
type input "163.95"
click at [560, 493] on input "181.75111612309567" at bounding box center [551, 483] width 106 height 20
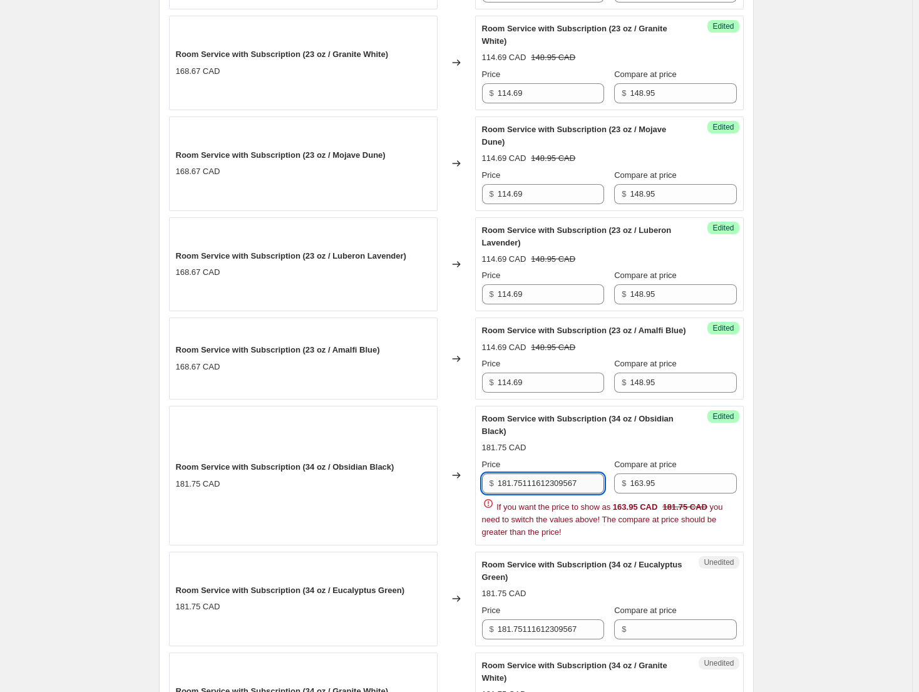
click at [560, 493] on input "181.75111612309567" at bounding box center [551, 483] width 106 height 20
type input "126.24"
click at [677, 489] on input "163.95" at bounding box center [683, 483] width 106 height 20
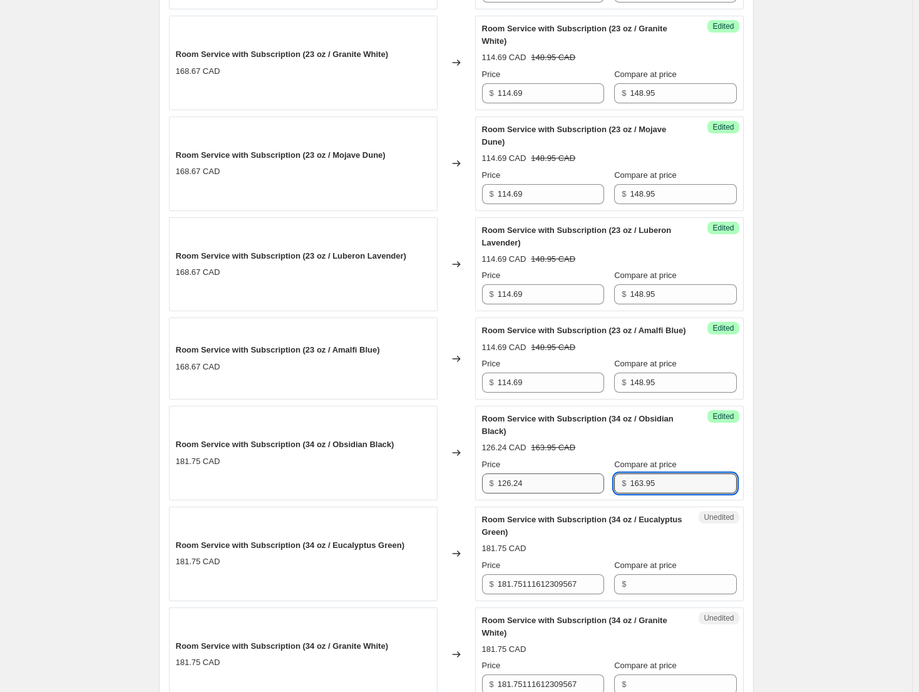
drag, startPoint x: 655, startPoint y: 496, endPoint x: 579, endPoint y: 493, distance: 76.4
click at [579, 493] on div "Price $ 126.24 Compare at price $ 163.95" at bounding box center [609, 475] width 255 height 35
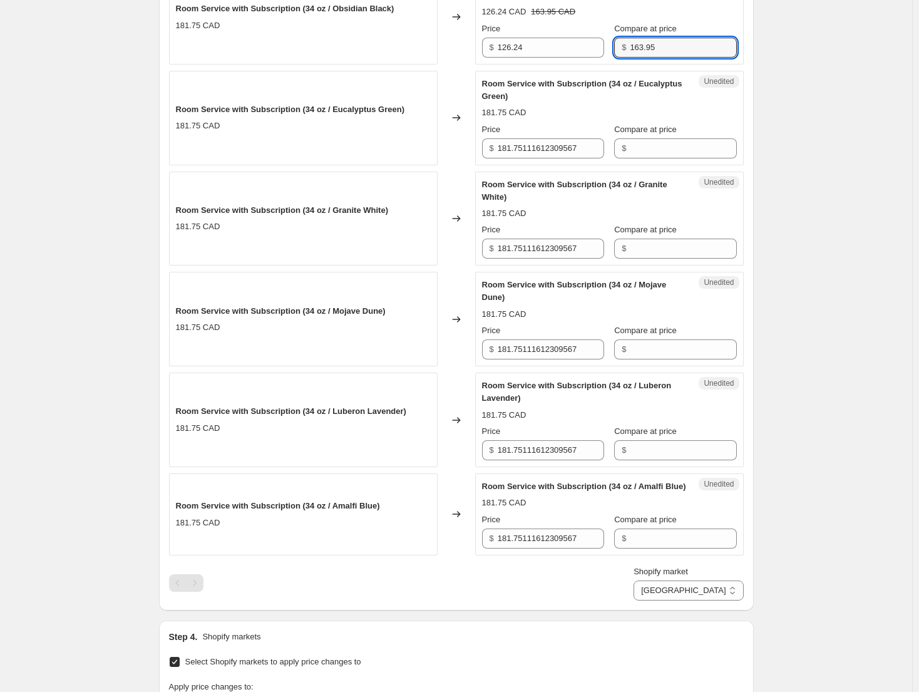
scroll to position [1083, 0]
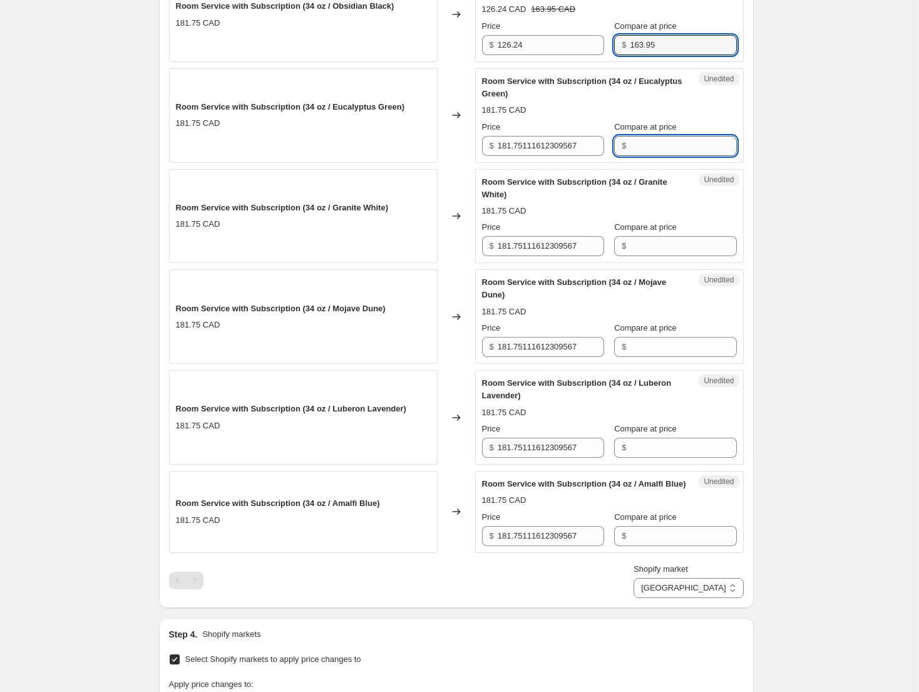
click at [666, 156] on input "Compare at price" at bounding box center [683, 146] width 106 height 20
paste input "163.95"
type input "163.95"
click at [652, 257] on div "Room Service with Subscription (34 oz / Granite White) 181.75 CAD Price $ 181.7…" at bounding box center [609, 216] width 255 height 81
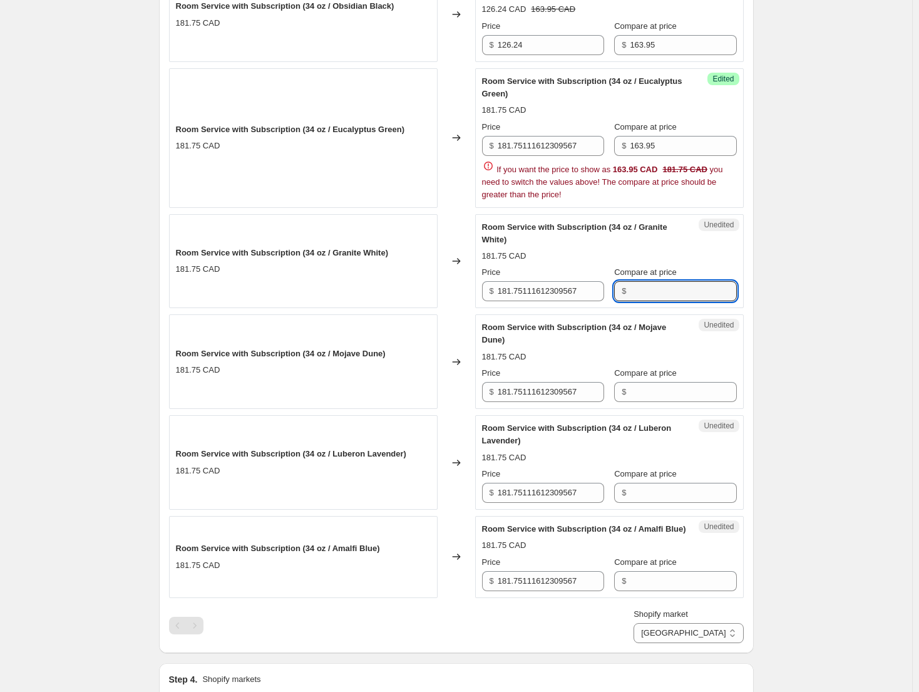
paste input "163.95"
type input "163.95"
click at [656, 399] on div "Room Service with Subscription (34 oz / Mojave Dune) 181.75 CAD Price $ 181.751…" at bounding box center [609, 361] width 255 height 81
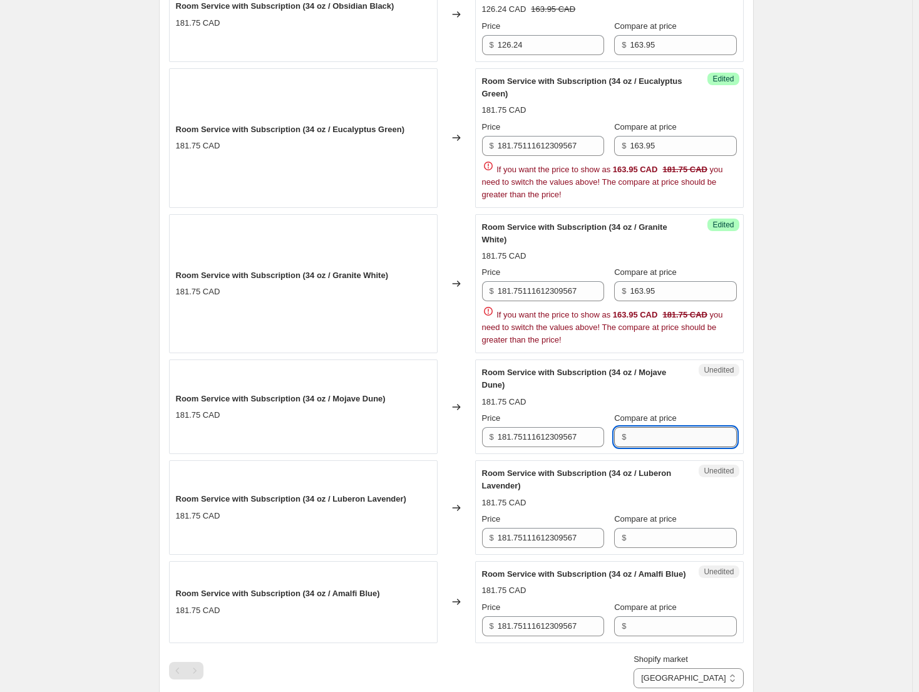
paste input "163.95"
type input "163.95"
click at [639, 548] on div "Room Service with Subscription (34 oz / Luberon Lavender) 181.75 CAD Price $ 18…" at bounding box center [609, 507] width 255 height 81
paste input "163.95"
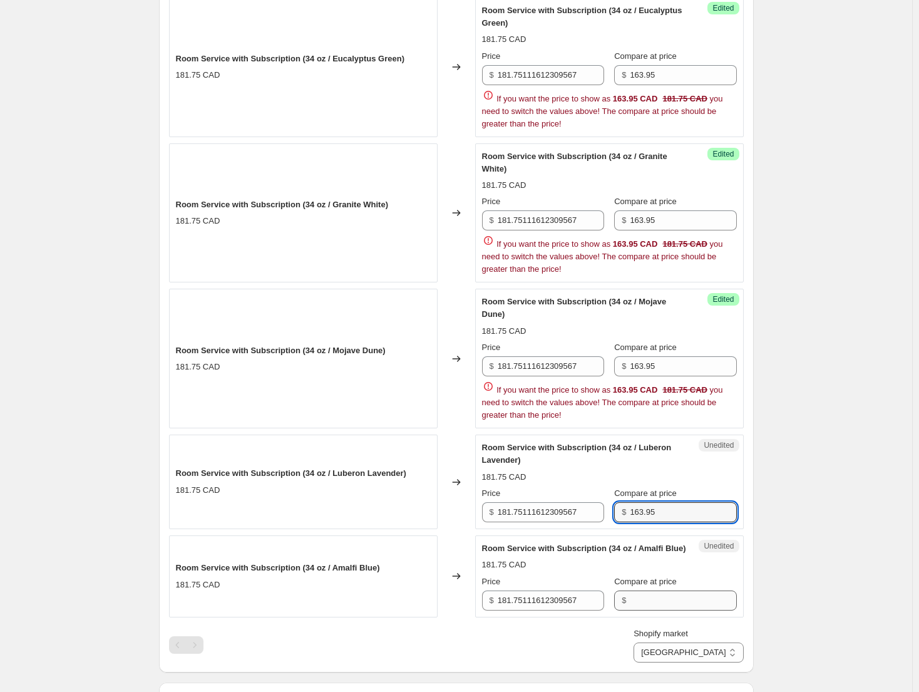
scroll to position [1209, 0]
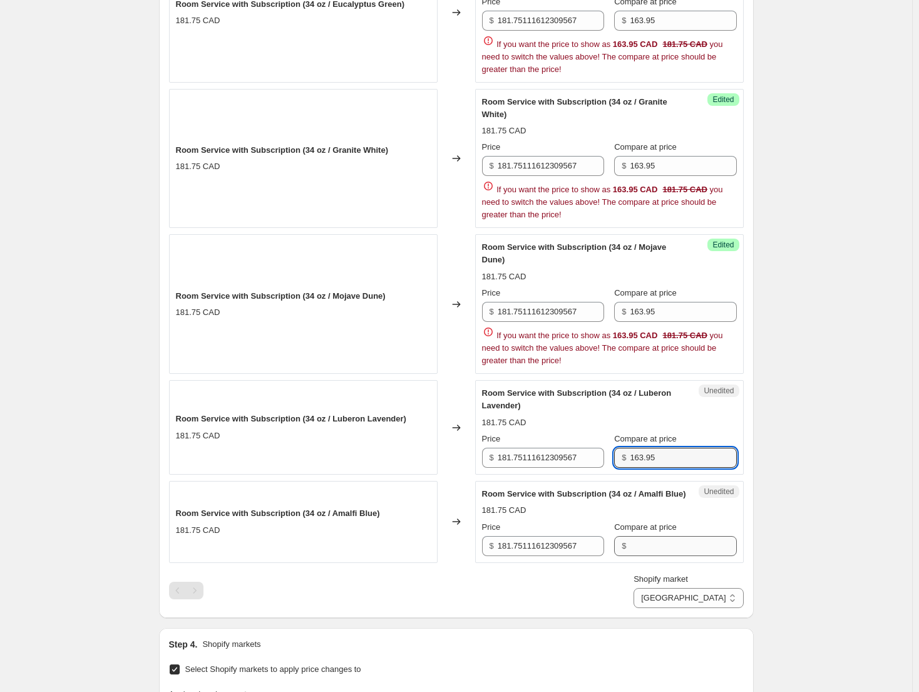
type input "163.95"
click at [674, 556] on div "Room Service with Subscription (34 oz / Amalfi Blue) 181.75 CAD Price $ 181.751…" at bounding box center [609, 522] width 255 height 68
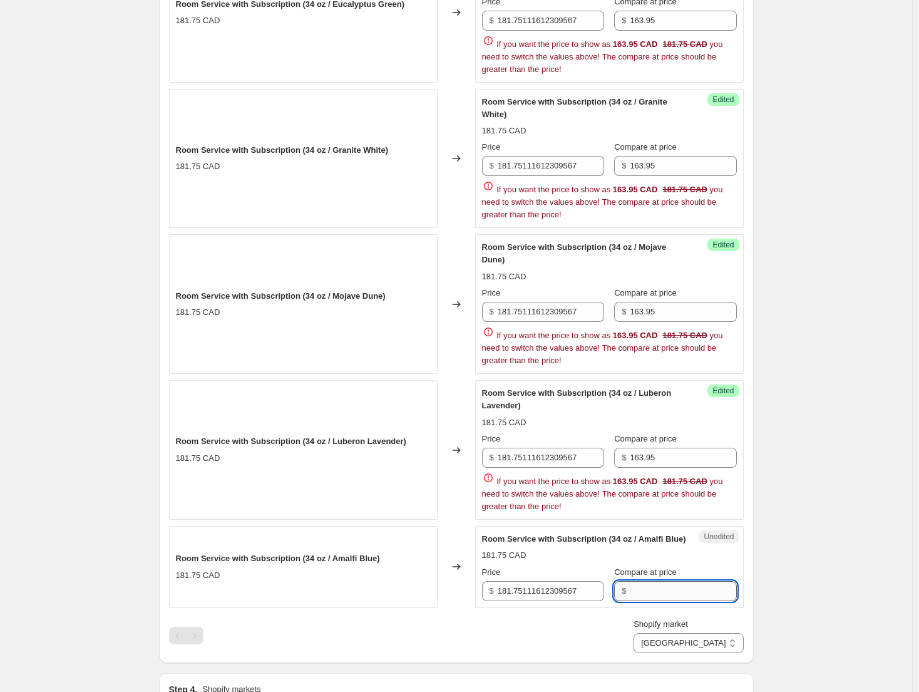
paste input "163.95"
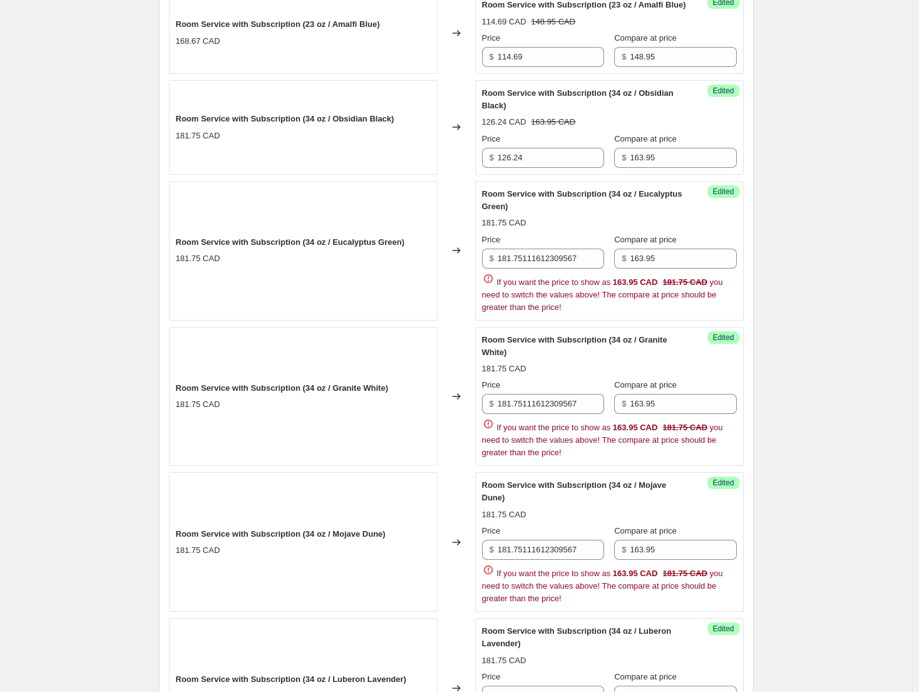
scroll to position [958, 0]
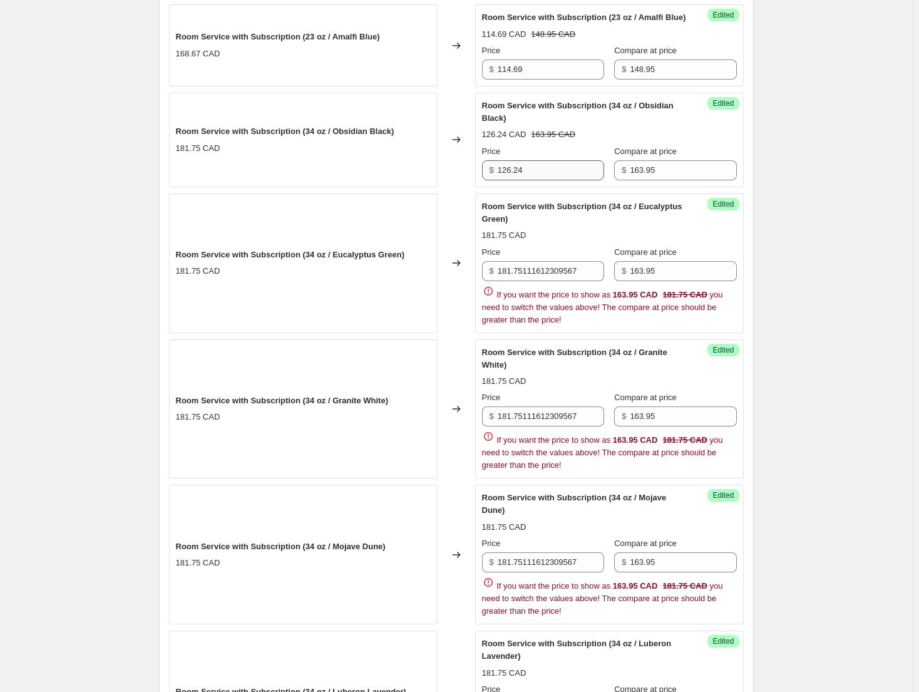
type input "163.95"
drag, startPoint x: 537, startPoint y: 181, endPoint x: 476, endPoint y: 180, distance: 61.3
click at [476, 180] on div "Room Service with Subscription (34 oz / Obsidian Black) 181.75 CAD Changed to S…" at bounding box center [456, 140] width 575 height 95
click at [580, 274] on input "181.75111612309567" at bounding box center [551, 271] width 106 height 20
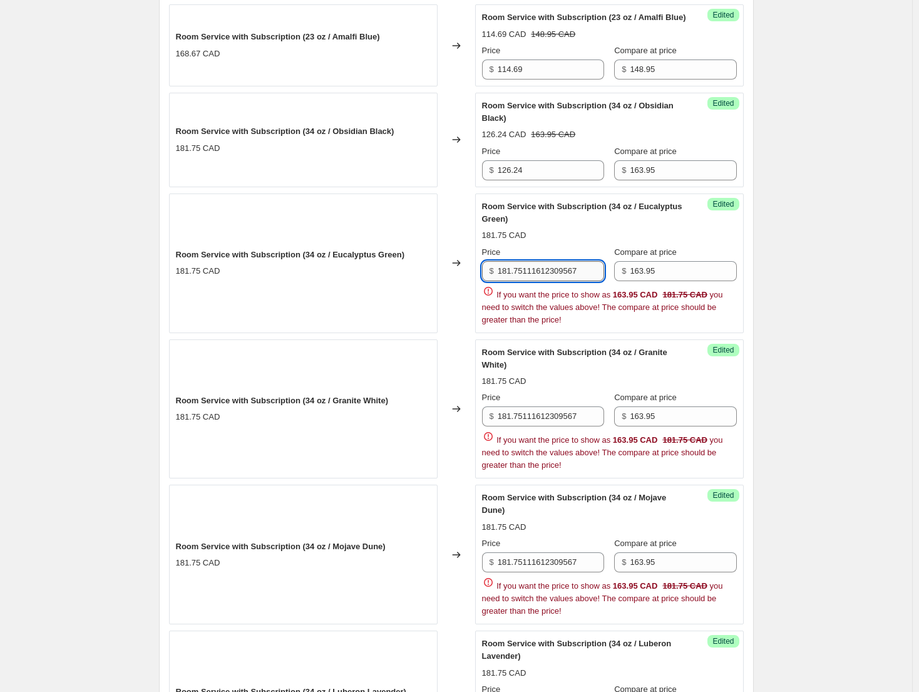
paste input "26.24"
type input "126.24"
click at [586, 242] on div "181.75 CAD" at bounding box center [609, 235] width 255 height 13
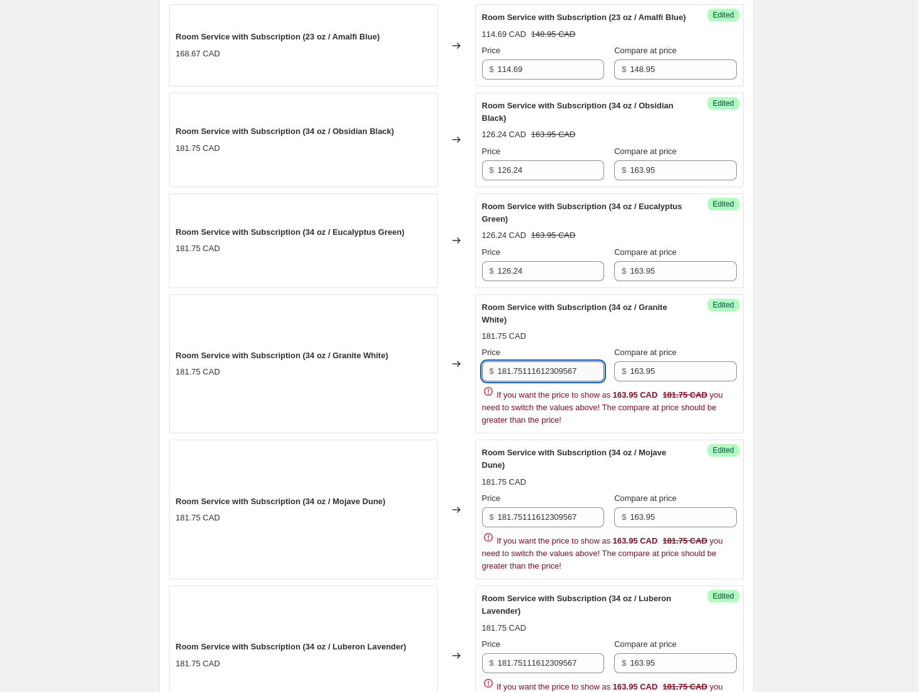
click at [550, 378] on input "181.75111612309567" at bounding box center [551, 371] width 106 height 20
paste input "26.24"
type input "126.24"
click at [573, 342] on div "181.75 CAD" at bounding box center [609, 336] width 255 height 13
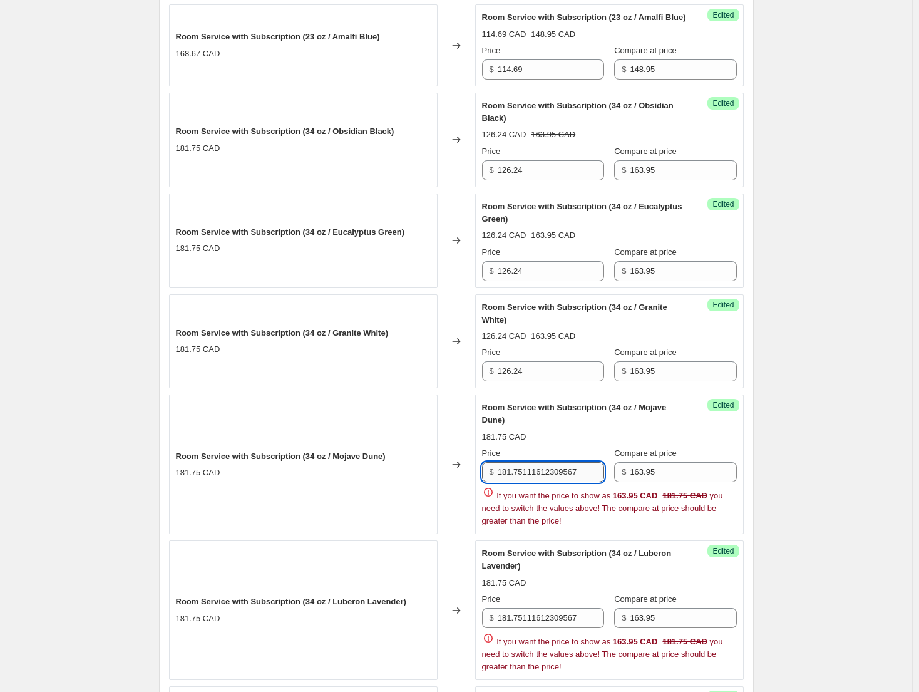
click at [548, 476] on input "181.75111612309567" at bounding box center [551, 472] width 106 height 20
paste input "26.24"
type input "126.24"
click at [570, 426] on div "Room Service with Subscription (34 oz / Mojave Dune)" at bounding box center [584, 413] width 205 height 25
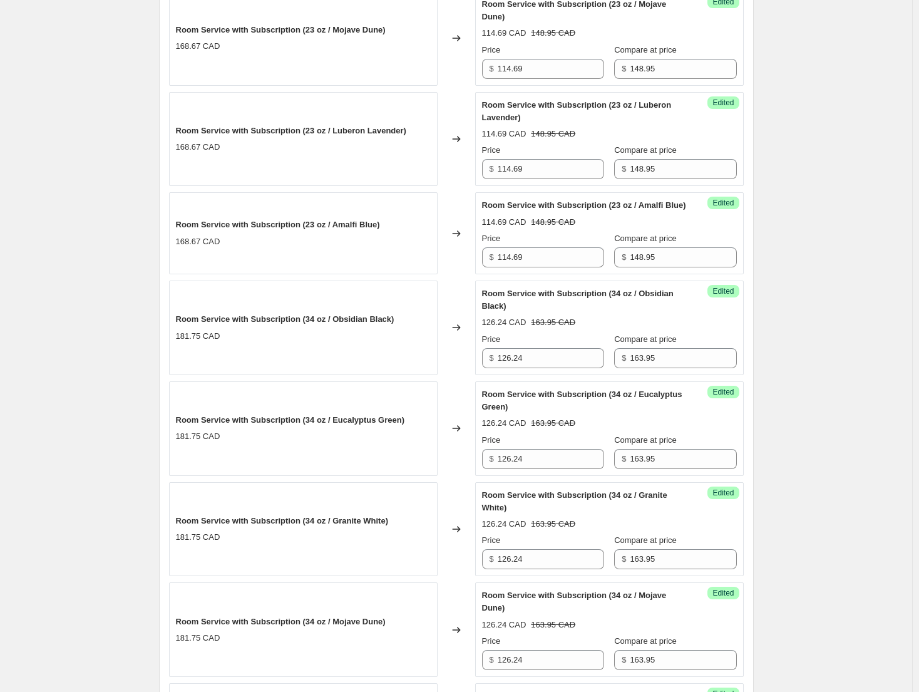
scroll to position [1021, 0]
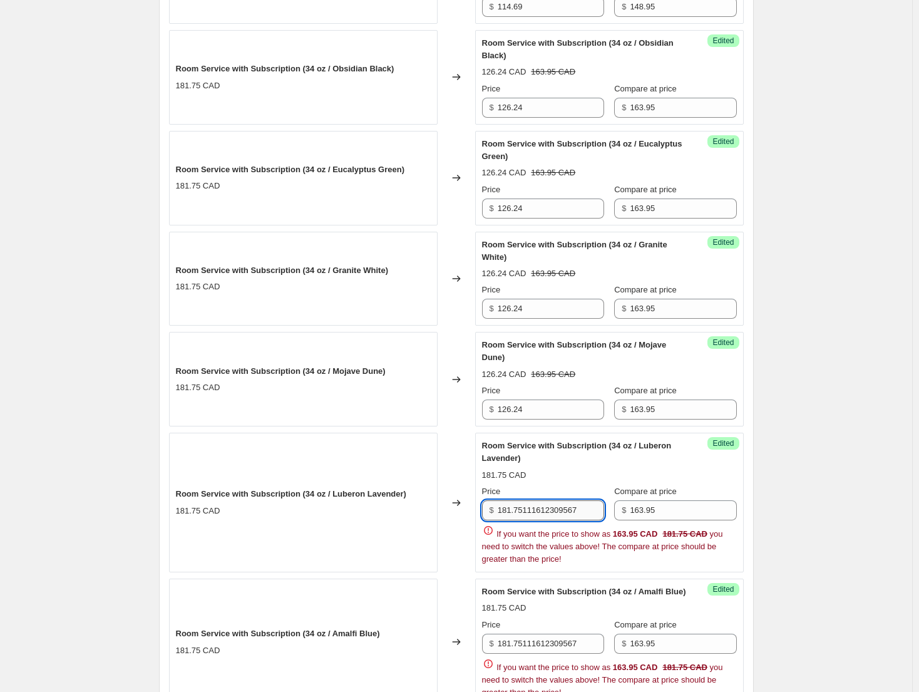
click at [543, 520] on input "181.75111612309567" at bounding box center [551, 510] width 106 height 20
paste input "26.24"
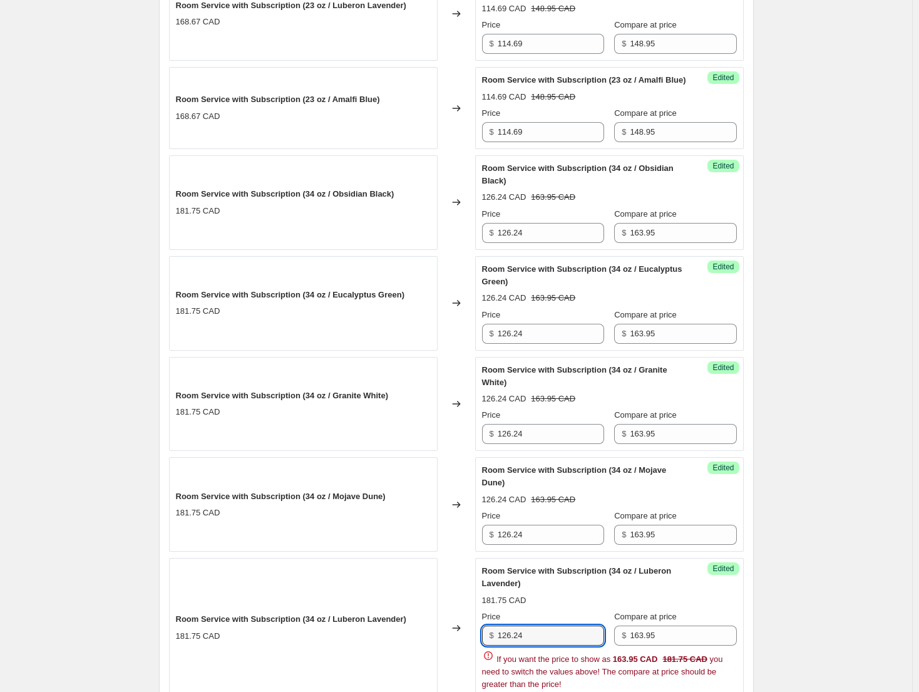
type input "126.24"
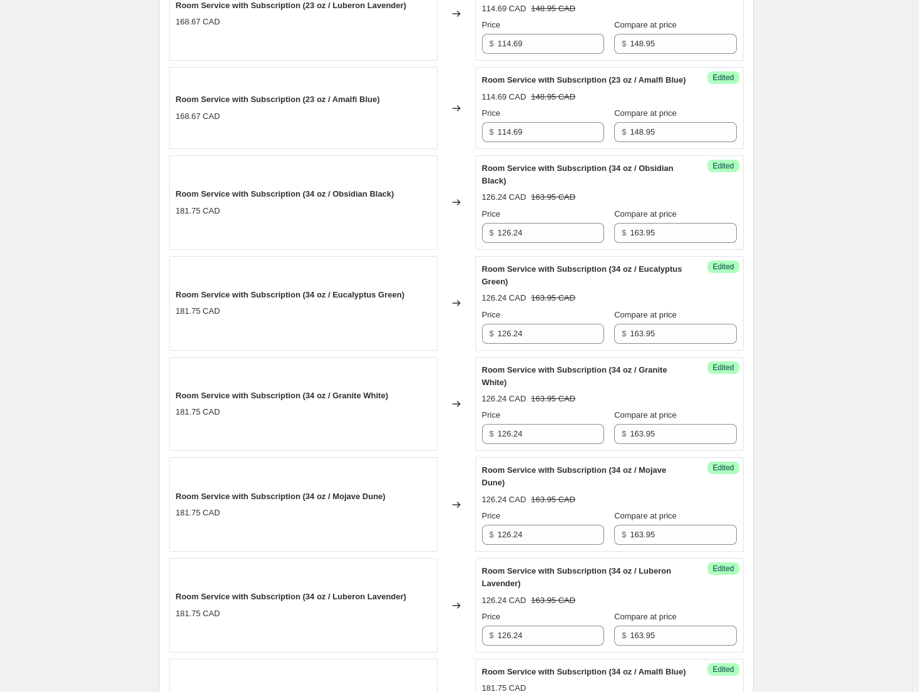
click at [565, 489] on div "Room Service with Subscription (34 oz / Mojave Dune)" at bounding box center [584, 476] width 205 height 25
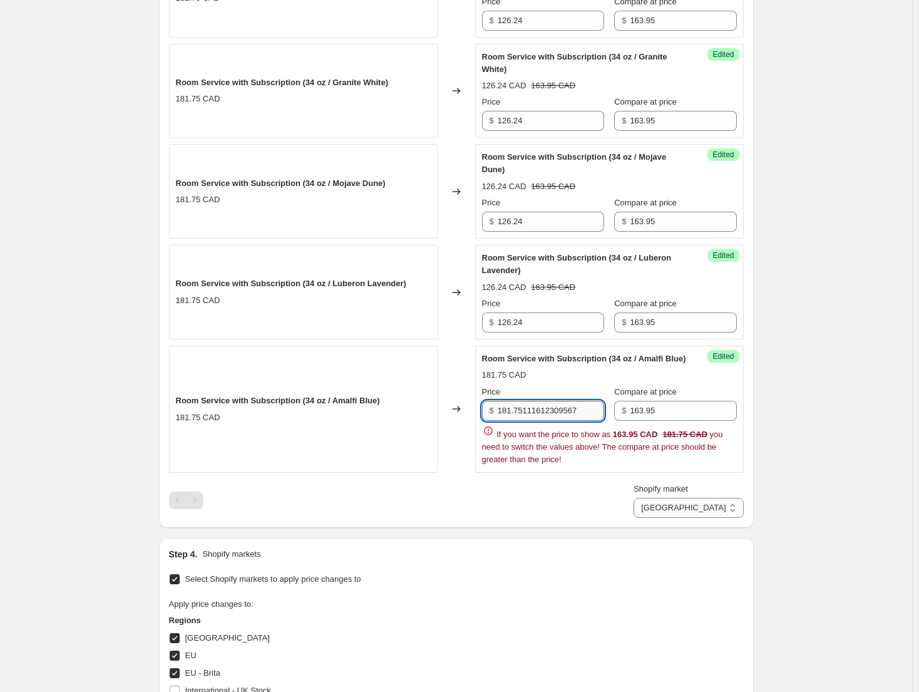
click at [558, 421] on input "181.75111612309567" at bounding box center [551, 411] width 106 height 20
paste input "26.24"
type input "126.24"
click at [566, 399] on div "Room Service with Subscription (34 oz / Amalfi Blue) 181.75 CAD Price $ 126.24 …" at bounding box center [609, 408] width 255 height 113
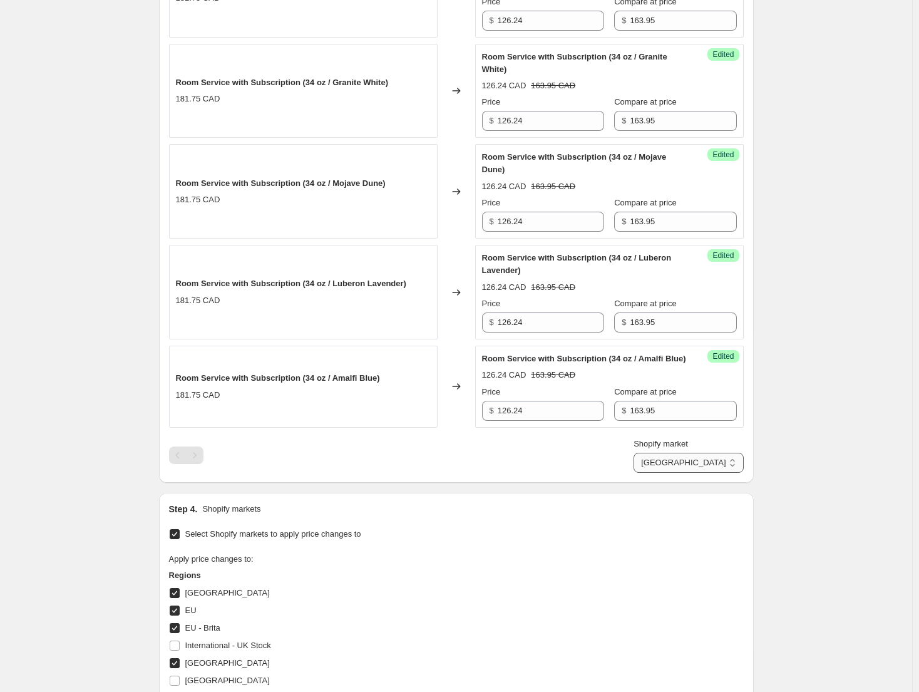
click at [719, 473] on select "Direct prices Canada EU EU - Brita United Kingdom" at bounding box center [688, 463] width 110 height 20
click at [692, 473] on select "Direct prices Canada EU EU - Brita United Kingdom" at bounding box center [688, 463] width 110 height 20
click at [724, 473] on select "Direct prices Canada EU EU - Brita United Kingdom" at bounding box center [688, 463] width 110 height 20
select select "61658824988"
click at [692, 473] on select "Direct prices Canada EU EU - Brita United Kingdom" at bounding box center [688, 463] width 110 height 20
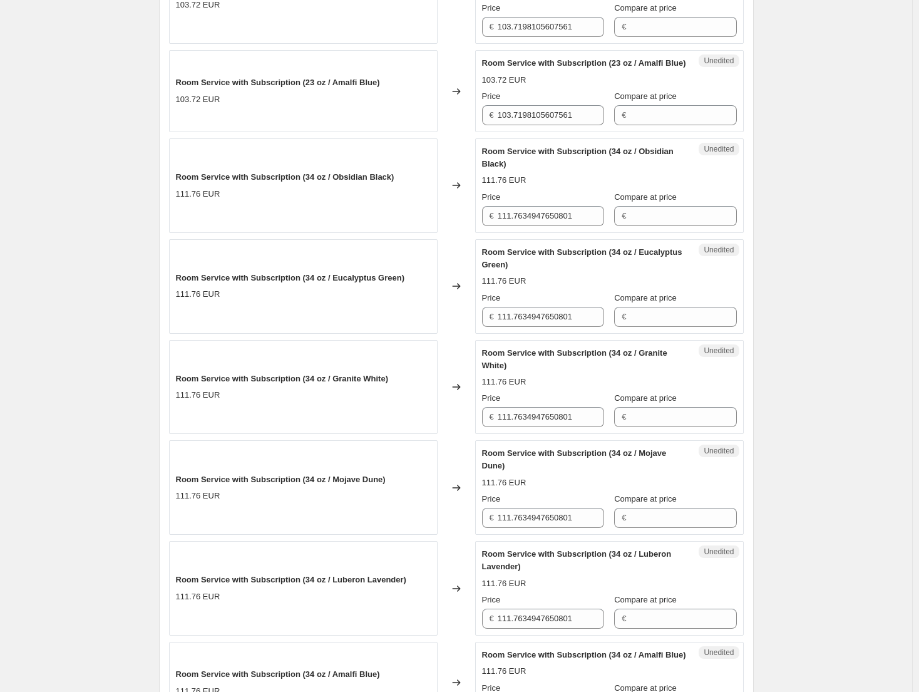
scroll to position [351, 0]
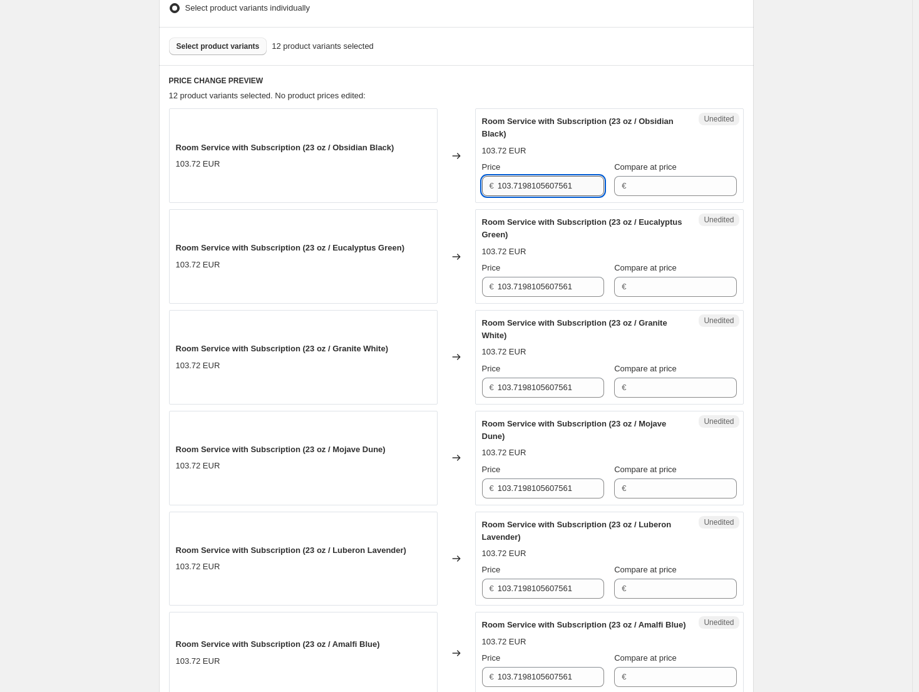
click at [563, 186] on input "103.7198105607561" at bounding box center [551, 186] width 106 height 20
drag, startPoint x: 563, startPoint y: 186, endPoint x: 473, endPoint y: 190, distance: 90.2
click at [473, 190] on div "Room Service with Subscription (23 oz / Obsidian Black) 103.72 EUR Changed to U…" at bounding box center [456, 155] width 575 height 95
type input "95.44"
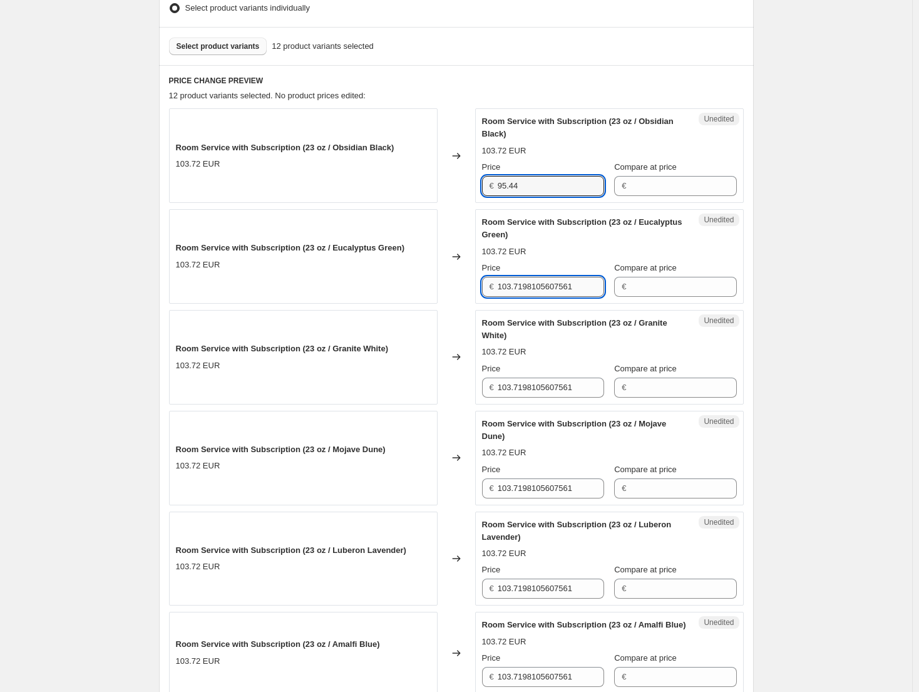
click at [558, 292] on input "103.7198105607561" at bounding box center [551, 287] width 106 height 20
paste input "95.44"
type input "95.44"
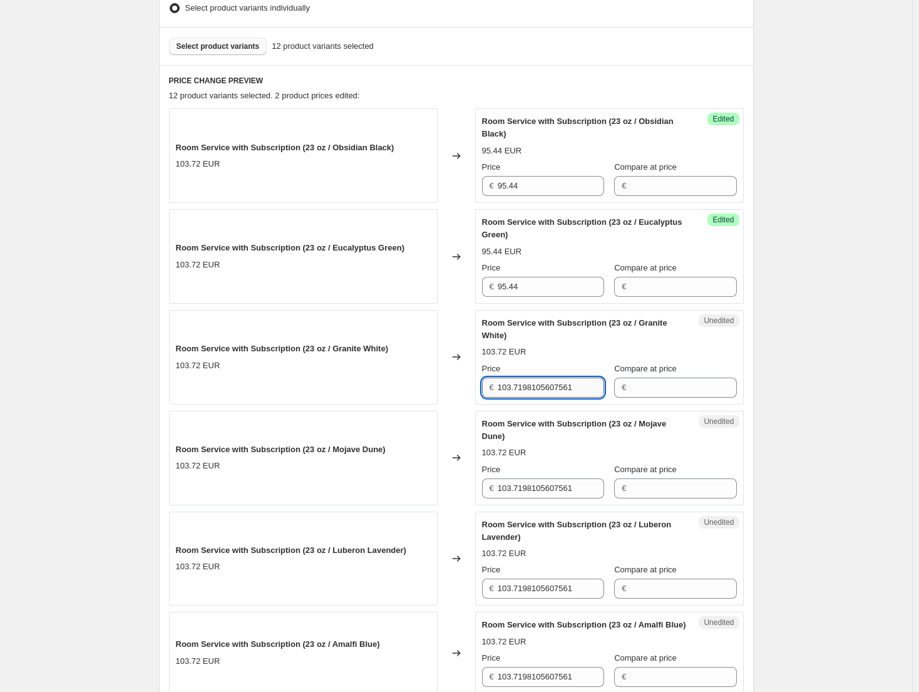
click at [550, 387] on input "103.7198105607561" at bounding box center [551, 387] width 106 height 20
paste input "95.44"
type input "95.44"
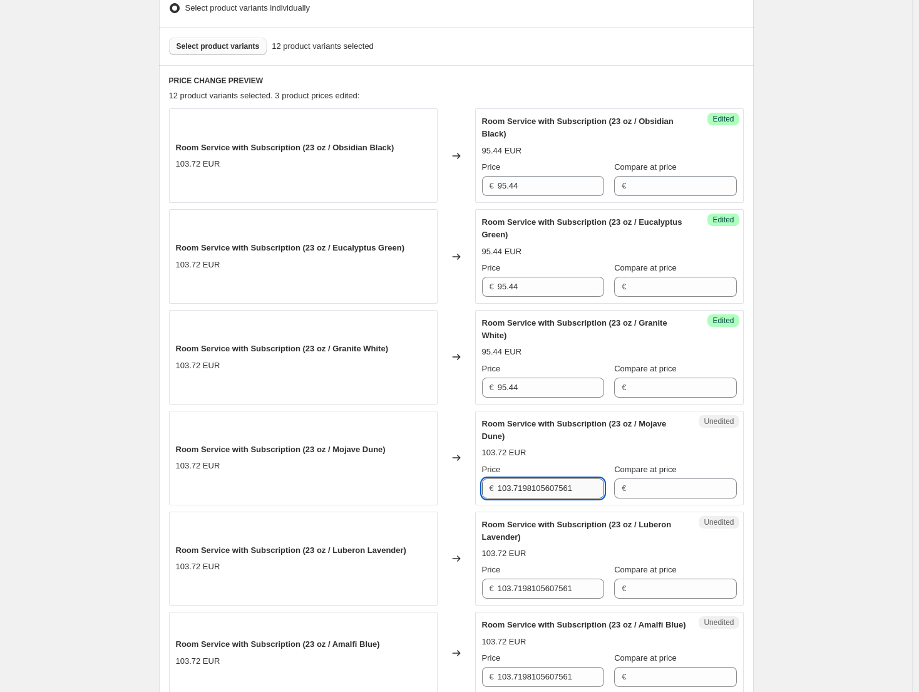
click at [538, 484] on input "103.7198105607561" at bounding box center [551, 488] width 106 height 20
paste input "95.44"
type input "95.44"
click at [554, 596] on input "103.7198105607561" at bounding box center [551, 588] width 106 height 20
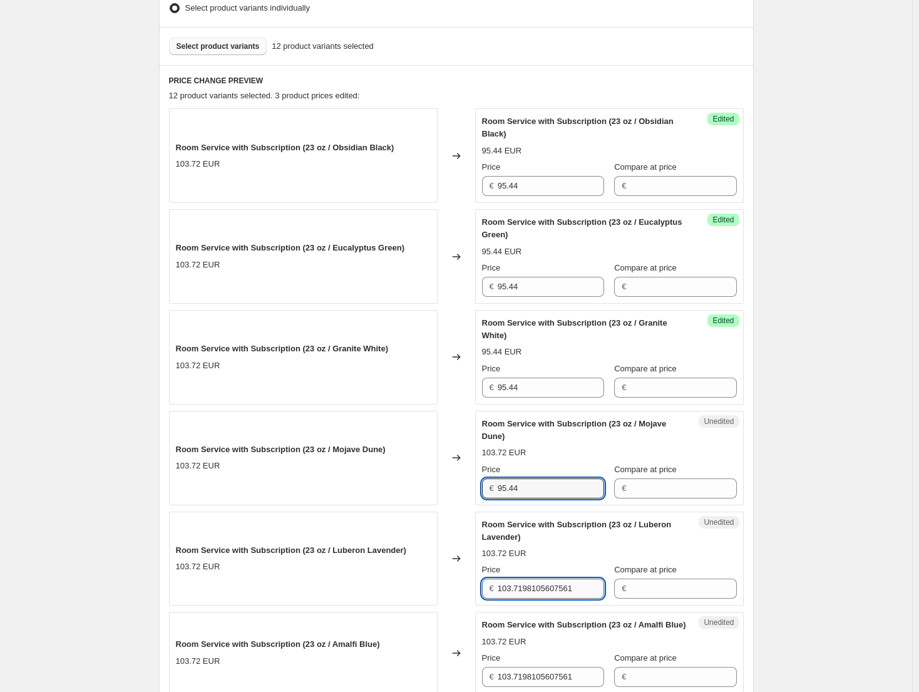
click at [554, 596] on input "103.7198105607561" at bounding box center [551, 588] width 106 height 20
paste input "95.44"
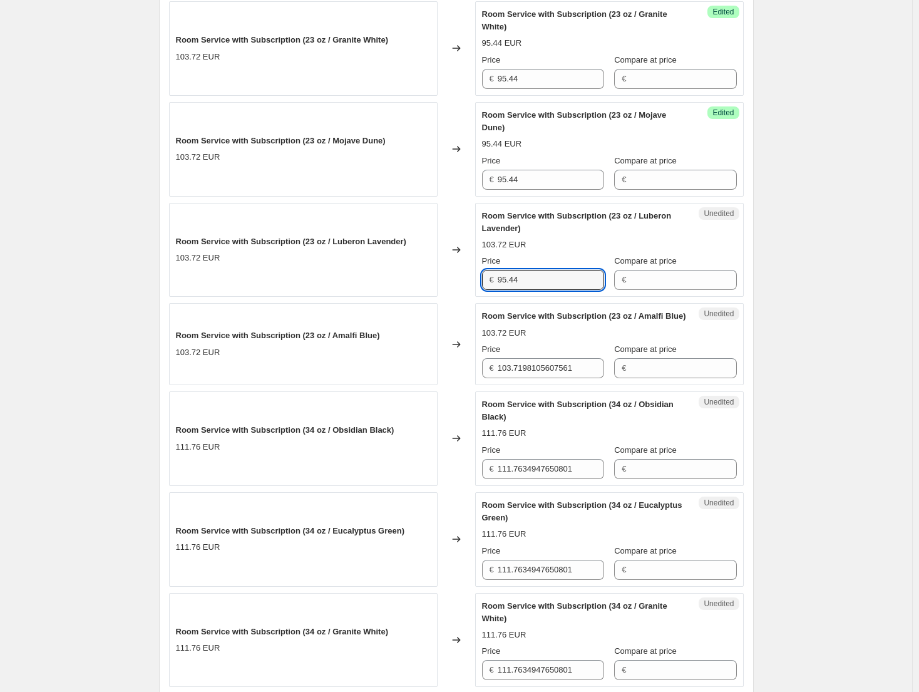
scroll to position [664, 0]
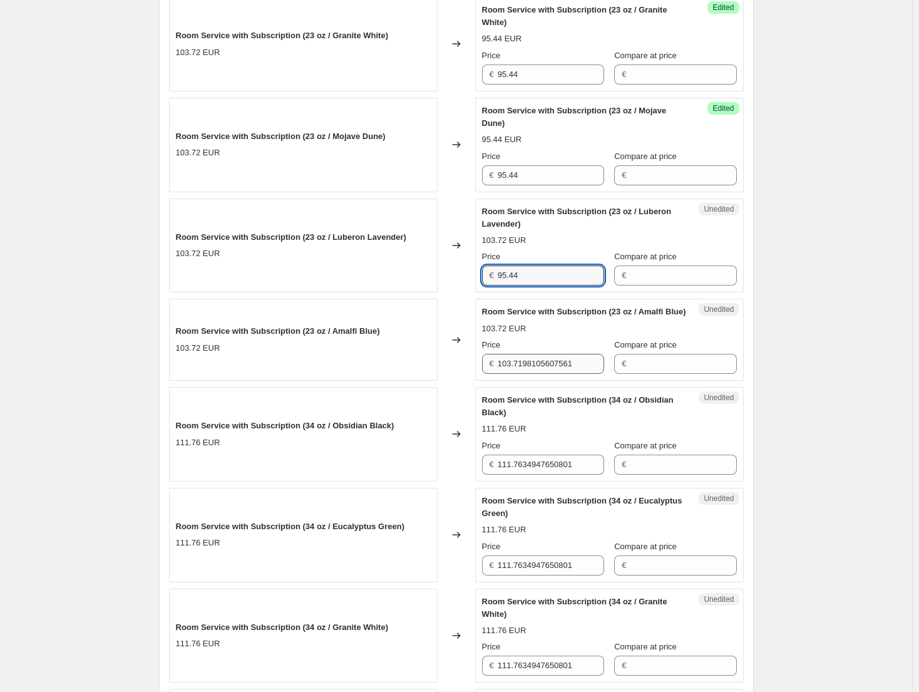
type input "95.44"
click at [550, 374] on input "103.7198105607561" at bounding box center [551, 364] width 106 height 20
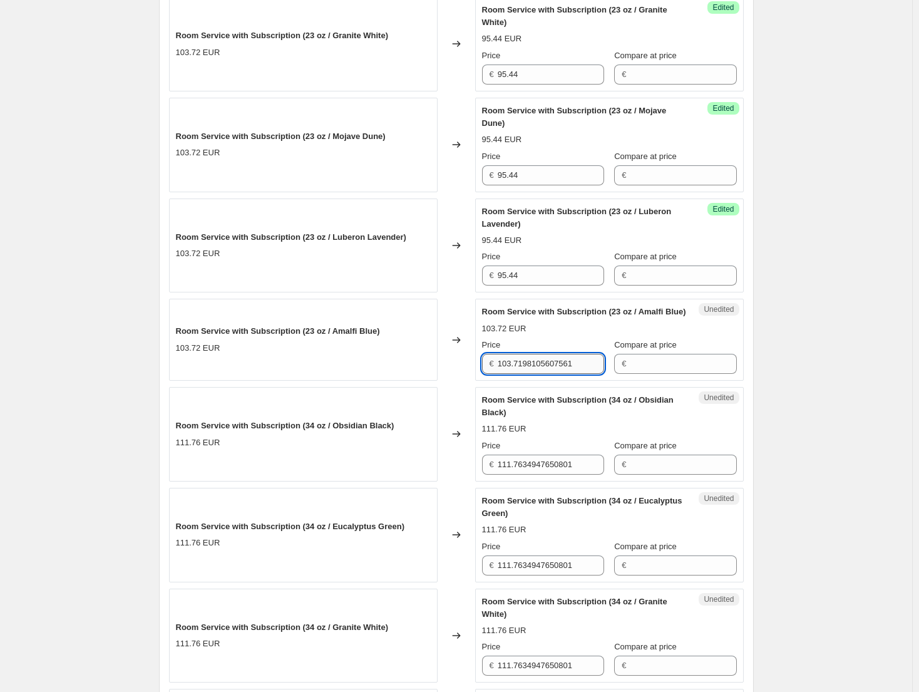
click at [550, 374] on input "103.7198105607561" at bounding box center [551, 364] width 106 height 20
paste input "95.44"
type input "95.44"
click at [532, 474] on input "111.7634947650801" at bounding box center [551, 464] width 106 height 20
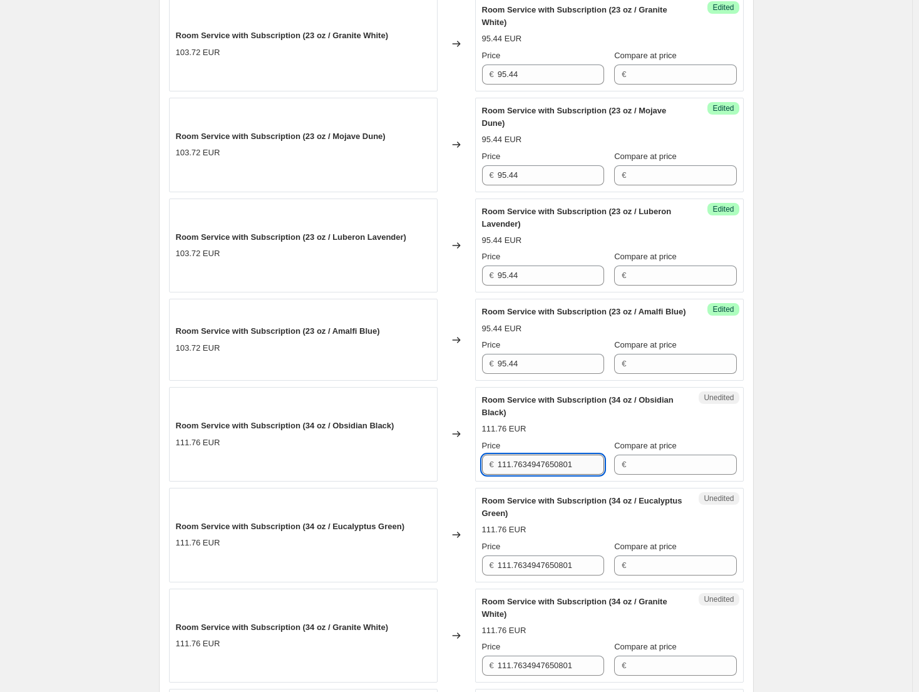
click at [532, 474] on input "111.7634947650801" at bounding box center [551, 464] width 106 height 20
click at [532, 474] on input "103.14" at bounding box center [551, 464] width 106 height 20
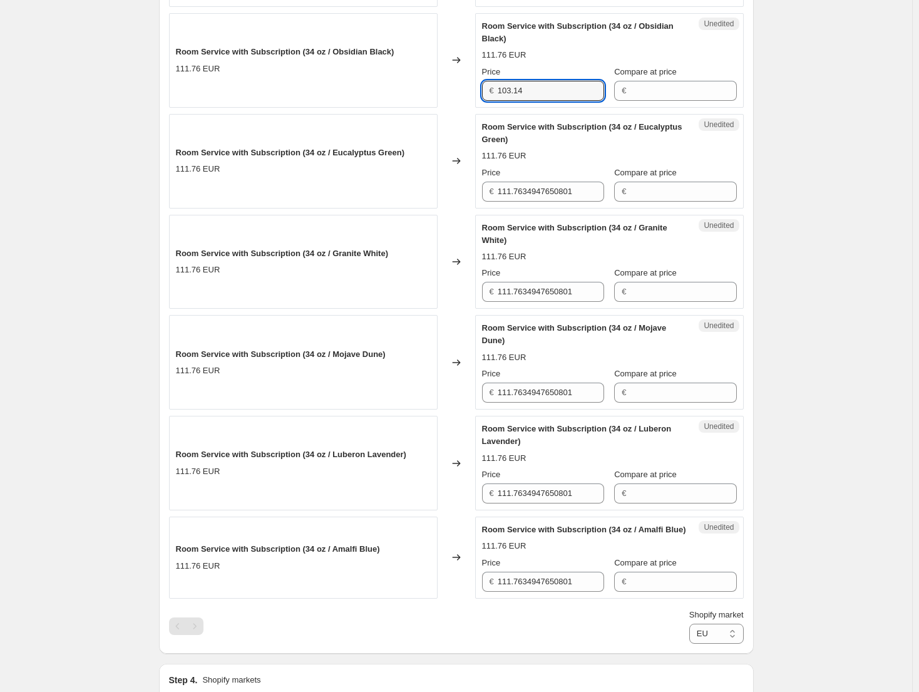
scroll to position [1040, 0]
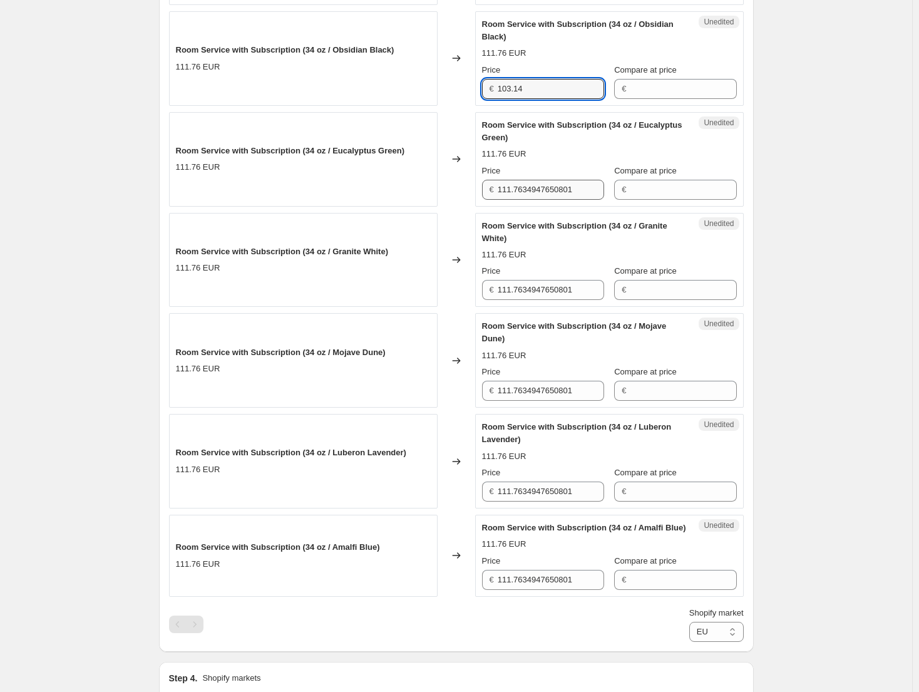
type input "103.14"
click at [540, 200] on input "111.7634947650801" at bounding box center [551, 190] width 106 height 20
paste input "03.14"
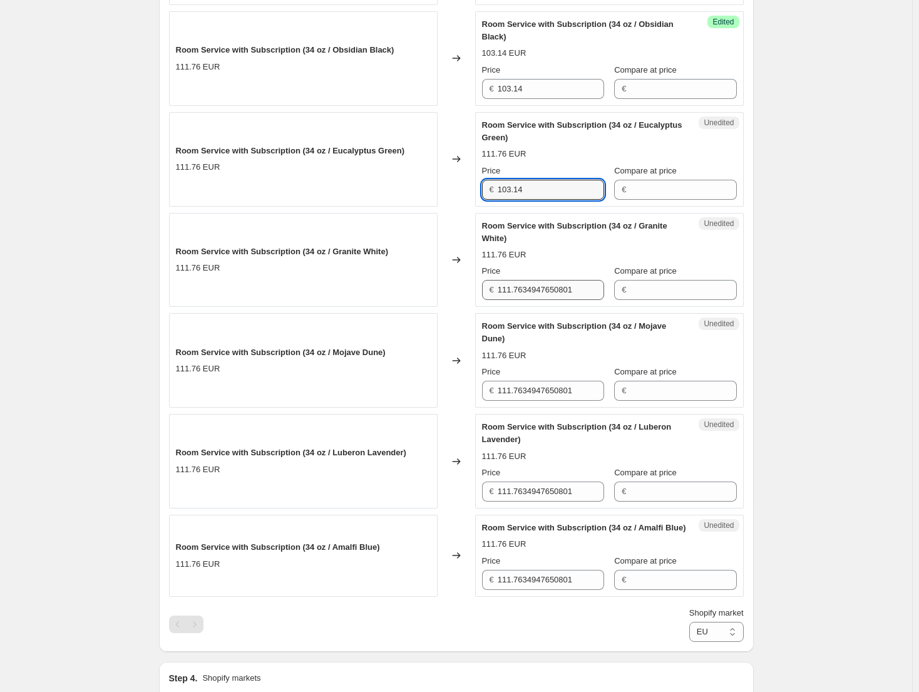
type input "103.14"
click at [545, 299] on input "111.7634947650801" at bounding box center [551, 290] width 106 height 20
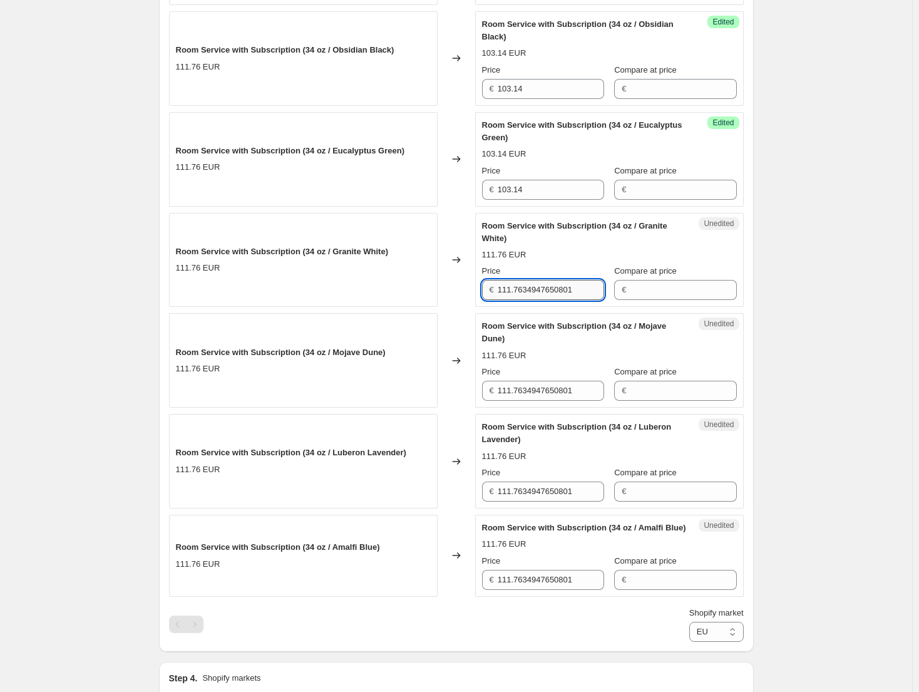
click at [545, 299] on input "111.7634947650801" at bounding box center [551, 290] width 106 height 20
paste input "03.14"
type input "103.14"
click at [559, 401] on input "111.7634947650801" at bounding box center [551, 391] width 106 height 20
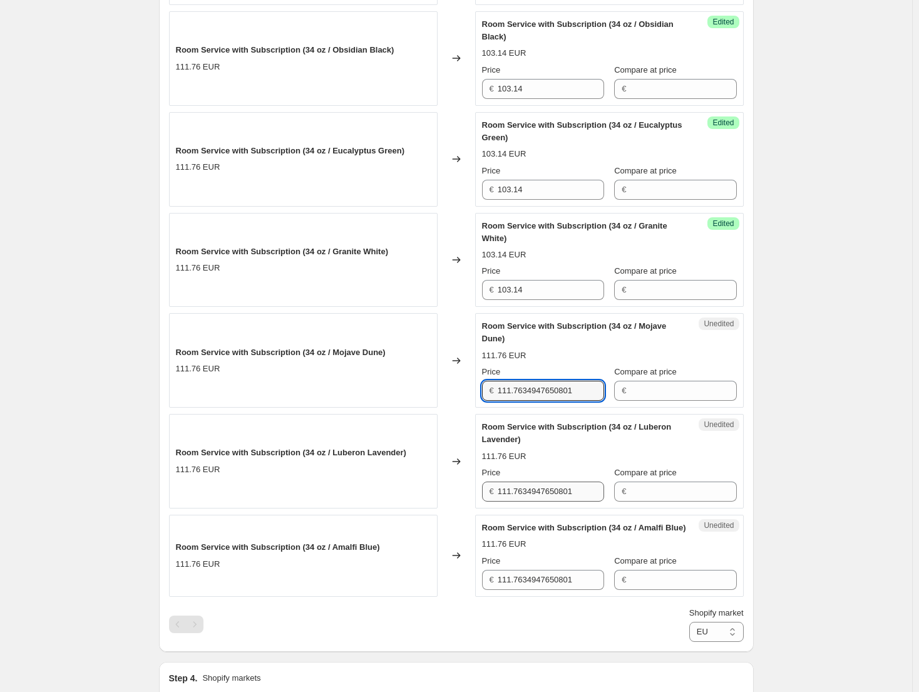
paste input "03.14"
type input "103.14"
click at [536, 501] on input "111.7634947650801" at bounding box center [551, 491] width 106 height 20
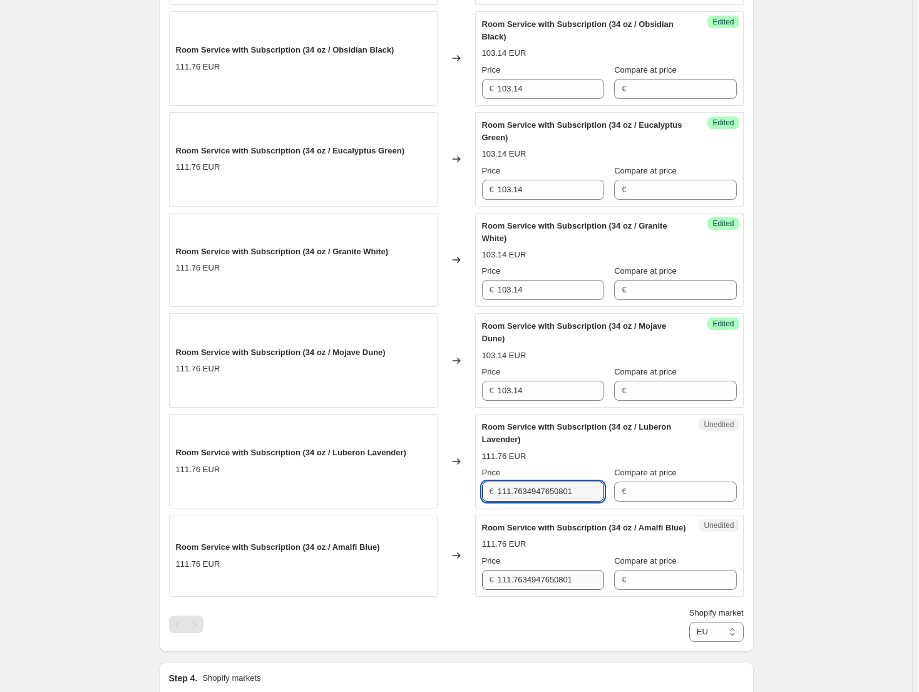
paste input "03.14"
type input "103.14"
click at [543, 590] on input "111.7634947650801" at bounding box center [551, 580] width 106 height 20
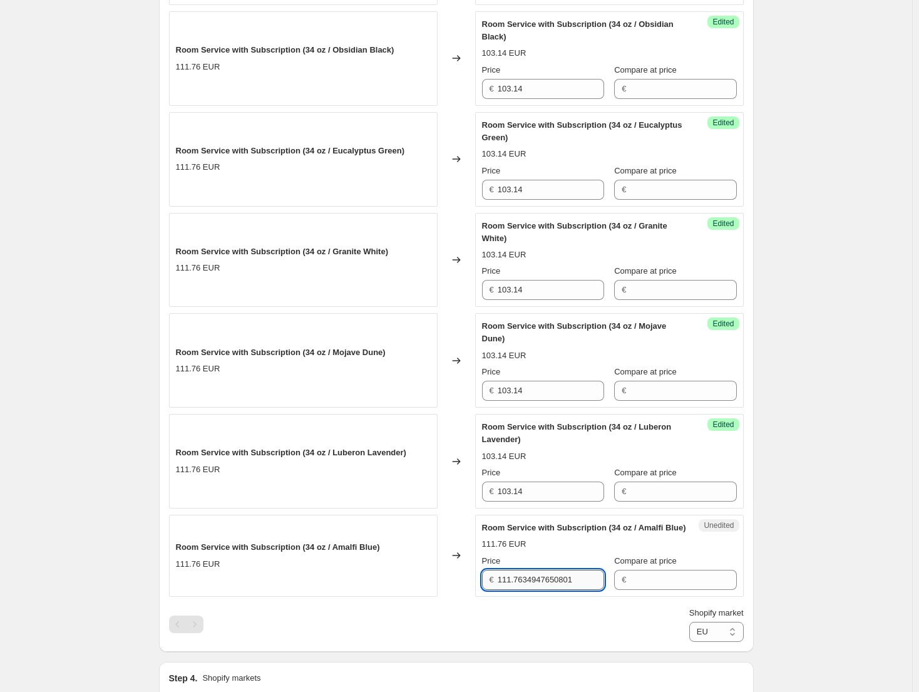
click at [543, 590] on input "111.7634947650801" at bounding box center [551, 580] width 106 height 20
paste input "03.14"
type input "103.14"
click at [782, 541] on div "Create new price change job. This page is ready Create new price change job Dra…" at bounding box center [456, 32] width 912 height 2144
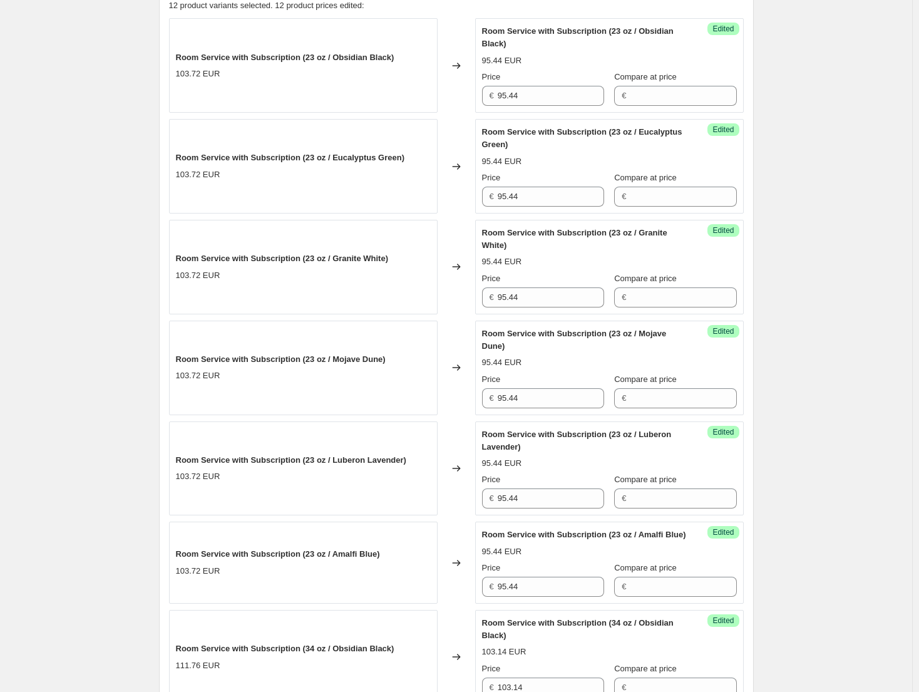
scroll to position [289, 0]
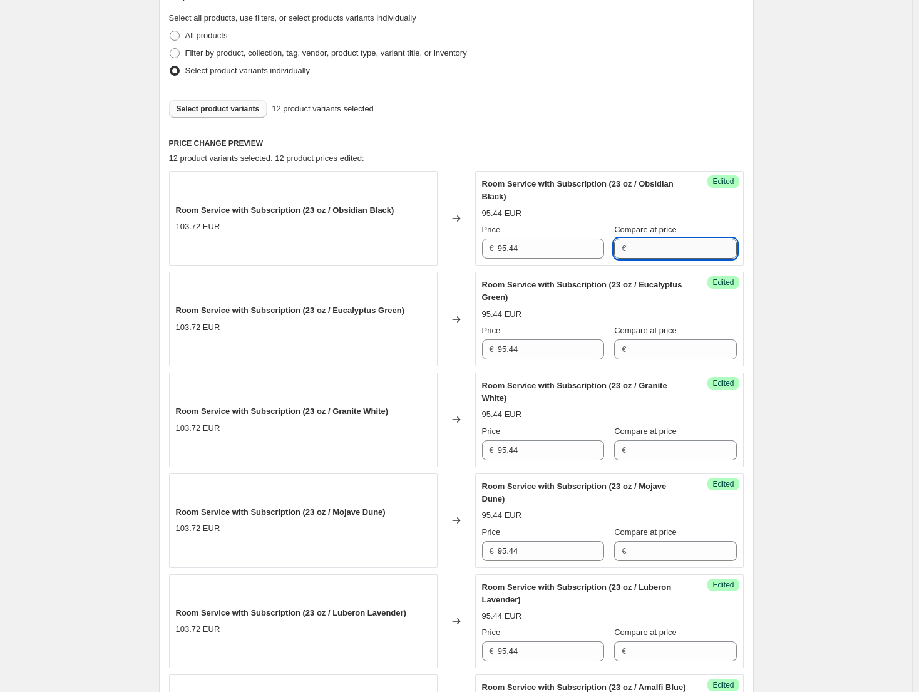
click at [647, 245] on input "Compare at price" at bounding box center [683, 248] width 106 height 20
click at [647, 245] on input "123.95" at bounding box center [683, 248] width 106 height 20
type input "123.95"
click at [663, 339] on input "Compare at price" at bounding box center [683, 349] width 106 height 20
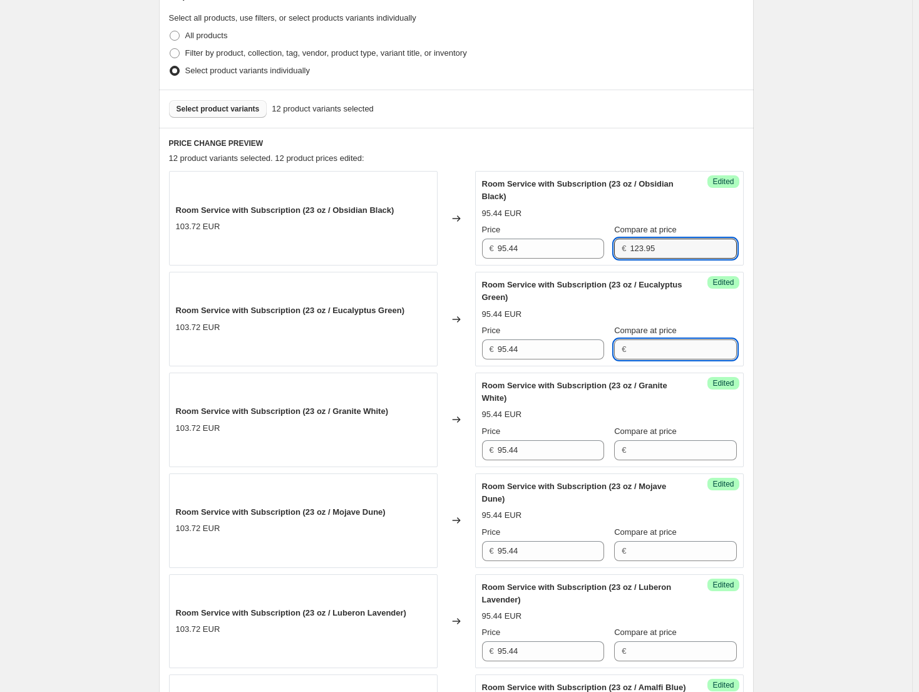
click at [663, 339] on input "Compare at price" at bounding box center [683, 349] width 106 height 20
paste input "123.95"
type input "123.95"
click at [656, 460] on div "Success Edited Room Service with Subscription (23 oz / Granite White) 95.44 EUR…" at bounding box center [609, 419] width 269 height 95
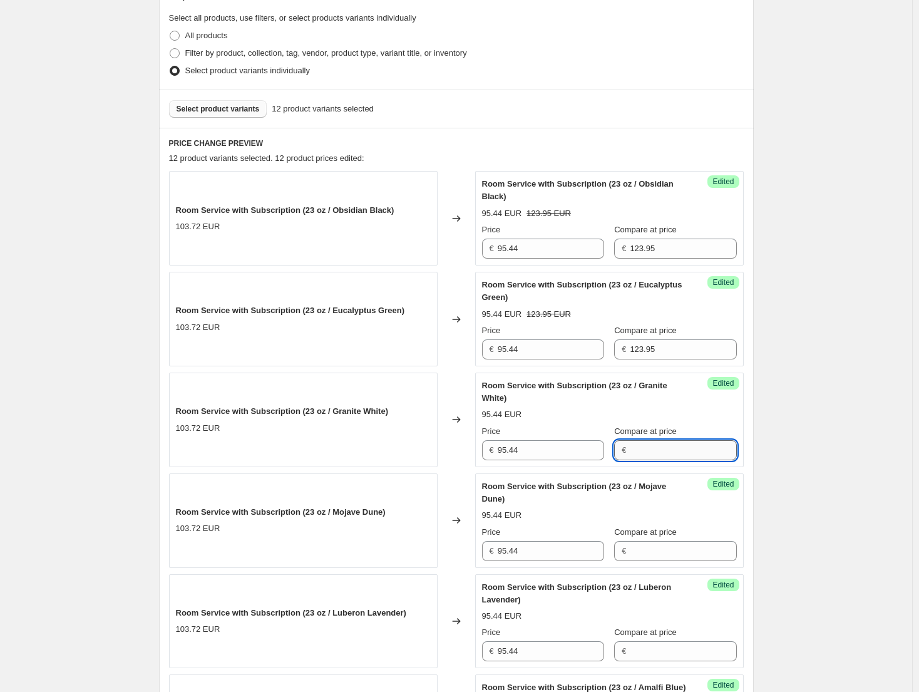
click at [657, 456] on input "Compare at price" at bounding box center [683, 450] width 106 height 20
paste input "123.95"
type input "123.95"
click at [653, 556] on input "Compare at price" at bounding box center [683, 551] width 106 height 20
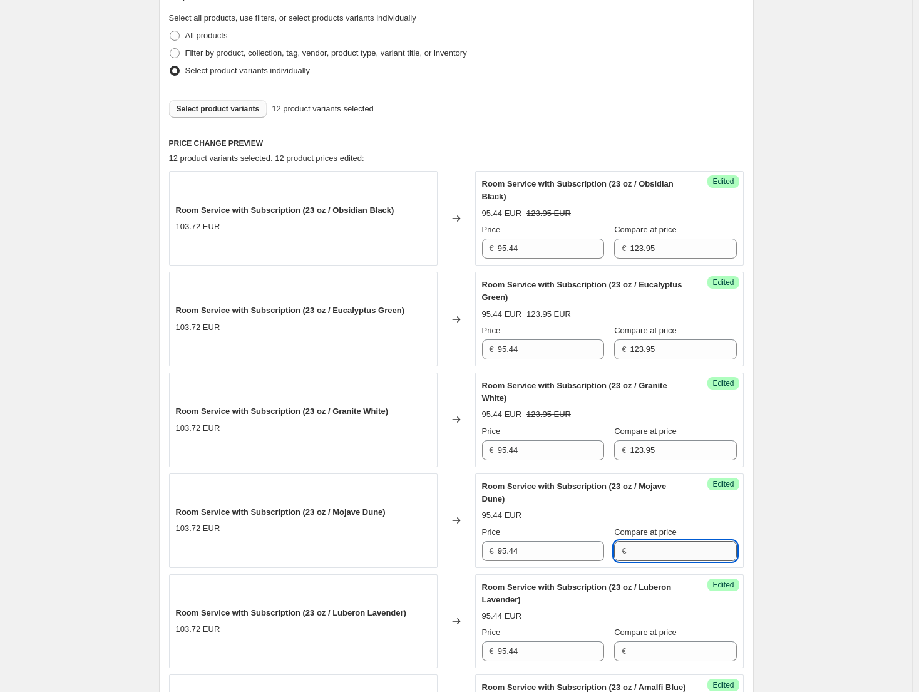
click at [653, 556] on input "Compare at price" at bounding box center [683, 551] width 106 height 20
paste input "123.95"
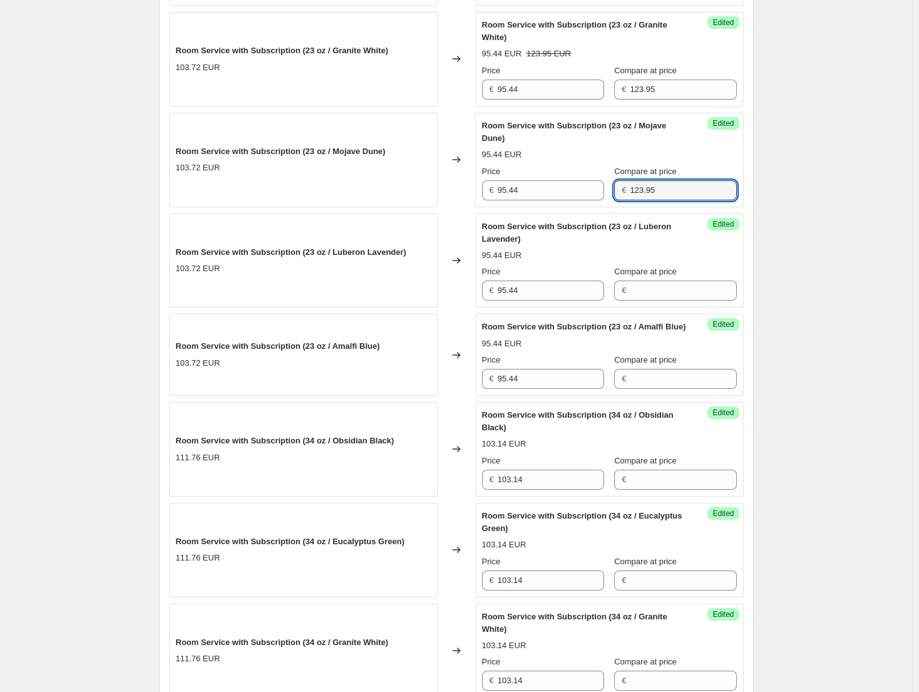
scroll to position [664, 0]
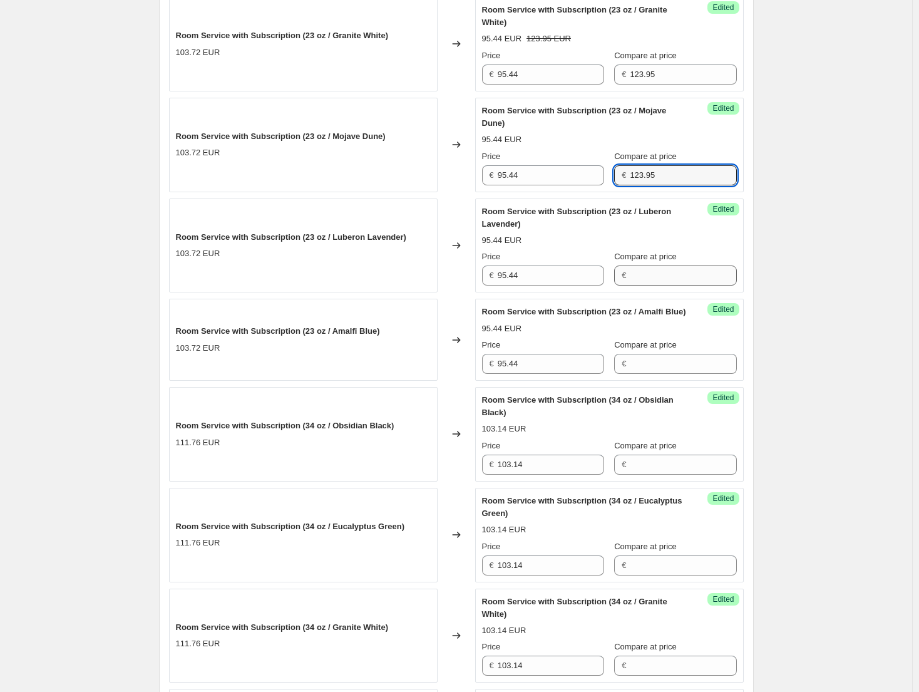
type input "123.95"
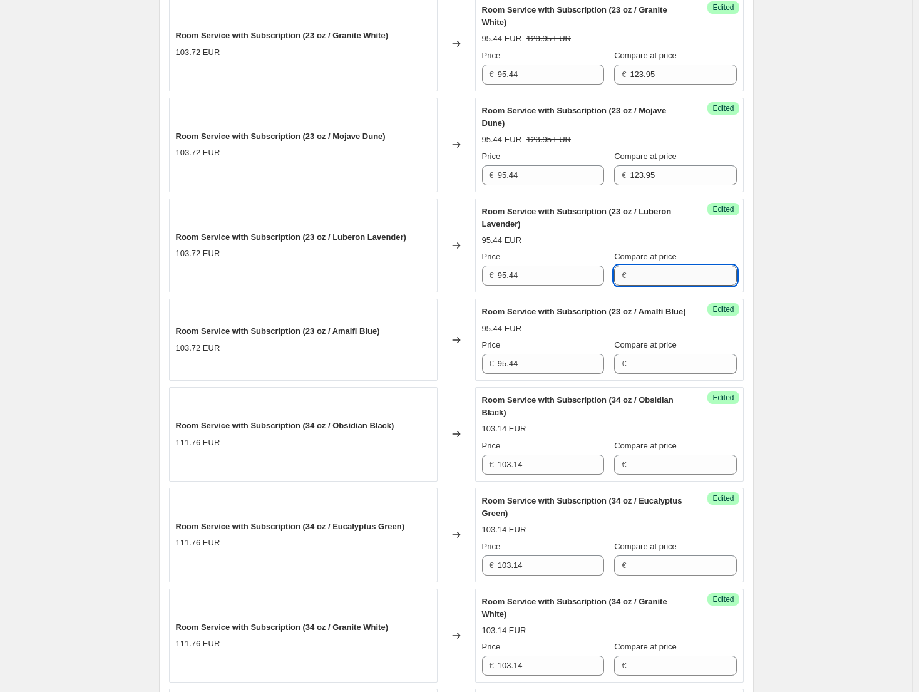
click at [687, 284] on input "Compare at price" at bounding box center [683, 275] width 106 height 20
paste input "123.95"
type input "123.95"
click at [659, 374] on input "Compare at price" at bounding box center [683, 364] width 106 height 20
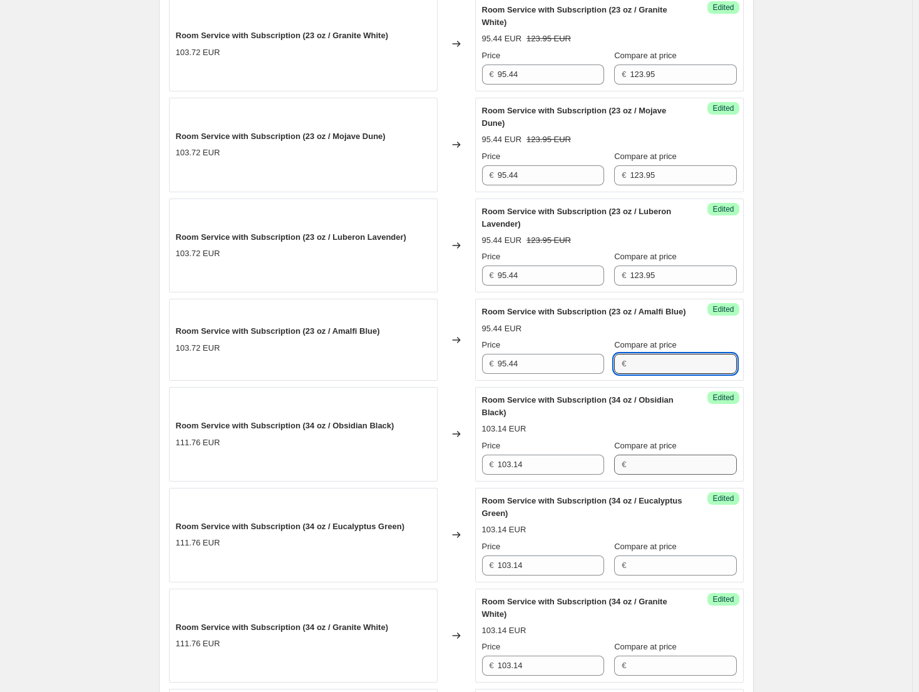
paste input "123.95"
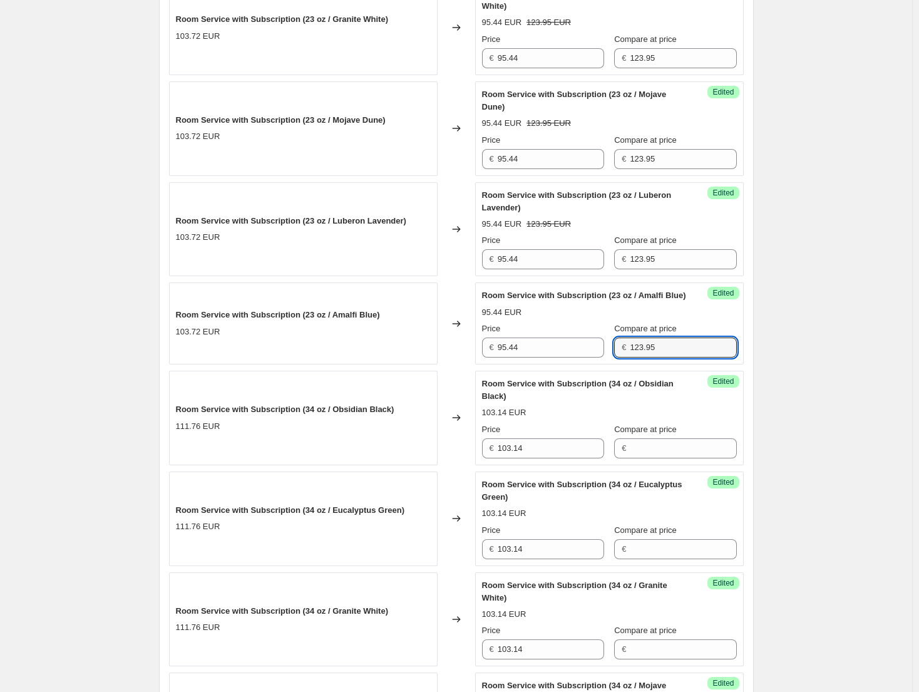
scroll to position [727, 0]
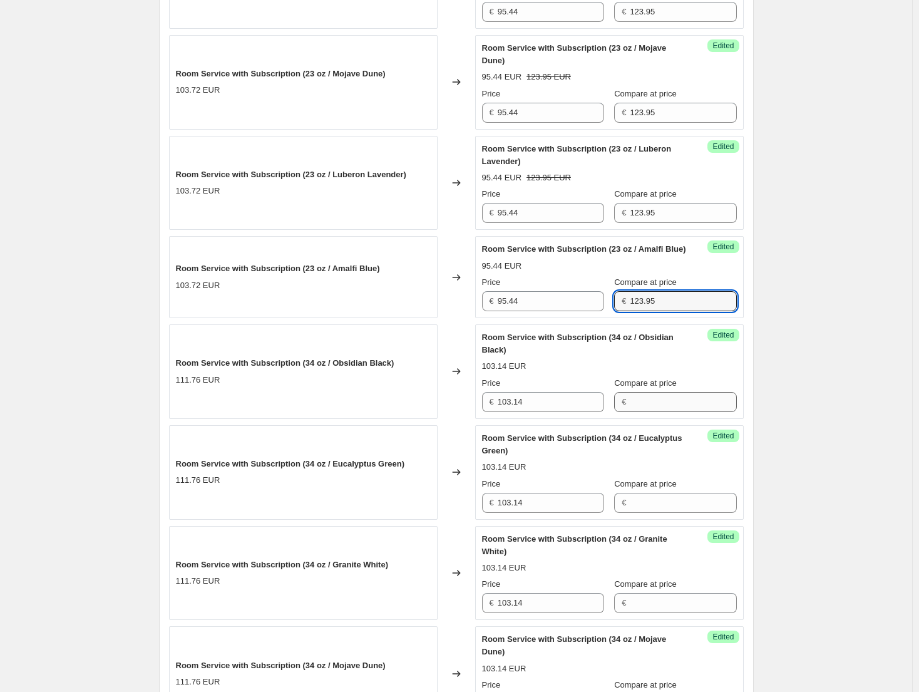
type input "123.95"
click at [655, 412] on input "Compare at price" at bounding box center [683, 402] width 106 height 20
click at [655, 412] on input "133.95" at bounding box center [683, 402] width 106 height 20
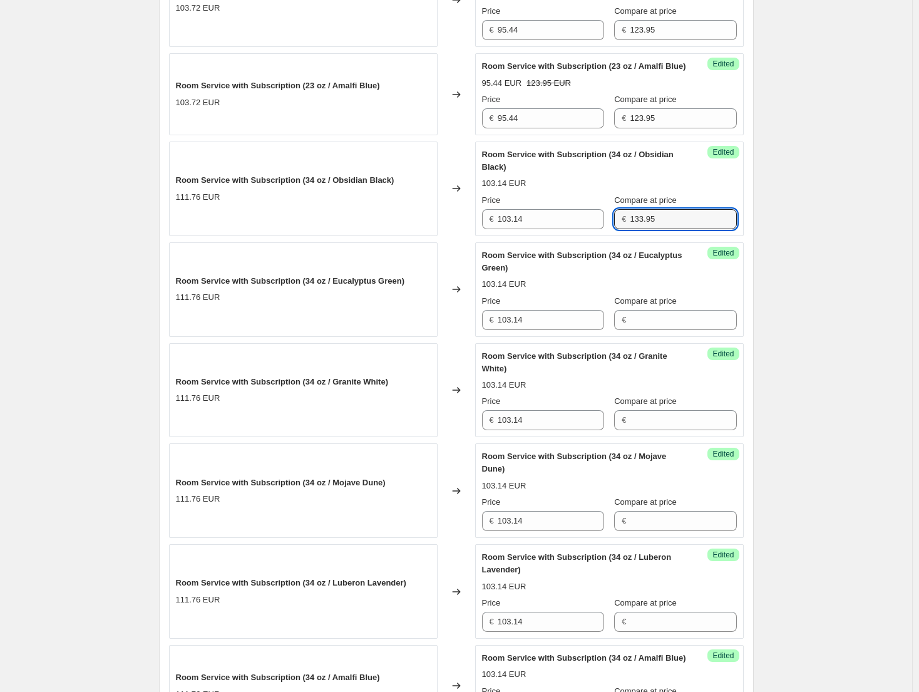
scroll to position [914, 0]
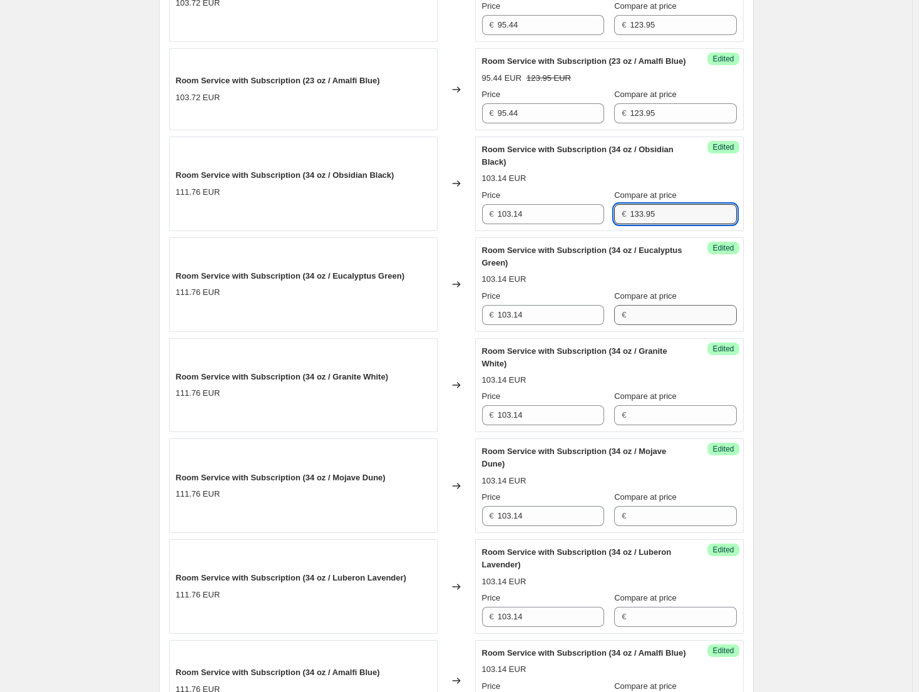
type input "133.95"
click at [657, 325] on input "Compare at price" at bounding box center [683, 315] width 106 height 20
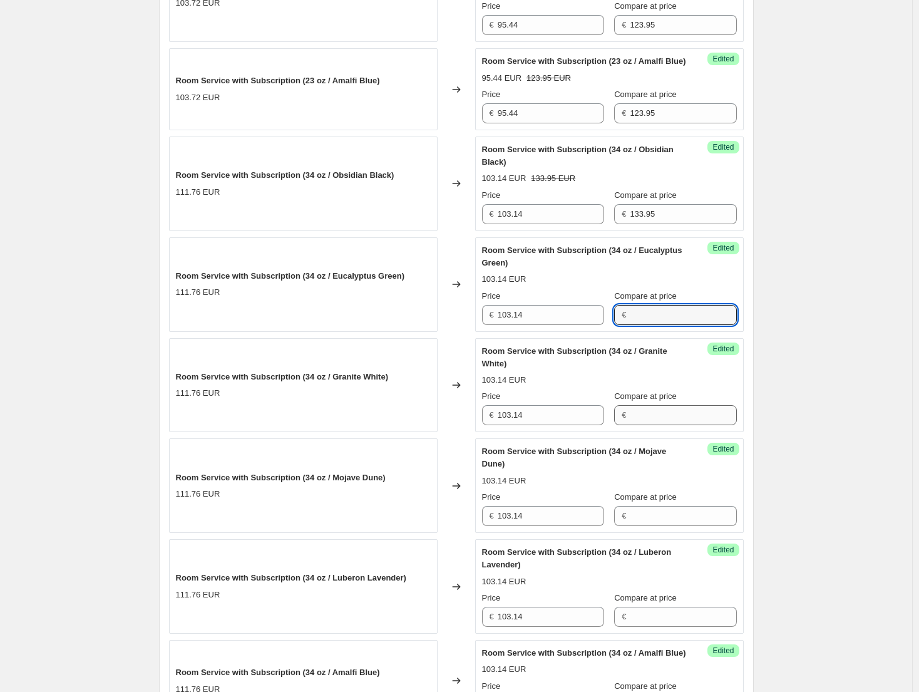
paste input "133.95"
type input "133.95"
click at [673, 432] on div "Success Edited Room Service with Subscription (34 oz / Granite White) 103.14 EU…" at bounding box center [609, 385] width 269 height 95
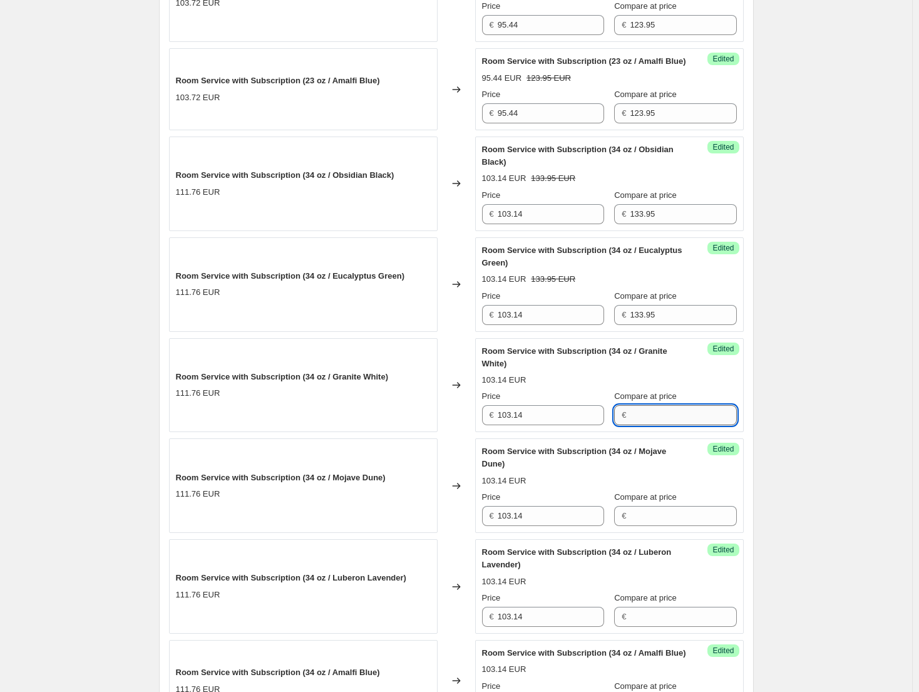
click at [670, 425] on input "Compare at price" at bounding box center [683, 415] width 106 height 20
paste input "133.95"
type input "133.95"
click at [659, 526] on input "Compare at price" at bounding box center [683, 516] width 106 height 20
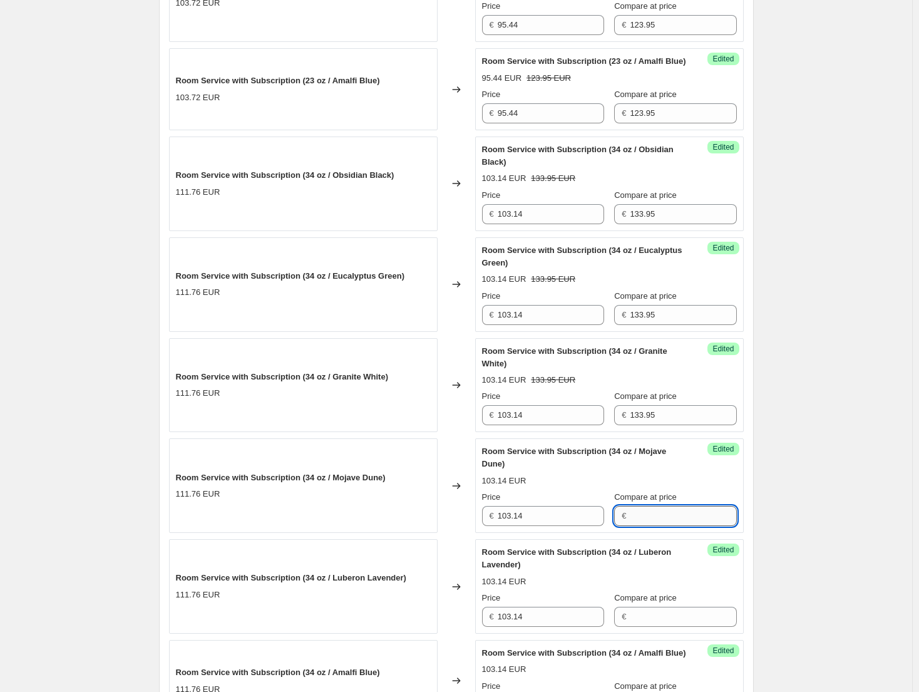
paste input "133.95"
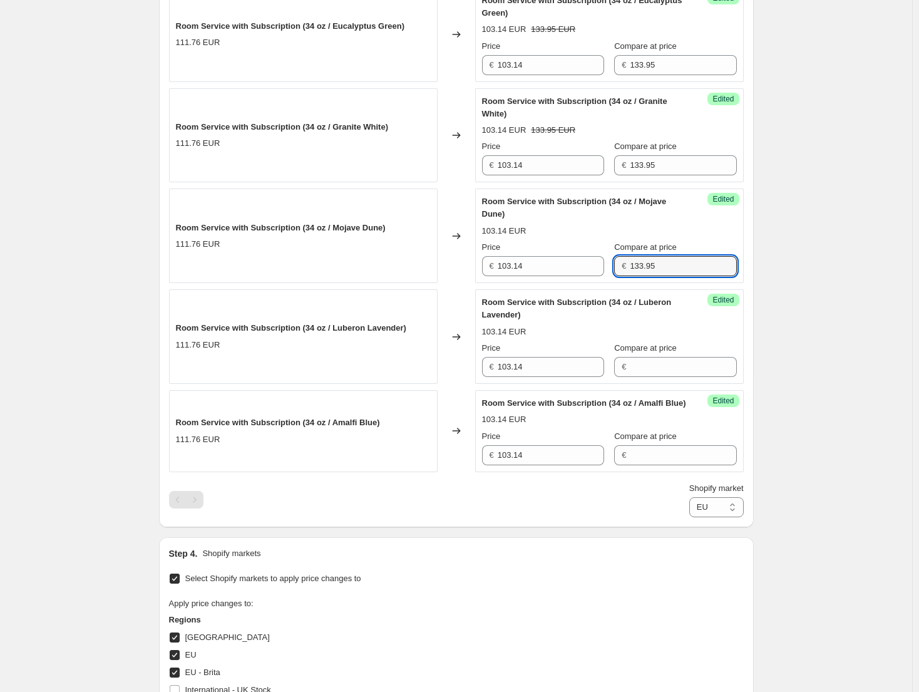
scroll to position [1165, 0]
type input "133.95"
click at [643, 376] on input "Compare at price" at bounding box center [683, 366] width 106 height 20
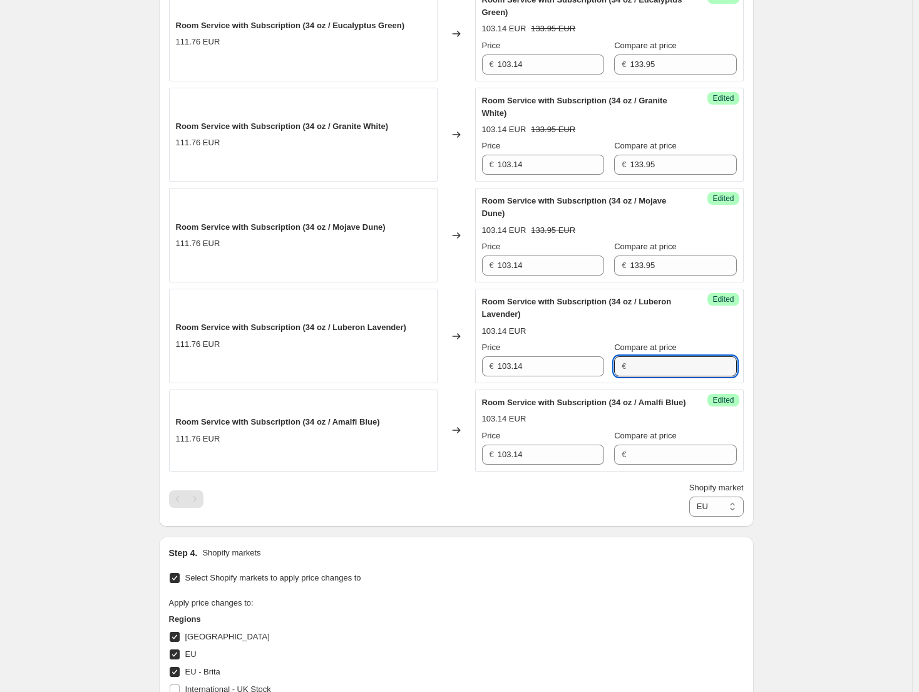
paste input "133.95"
type input "133.95"
click at [651, 464] on input "Compare at price" at bounding box center [683, 454] width 106 height 20
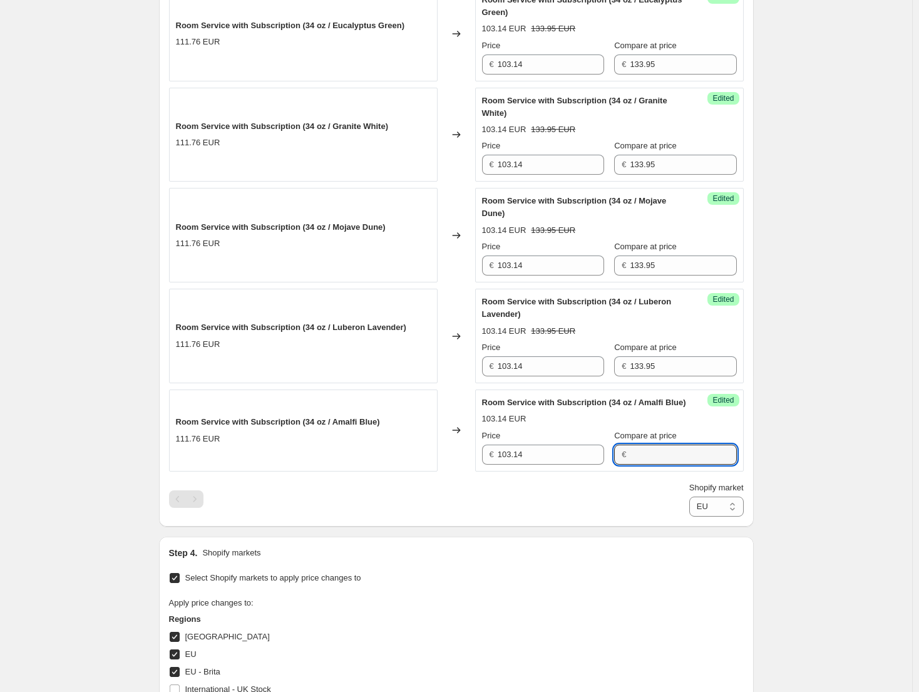
paste input "133.95"
type input "133.95"
click at [742, 516] on select "Direct prices Canada EU EU - Brita United Kingdom" at bounding box center [716, 506] width 54 height 20
select select "91717370140"
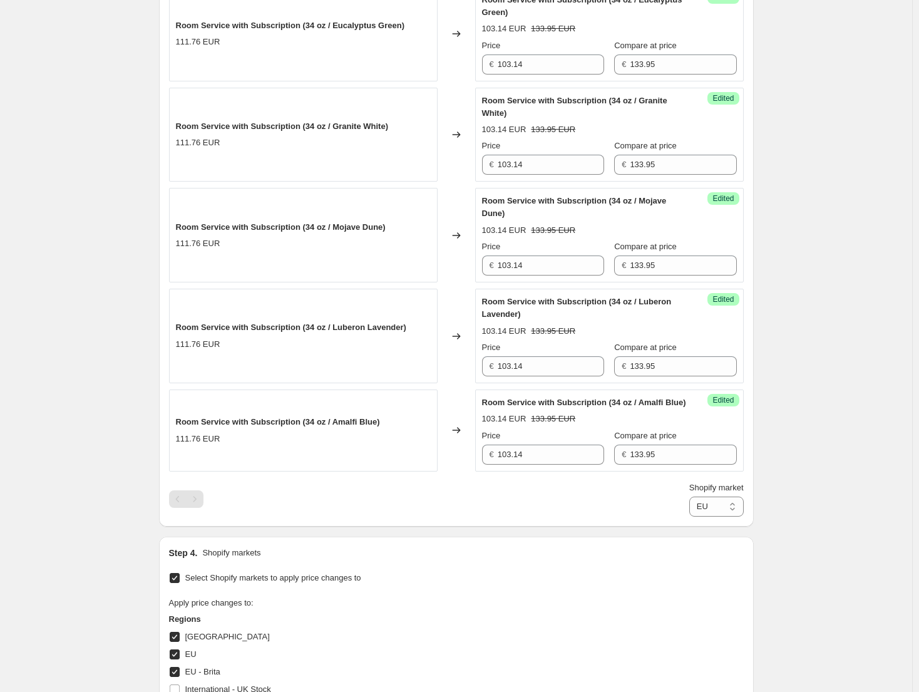
click at [689, 516] on select "Direct prices Canada EU EU - Brita United Kingdom" at bounding box center [716, 506] width 54 height 20
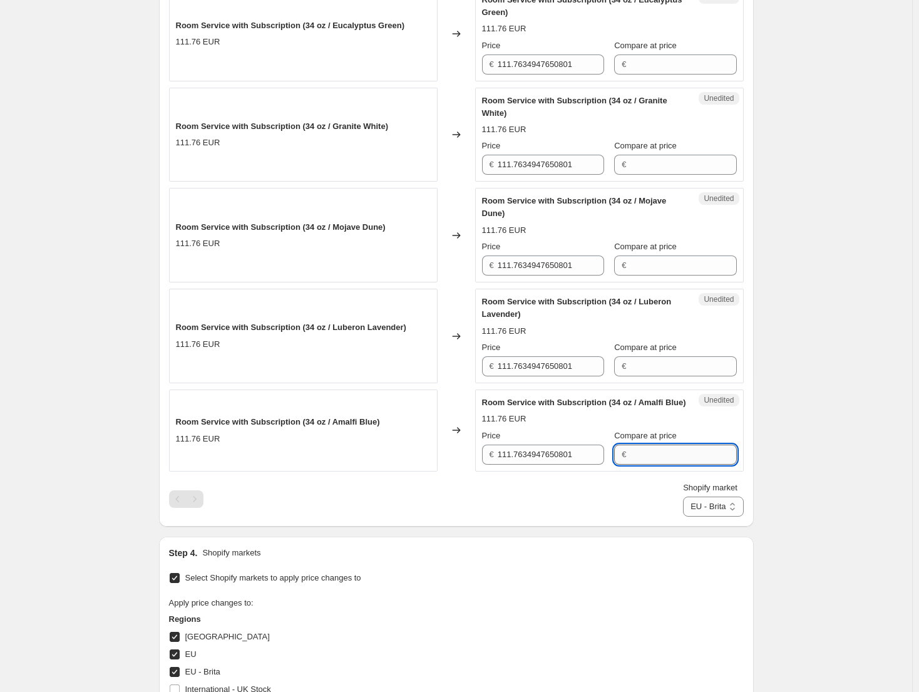
click at [663, 464] on input "Compare at price" at bounding box center [683, 454] width 106 height 20
paste input "133.95"
type input "133.95"
click at [683, 376] on input "Compare at price" at bounding box center [683, 366] width 106 height 20
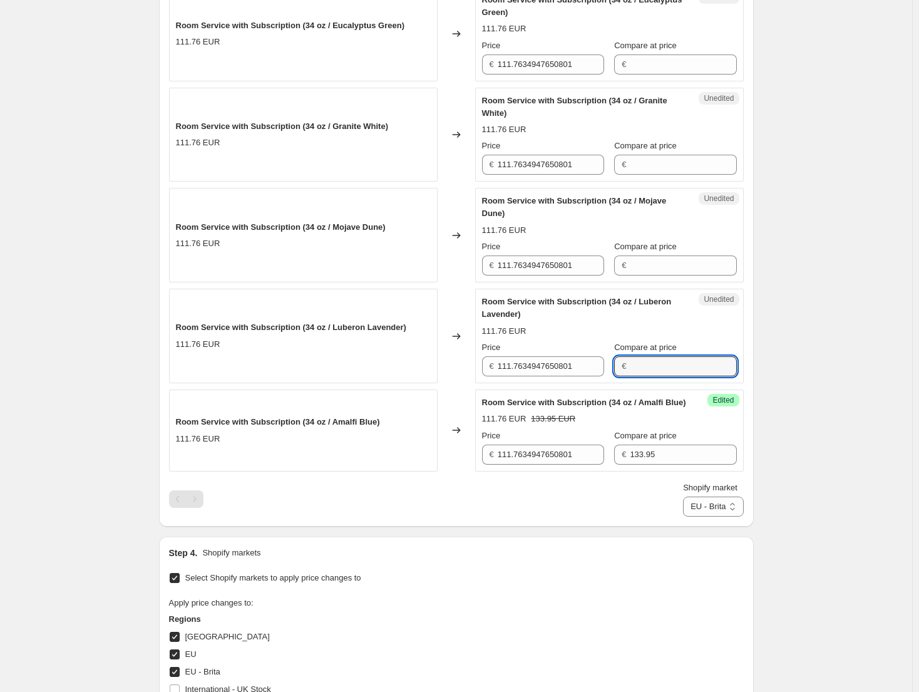
paste input "133.95"
type input "133.95"
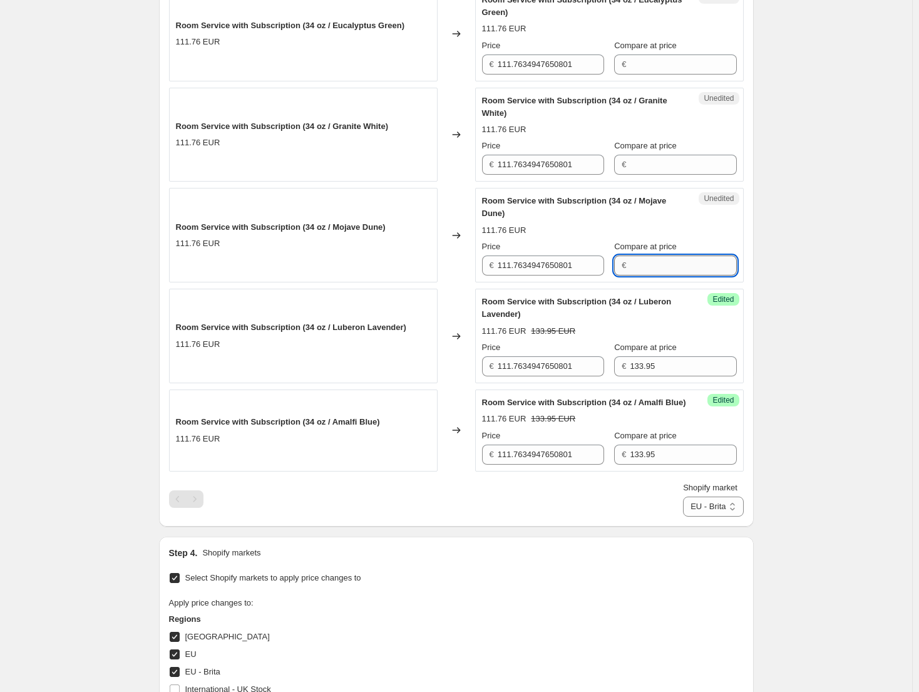
click at [660, 275] on input "Compare at price" at bounding box center [683, 265] width 106 height 20
paste input "133.95"
type input "133.95"
click at [671, 175] on input "Compare at price" at bounding box center [683, 165] width 106 height 20
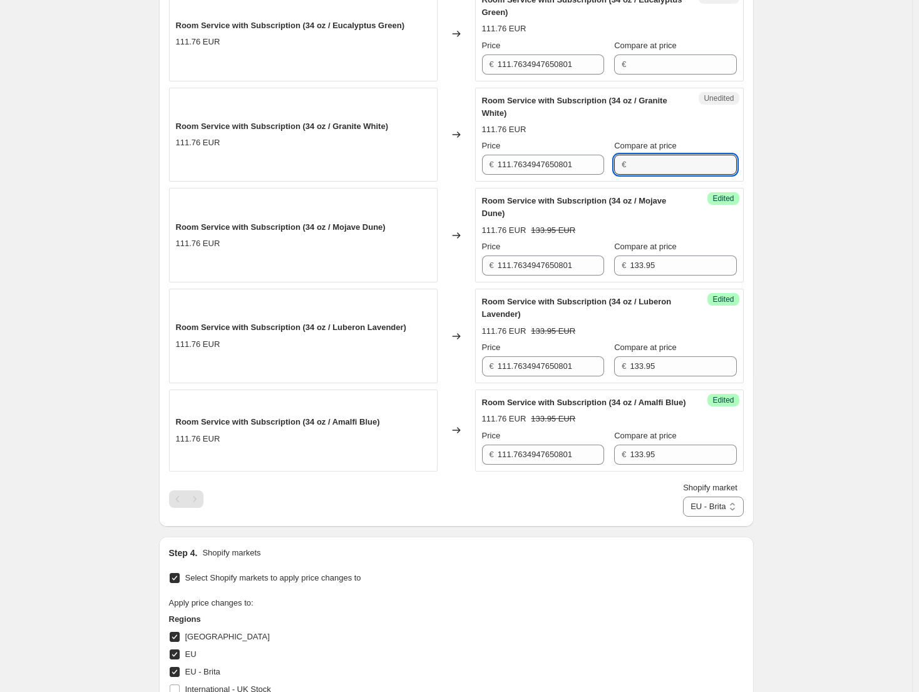
paste input "133.95"
type input "133.95"
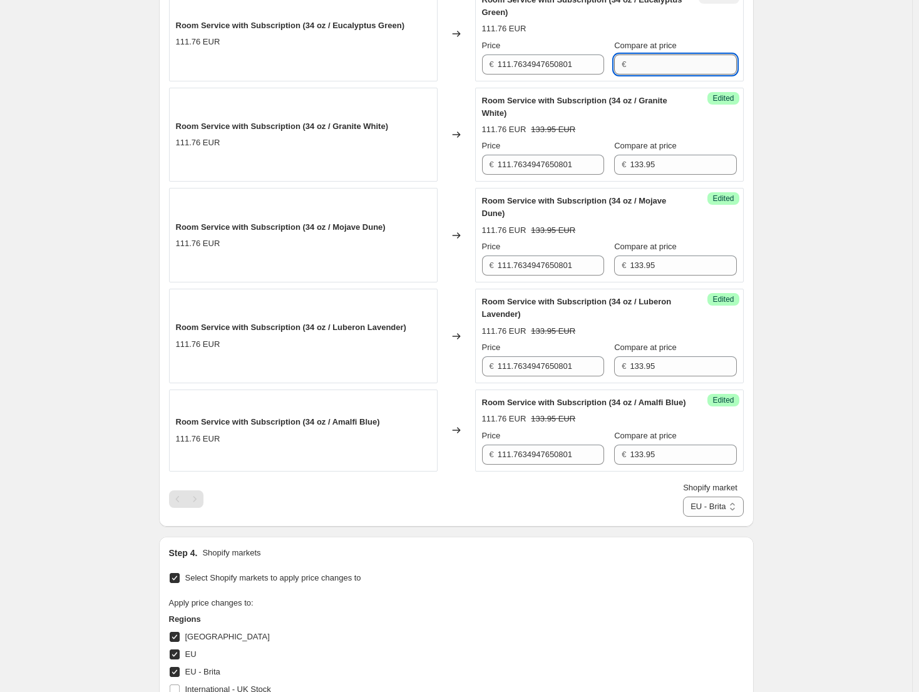
click at [663, 74] on input "Compare at price" at bounding box center [683, 64] width 106 height 20
paste input "133.95"
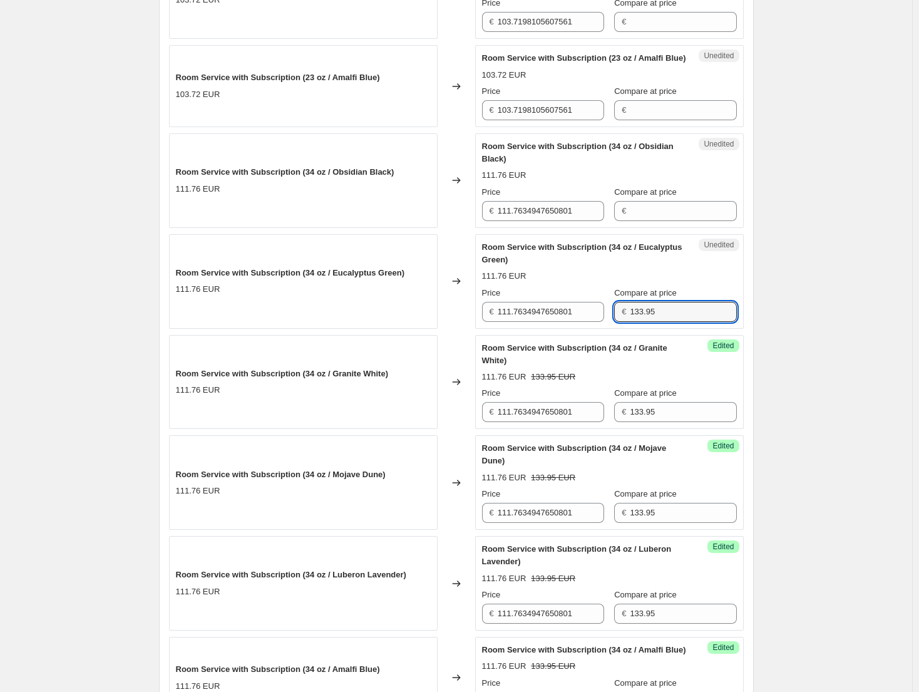
scroll to position [914, 0]
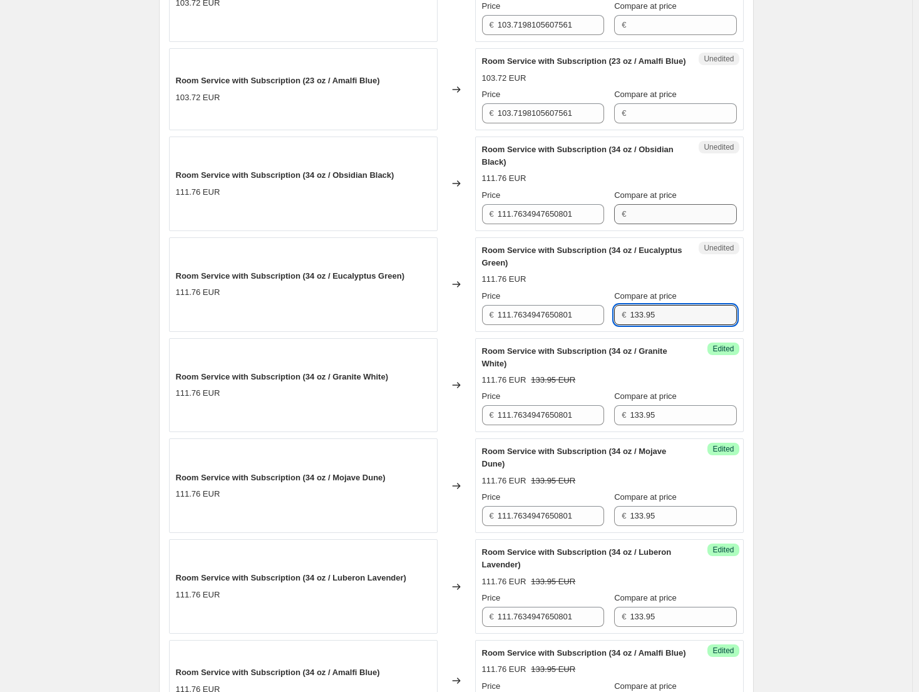
type input "133.95"
click at [670, 224] on input "Compare at price" at bounding box center [683, 214] width 106 height 20
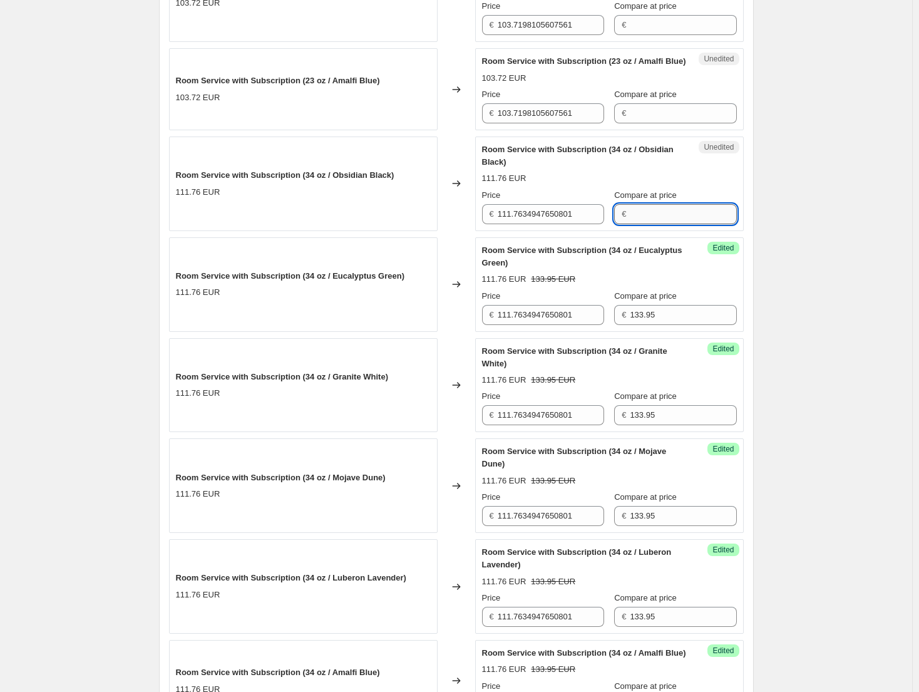
paste input "133.95"
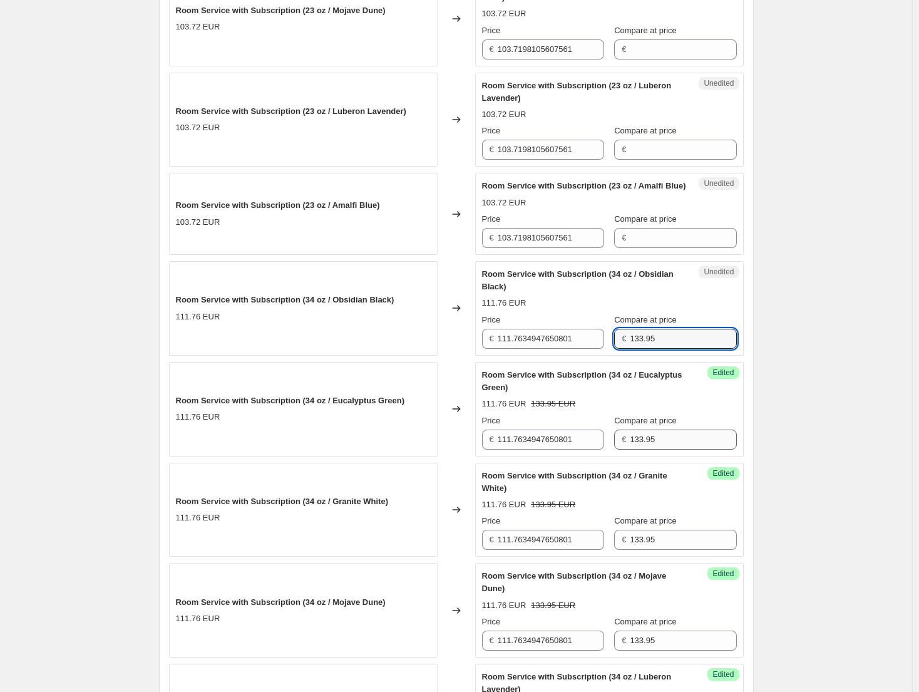
scroll to position [727, 0]
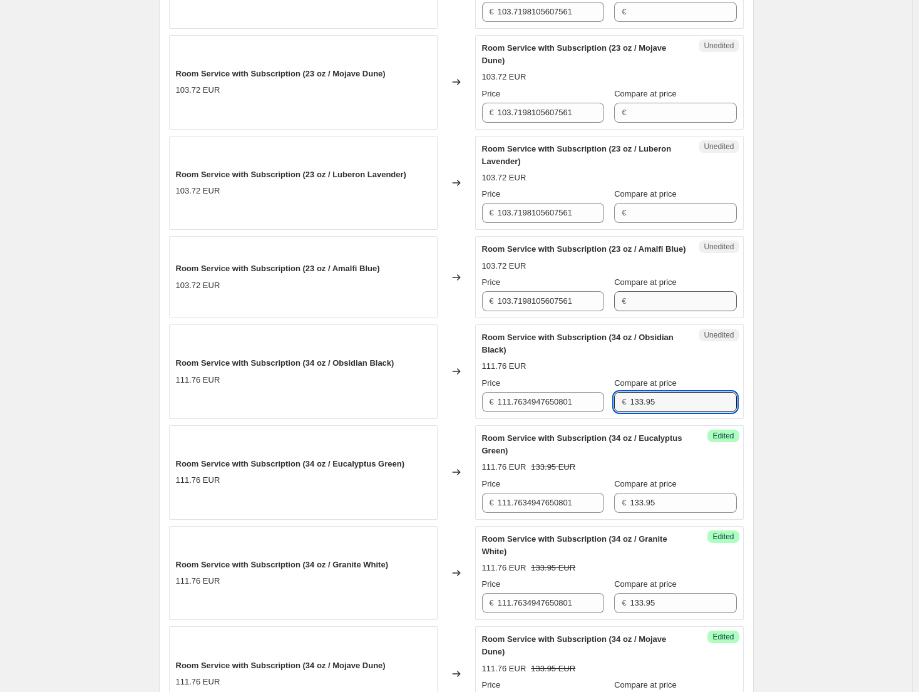
type input "133.95"
click at [683, 311] on input "Compare at price" at bounding box center [683, 301] width 106 height 20
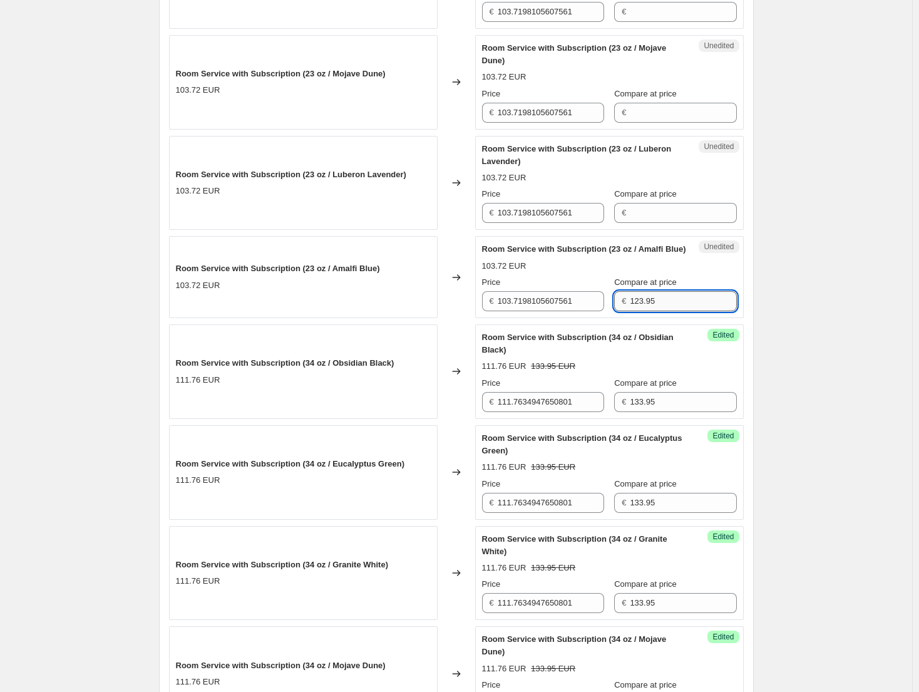
click at [683, 311] on input "123.95" at bounding box center [683, 301] width 106 height 20
type input "123.95"
click at [680, 211] on input "Compare at price" at bounding box center [683, 213] width 106 height 20
paste input "123.95"
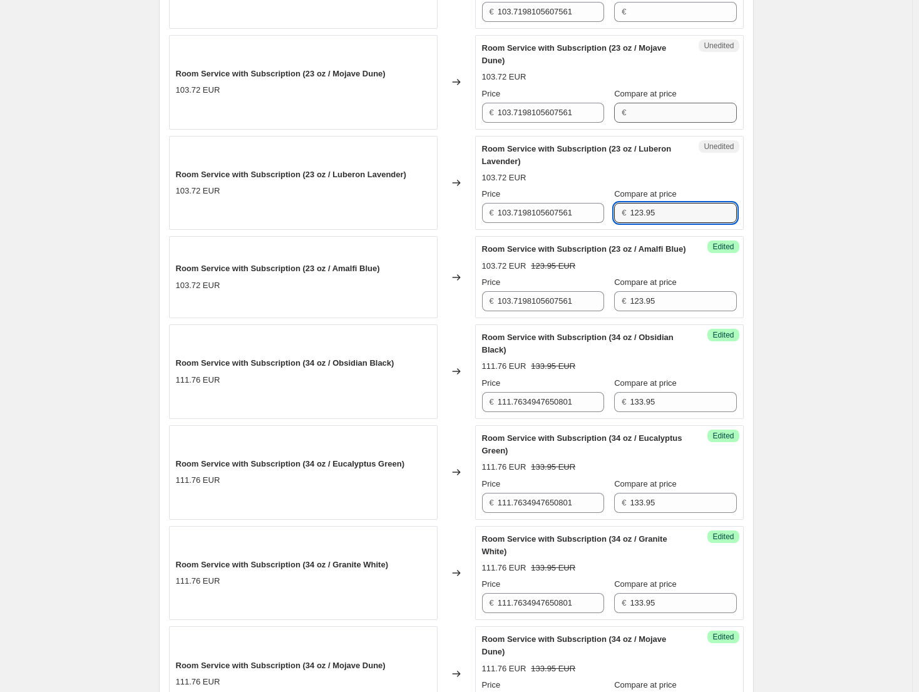
type input "123.95"
click at [665, 113] on input "Compare at price" at bounding box center [683, 113] width 106 height 20
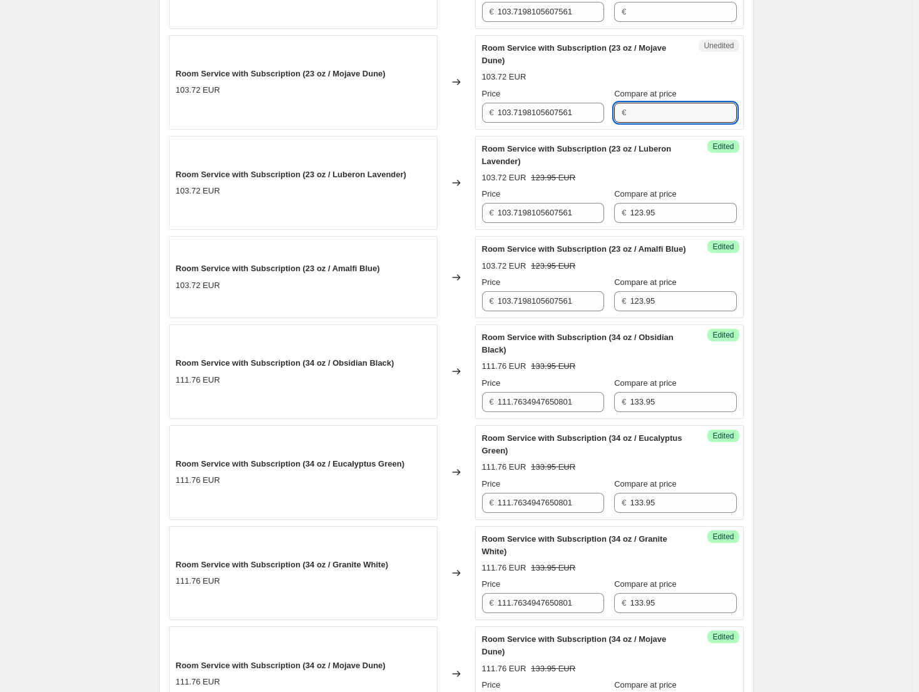
paste input "123.95"
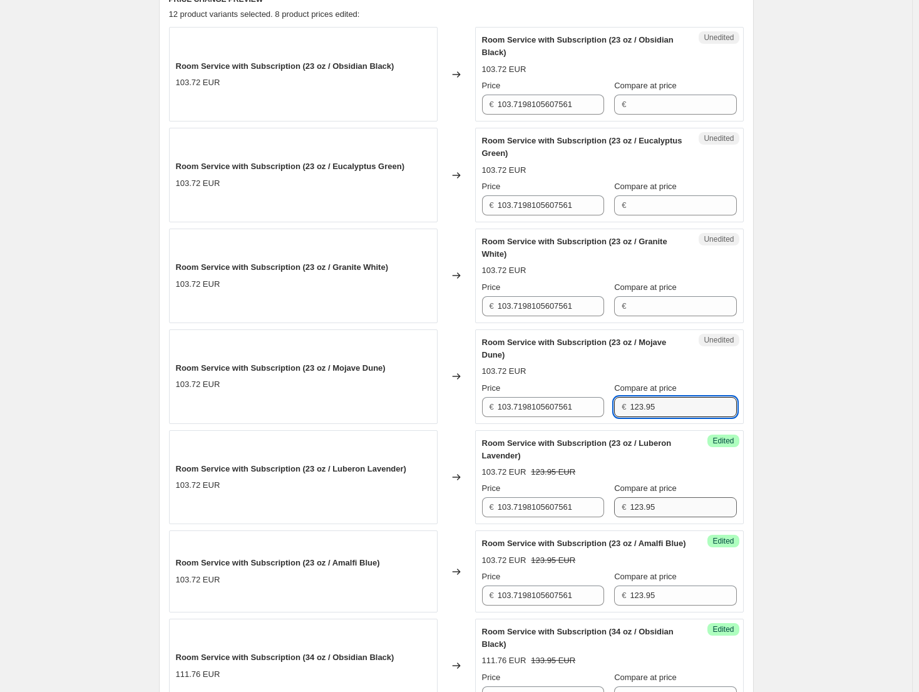
scroll to position [414, 0]
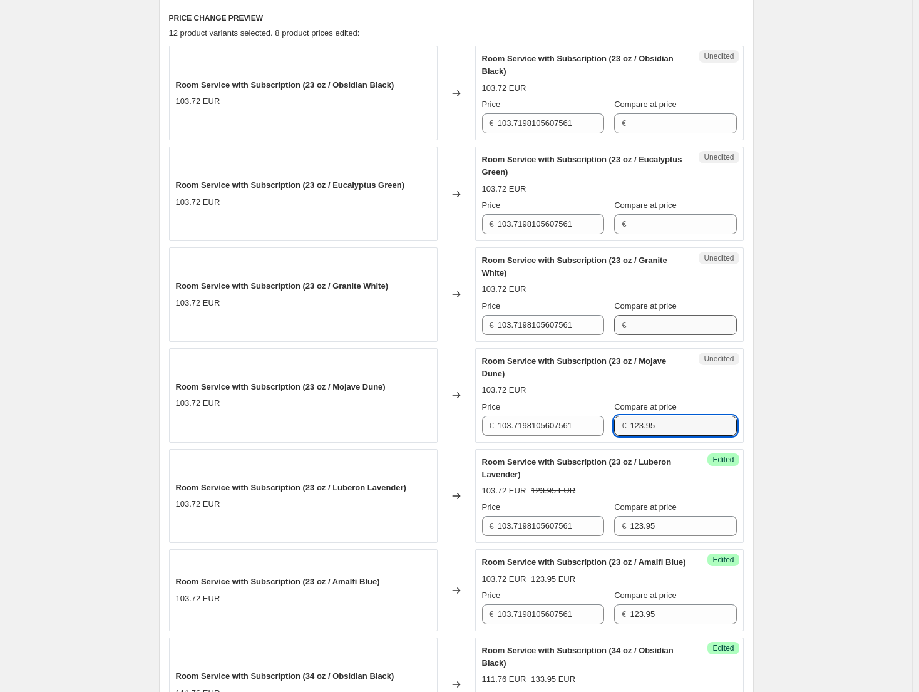
type input "123.95"
click at [668, 323] on input "Compare at price" at bounding box center [683, 325] width 106 height 20
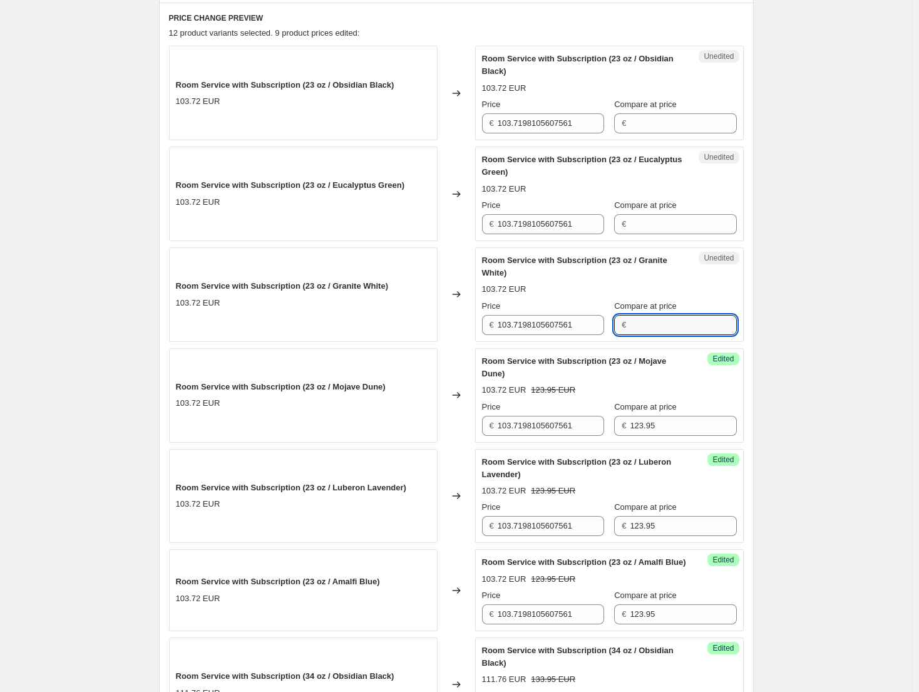
paste input "123.95"
type input "123.95"
click at [659, 227] on input "Compare at price" at bounding box center [683, 224] width 106 height 20
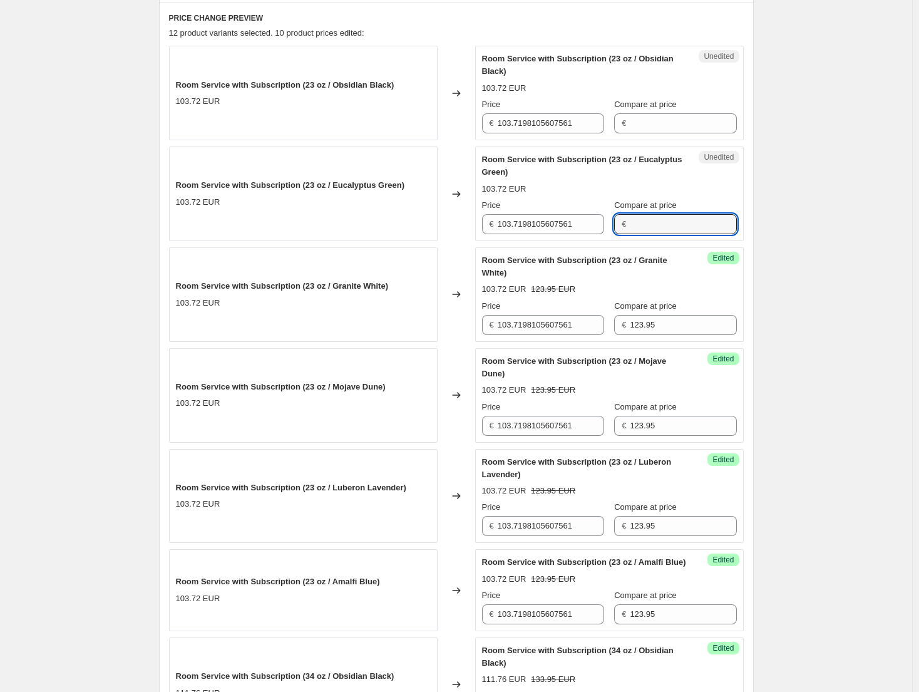
paste input "123.95"
type input "123.95"
click at [647, 122] on input "Compare at price" at bounding box center [683, 123] width 106 height 20
paste input "123.95"
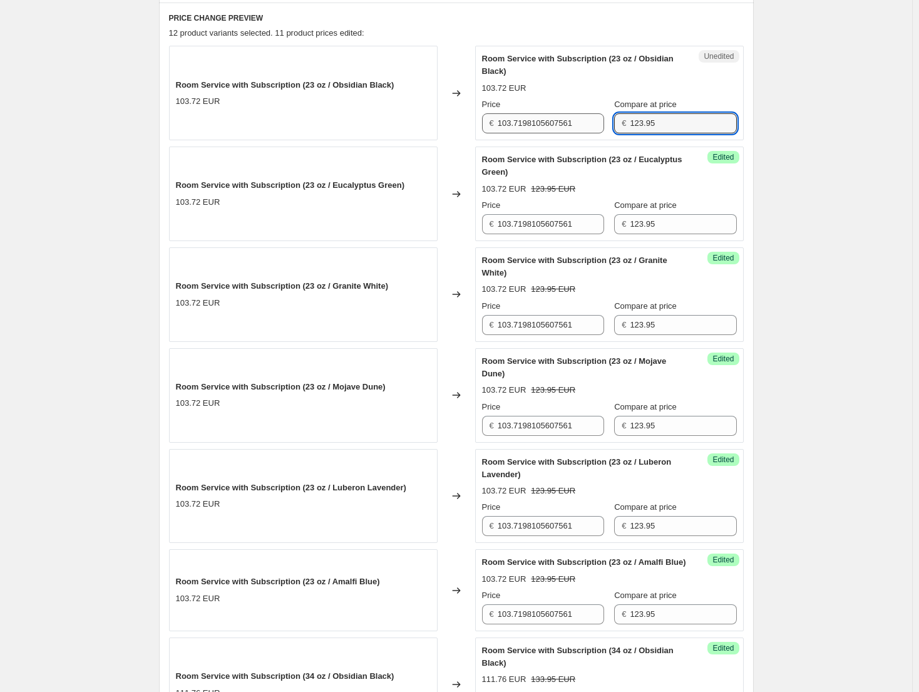
type input "123.95"
click at [552, 121] on input "103.7198105607561" at bounding box center [551, 123] width 106 height 20
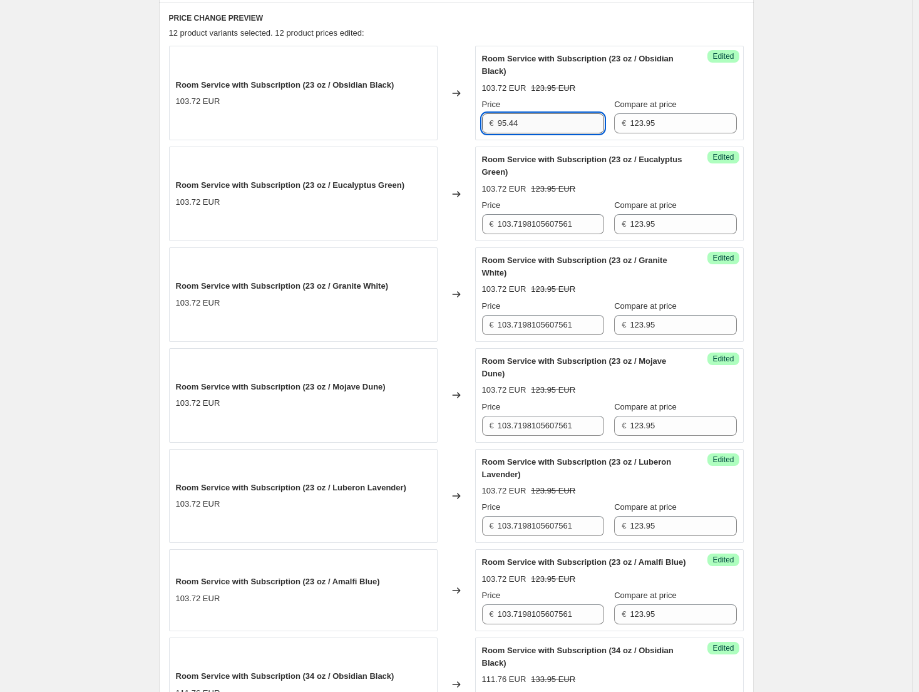
click at [549, 125] on input "95.44" at bounding box center [551, 123] width 106 height 20
type input "95.44"
click at [560, 222] on input "103.7198105607561" at bounding box center [551, 224] width 106 height 20
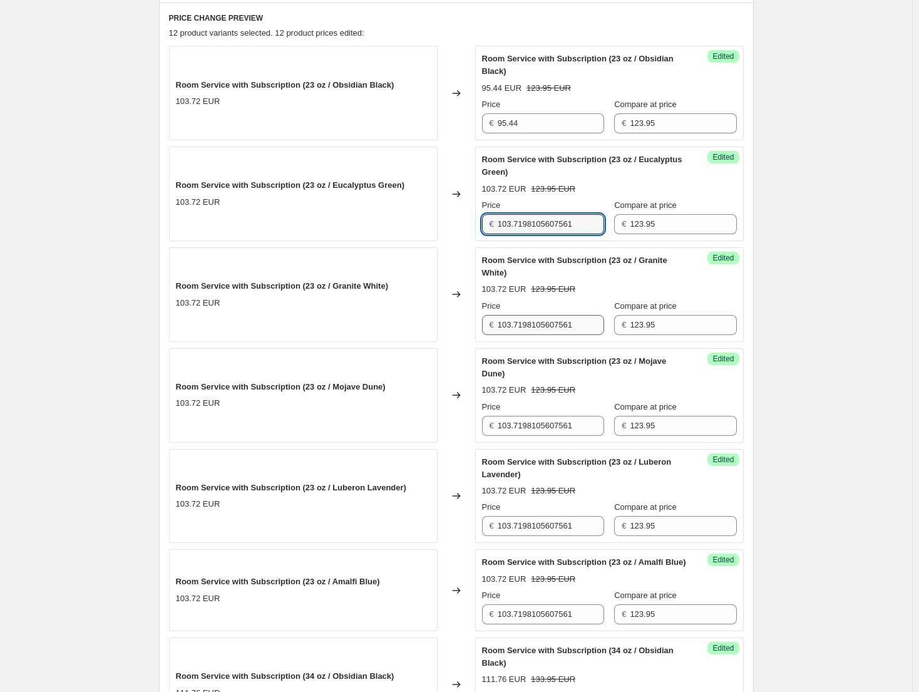
paste input "95.44"
type input "95.44"
click at [563, 334] on input "103.7198105607561" at bounding box center [551, 325] width 106 height 20
paste input "95.44"
click at [548, 332] on input "103.7198105607595.4461" at bounding box center [551, 325] width 106 height 20
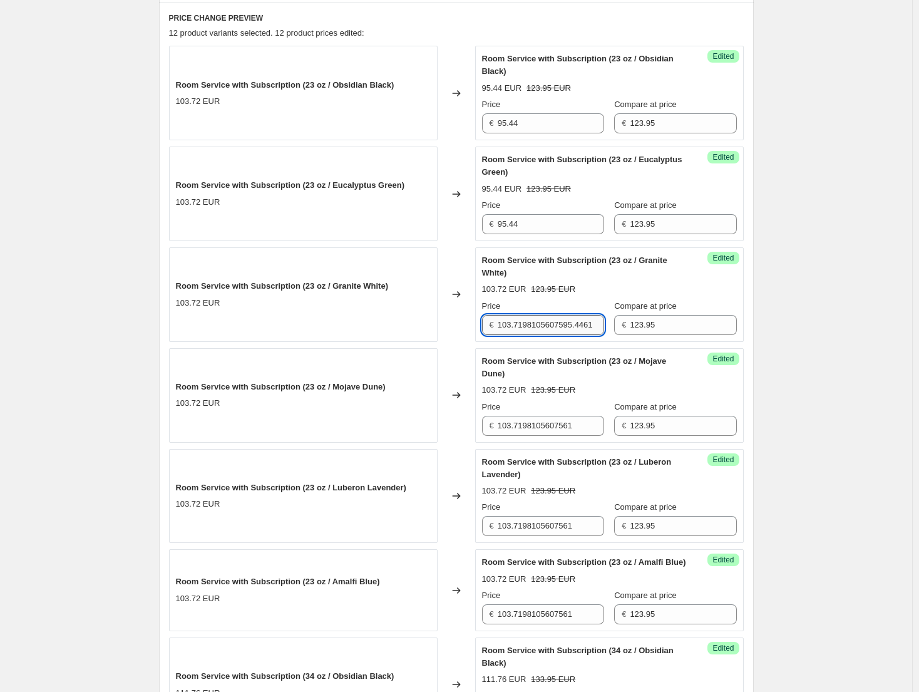
click at [548, 332] on input "103.7198105607595.4461" at bounding box center [551, 325] width 106 height 20
paste input "95.44"
type input "95.44"
click at [534, 421] on input "103.7198105607561" at bounding box center [551, 426] width 106 height 20
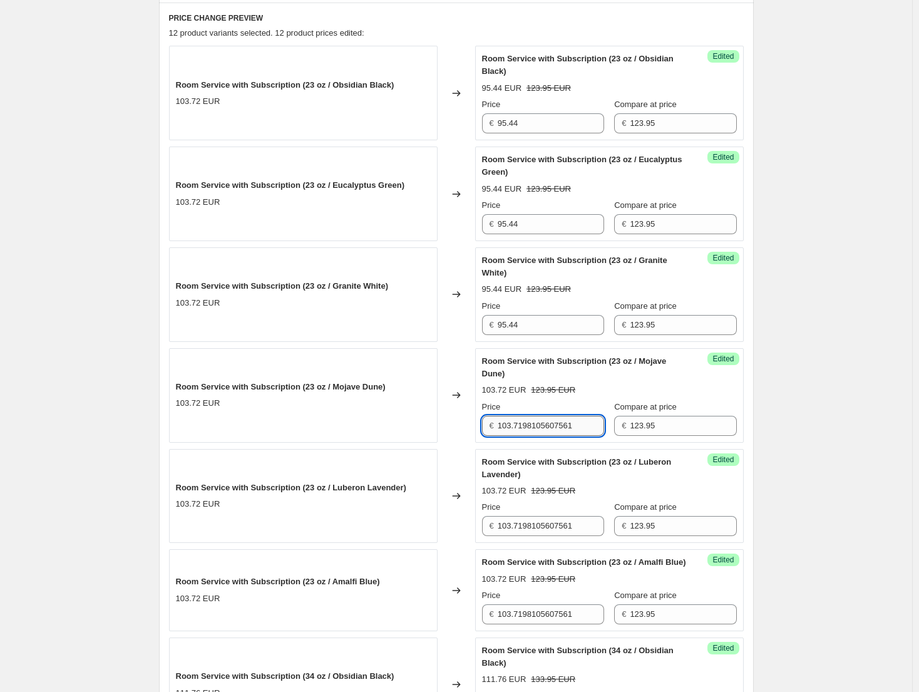
paste input "95.44"
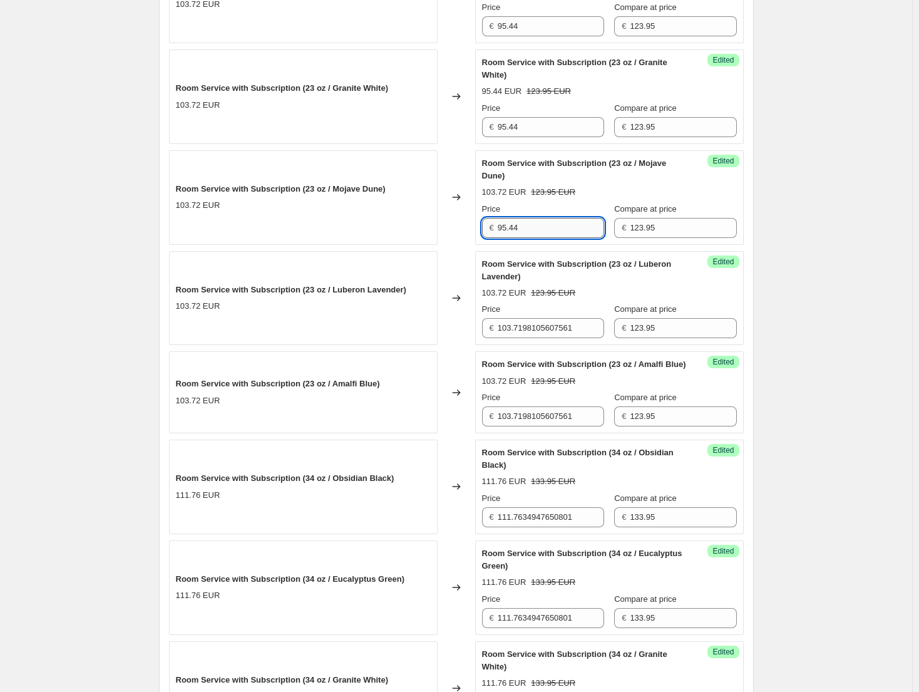
scroll to position [664, 0]
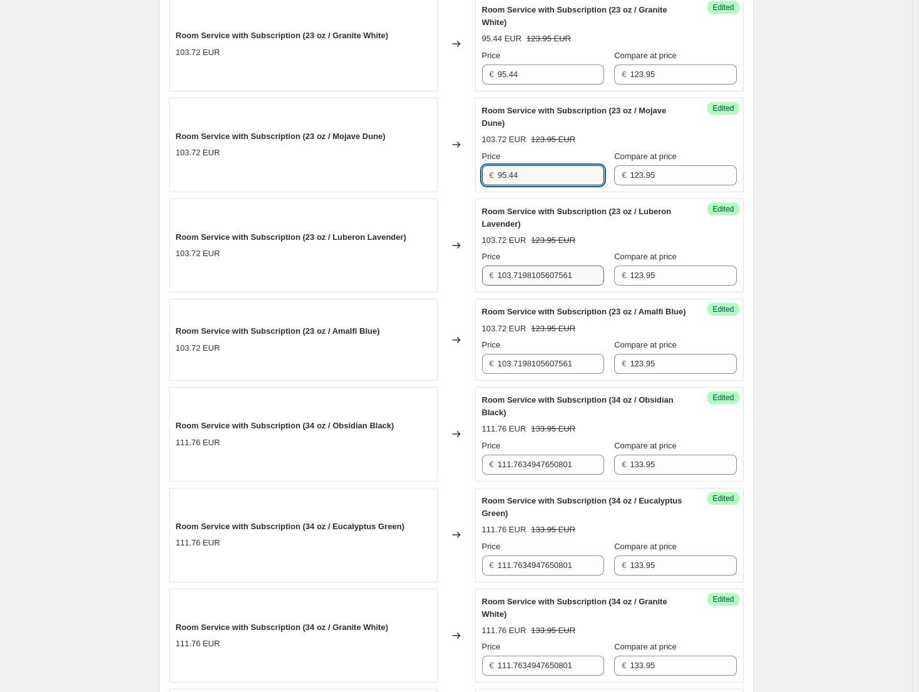
type input "95.44"
click at [533, 270] on input "103.7198105607561" at bounding box center [551, 275] width 106 height 20
paste input "95.44"
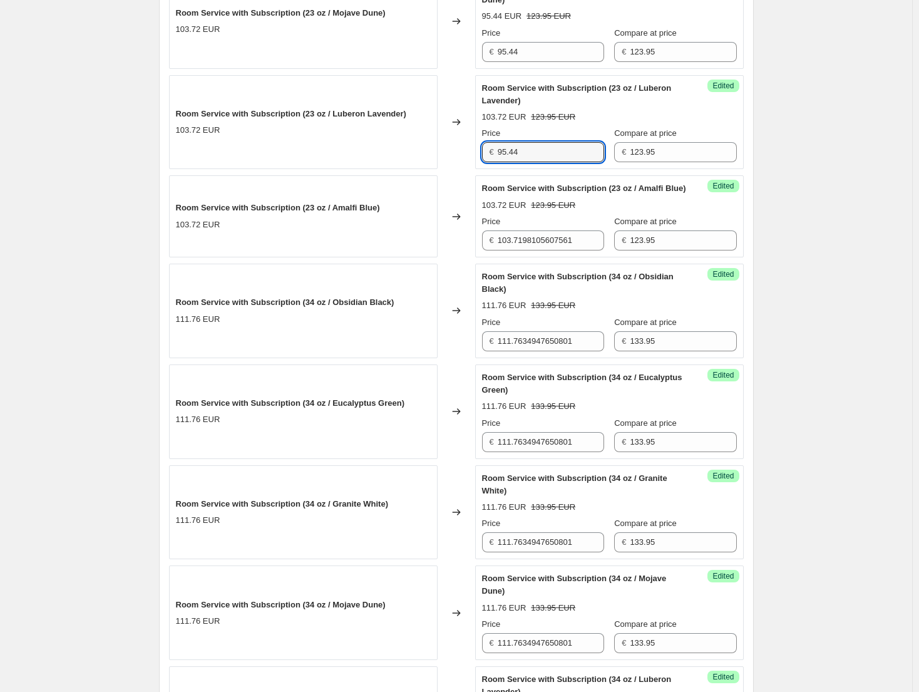
scroll to position [789, 0]
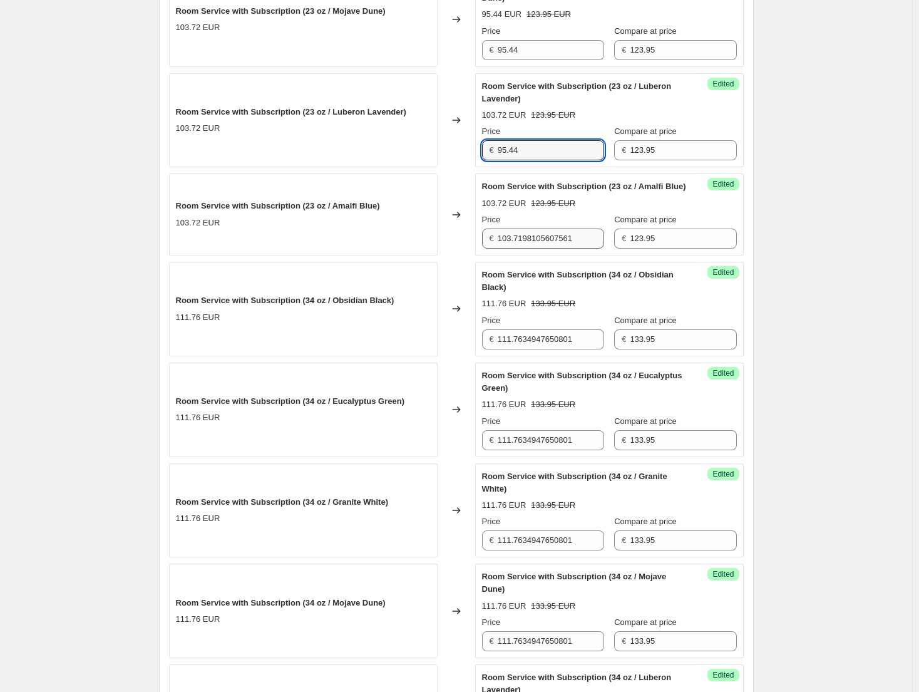
type input "95.44"
click at [522, 245] on input "103.7198105607561" at bounding box center [551, 238] width 106 height 20
paste input "95.44"
type input "95.44"
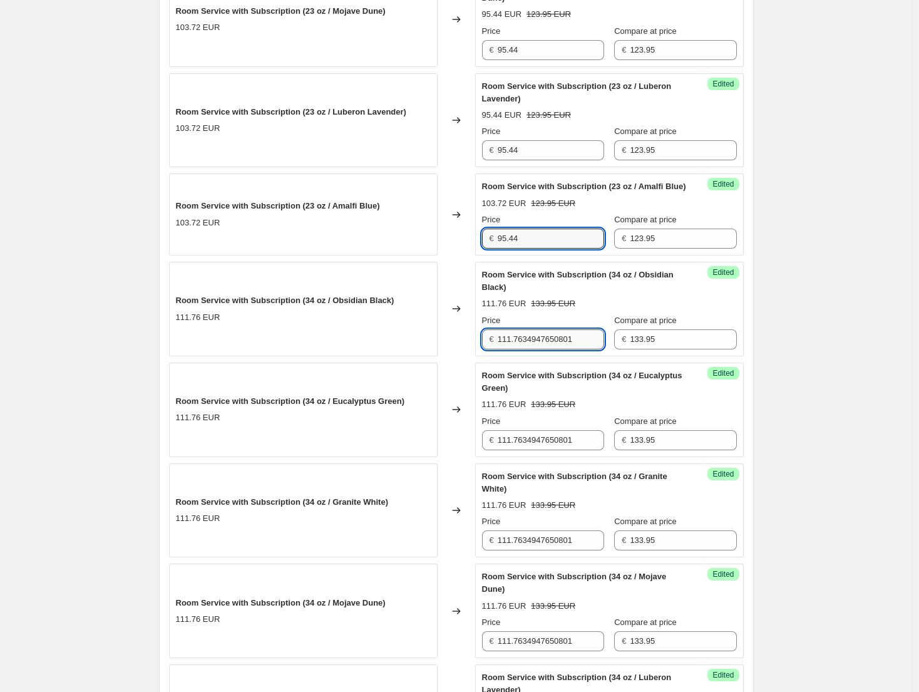
click at [553, 349] on input "111.7634947650801" at bounding box center [551, 339] width 106 height 20
click at [553, 349] on input "103.14" at bounding box center [551, 339] width 106 height 20
type input "103.14"
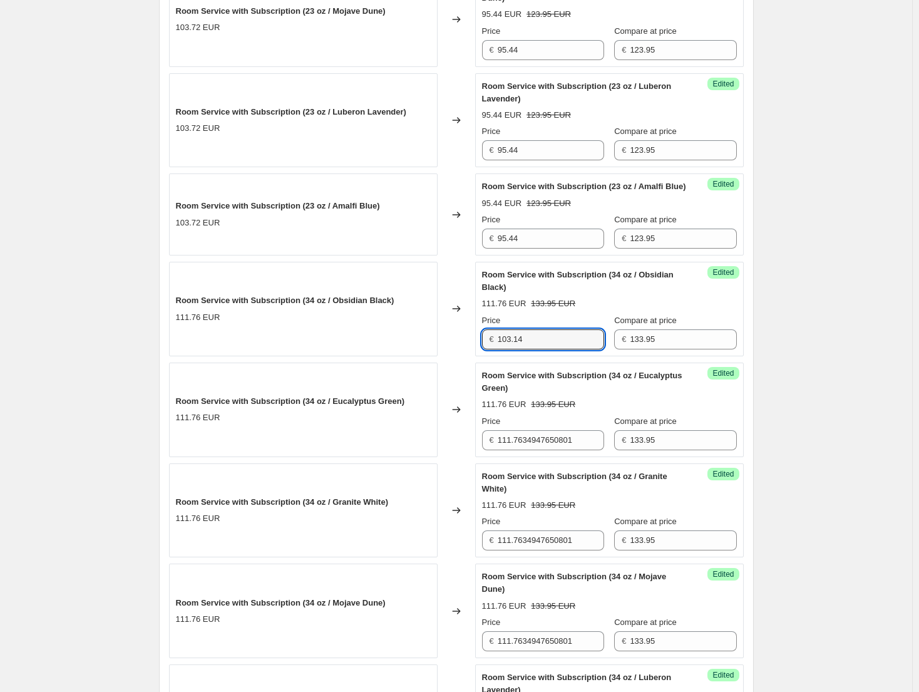
click at [552, 457] on div "Success Edited Room Service with Subscription (34 oz / Eucalyptus Green) 111.76…" at bounding box center [609, 409] width 269 height 95
click at [552, 450] on input "111.7634947650801" at bounding box center [551, 440] width 106 height 20
paste input "03.14"
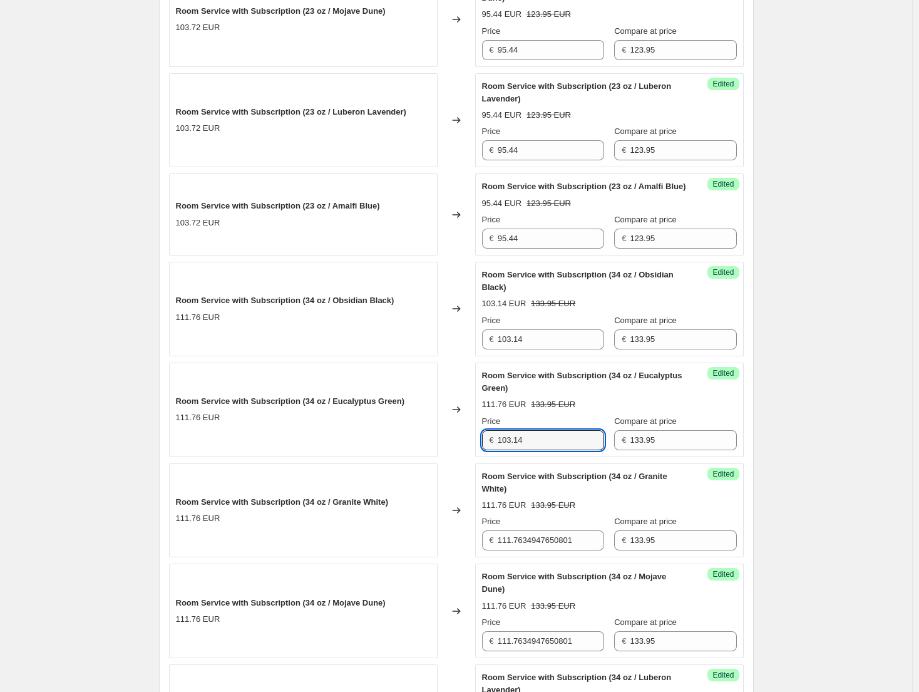
type input "103.14"
click at [540, 558] on div "Success Edited Room Service with Subscription (34 oz / Granite White) 111.76 EU…" at bounding box center [609, 510] width 269 height 95
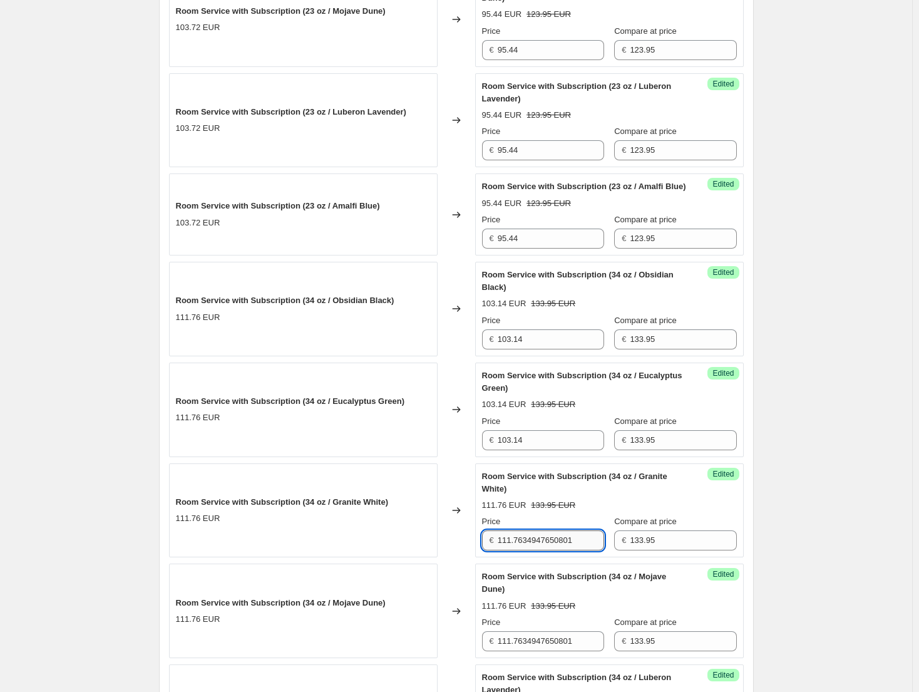
click at [540, 550] on input "111.7634947650801" at bounding box center [551, 540] width 106 height 20
paste input "03.14"
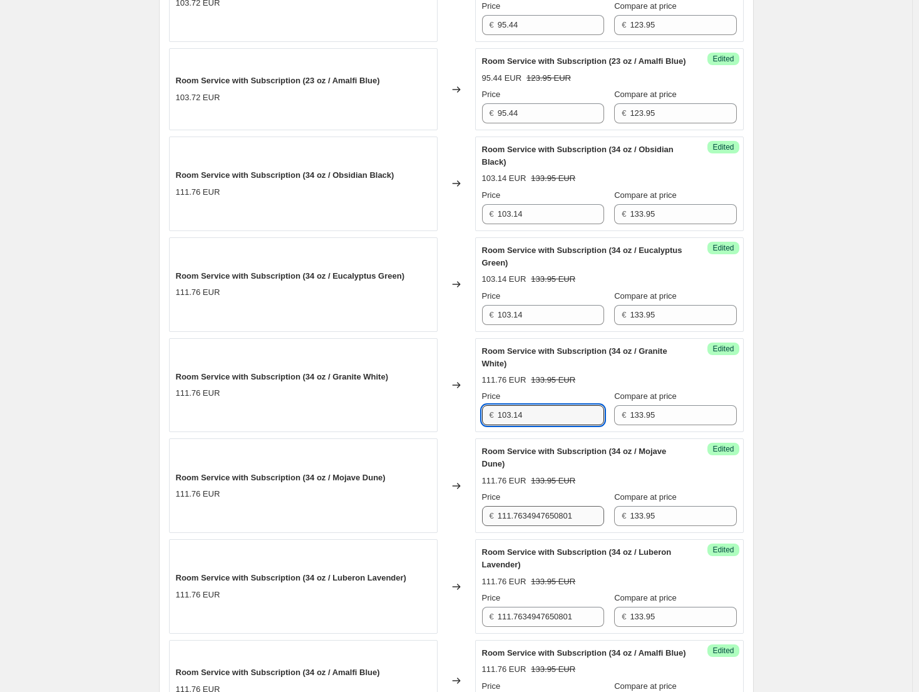
type input "103.14"
click at [543, 526] on input "111.7634947650801" at bounding box center [551, 516] width 106 height 20
paste input "03.14"
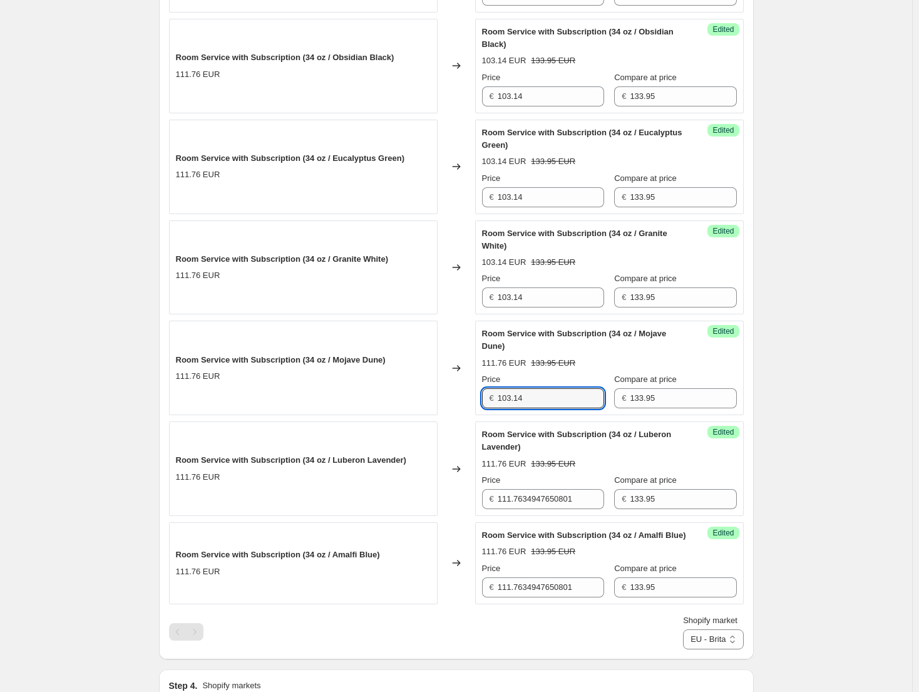
scroll to position [1040, 0]
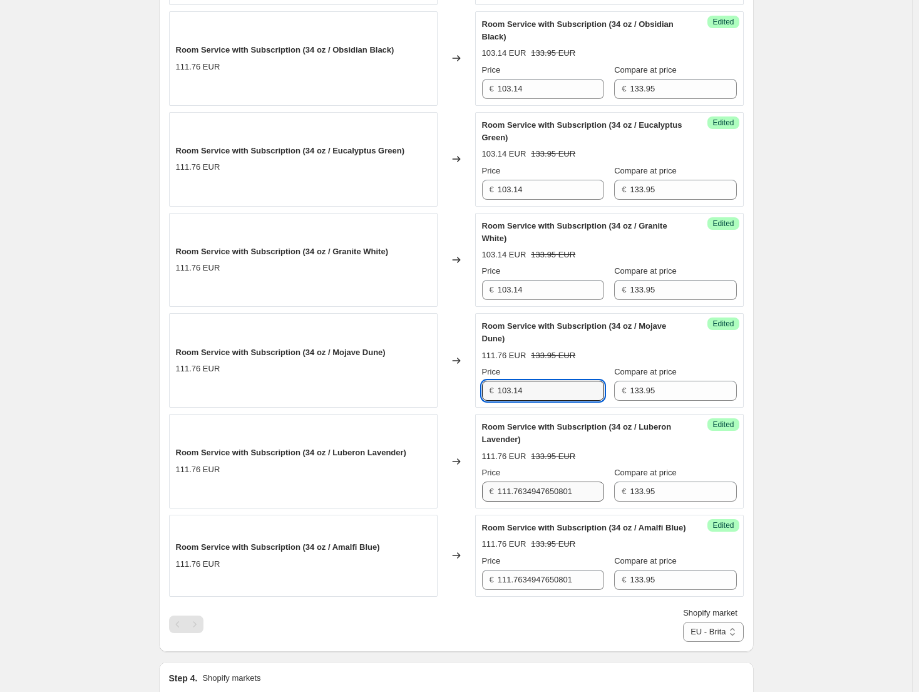
type input "103.14"
click at [555, 501] on input "111.7634947650801" at bounding box center [551, 491] width 106 height 20
paste input "03.14"
type input "103.14"
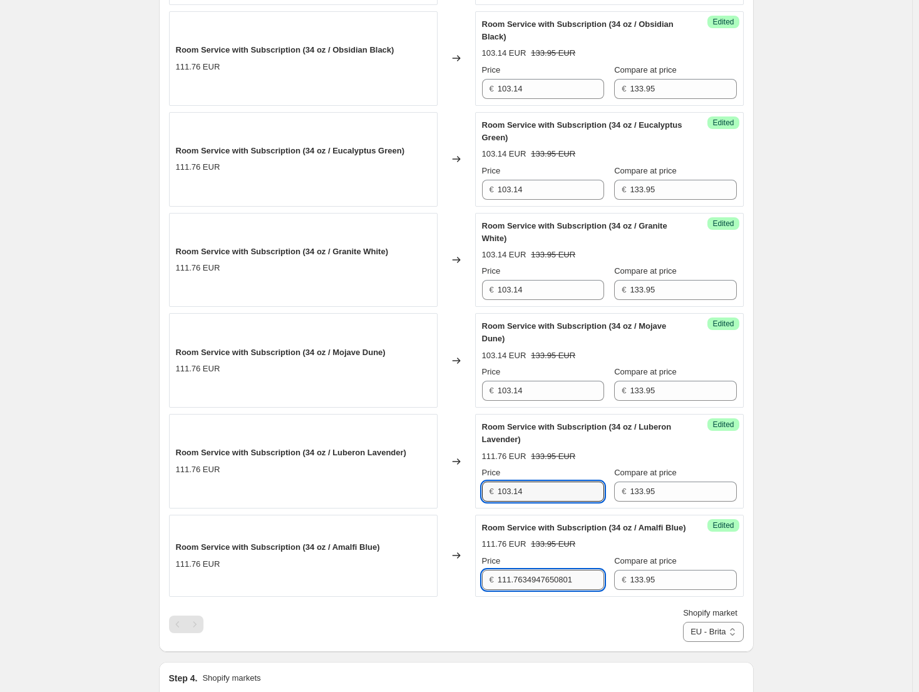
click at [552, 590] on input "111.7634947650801" at bounding box center [551, 580] width 106 height 20
paste input "03.14"
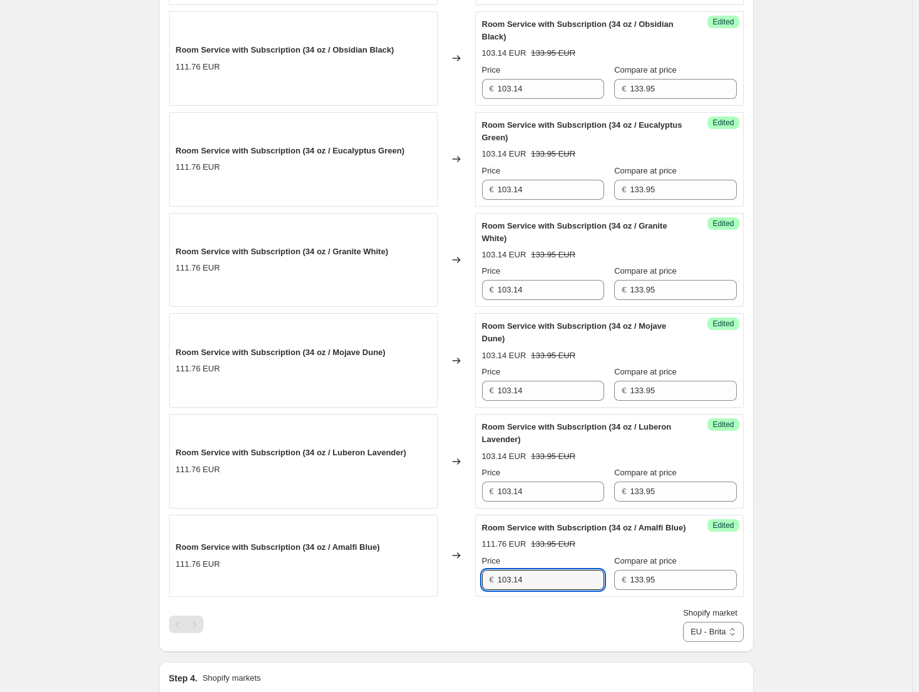
type input "103.14"
click at [824, 555] on div "Create new price change job. This page is ready Create new price change job Dra…" at bounding box center [456, 32] width 912 height 2144
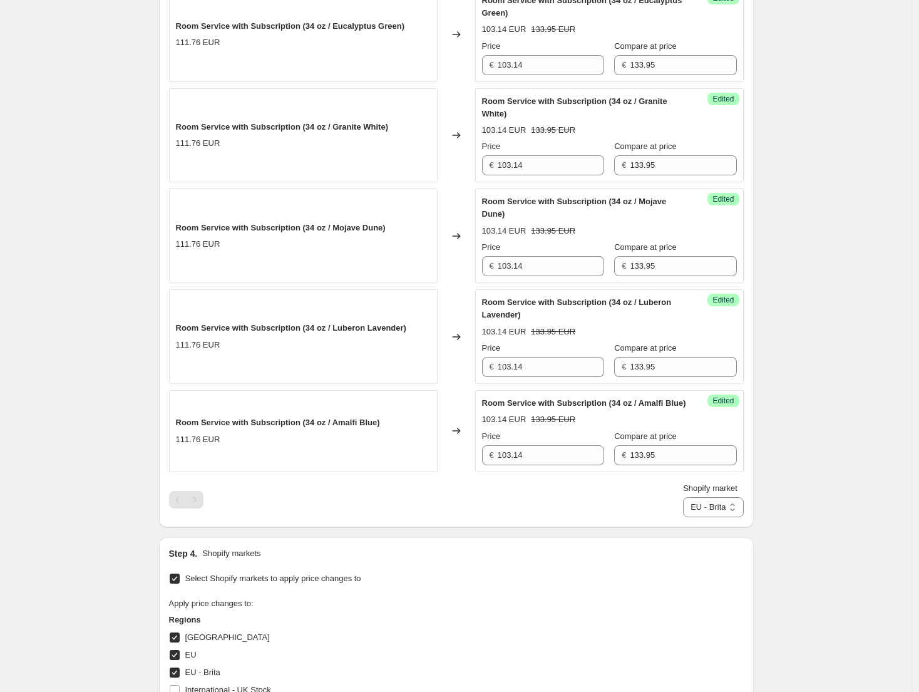
scroll to position [1165, 0]
click at [723, 516] on select "Direct prices Canada EU EU - Brita United Kingdom" at bounding box center [713, 506] width 60 height 20
click at [692, 516] on select "Direct prices Canada EU EU - Brita United Kingdom" at bounding box center [713, 506] width 60 height 20
click at [720, 516] on select "Direct prices Canada EU EU - Brita United Kingdom" at bounding box center [716, 506] width 54 height 20
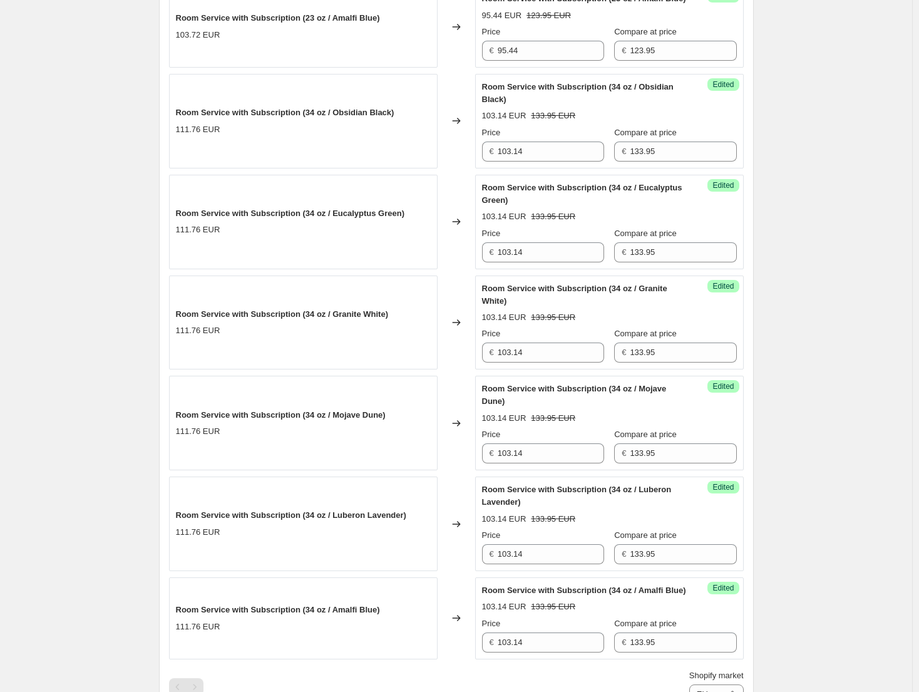
scroll to position [1290, 0]
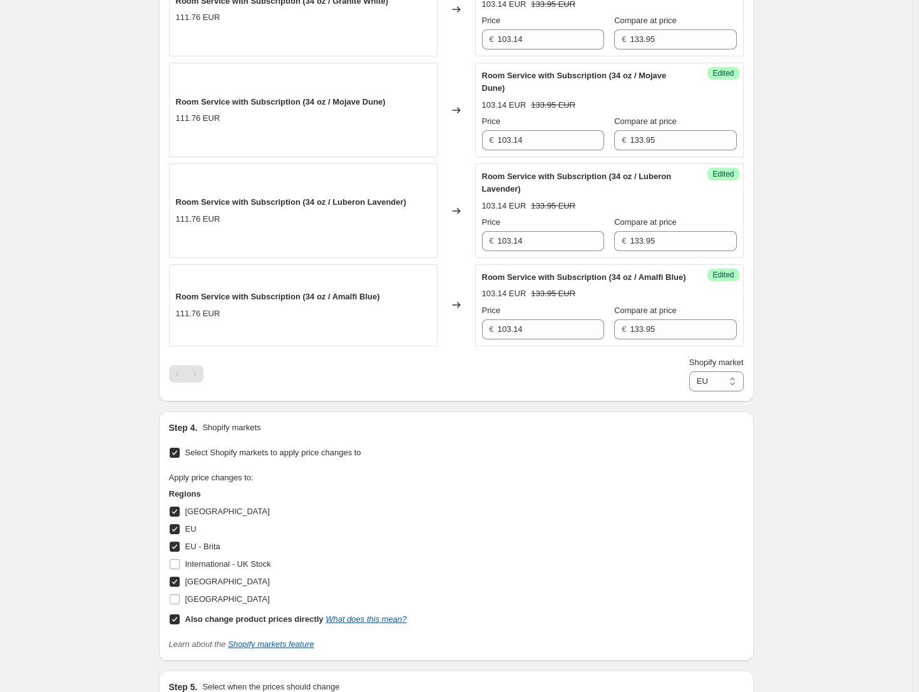
click at [722, 391] on select "Direct prices Canada EU EU - Brita United Kingdom" at bounding box center [716, 381] width 54 height 20
click at [689, 391] on select "Direct prices Canada EU EU - Brita United Kingdom" at bounding box center [716, 381] width 54 height 20
click at [734, 391] on select "Direct prices Canada EU EU - Brita United Kingdom" at bounding box center [713, 381] width 60 height 20
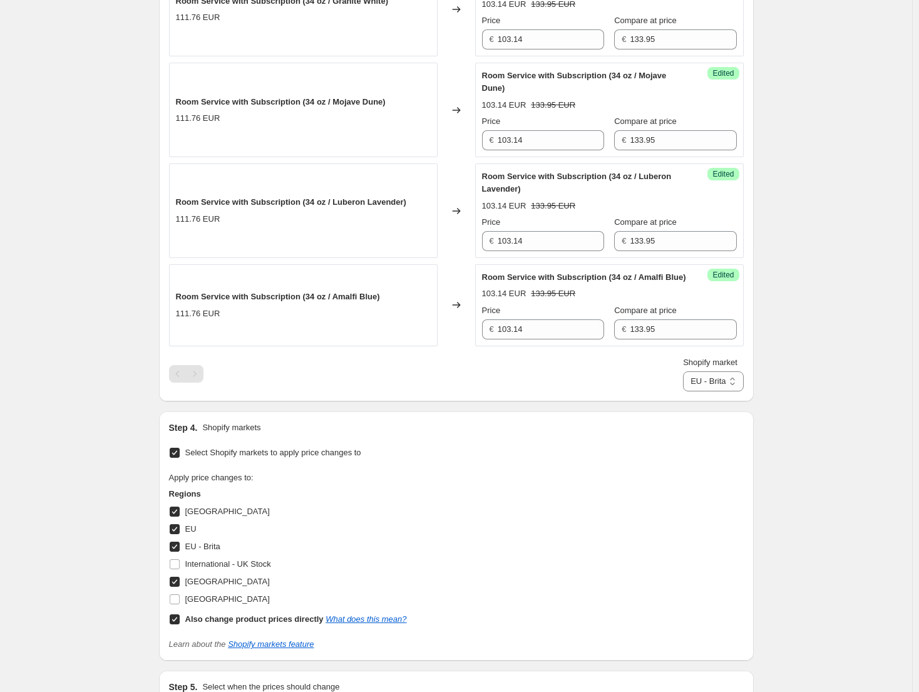
click at [724, 391] on select "Direct prices Canada EU EU - Brita United Kingdom" at bounding box center [713, 381] width 60 height 20
select select "61658595612"
click at [683, 391] on select "Direct prices Canada EU EU - Brita United Kingdom" at bounding box center [713, 381] width 60 height 20
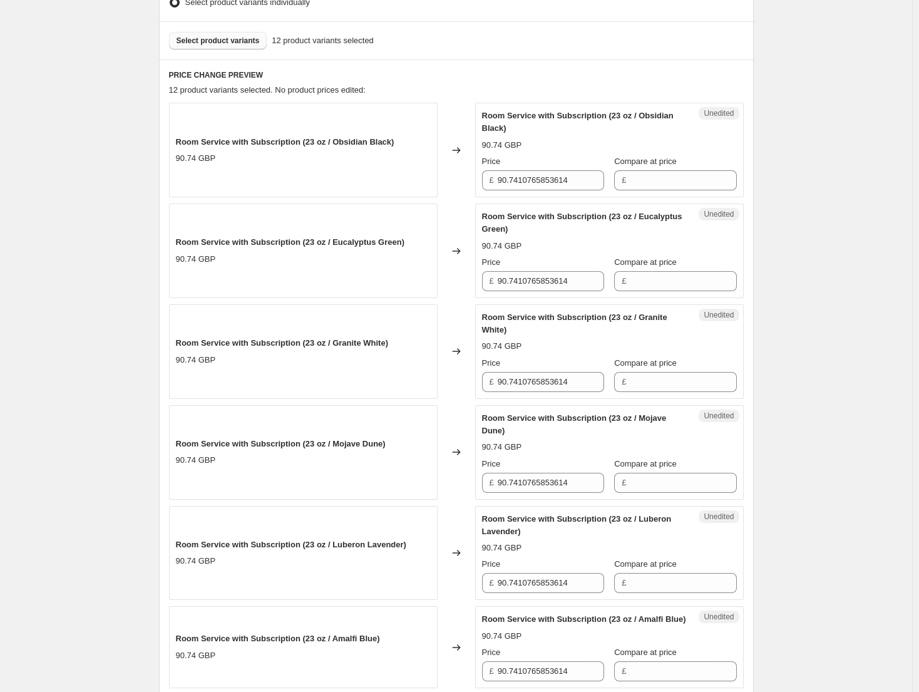
scroll to position [351, 0]
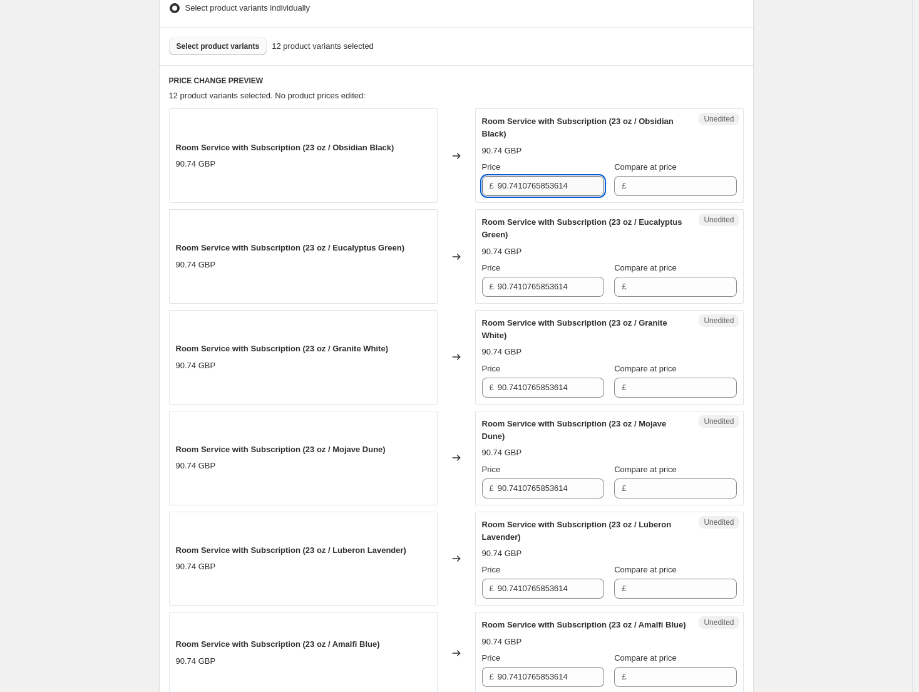
click at [571, 186] on input "90.7410765853614" at bounding box center [551, 186] width 106 height 20
click at [571, 186] on input "99.29" at bounding box center [551, 186] width 106 height 20
type input "99.29"
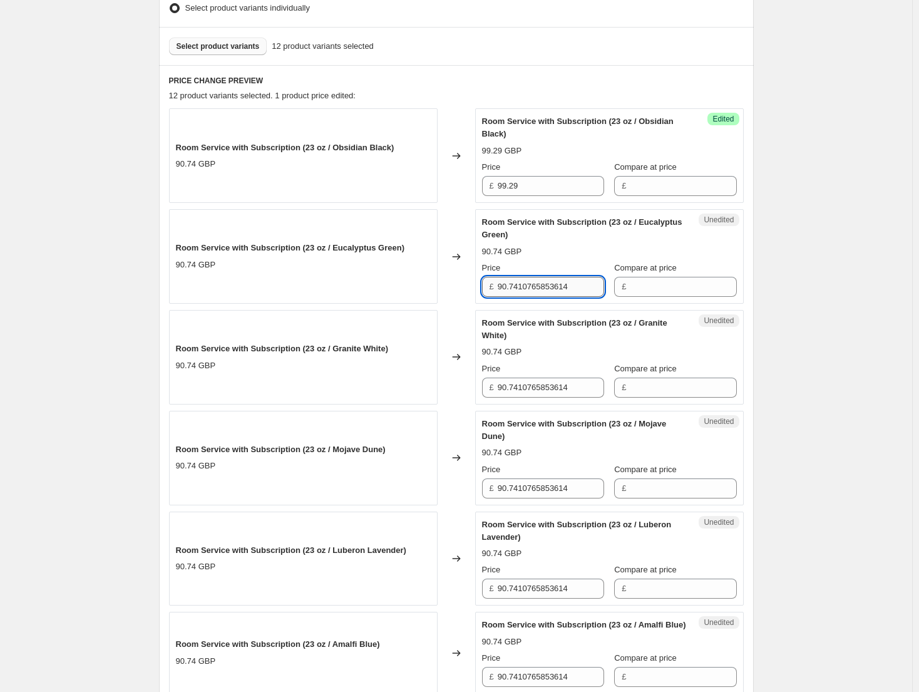
click at [551, 280] on input "90.7410765853614" at bounding box center [551, 287] width 106 height 20
paste input "9.29"
type input "99.29"
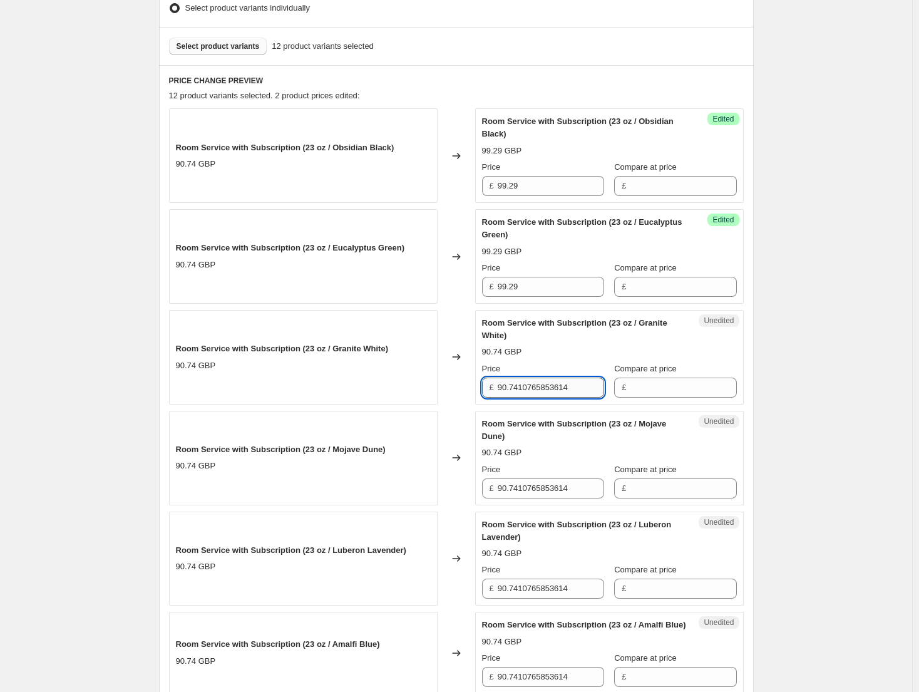
click at [543, 385] on input "90.7410765853614" at bounding box center [551, 387] width 106 height 20
paste input "9.29"
type input "99.29"
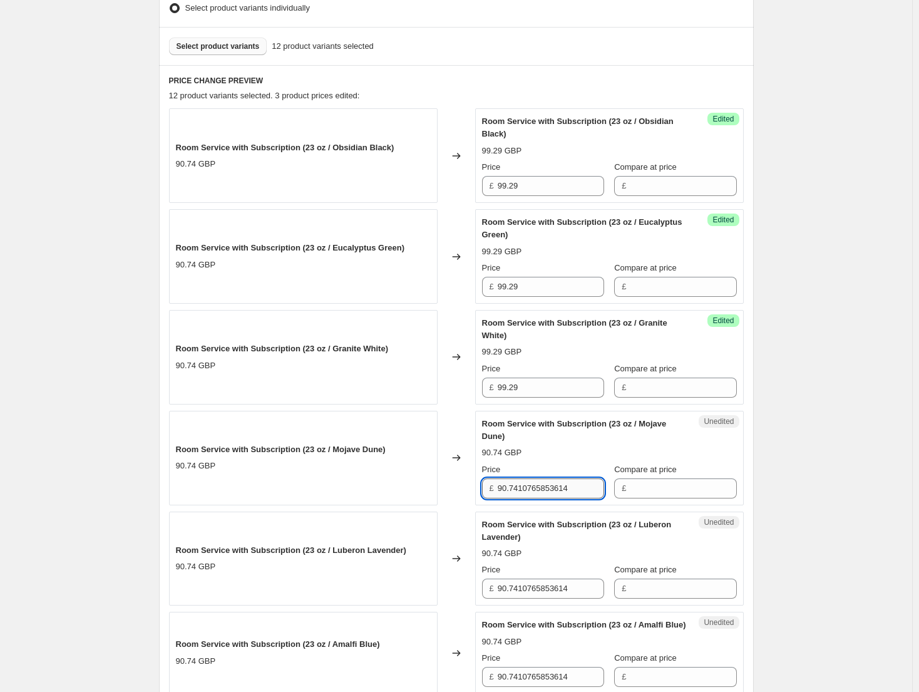
click at [543, 484] on input "90.7410765853614" at bounding box center [551, 488] width 106 height 20
paste input "9.29"
type input "99.29"
click at [552, 583] on input "90.7410765853614" at bounding box center [551, 588] width 106 height 20
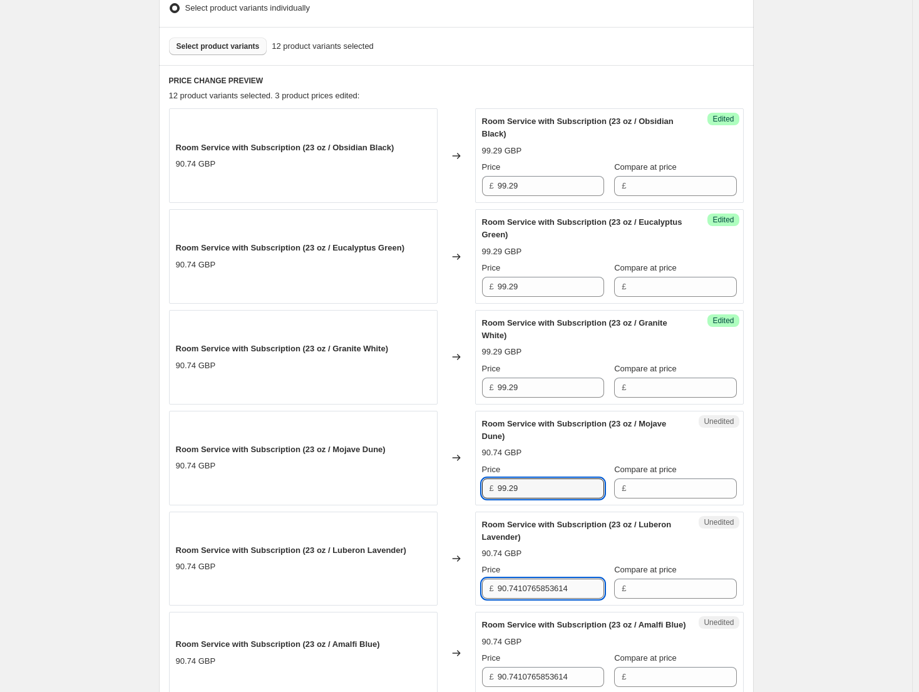
click at [552, 583] on input "90.7410765853614" at bounding box center [551, 588] width 106 height 20
paste input "9.29"
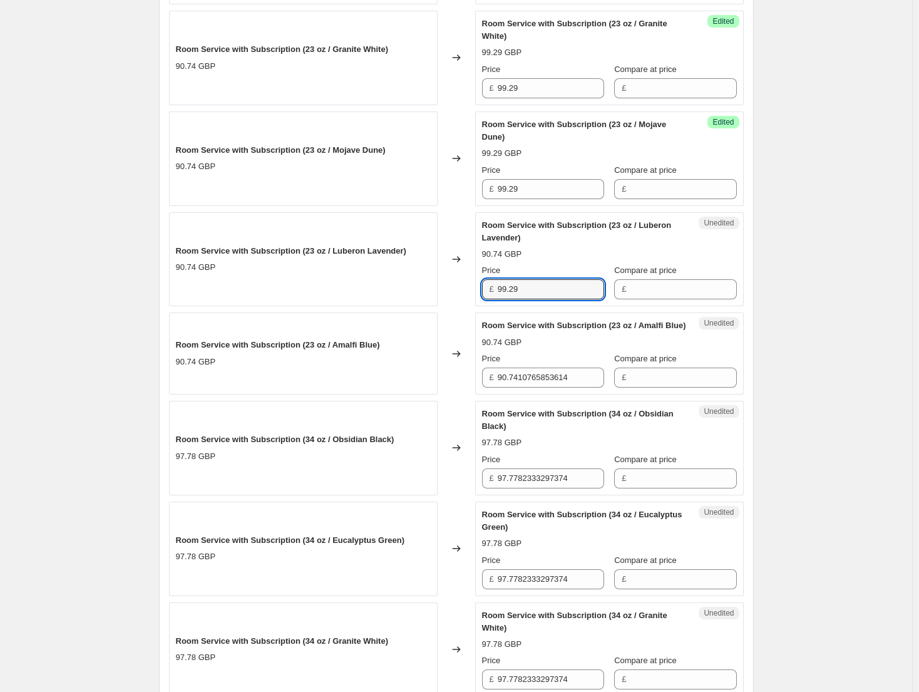
scroll to position [664, 0]
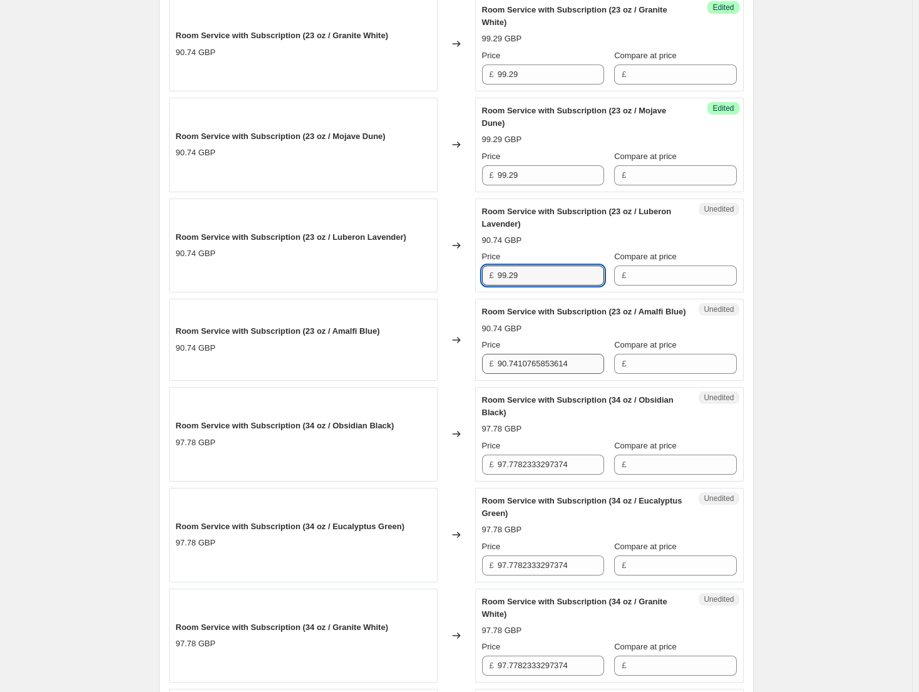
type input "99.29"
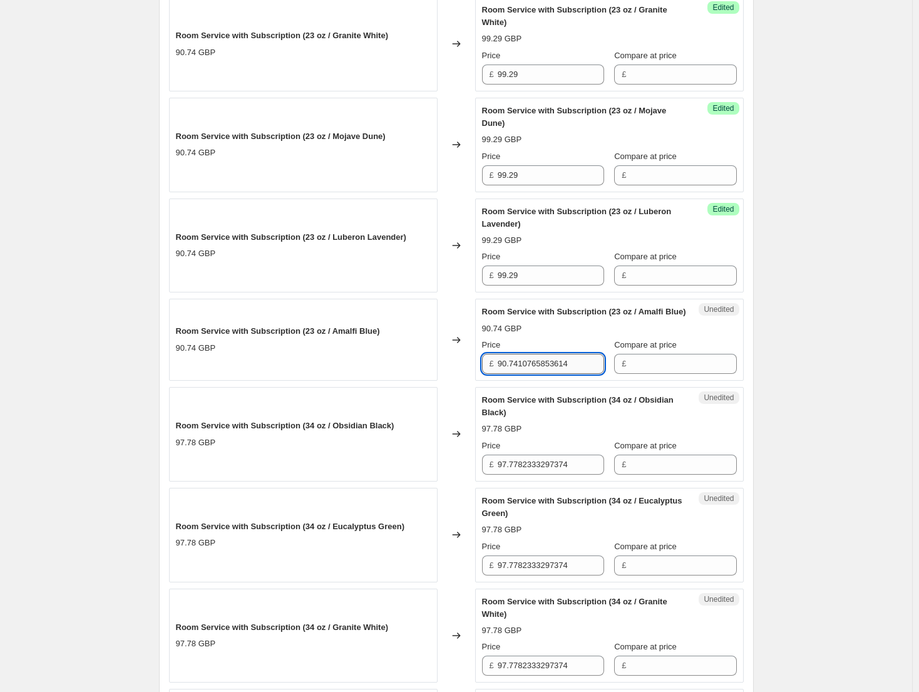
click at [541, 374] on input "90.7410765853614" at bounding box center [551, 364] width 106 height 20
paste input "9.29"
type input "99.29"
click at [773, 363] on div "Create new price change job. This page is ready Create new price change job Dra…" at bounding box center [456, 408] width 912 height 2144
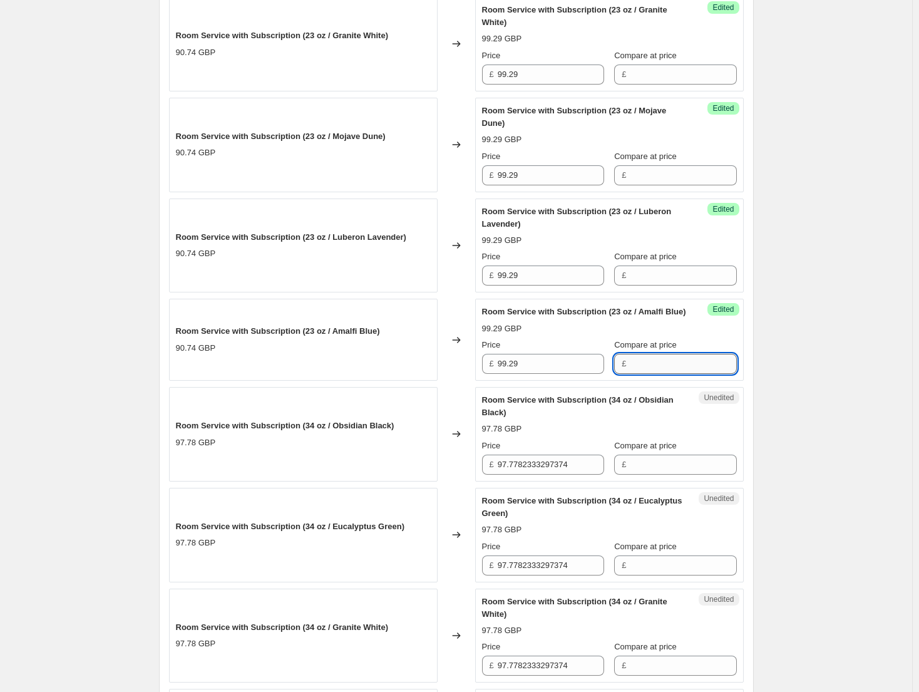
click at [664, 374] on input "Compare at price" at bounding box center [683, 364] width 106 height 20
click at [664, 374] on input "148.95" at bounding box center [683, 364] width 106 height 20
type input "148.95"
click at [682, 277] on input "Compare at price" at bounding box center [683, 275] width 106 height 20
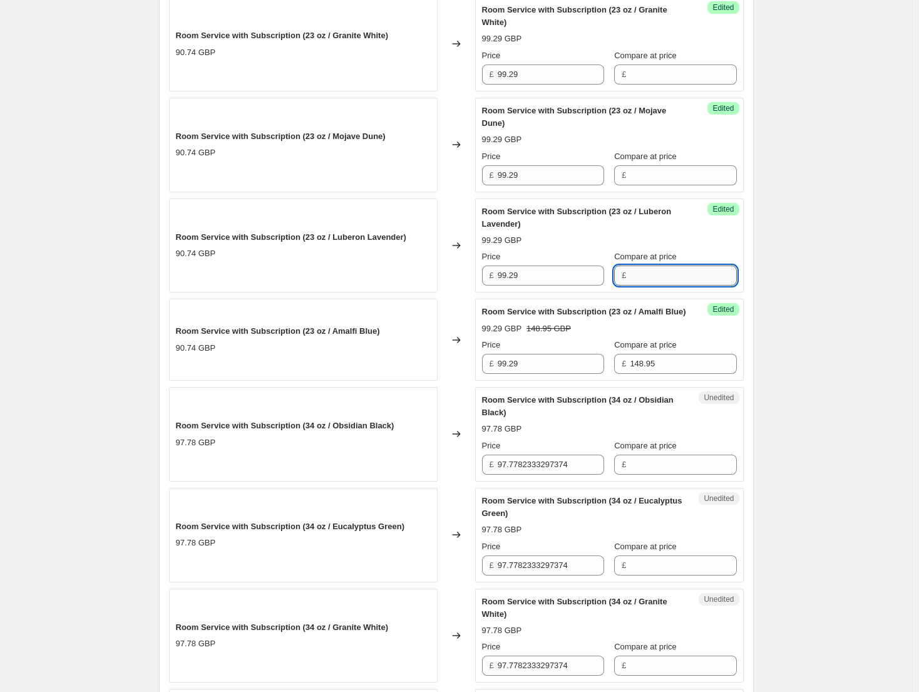
paste input "148.95"
type input "148.95"
click at [673, 165] on input "Compare at price" at bounding box center [683, 175] width 106 height 20
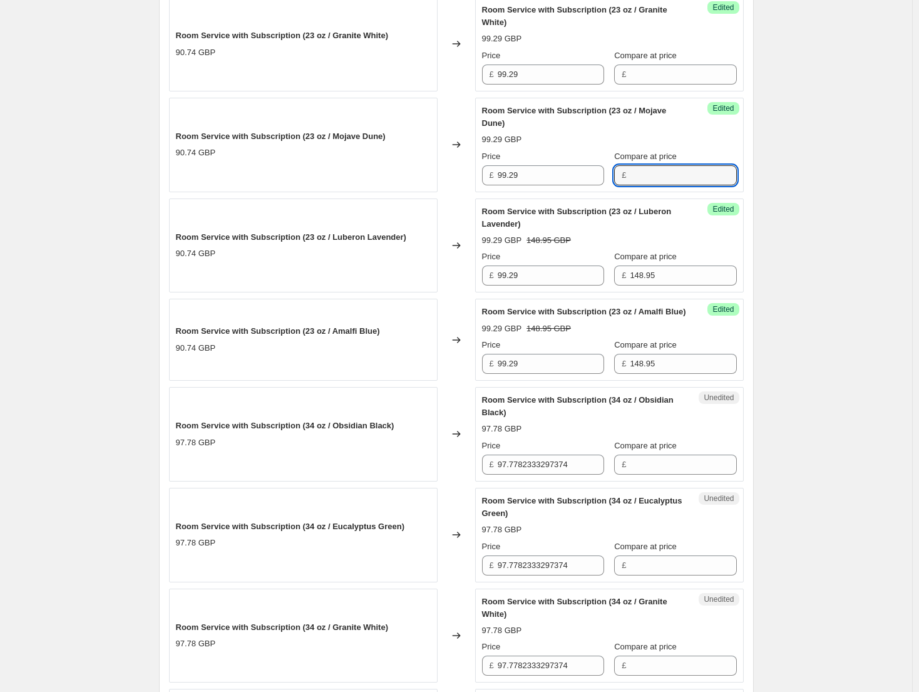
paste input "148.95"
type input "148.95"
click at [665, 83] on input "Compare at price" at bounding box center [683, 74] width 106 height 20
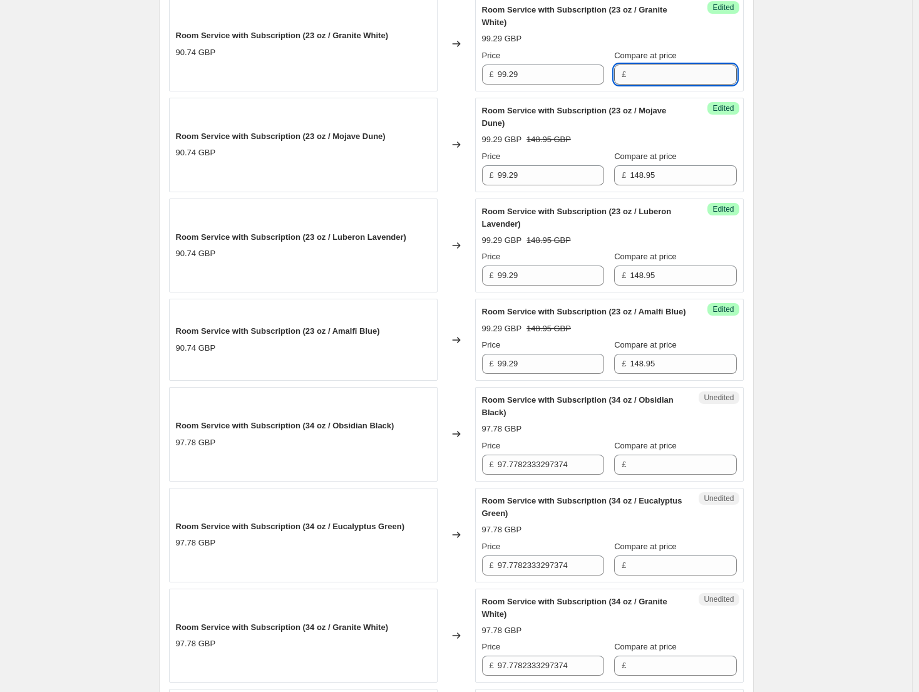
paste input "148.95"
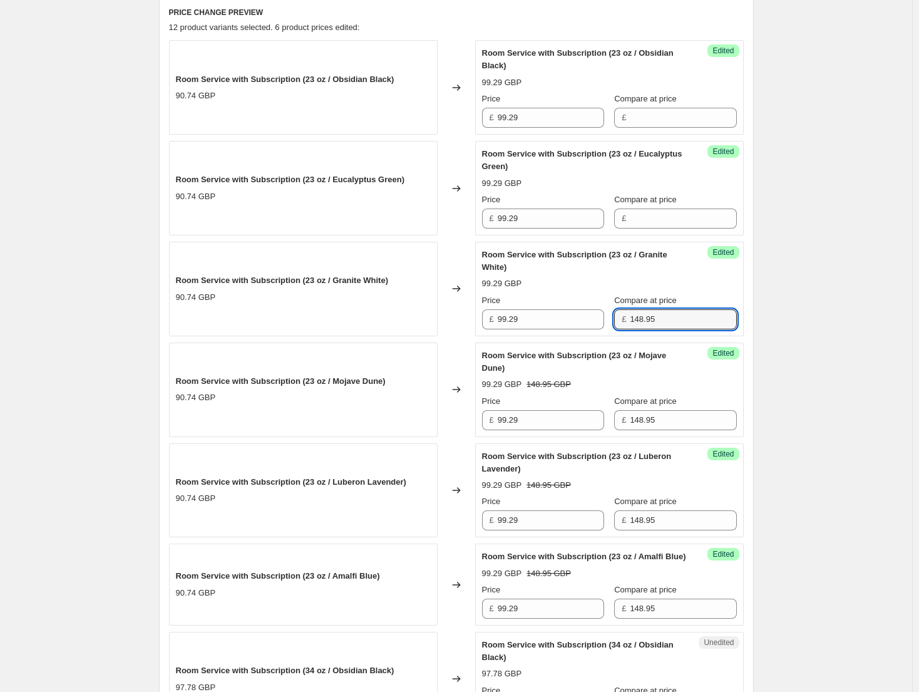
scroll to position [289, 0]
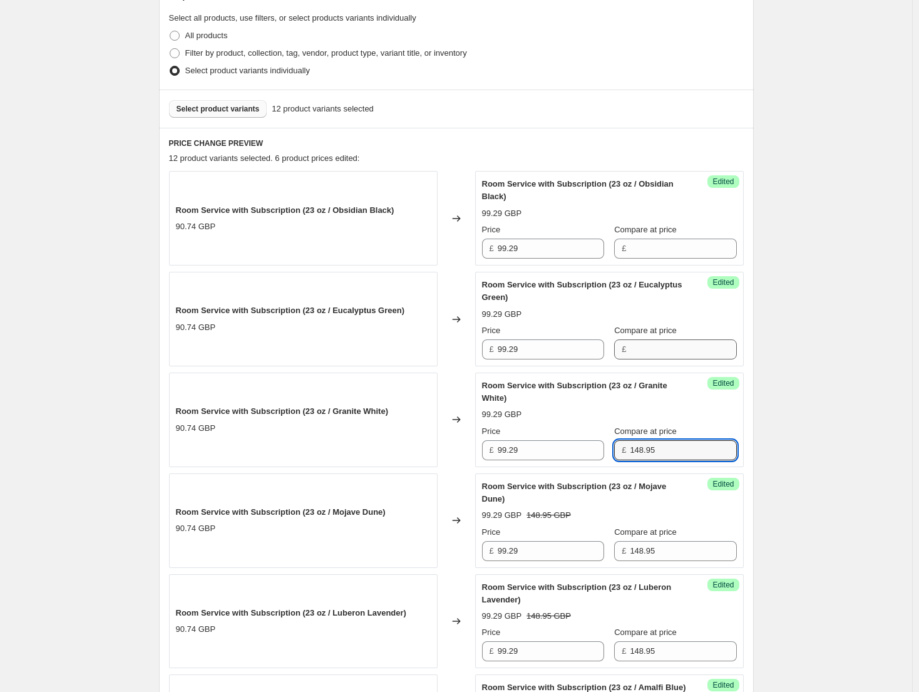
type input "148.95"
click at [660, 354] on input "Compare at price" at bounding box center [683, 349] width 106 height 20
paste input "148.95"
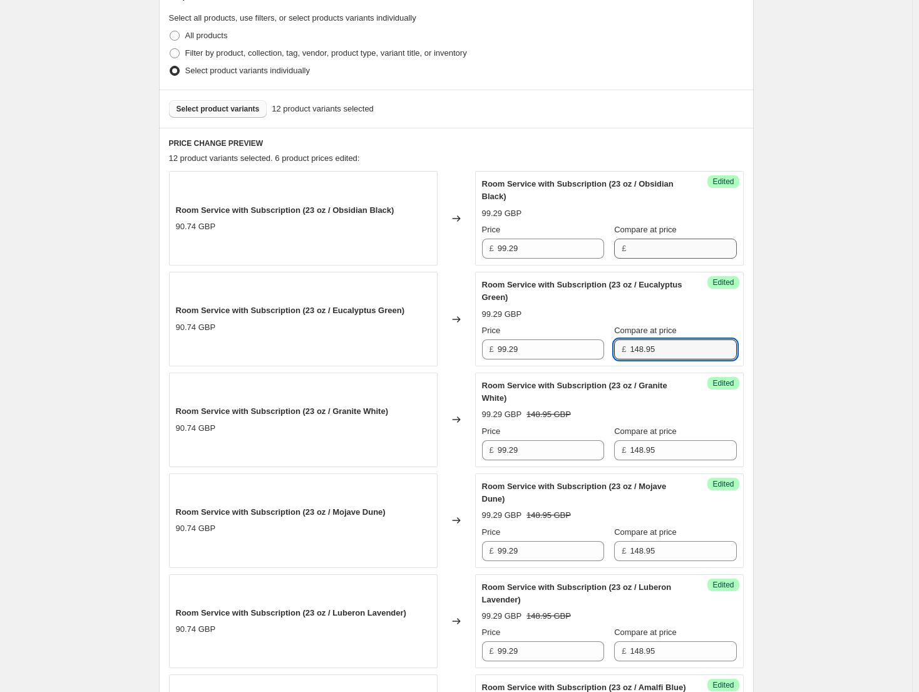
type input "148.95"
click at [657, 256] on input "Compare at price" at bounding box center [683, 248] width 106 height 20
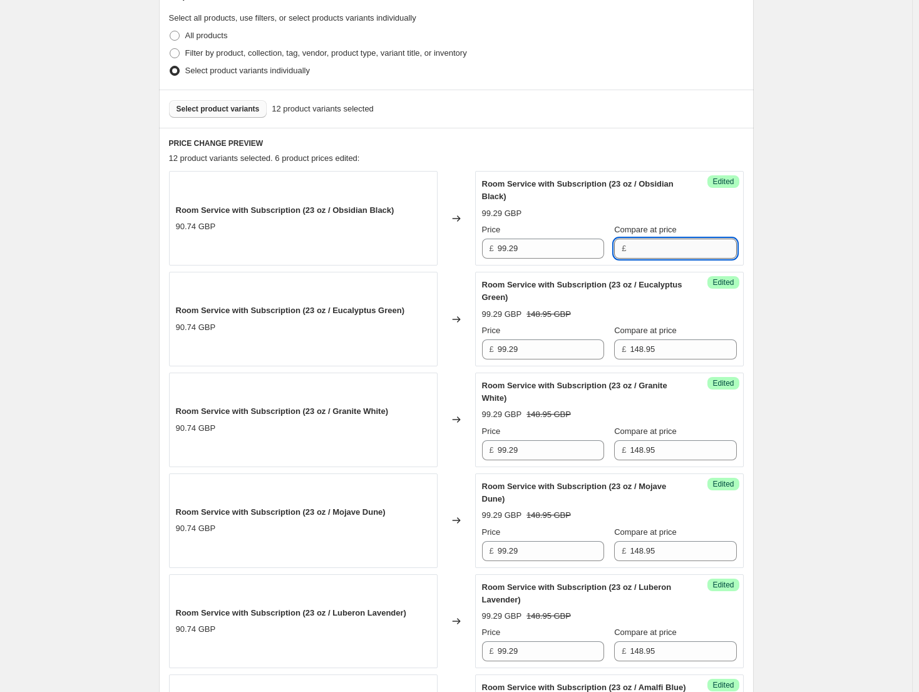
paste input "148.95"
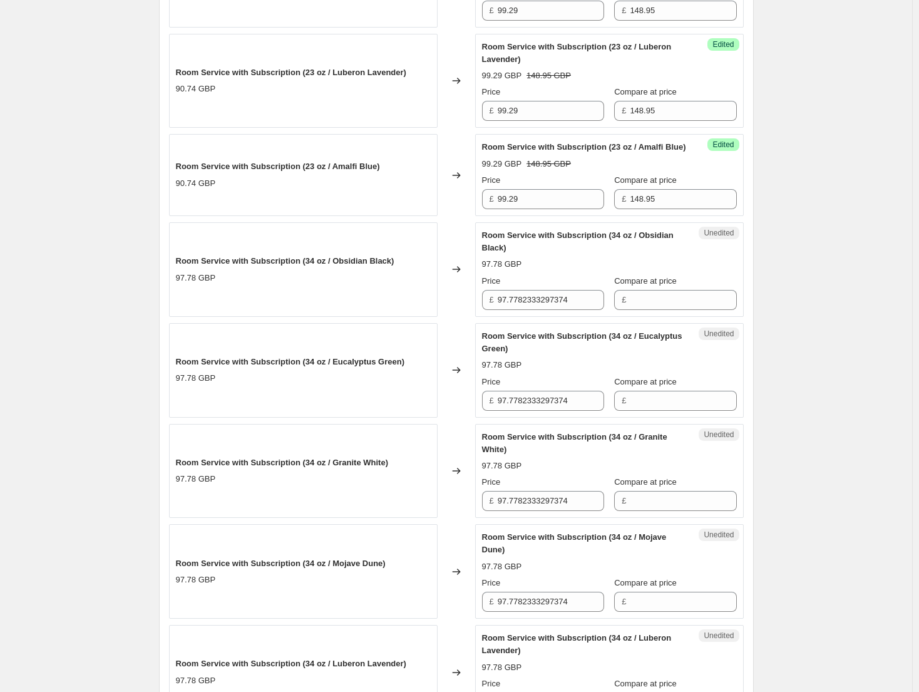
scroll to position [852, 0]
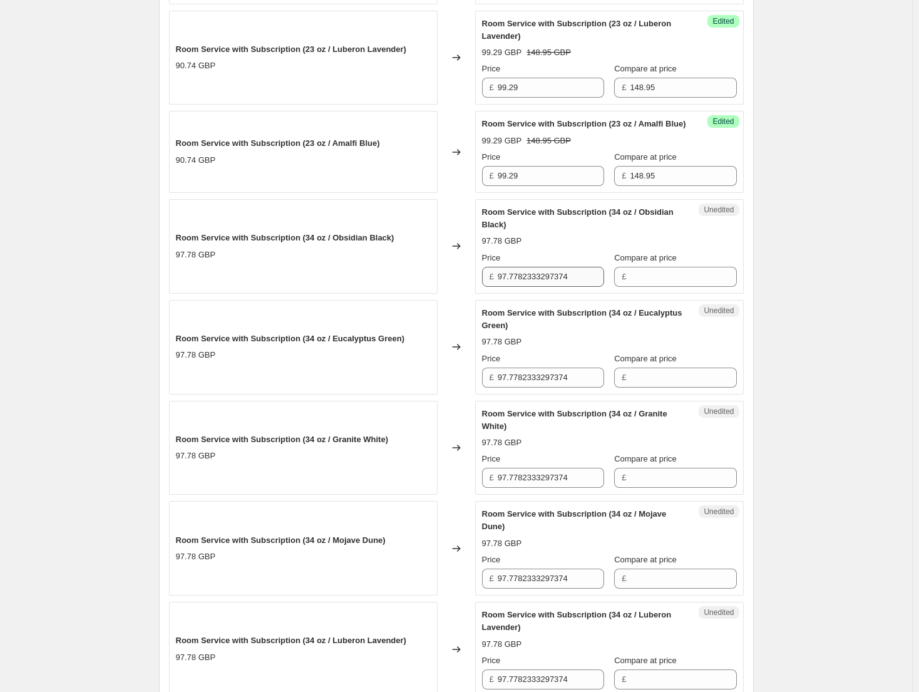
type input "148.95"
click at [558, 287] on input "97.7782333297374" at bounding box center [551, 277] width 106 height 20
type input "106.99"
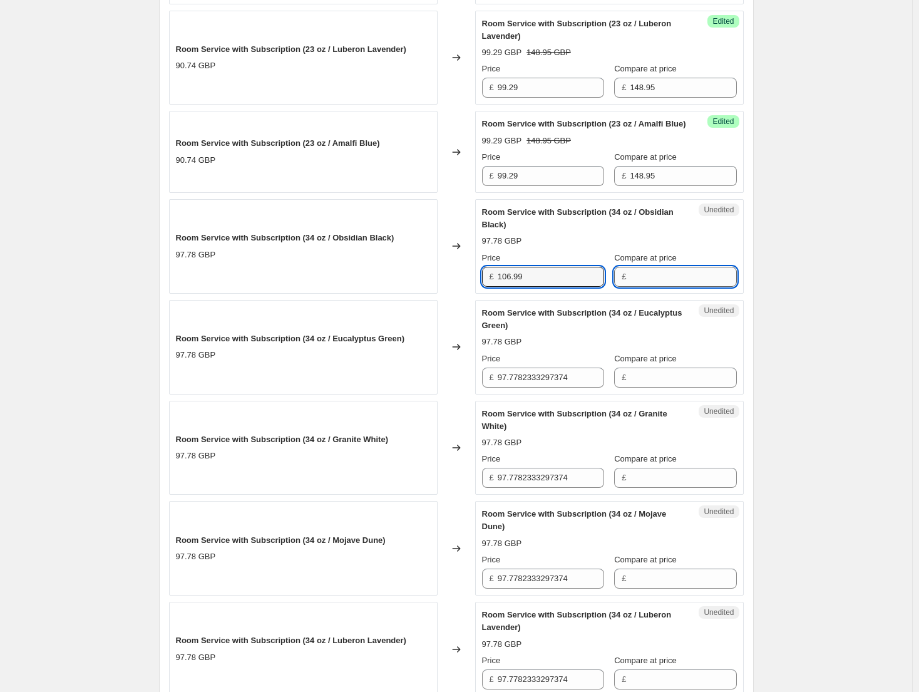
click at [678, 287] on input "Compare at price" at bounding box center [683, 277] width 106 height 20
click at [678, 287] on input "163.95" at bounding box center [683, 277] width 106 height 20
type input "163.95"
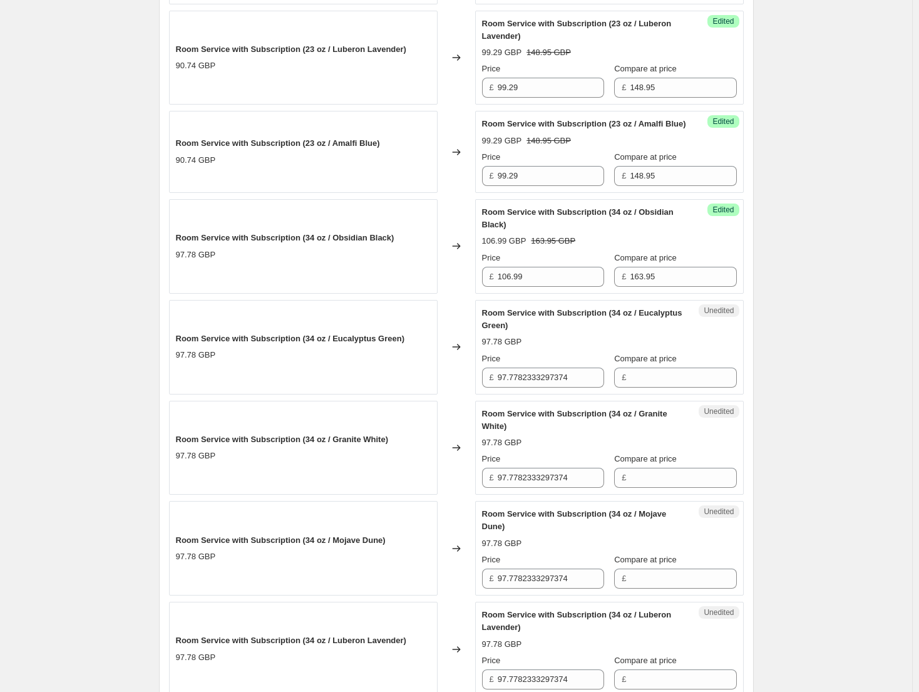
click at [657, 377] on div "Compare at price £" at bounding box center [675, 369] width 122 height 35
click at [657, 383] on input "Compare at price" at bounding box center [683, 377] width 106 height 20
paste input "163.95"
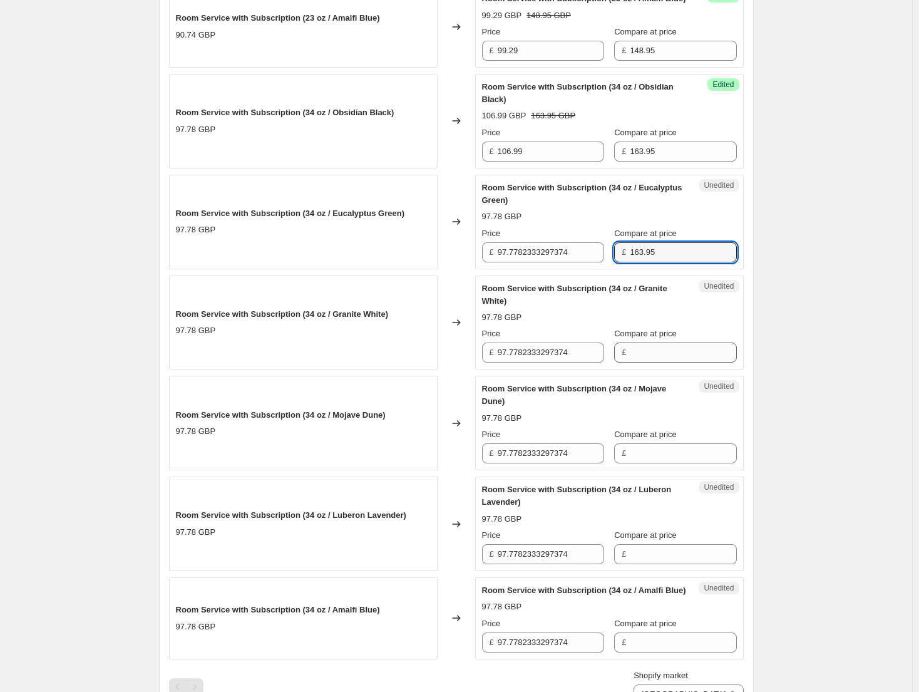
type input "163.95"
click at [656, 362] on input "Compare at price" at bounding box center [683, 352] width 106 height 20
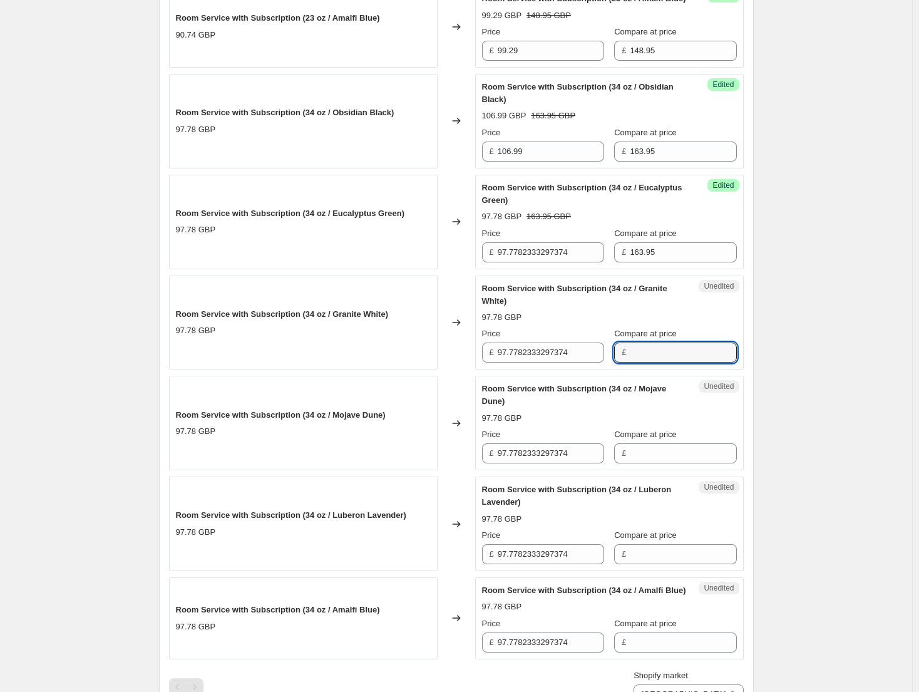
paste input "163.95"
type input "163.95"
click at [660, 462] on input "Compare at price" at bounding box center [683, 453] width 106 height 20
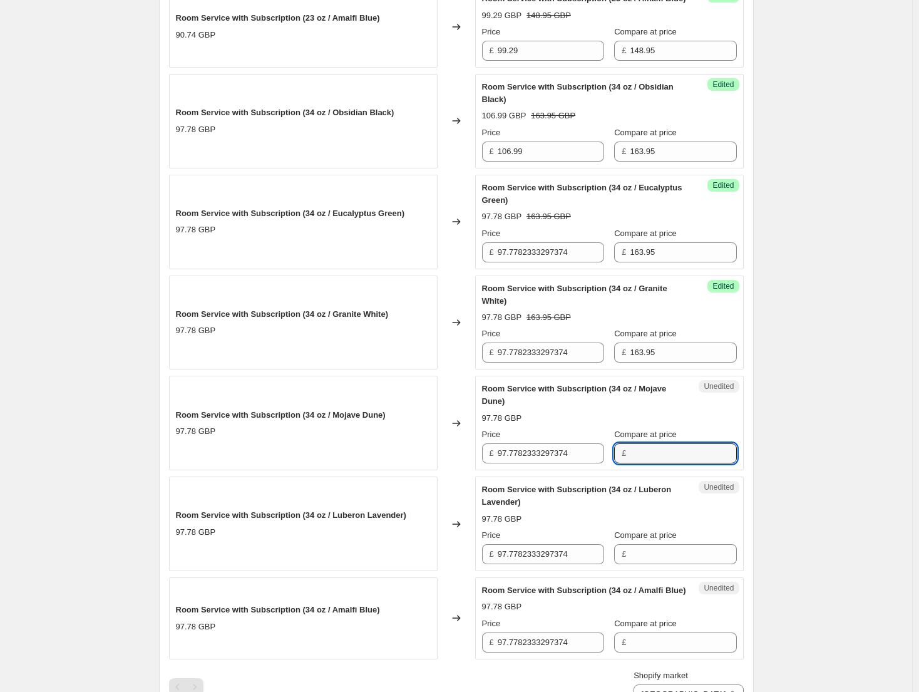
paste input "163.95"
type input "163.95"
drag, startPoint x: 650, startPoint y: 560, endPoint x: 659, endPoint y: 570, distance: 12.8
click at [650, 560] on input "Compare at price" at bounding box center [683, 554] width 106 height 20
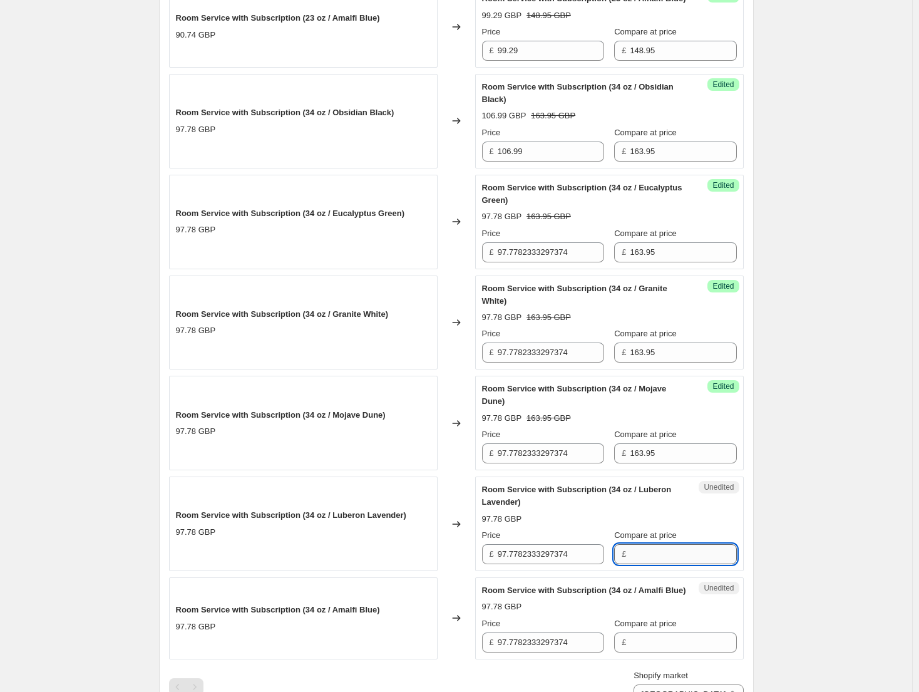
paste input "163.95"
type input "163.95"
click at [655, 652] on div "Compare at price £" at bounding box center [675, 634] width 122 height 35
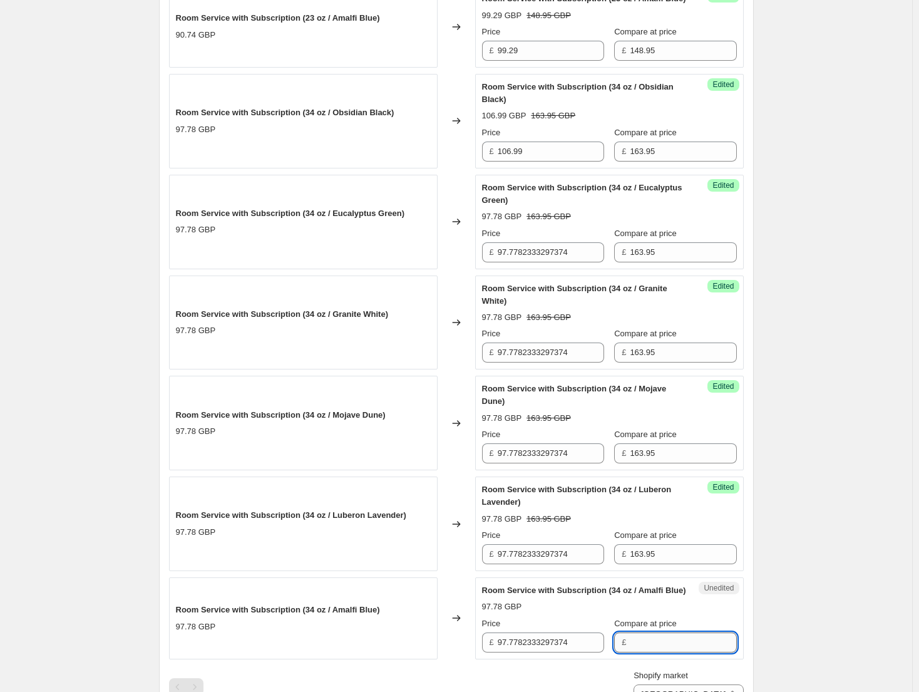
click at [662, 652] on input "Compare at price" at bounding box center [683, 642] width 106 height 20
paste input "163.95"
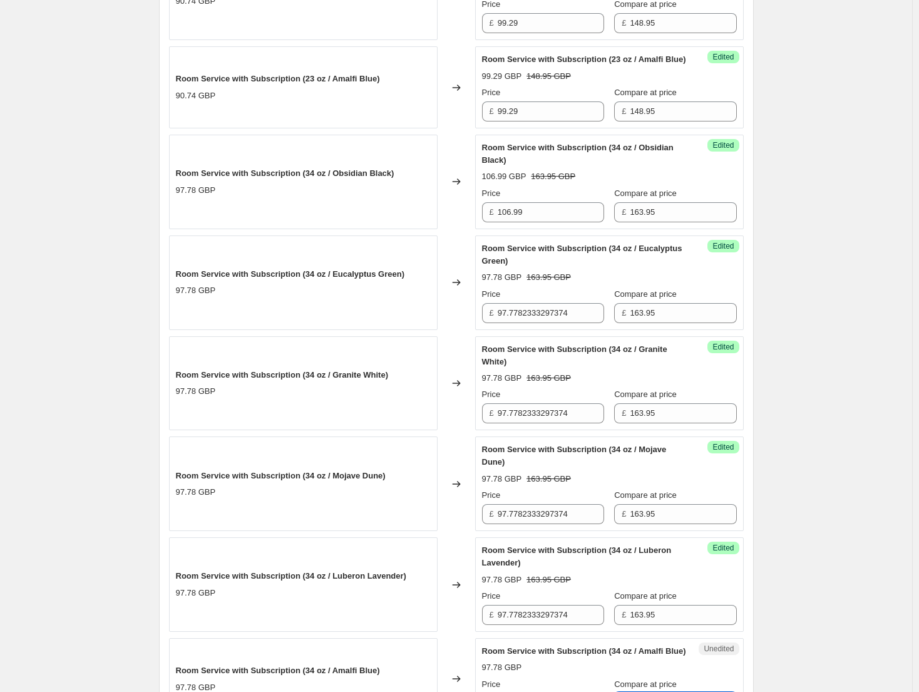
scroll to position [914, 0]
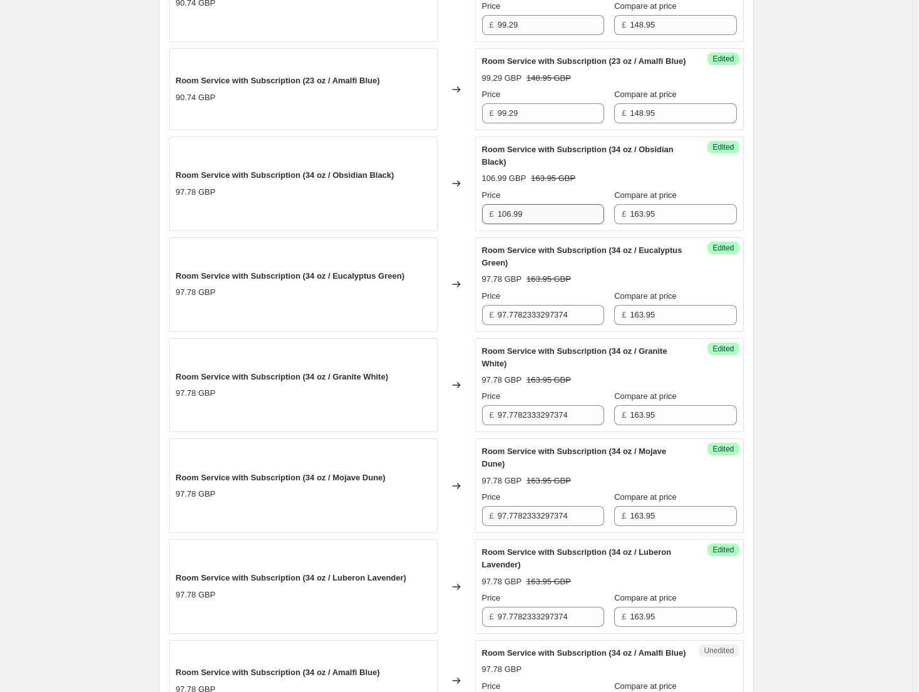
type input "163.95"
click at [541, 224] on input "106.99" at bounding box center [551, 214] width 106 height 20
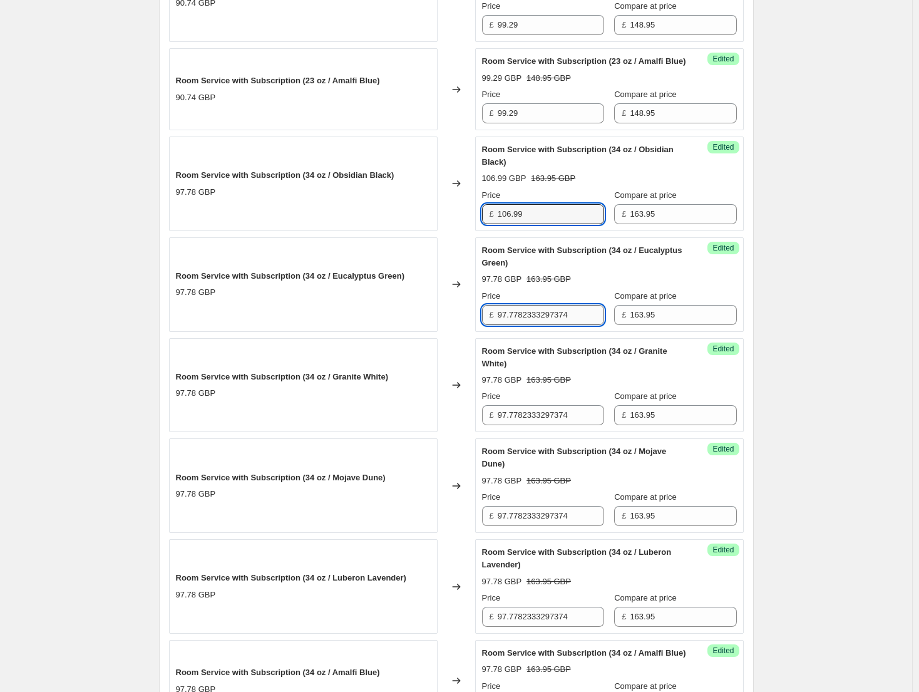
click at [558, 325] on input "97.7782333297374" at bounding box center [551, 315] width 106 height 20
paste input "106.99"
type input "106.99"
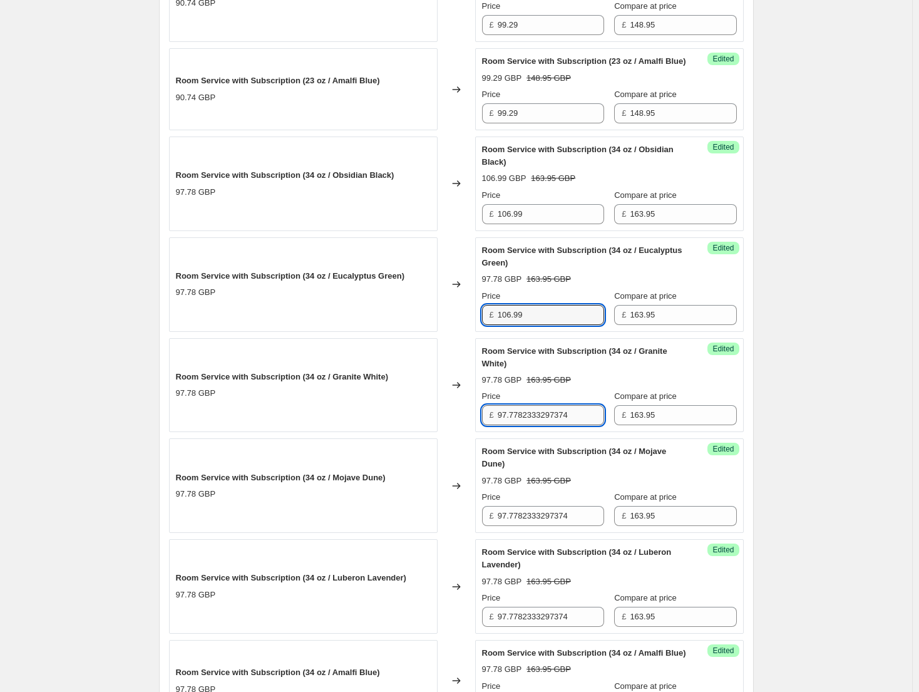
click at [581, 425] on input "97.7782333297374" at bounding box center [551, 415] width 106 height 20
click at [571, 425] on input "97.7782333297374" at bounding box center [551, 415] width 106 height 20
paste input "106.99"
type input "106.99"
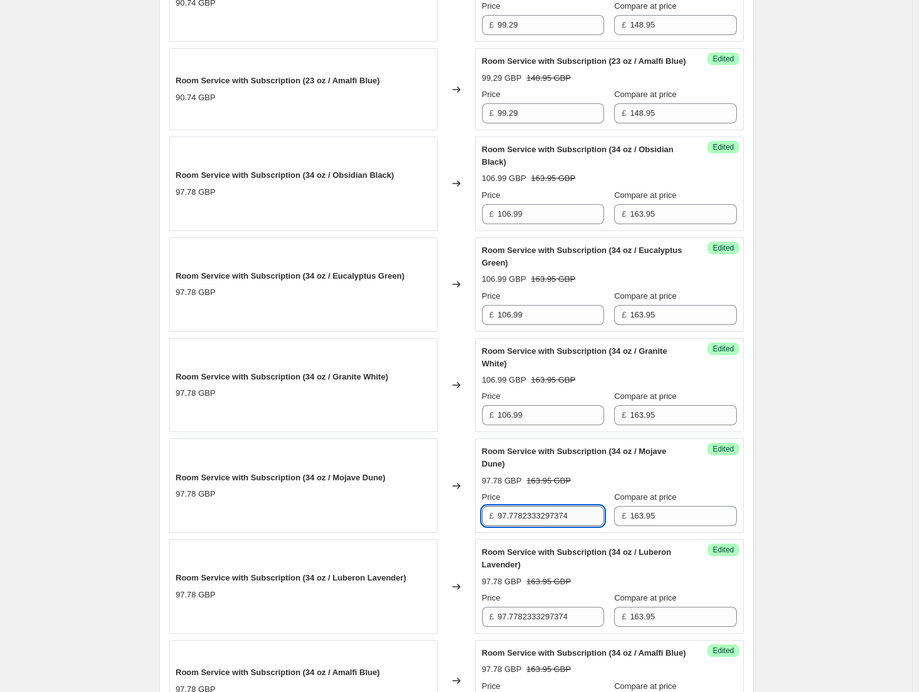
click at [552, 526] on input "97.7782333297374" at bounding box center [551, 516] width 106 height 20
paste input "106.99"
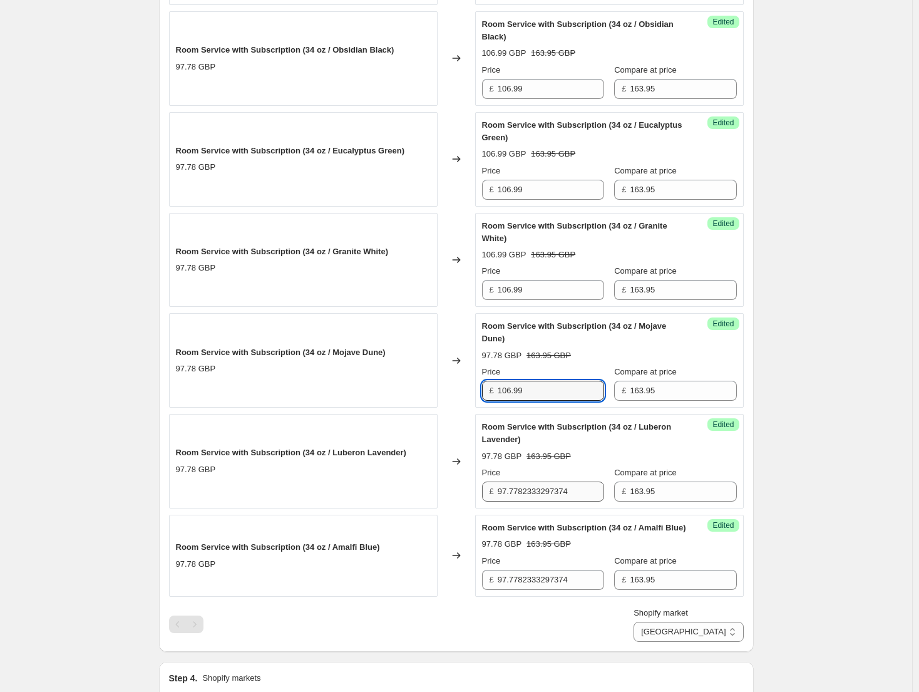
type input "106.99"
click at [557, 498] on input "97.7782333297374" at bounding box center [551, 491] width 106 height 20
paste input "106.99"
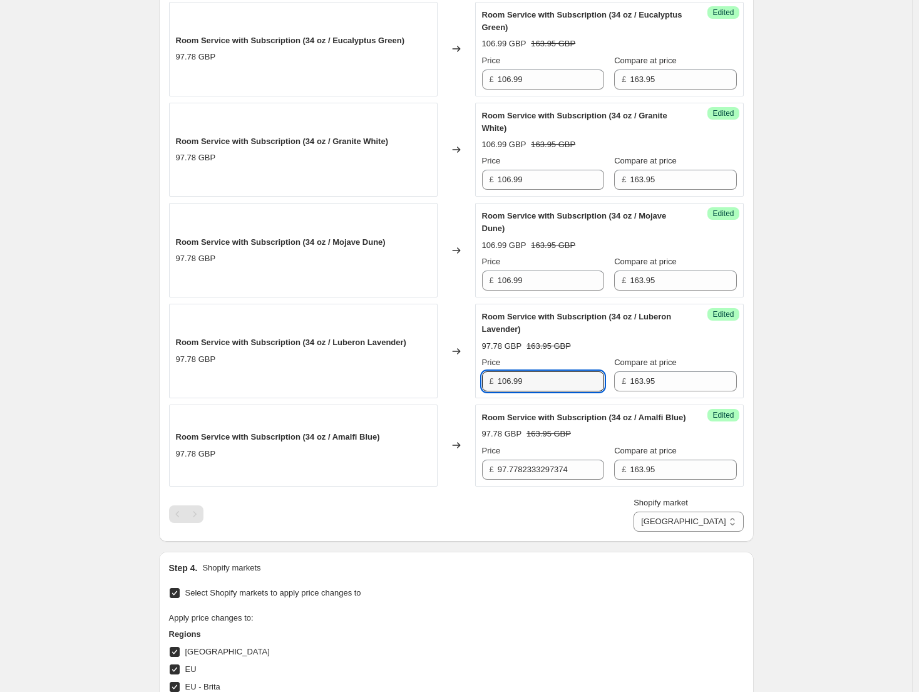
scroll to position [1165, 0]
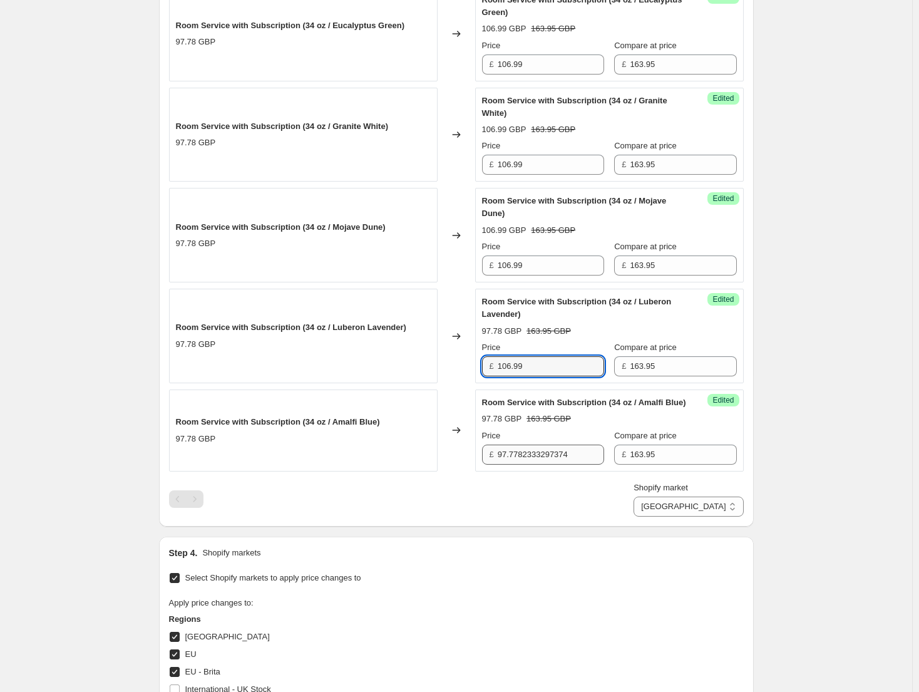
type input "106.99"
click at [552, 464] on input "97.7782333297374" at bounding box center [551, 454] width 106 height 20
paste input "106.99"
type input "106.99"
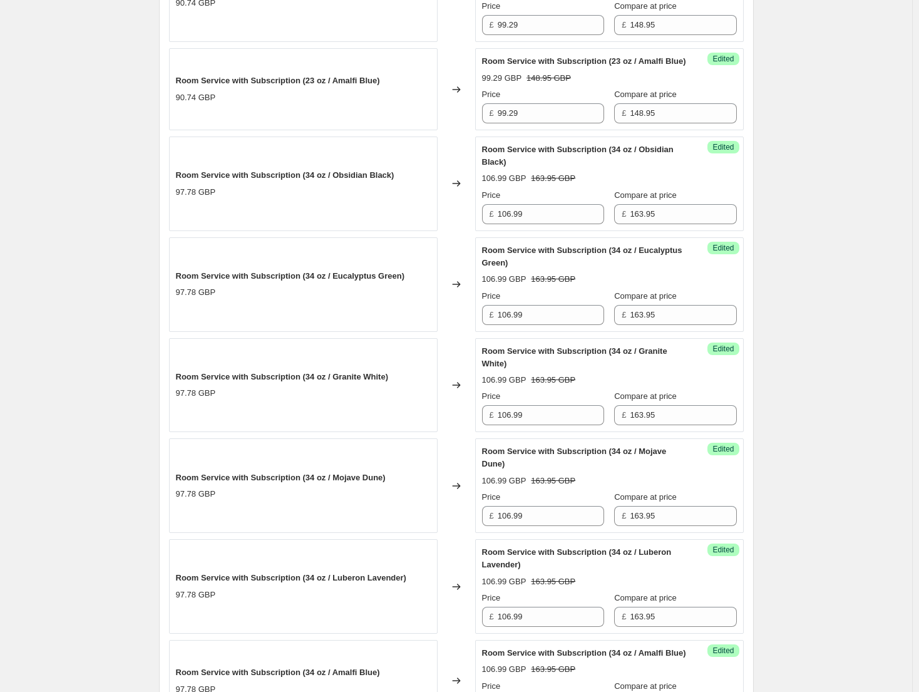
scroll to position [1290, 0]
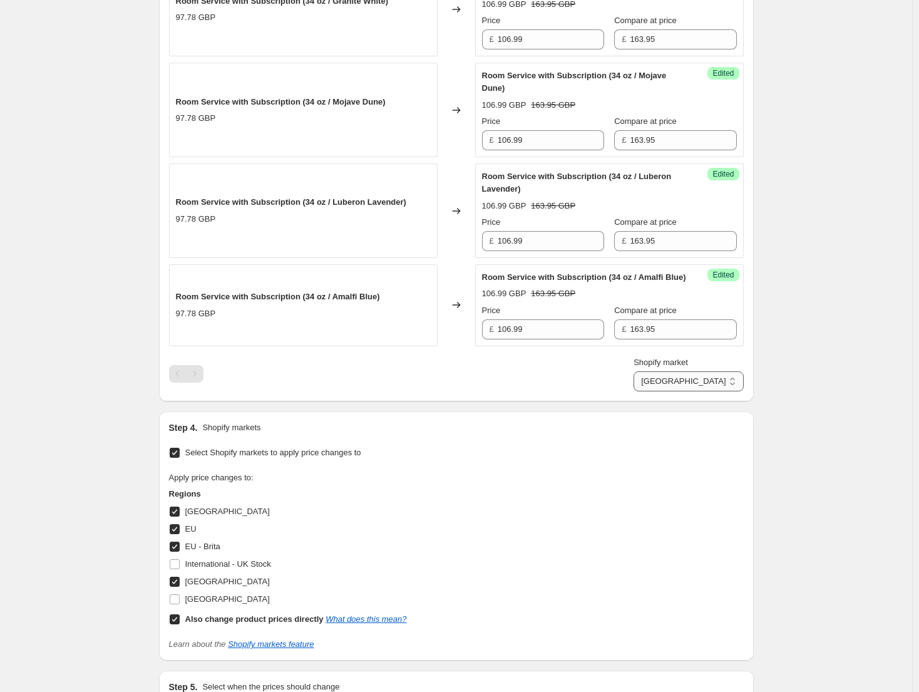
click at [727, 391] on select "Direct prices Canada EU EU - Brita United Kingdom" at bounding box center [688, 381] width 110 height 20
click at [723, 391] on select "Direct prices Canada EU EU - Brita United Kingdom" at bounding box center [688, 381] width 110 height 20
click at [692, 391] on select "Direct prices Canada EU EU - Brita United Kingdom" at bounding box center [688, 381] width 110 height 20
click at [724, 391] on select "Direct prices Canada EU EU - Brita United Kingdom" at bounding box center [688, 381] width 110 height 20
click at [677, 391] on select "Direct prices Canada EU EU - Brita United Kingdom" at bounding box center [688, 381] width 110 height 20
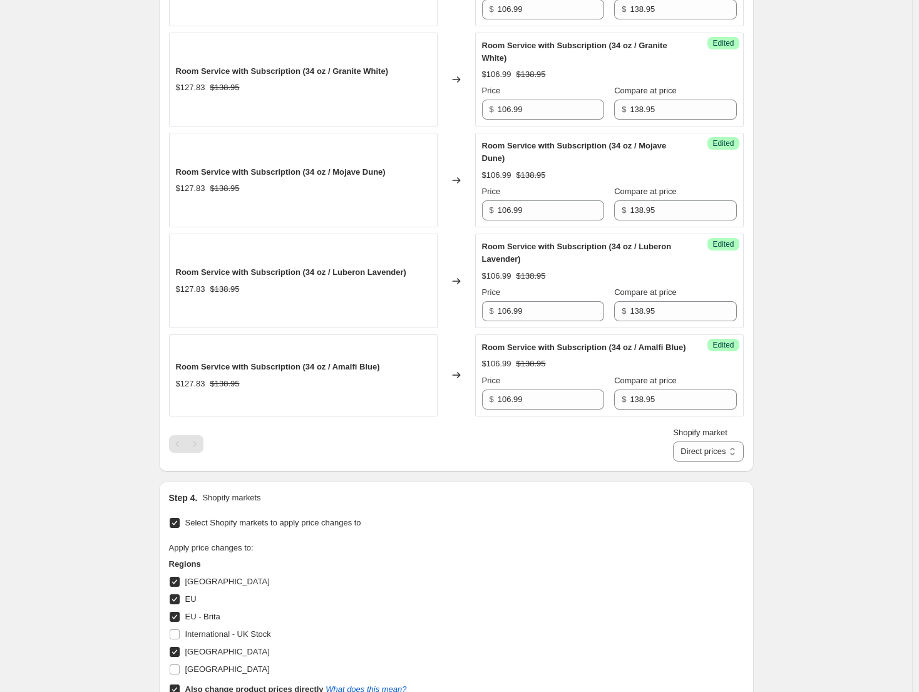
scroll to position [1227, 0]
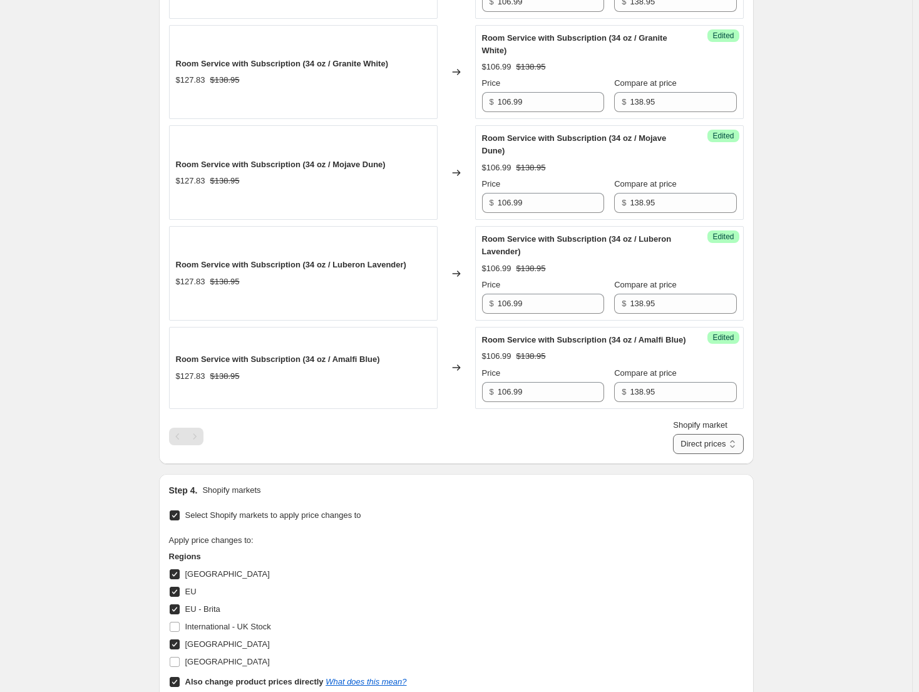
click at [729, 454] on select "Direct prices Canada EU EU - Brita United Kingdom" at bounding box center [708, 444] width 70 height 20
select select "91717370140"
click at [687, 454] on select "Direct prices Canada EU EU - Brita United Kingdom" at bounding box center [708, 444] width 70 height 20
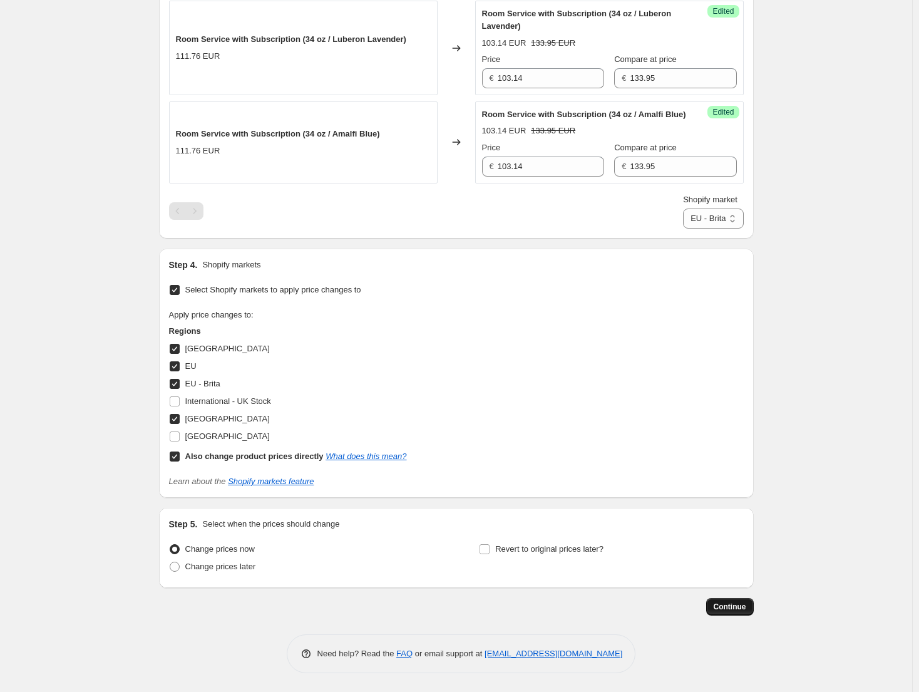
click at [751, 612] on button "Continue" at bounding box center [730, 607] width 48 height 18
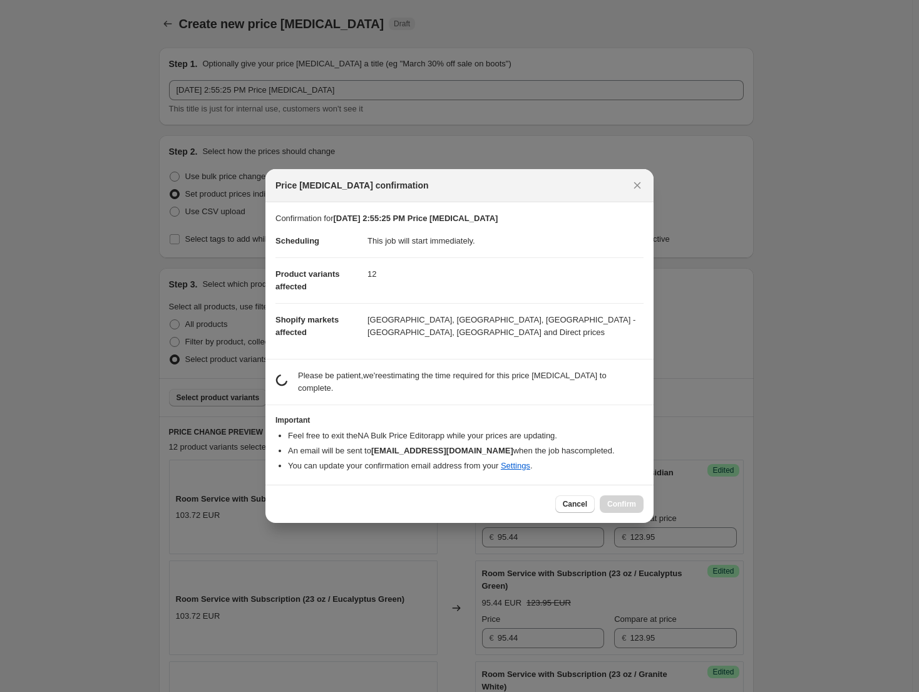
scroll to position [0, 0]
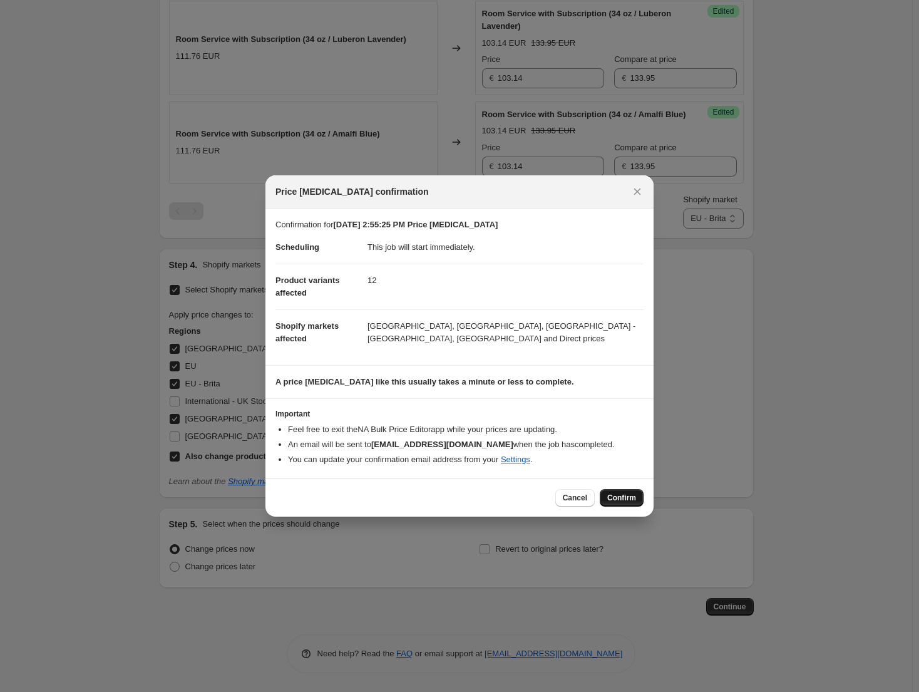
click at [635, 496] on span "Confirm" at bounding box center [621, 498] width 29 height 10
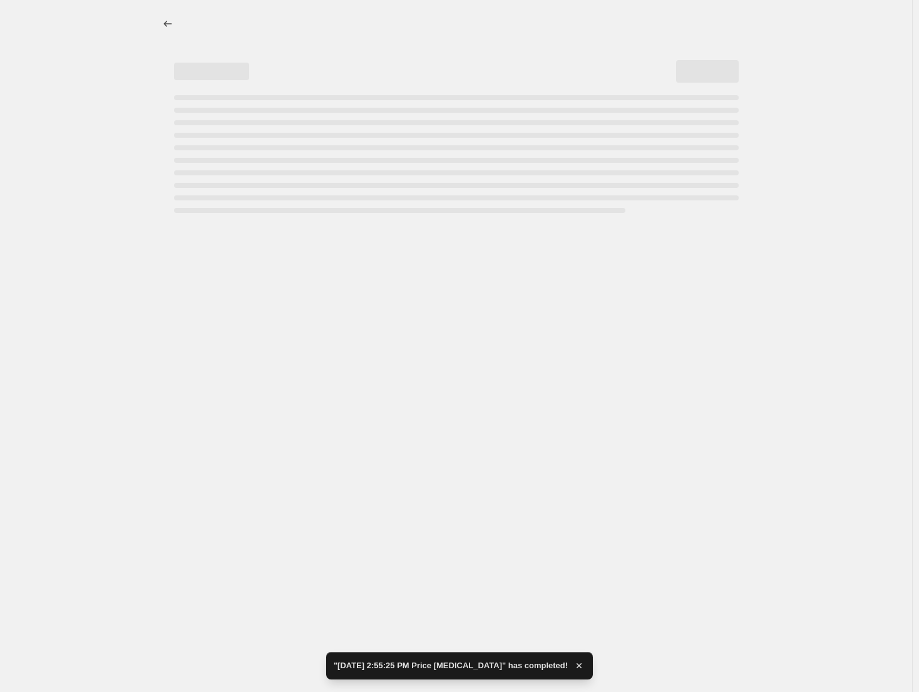
select select "91717370140"
